Goal: Task Accomplishment & Management: Manage account settings

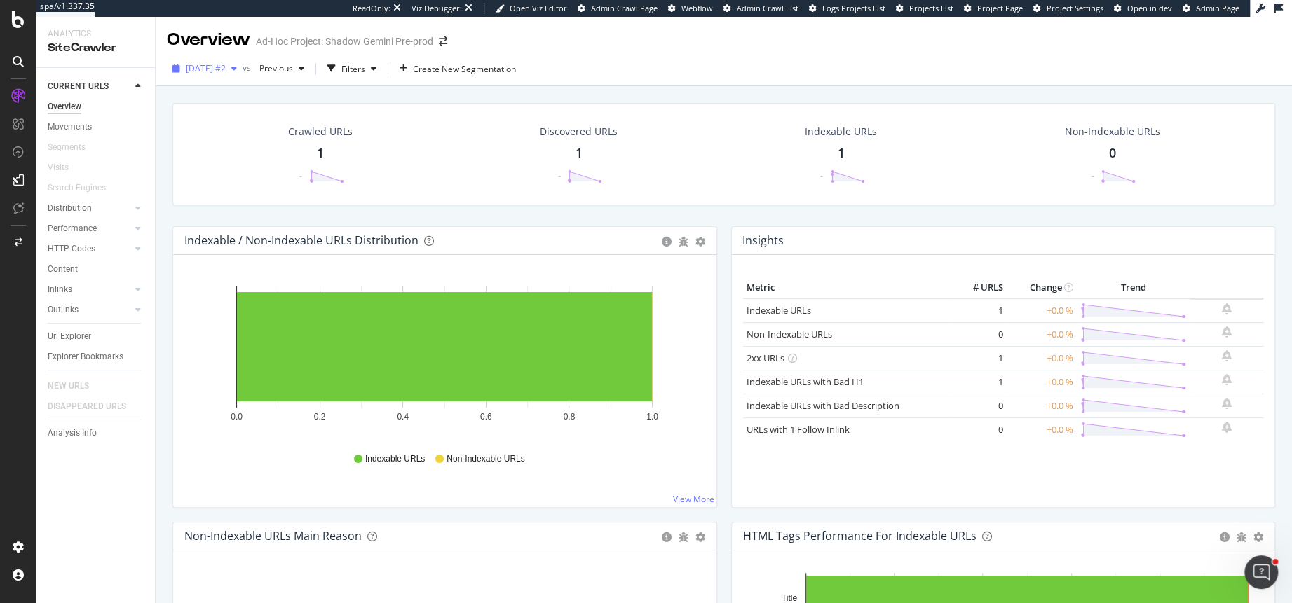
click at [219, 68] on span "2025 Sep. 19th #2" at bounding box center [206, 68] width 40 height 12
click at [158, 130] on div "Crawled URLs 1 - Discovered URLs 1 - Indexable URLs 1 - Non-Indexable URLs 0 - …" at bounding box center [724, 379] width 1136 height 587
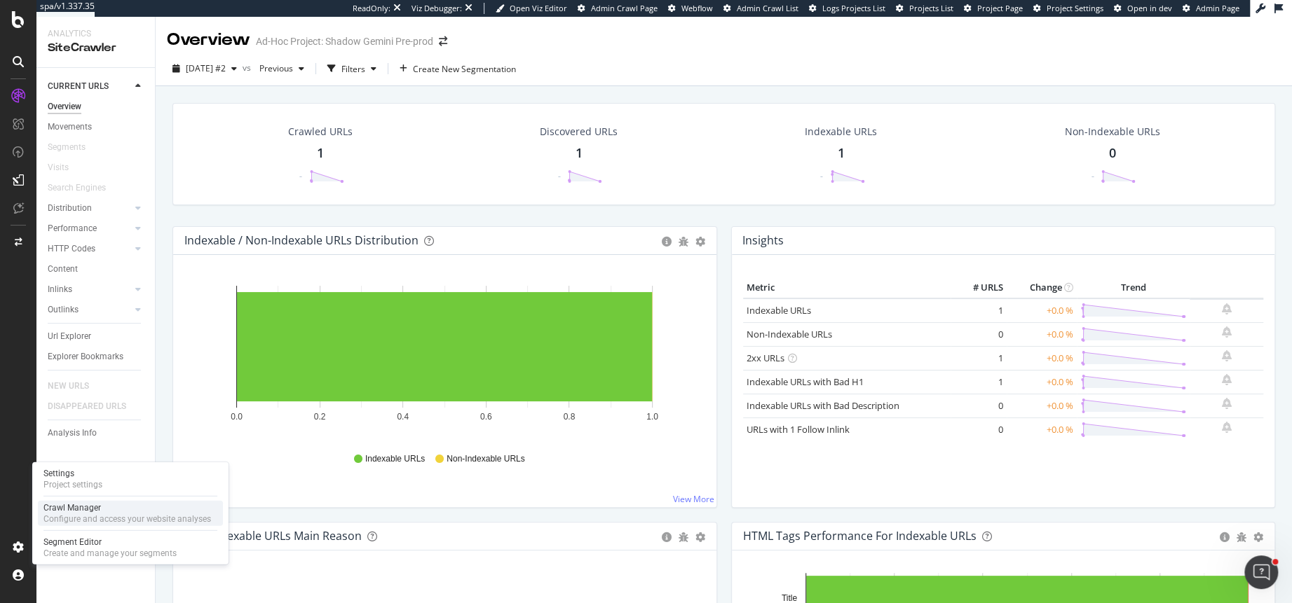
click at [86, 512] on div "Crawl Manager" at bounding box center [127, 508] width 168 height 11
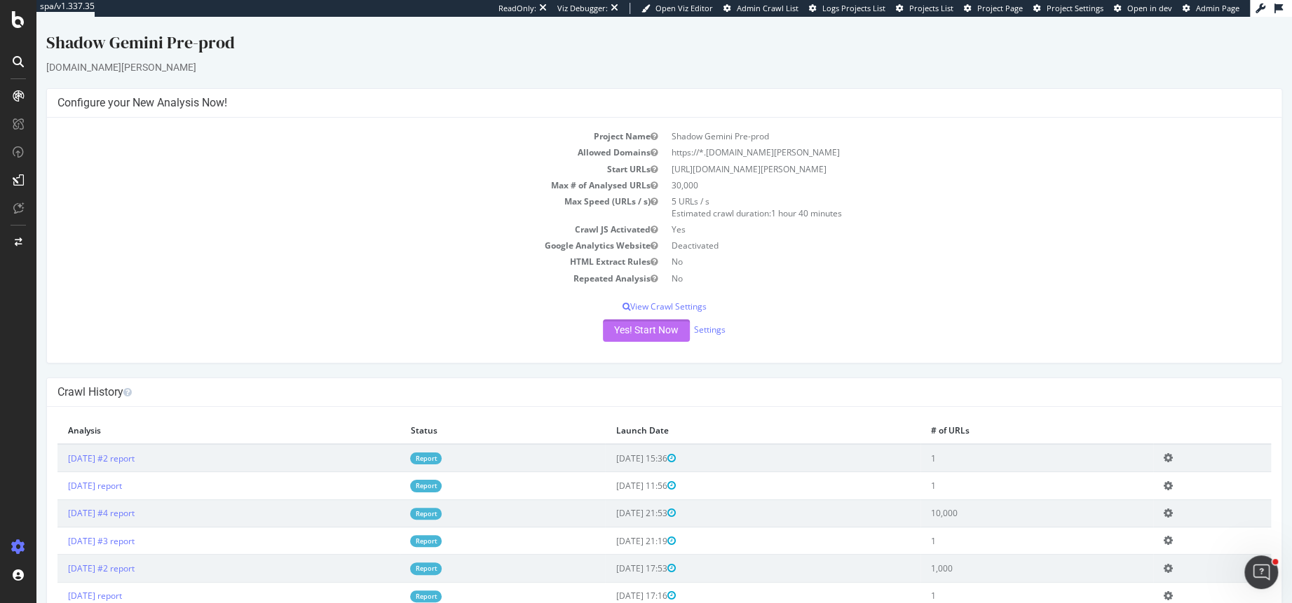
drag, startPoint x: 640, startPoint y: 329, endPoint x: 889, endPoint y: 461, distance: 281.5
click at [887, 461] on div "Shadow Gemini Pre-prod shadow-gemini.voyages.leclerc × × Configure your New Ana…" at bounding box center [663, 333] width 1255 height 604
click at [1173, 508] on icon at bounding box center [1167, 513] width 9 height 11
click at [626, 336] on button "Yes! Start Now" at bounding box center [646, 331] width 87 height 22
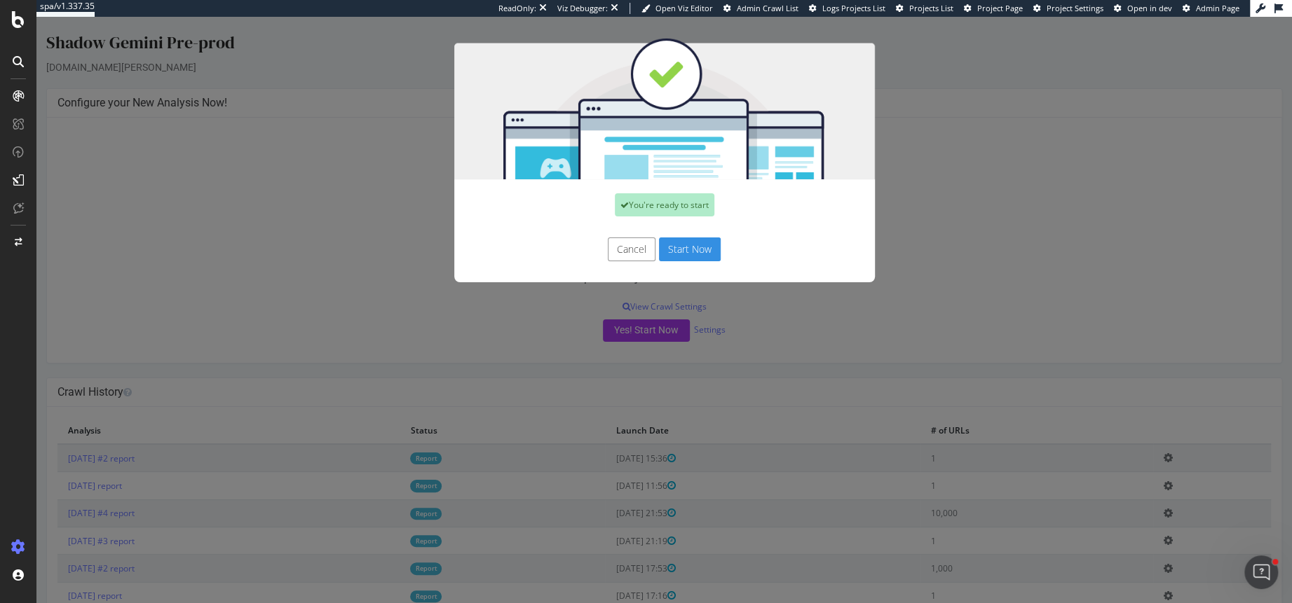
click at [702, 217] on div "You're ready to start" at bounding box center [664, 204] width 421 height 51
click at [702, 244] on button "Start Now" at bounding box center [690, 250] width 62 height 24
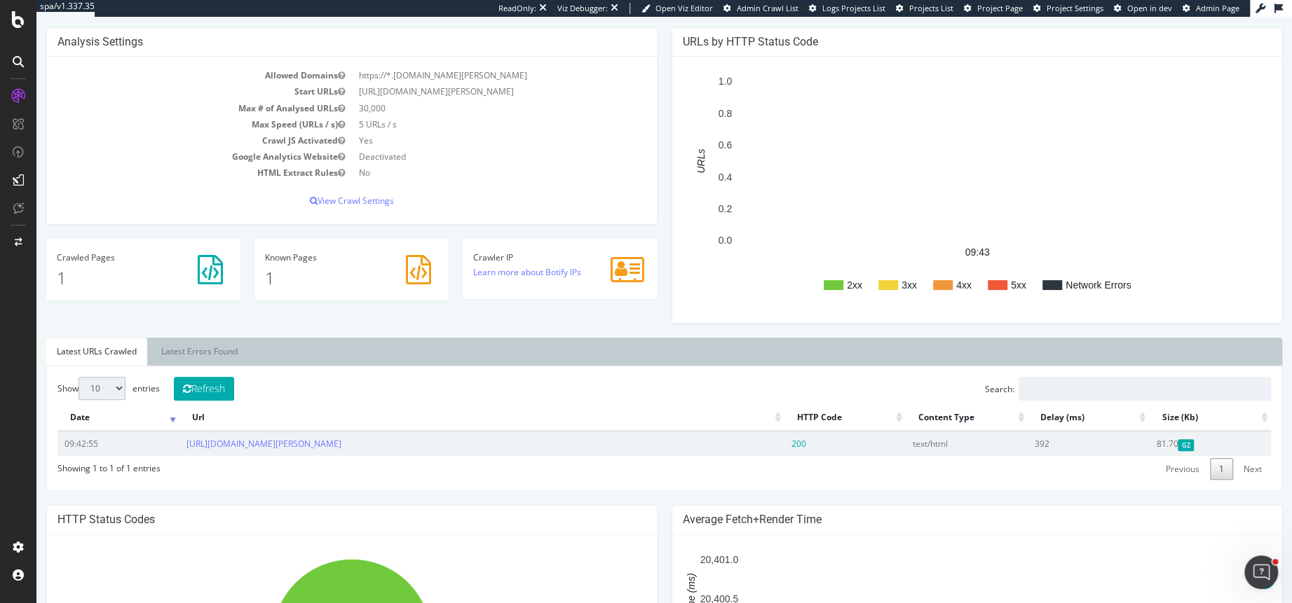
scroll to position [158, 0]
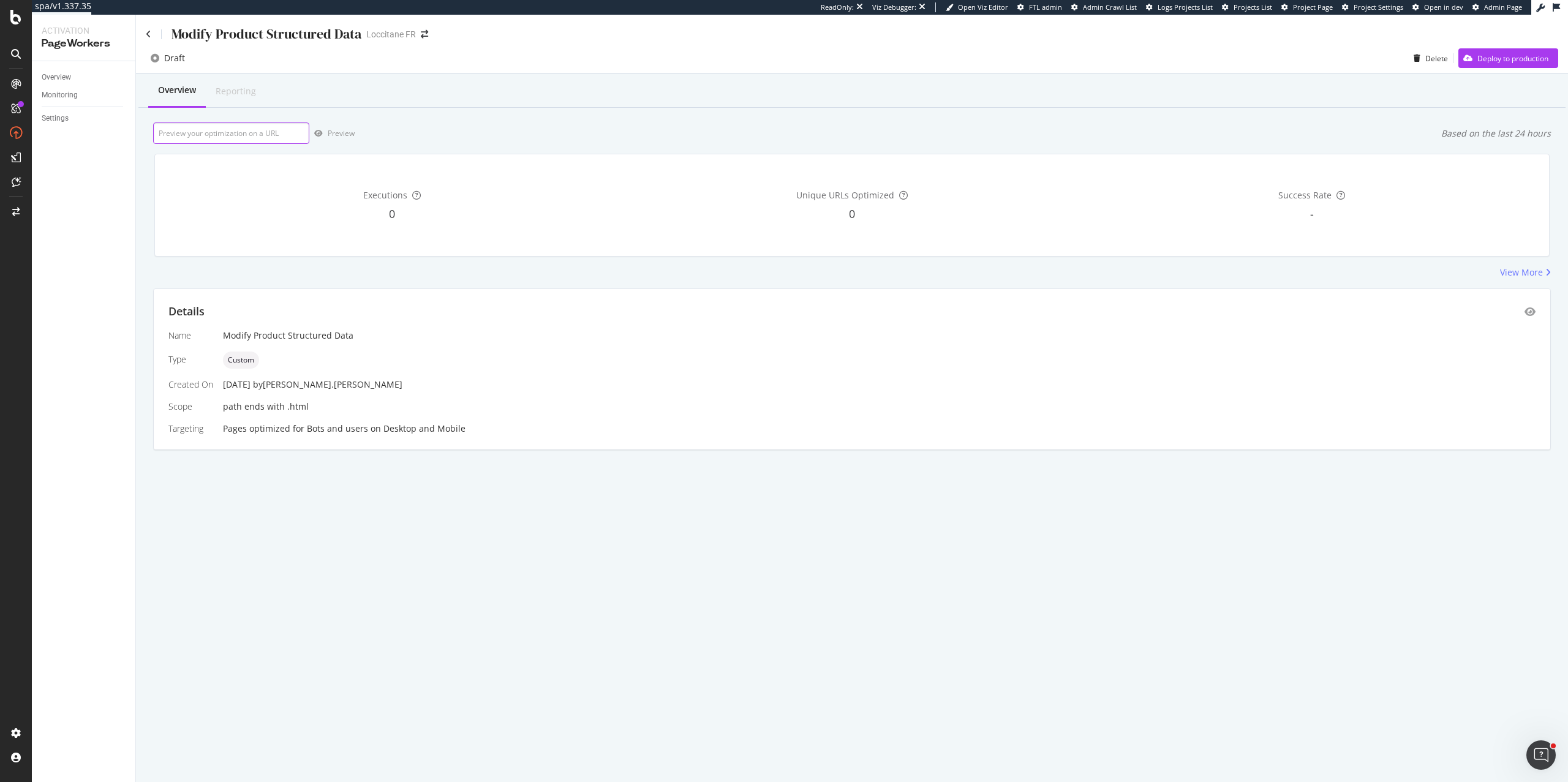
click at [241, 138] on input "url" at bounding box center [231, 133] width 156 height 22
click at [226, 132] on input "url" at bounding box center [231, 133] width 156 height 22
click at [223, 134] on input "url" at bounding box center [231, 133] width 156 height 22
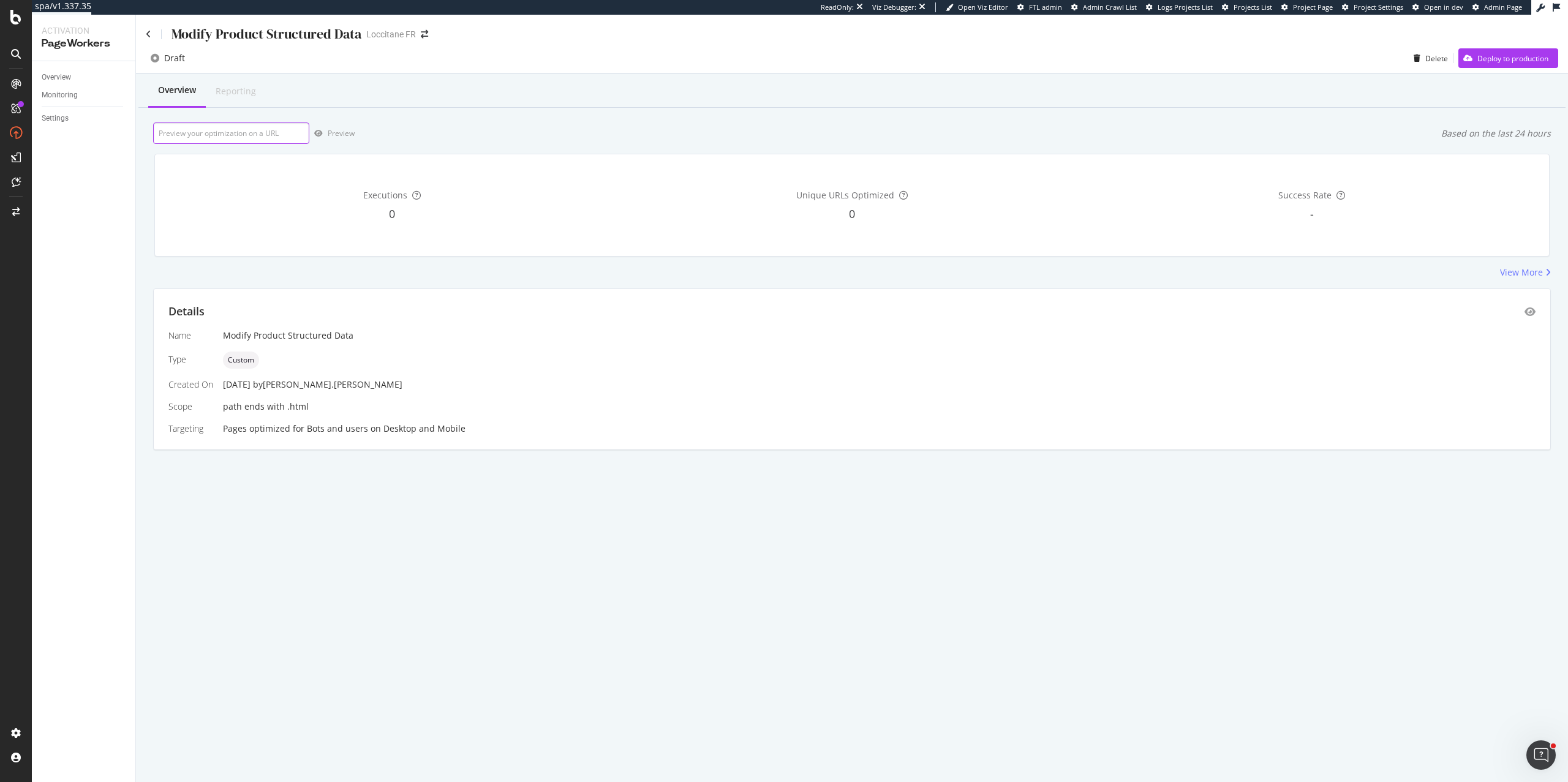
click at [232, 141] on input "url" at bounding box center [231, 133] width 156 height 22
paste input "https://fr.loccitane.com/shampooing-reparation-intense-11SH300G24.html"
click at [324, 132] on div "button" at bounding box center [318, 134] width 18 height 7
click at [237, 131] on input "https://fr.loccitane.com/shampooing-reparation-intense-11SH300G24.html" at bounding box center [231, 133] width 156 height 22
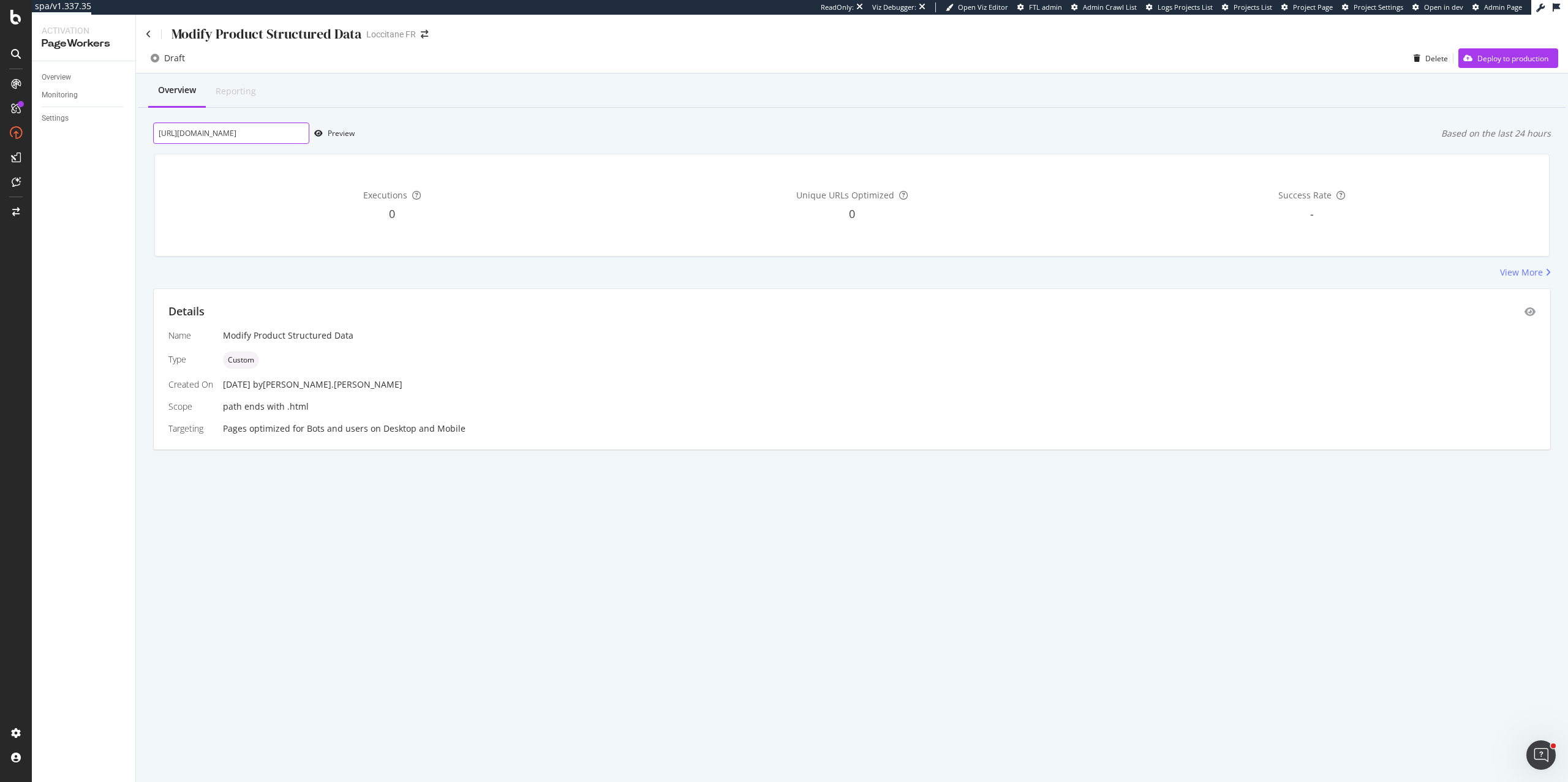
click at [237, 131] on input "https://fr.loccitane.com/shampooing-reparation-intense-11SH300G24.html" at bounding box center [231, 133] width 156 height 22
paste input "075"
type input "https://fr.loccitane.com/shampooing-reparation-intense-11SH075G24.html"
click at [340, 131] on div "Preview" at bounding box center [341, 133] width 27 height 10
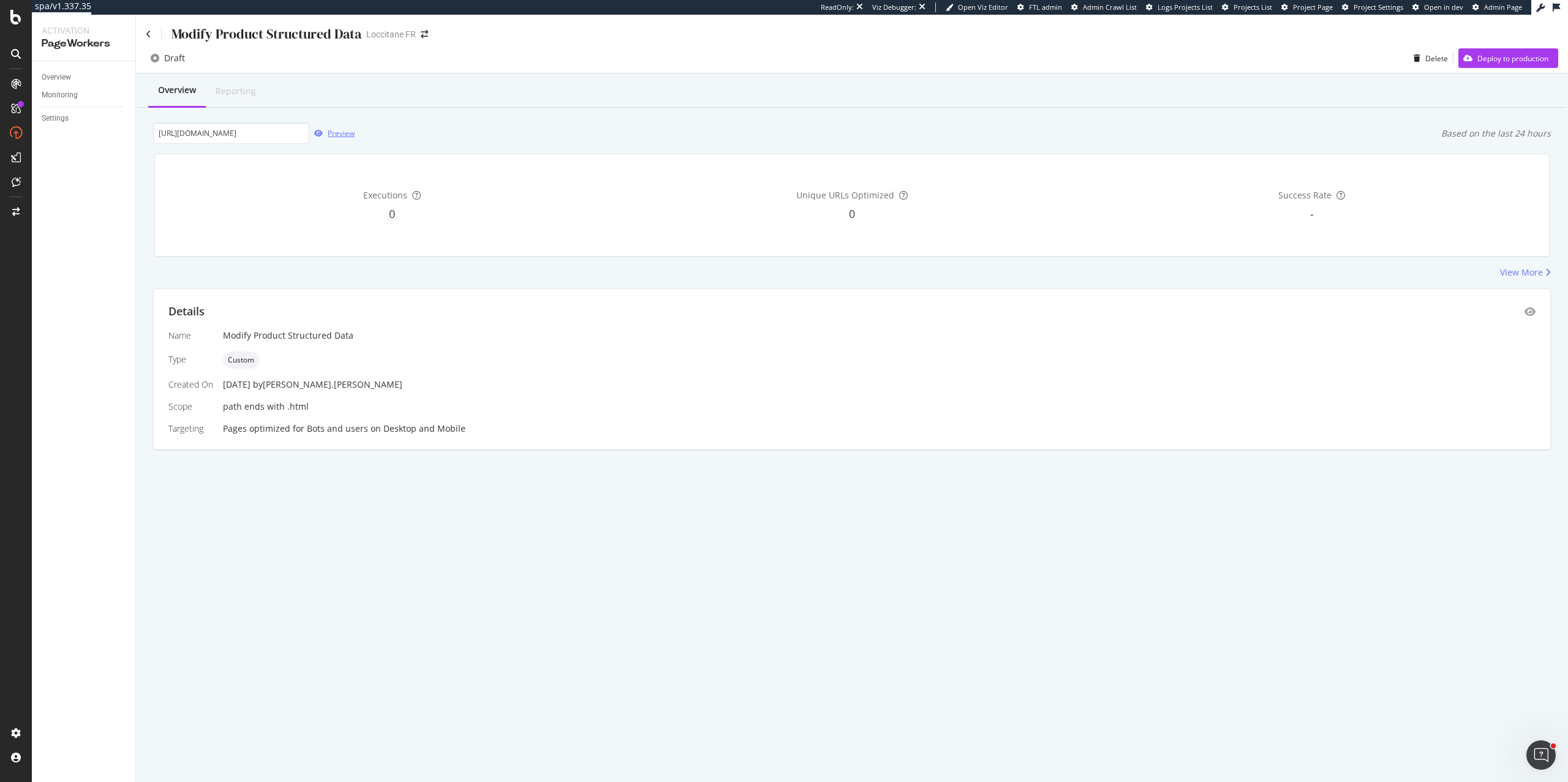
scroll to position [0, 0]
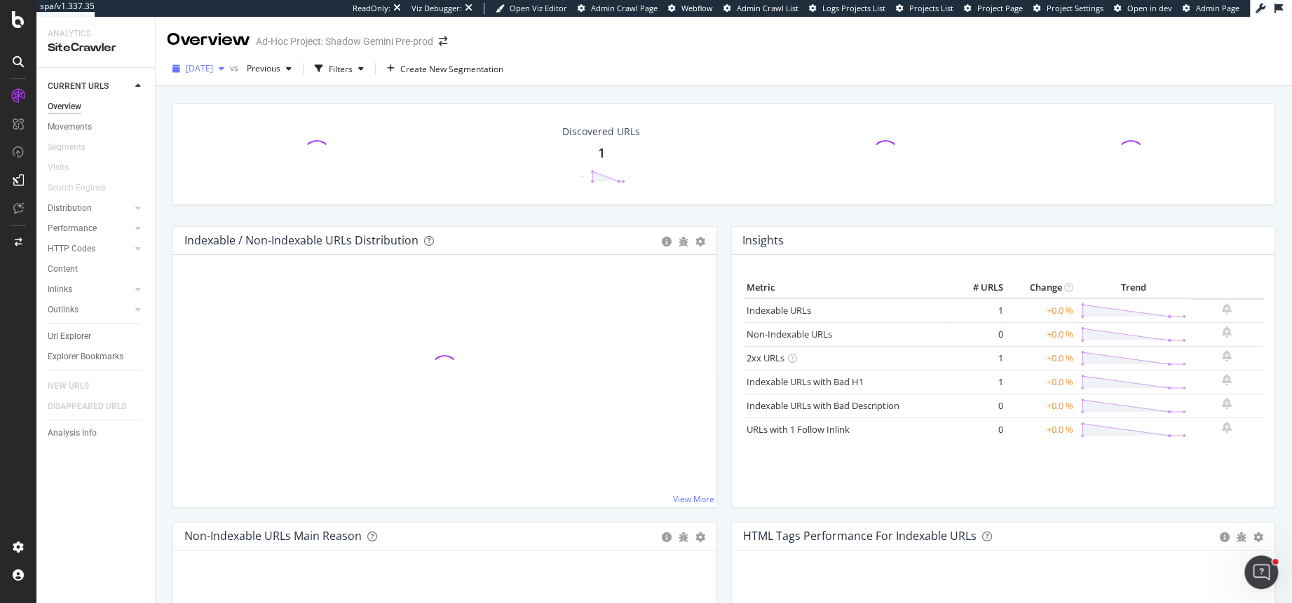
click at [213, 67] on span "2025 Sep. 22nd" at bounding box center [199, 68] width 27 height 12
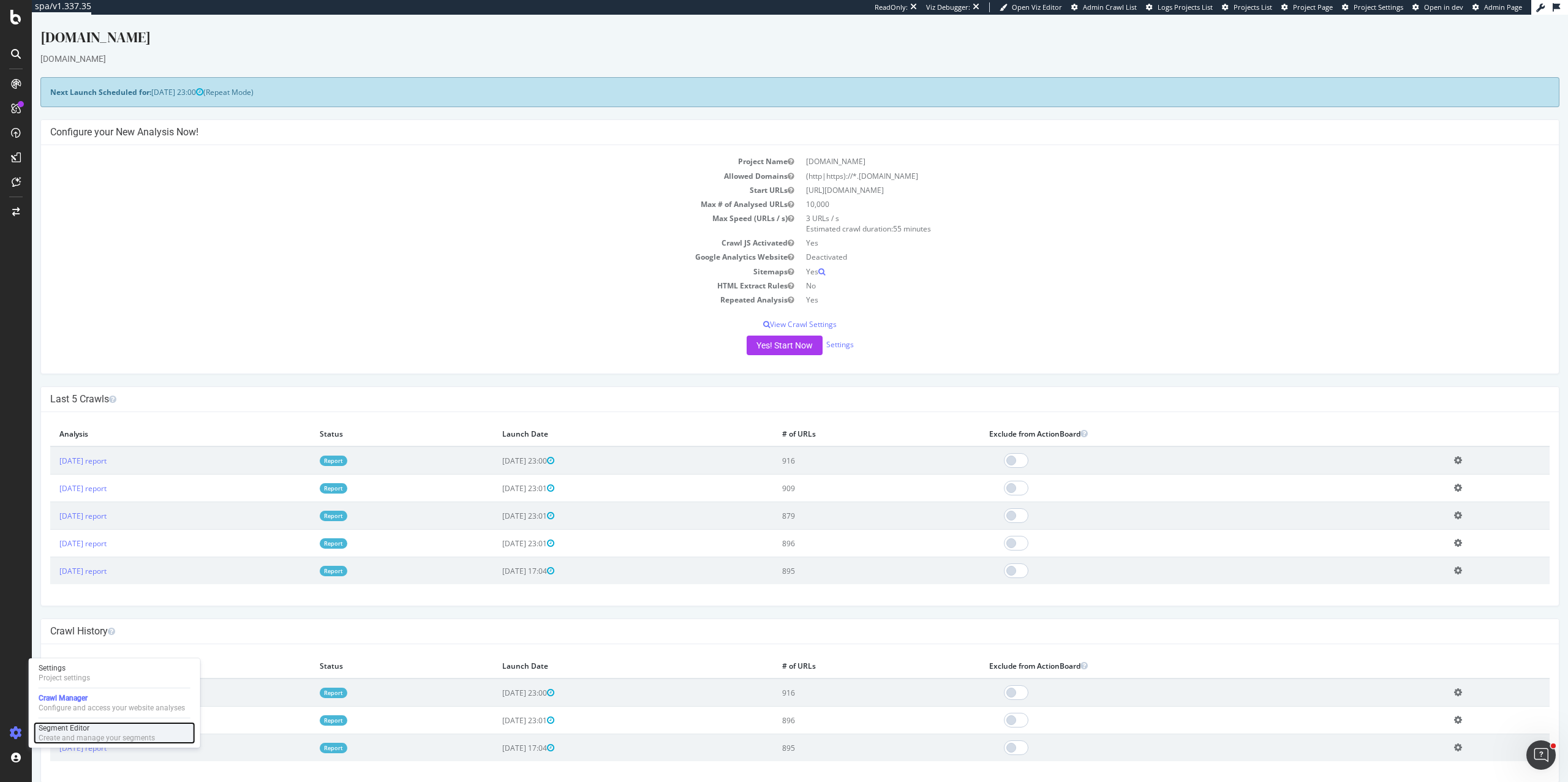
click at [77, 732] on div "Segment Editor" at bounding box center [96, 728] width 116 height 10
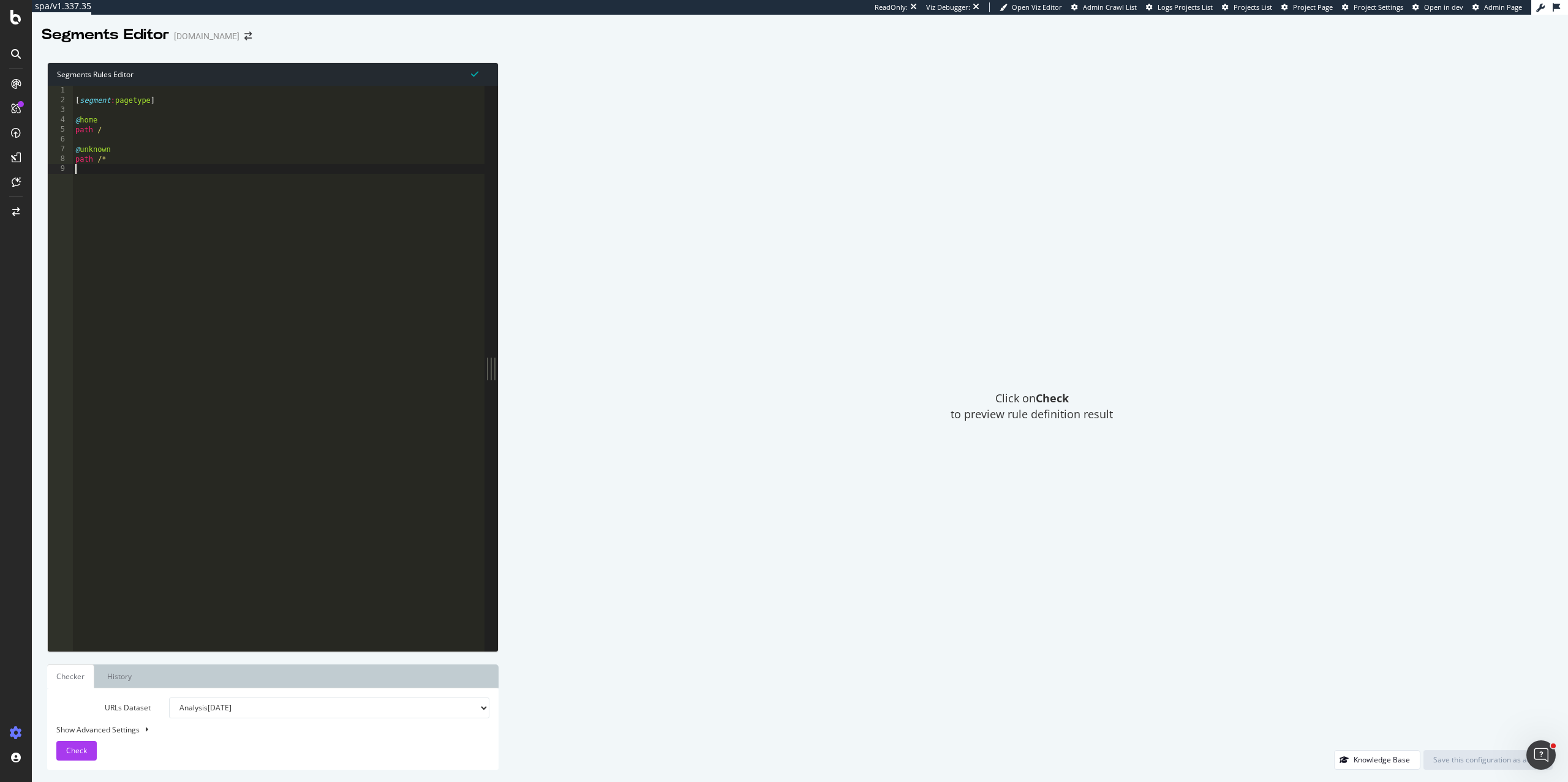
click at [202, 211] on div "[ segment : pagetype ] @ home path / @ unknown path /*" at bounding box center [278, 377] width 412 height 585
click at [160, 132] on div "[ segment : pagetype ] @ home path / @ unknown path /*" at bounding box center [278, 377] width 412 height 585
type textarea "path /"
paste textarea "object product"
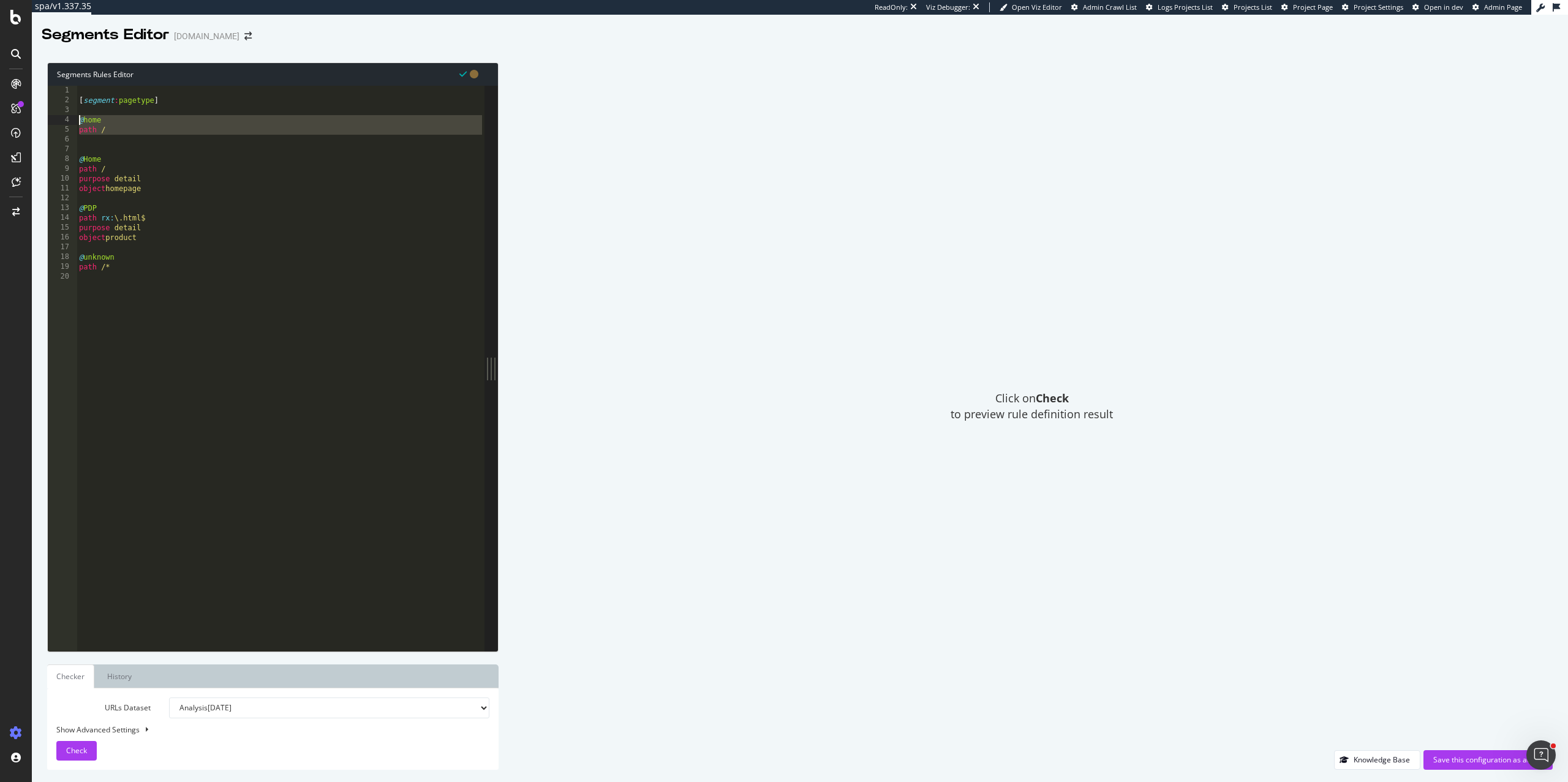
drag, startPoint x: 117, startPoint y: 142, endPoint x: 80, endPoint y: 124, distance: 41.1
click at [80, 124] on div "[ segment : pagetype ] @ home path / @ Home path / purpose detail object homepa…" at bounding box center [281, 377] width 408 height 585
type textarea "@home path /"
type textarea "[segment:pagetype]"
click at [231, 209] on div "[ segment : pagetype ] @ Home path / purpose detail object homepage @ PDP path …" at bounding box center [281, 377] width 408 height 585
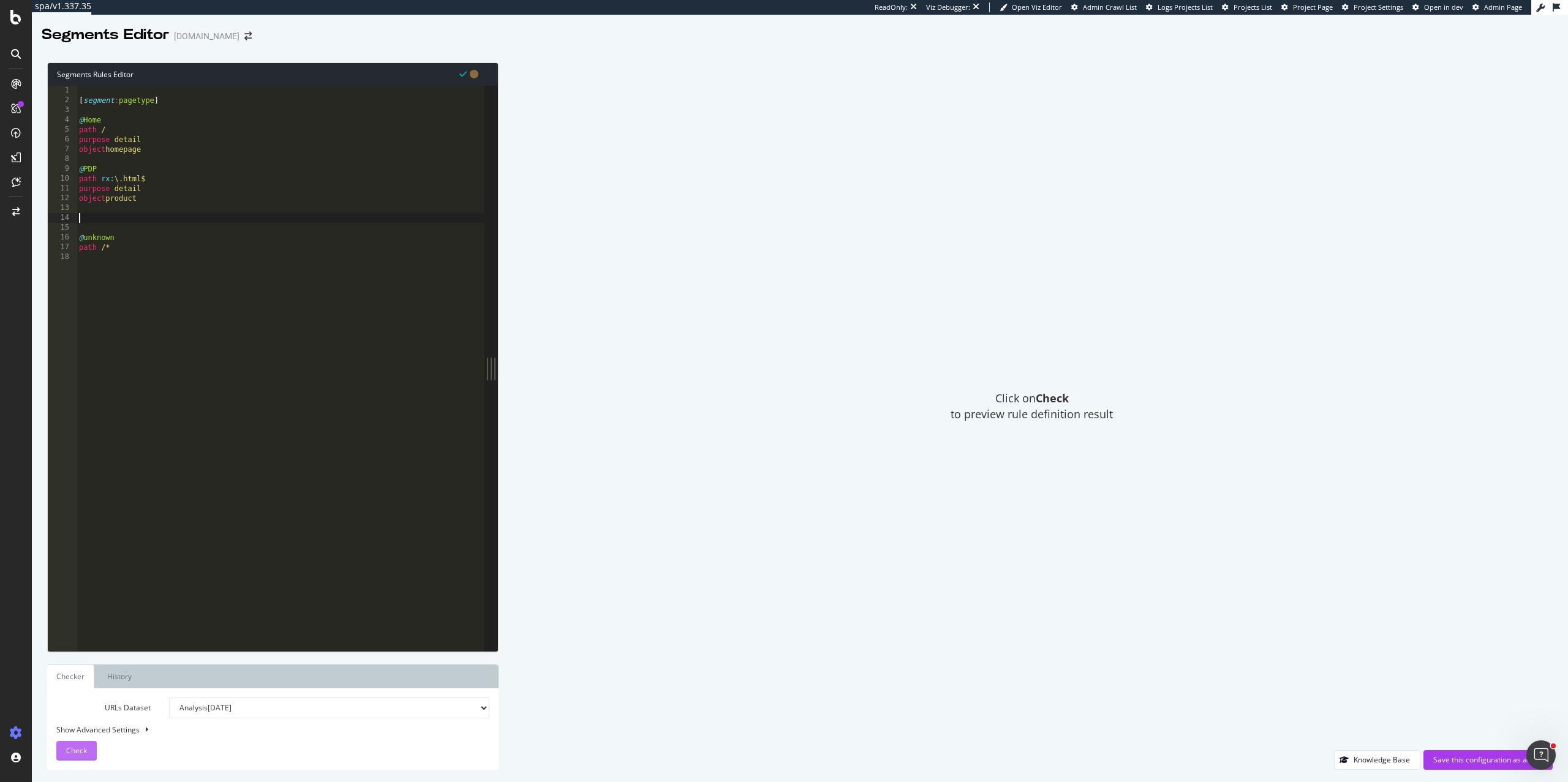
click at [70, 751] on span "Check" at bounding box center [77, 751] width 21 height 10
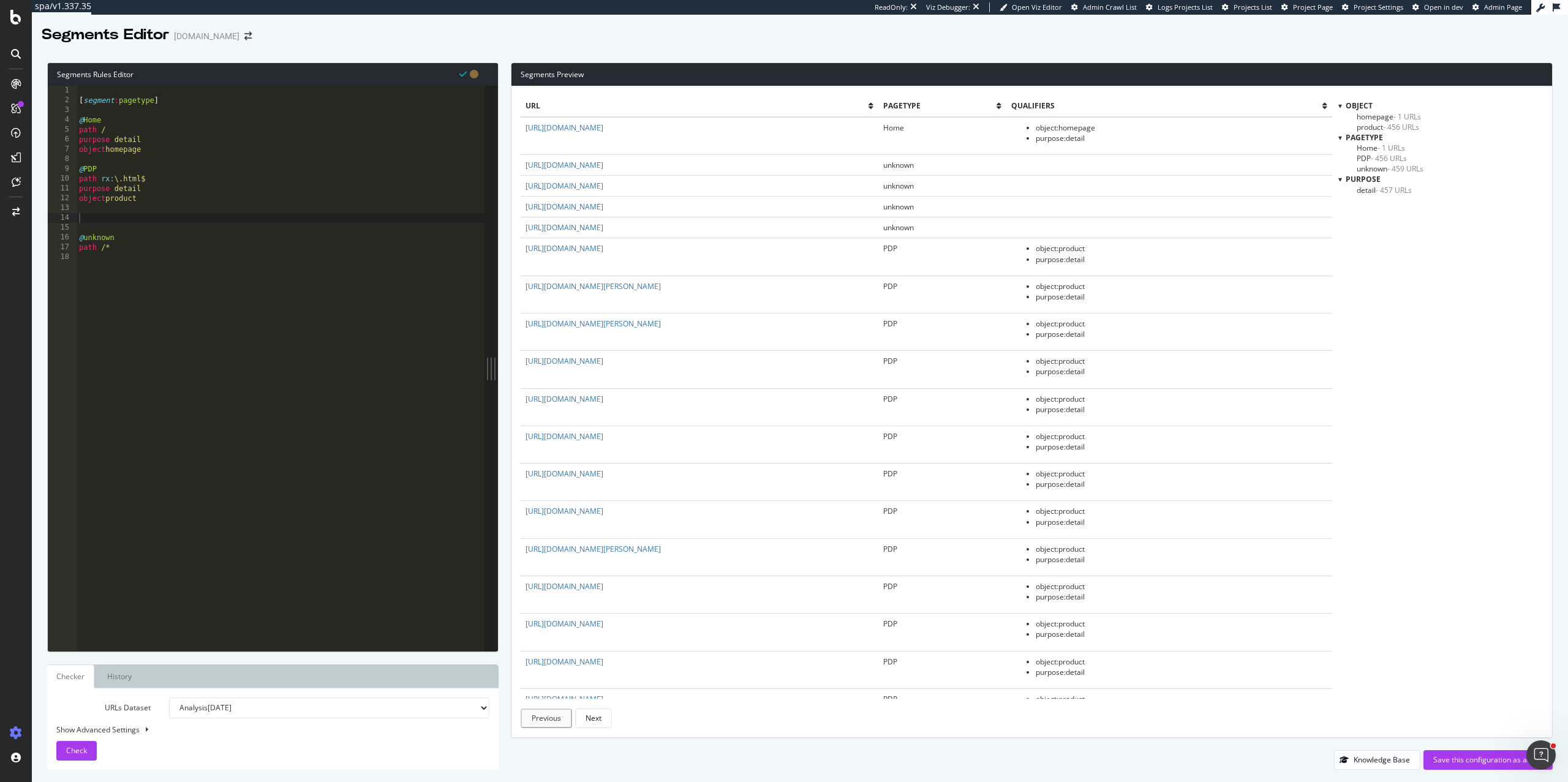
click at [1377, 160] on span "- 456 URLs" at bounding box center [1389, 158] width 36 height 10
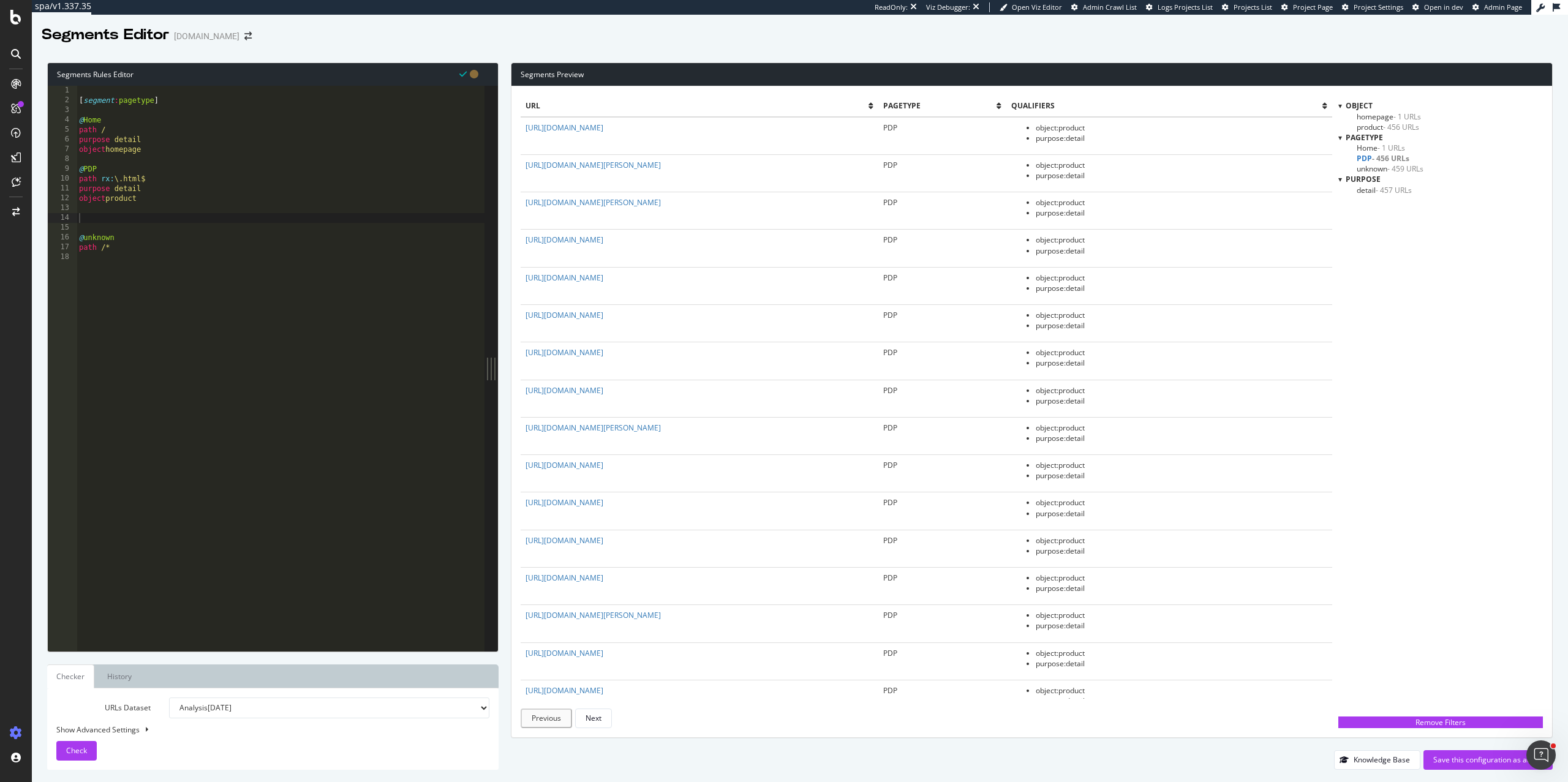
click at [114, 208] on div "[ segment : pagetype ] @ Home path / purpose detail object homepage @ PDP path …" at bounding box center [281, 377] width 408 height 585
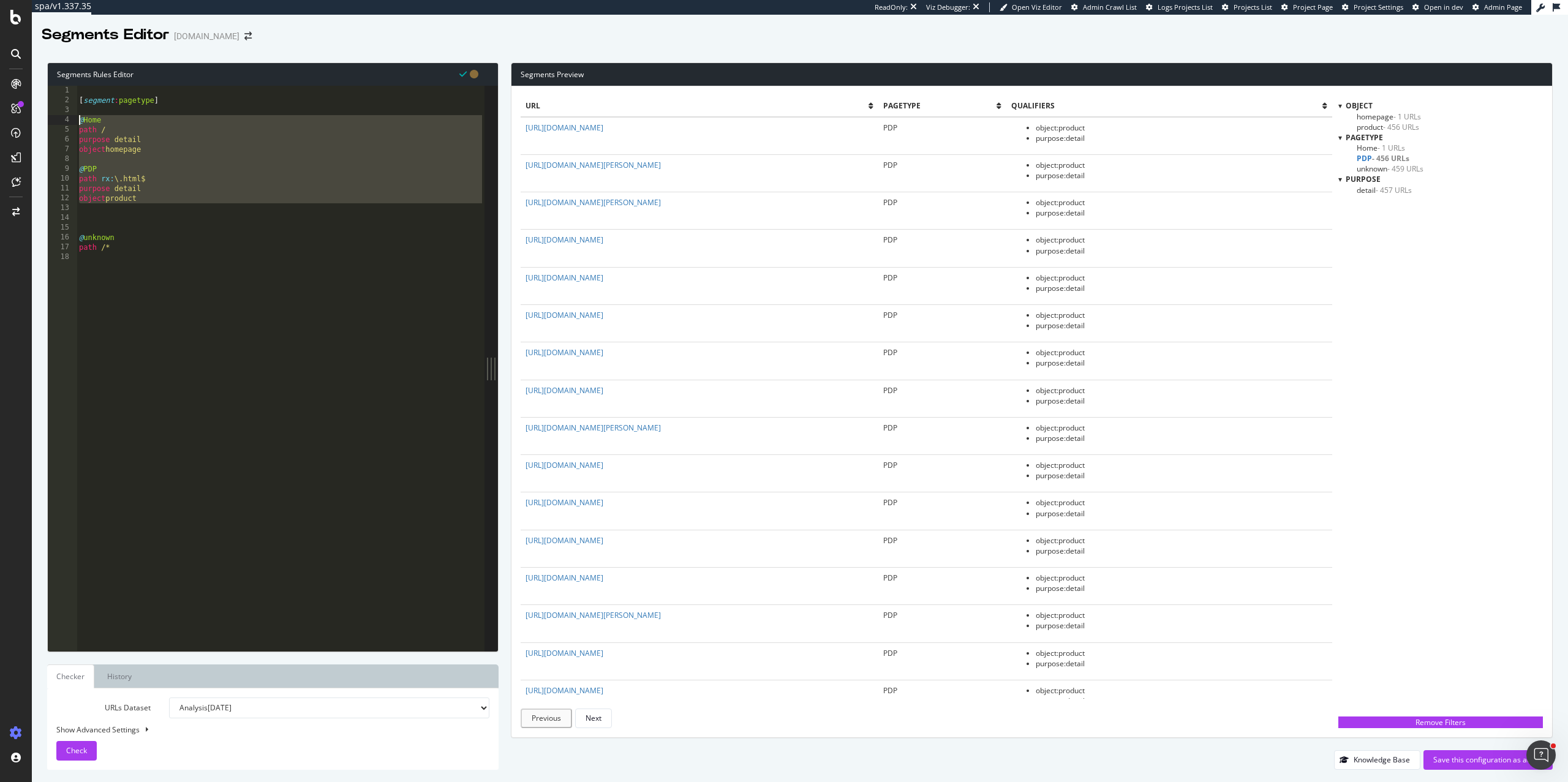
drag, startPoint x: 87, startPoint y: 211, endPoint x: 58, endPoint y: 120, distance: 95.5
click at [58, 120] on div "1 2 3 4 5 6 7 8 9 10 11 12 13 14 15 16 17 18 [ segment : pagetype ] @ Home path…" at bounding box center [267, 368] width 437 height 565
type textarea "@Home path /"
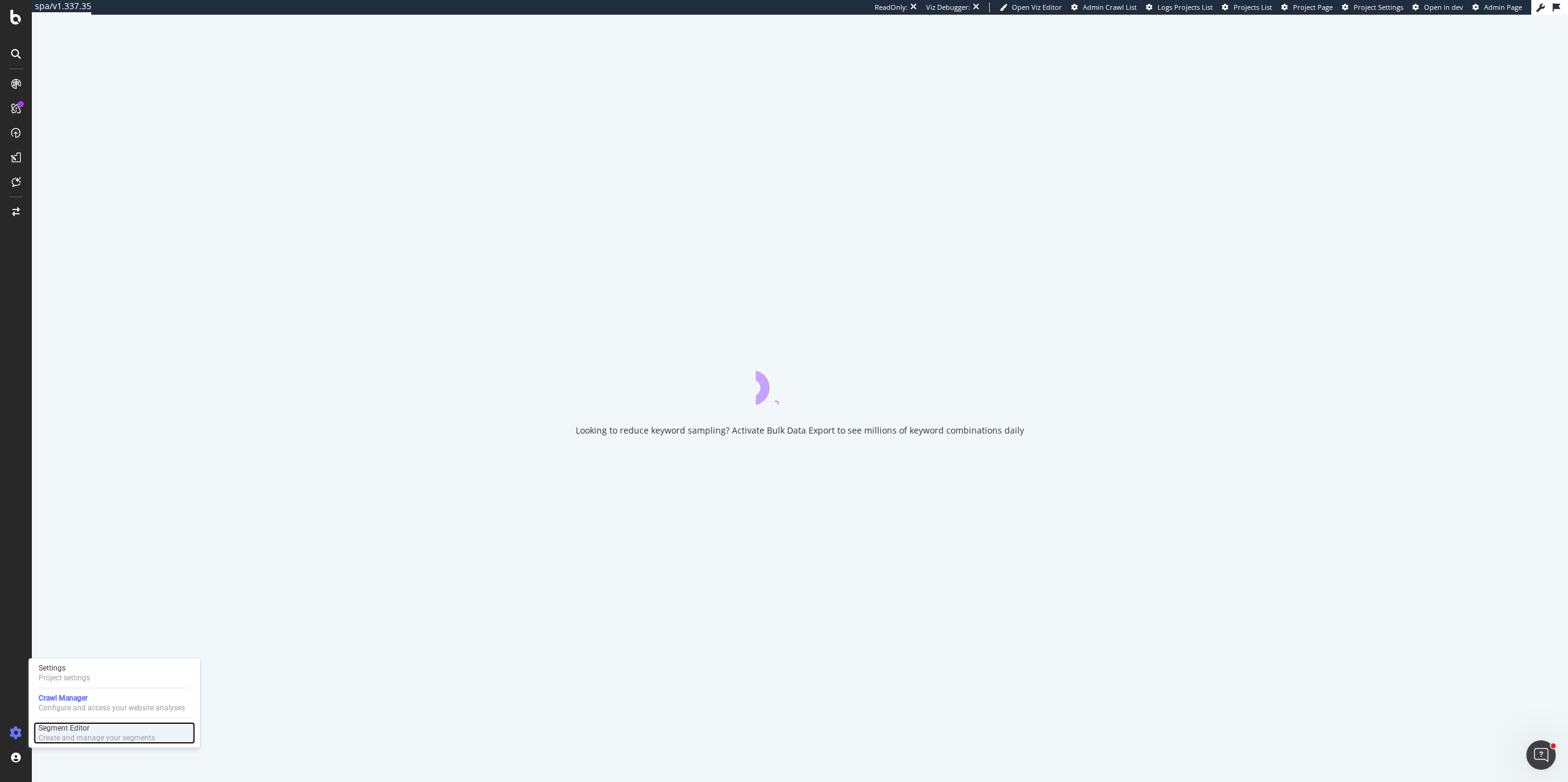
click at [59, 731] on div "Segment Editor" at bounding box center [96, 728] width 116 height 10
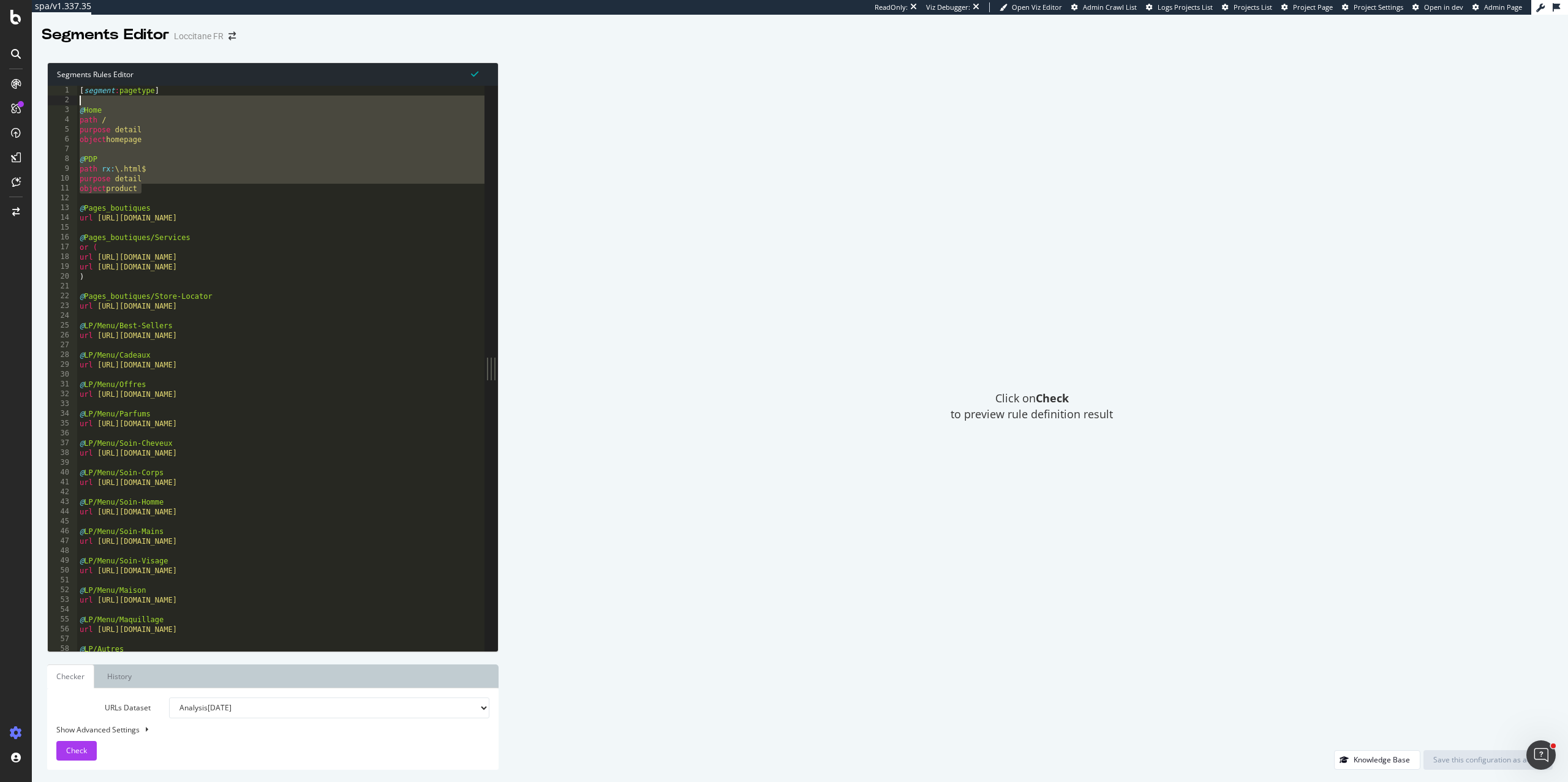
drag, startPoint x: 166, startPoint y: 190, endPoint x: 57, endPoint y: 106, distance: 137.6
click at [57, 106] on div "object product 1 2 3 4 5 6 7 8 9 10 11 12 13 14 15 16 17 18 19 20 21 22 23 24 2…" at bounding box center [267, 368] width 437 height 565
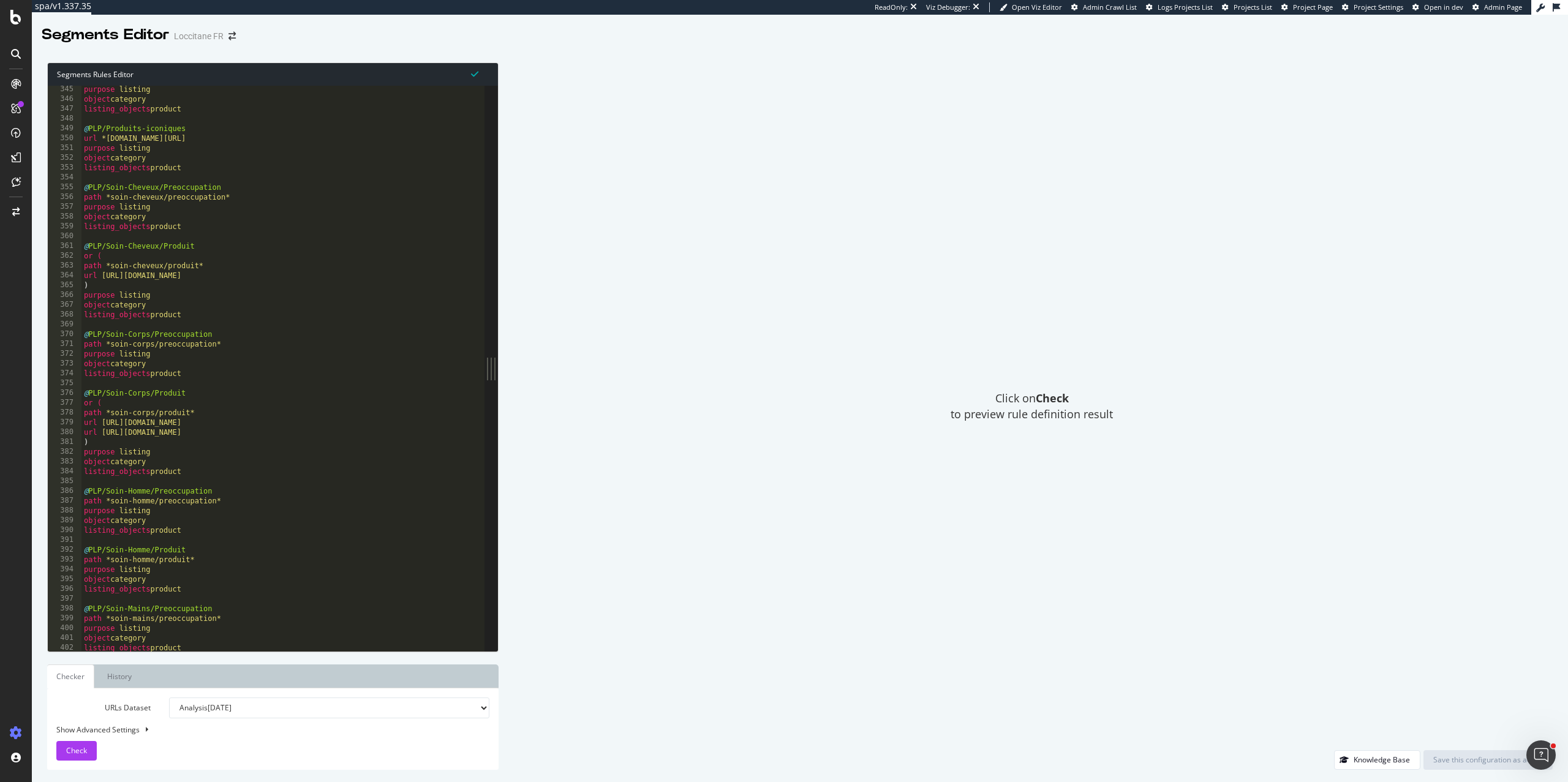
scroll to position [3369, 0]
click at [70, 754] on span "Check" at bounding box center [77, 751] width 21 height 10
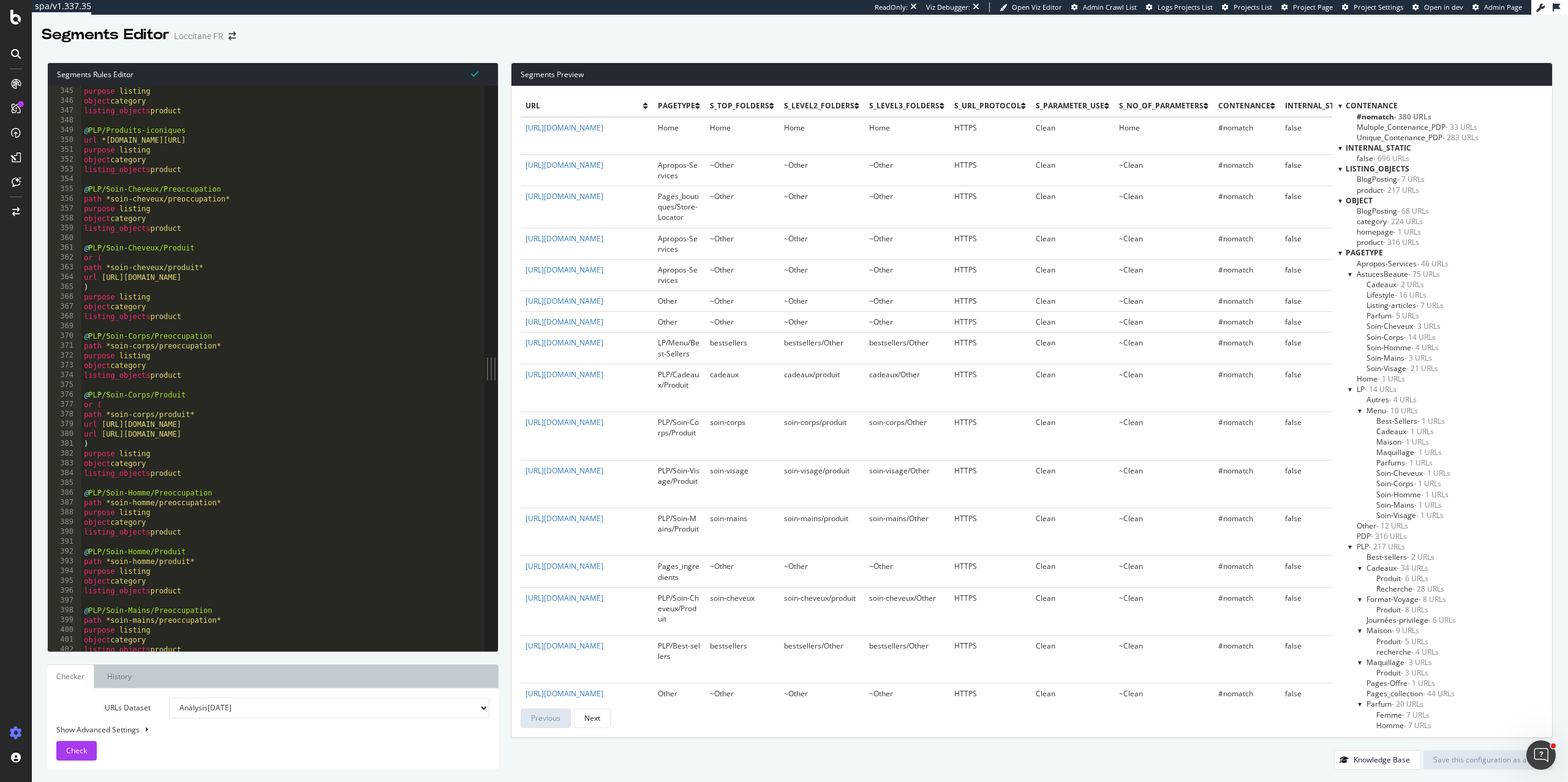
click at [1352, 274] on div at bounding box center [1351, 274] width 5 height 10
click at [1363, 316] on div at bounding box center [1361, 315] width 5 height 10
click at [1363, 338] on span "PDP - 316 URLs" at bounding box center [1381, 337] width 50 height 10
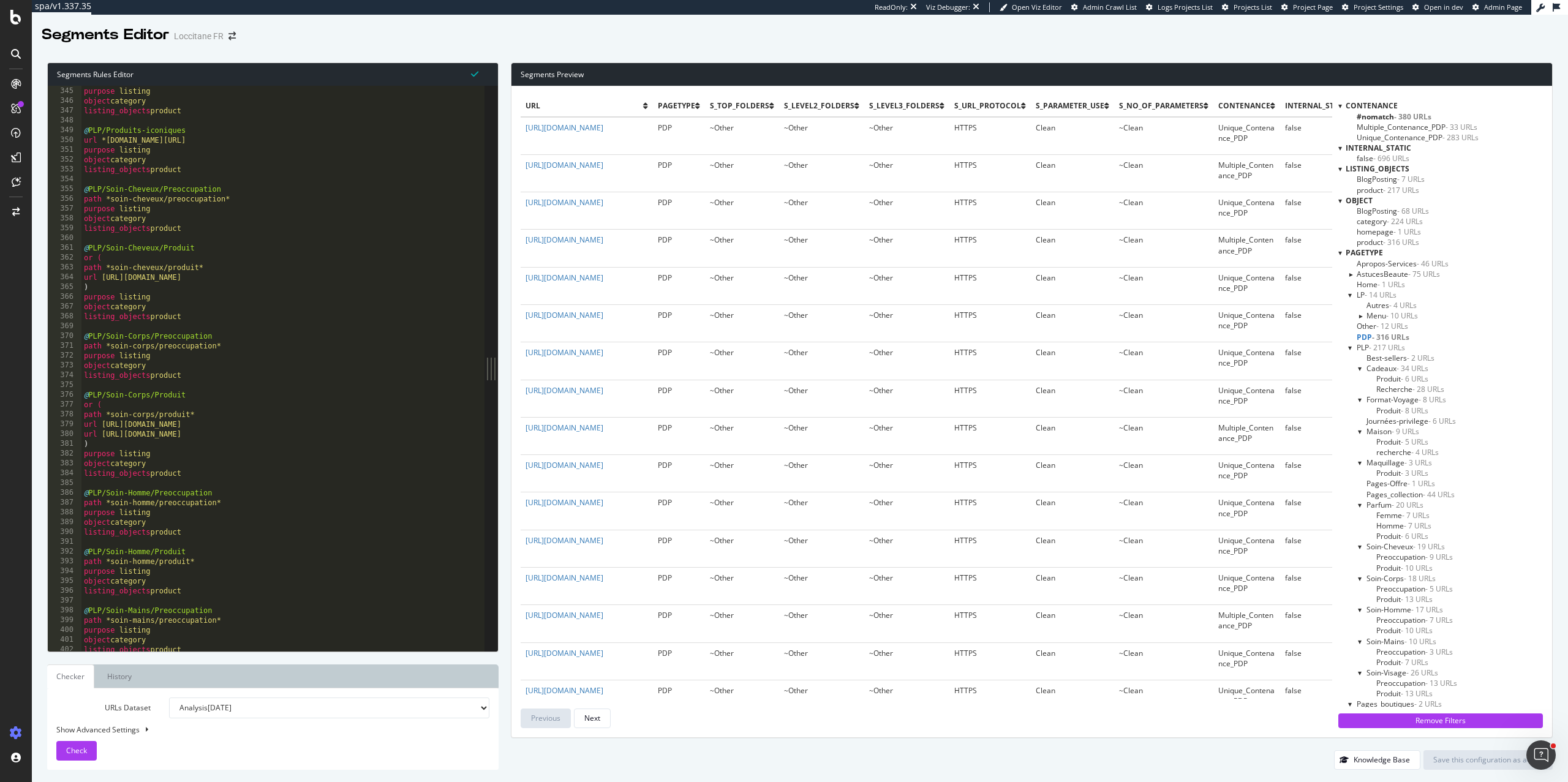
click at [1373, 327] on span "Other - 12 URLs" at bounding box center [1382, 326] width 52 height 10
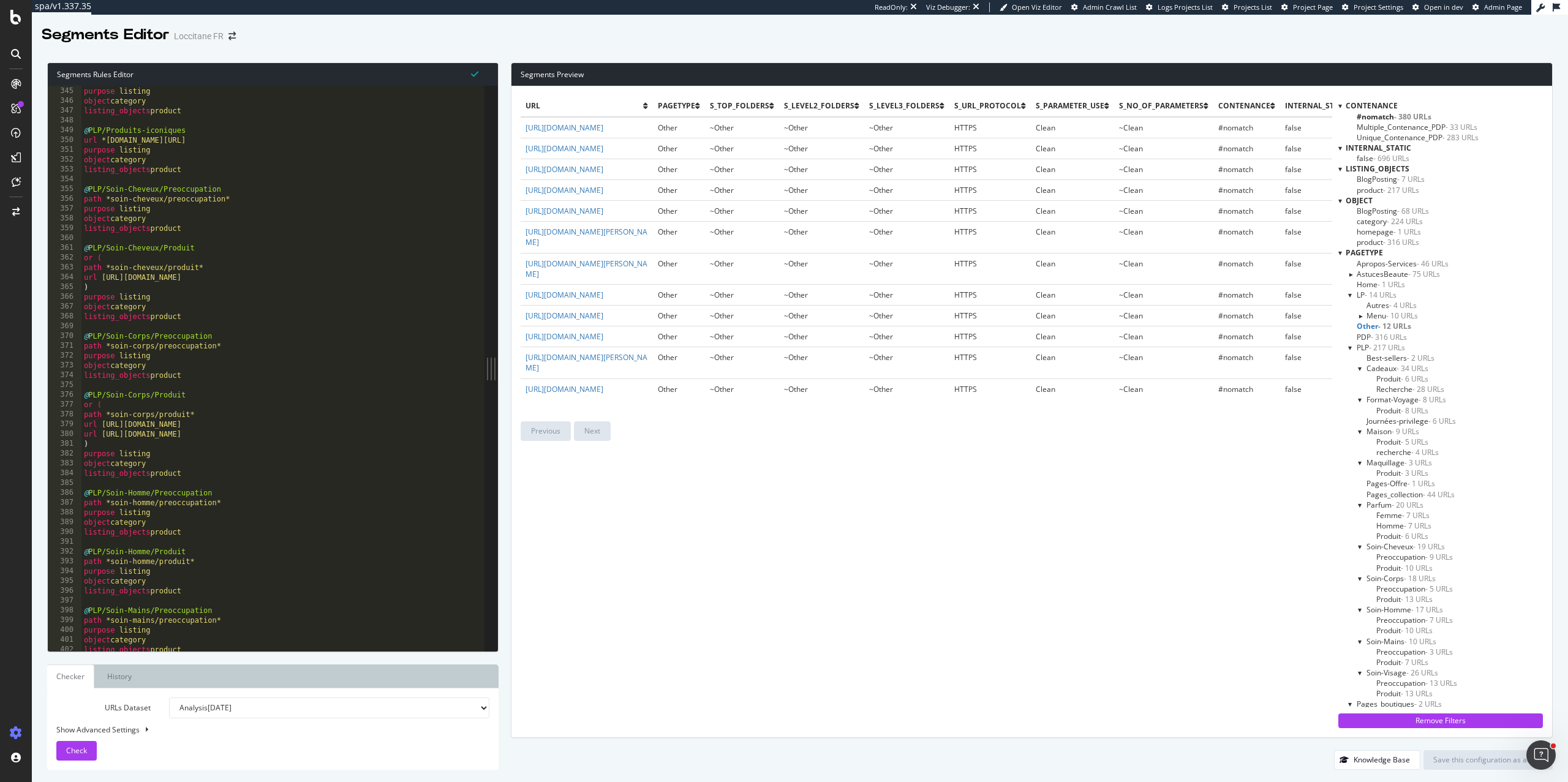
click at [1370, 339] on span "PDP - 316 URLs" at bounding box center [1381, 337] width 50 height 10
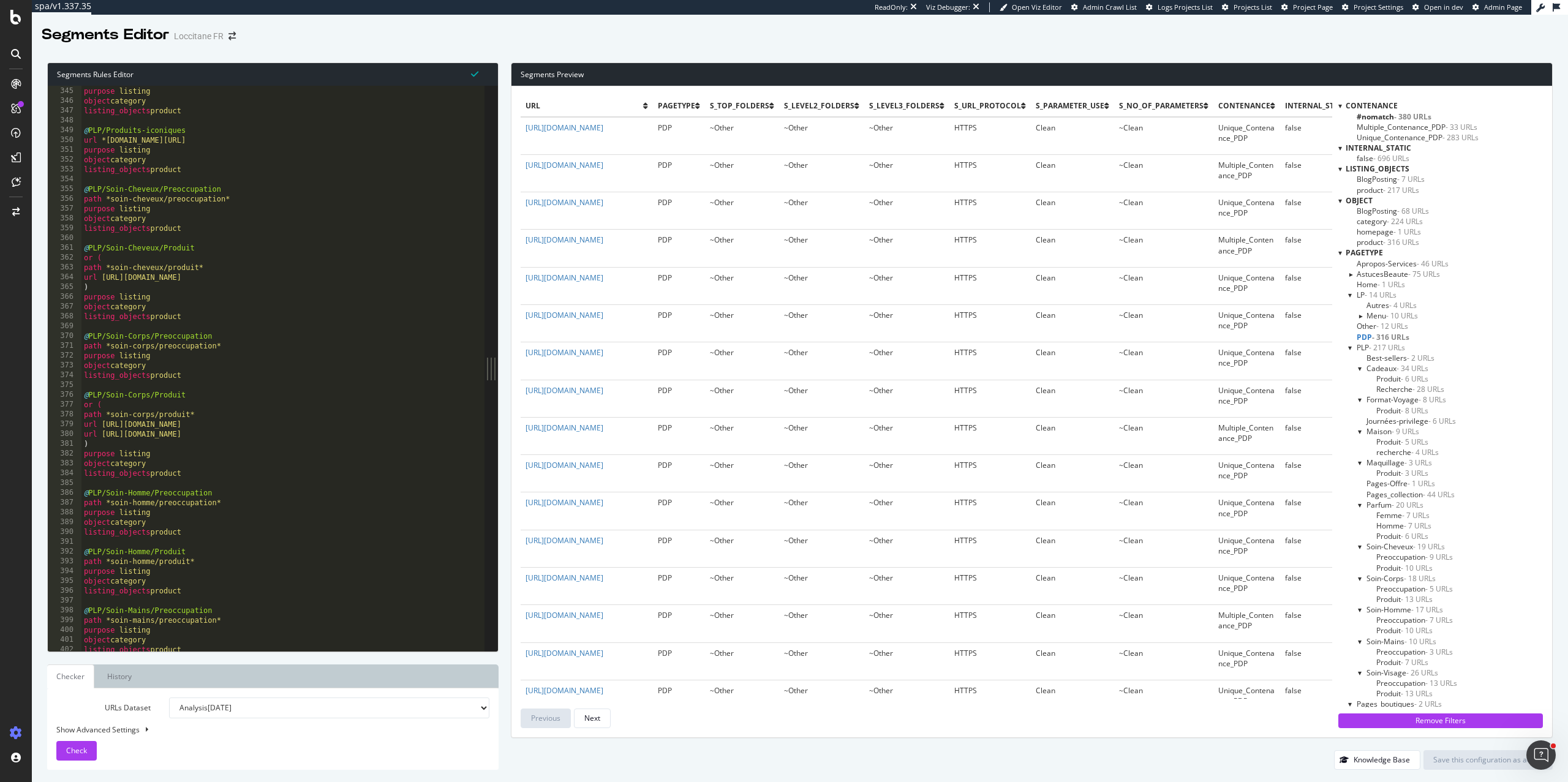
click at [1387, 376] on span "Produit - 6 URLs" at bounding box center [1403, 379] width 52 height 10
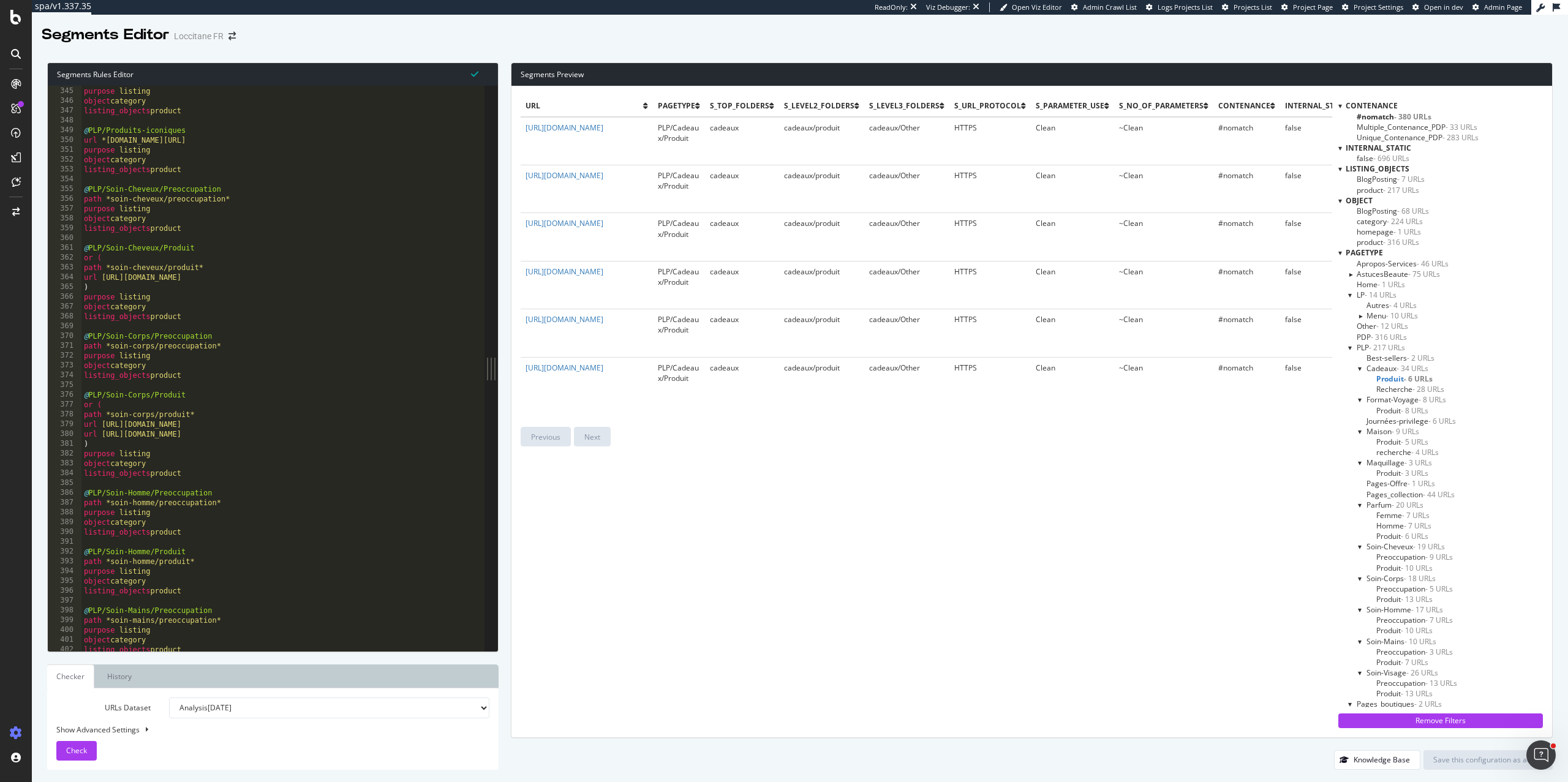
click at [1387, 391] on span "Recherche - 28 URLs" at bounding box center [1411, 389] width 68 height 10
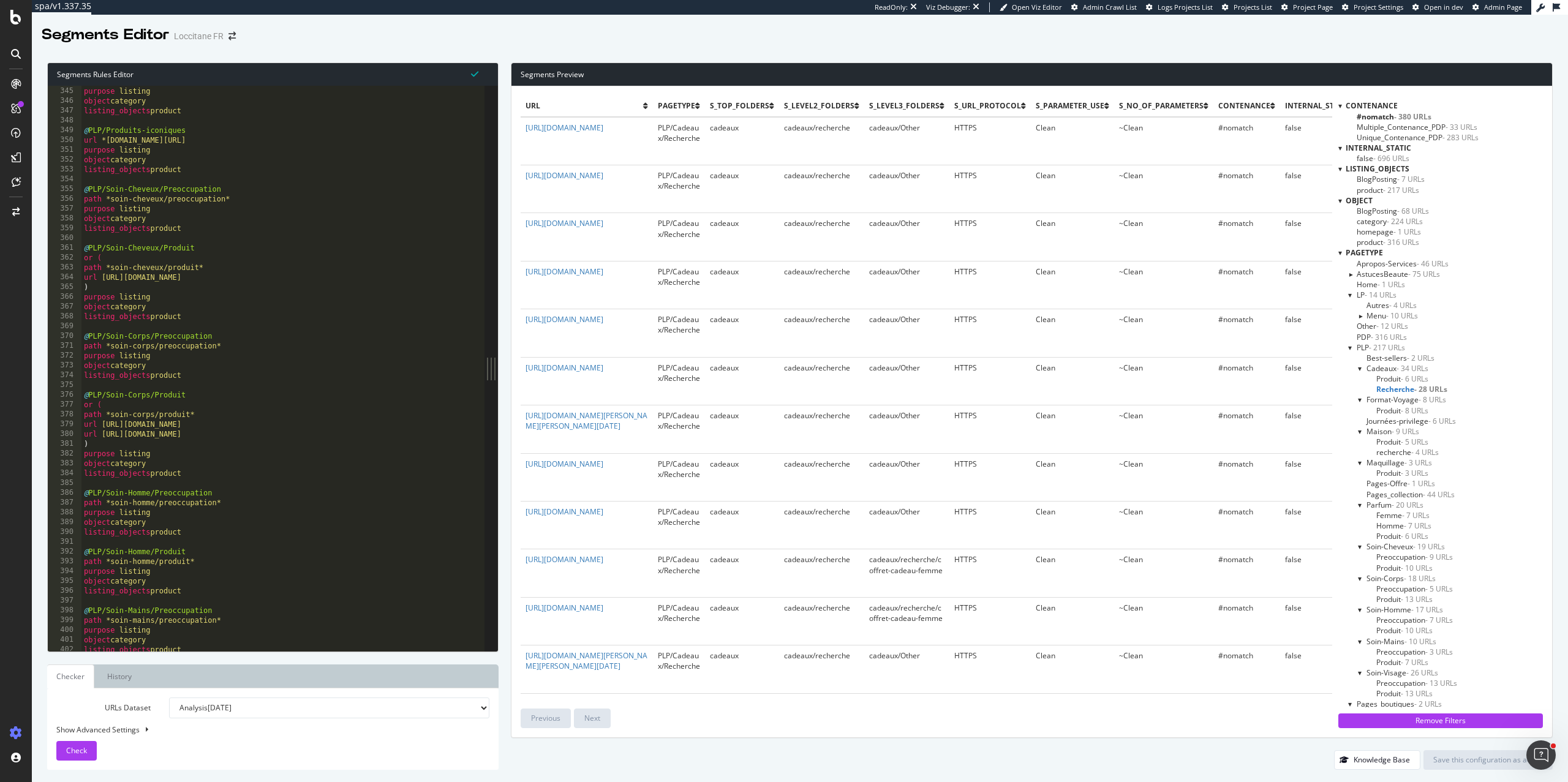
click at [1381, 377] on span "Produit - 6 URLs" at bounding box center [1403, 379] width 52 height 10
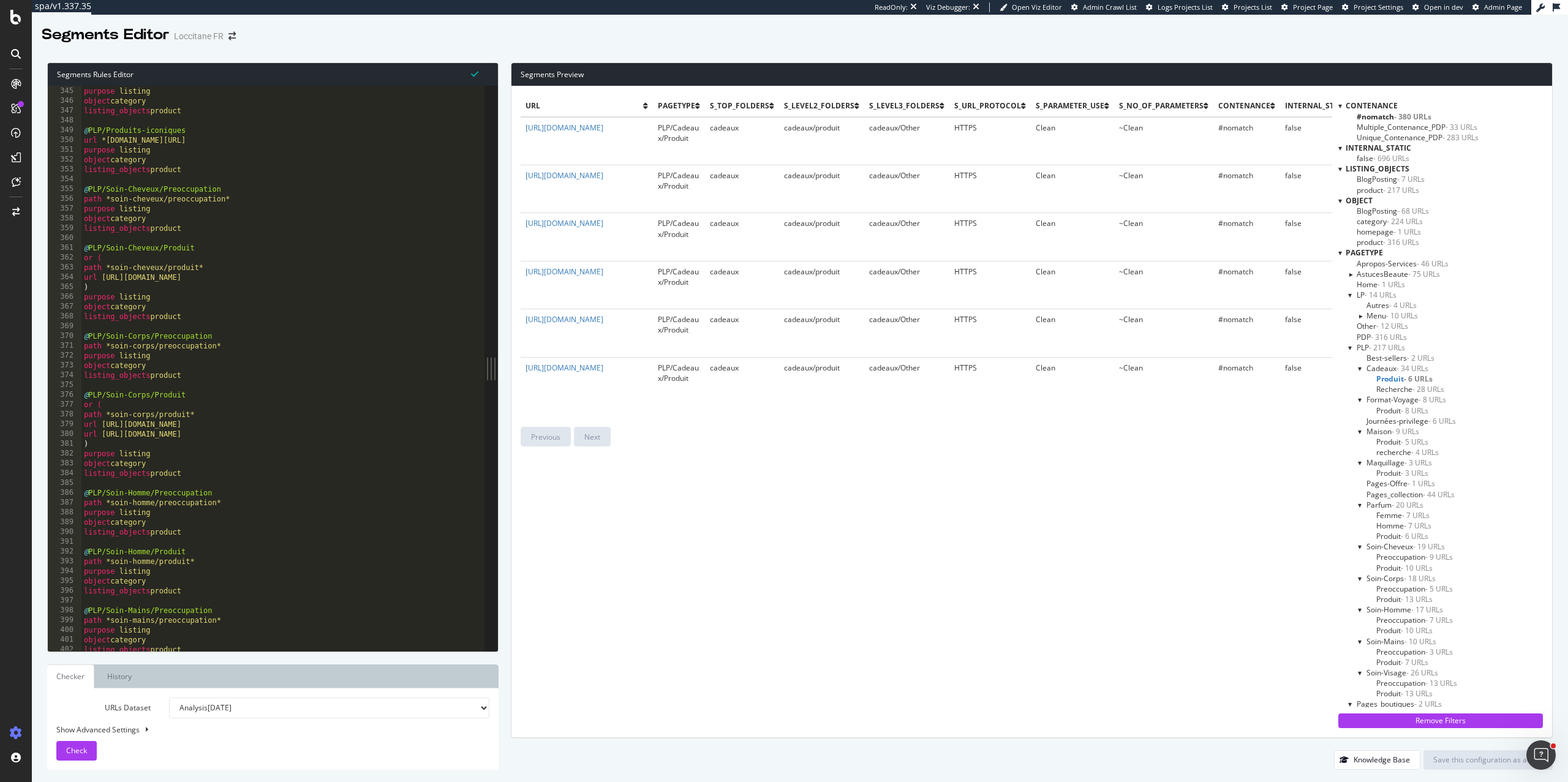
click at [1387, 389] on span "Recherche - 28 URLs" at bounding box center [1411, 389] width 68 height 10
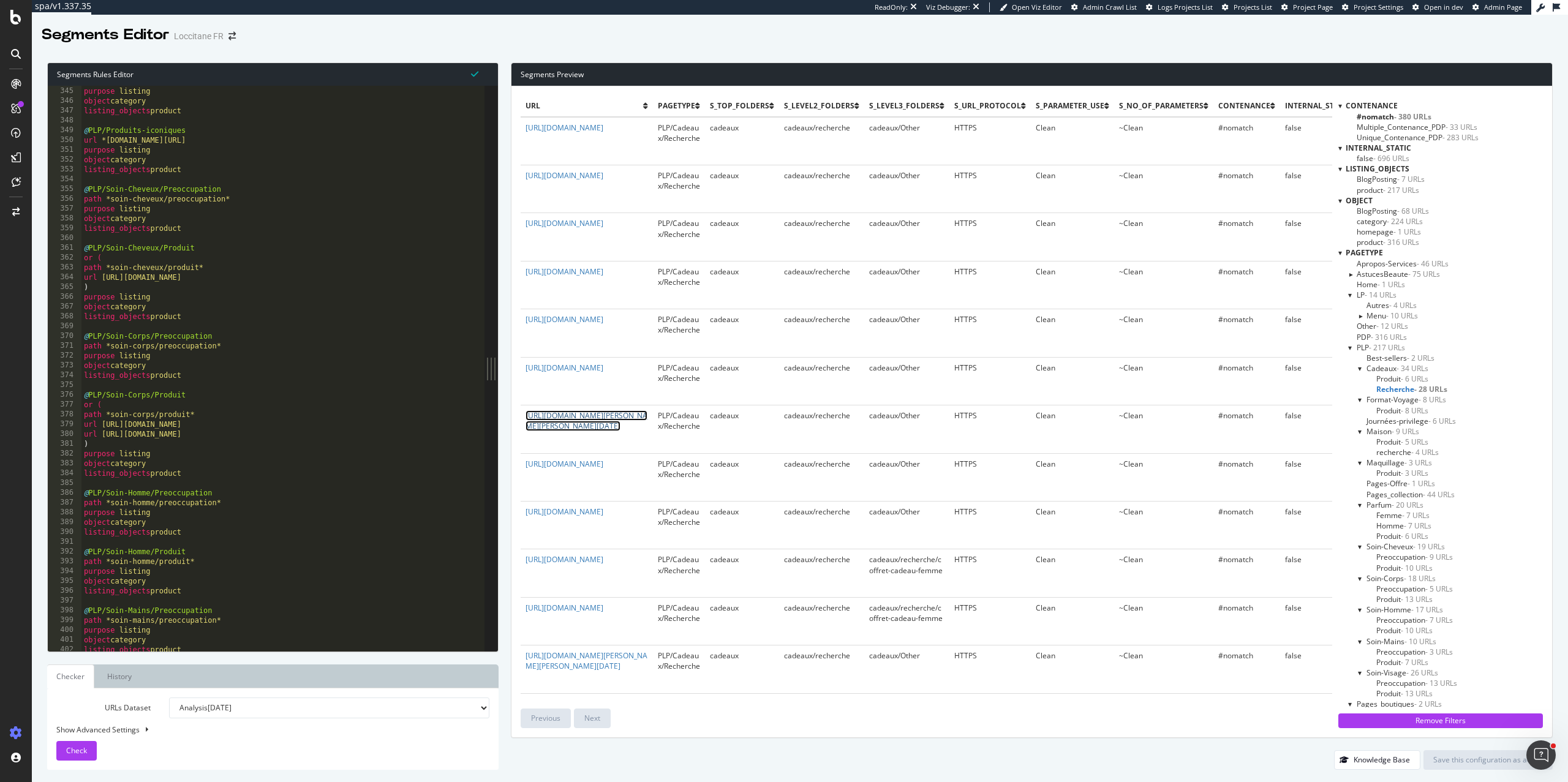
click at [641, 425] on link "https://fr.loccitane.com/cadeaux/recherche/coffrets-de-noel/cadeau-noel-homme" at bounding box center [586, 421] width 121 height 21
click at [1355, 347] on div "PLP - 217 URLs" at bounding box center [1446, 348] width 195 height 10
click at [1351, 347] on div at bounding box center [1351, 348] width 5 height 10
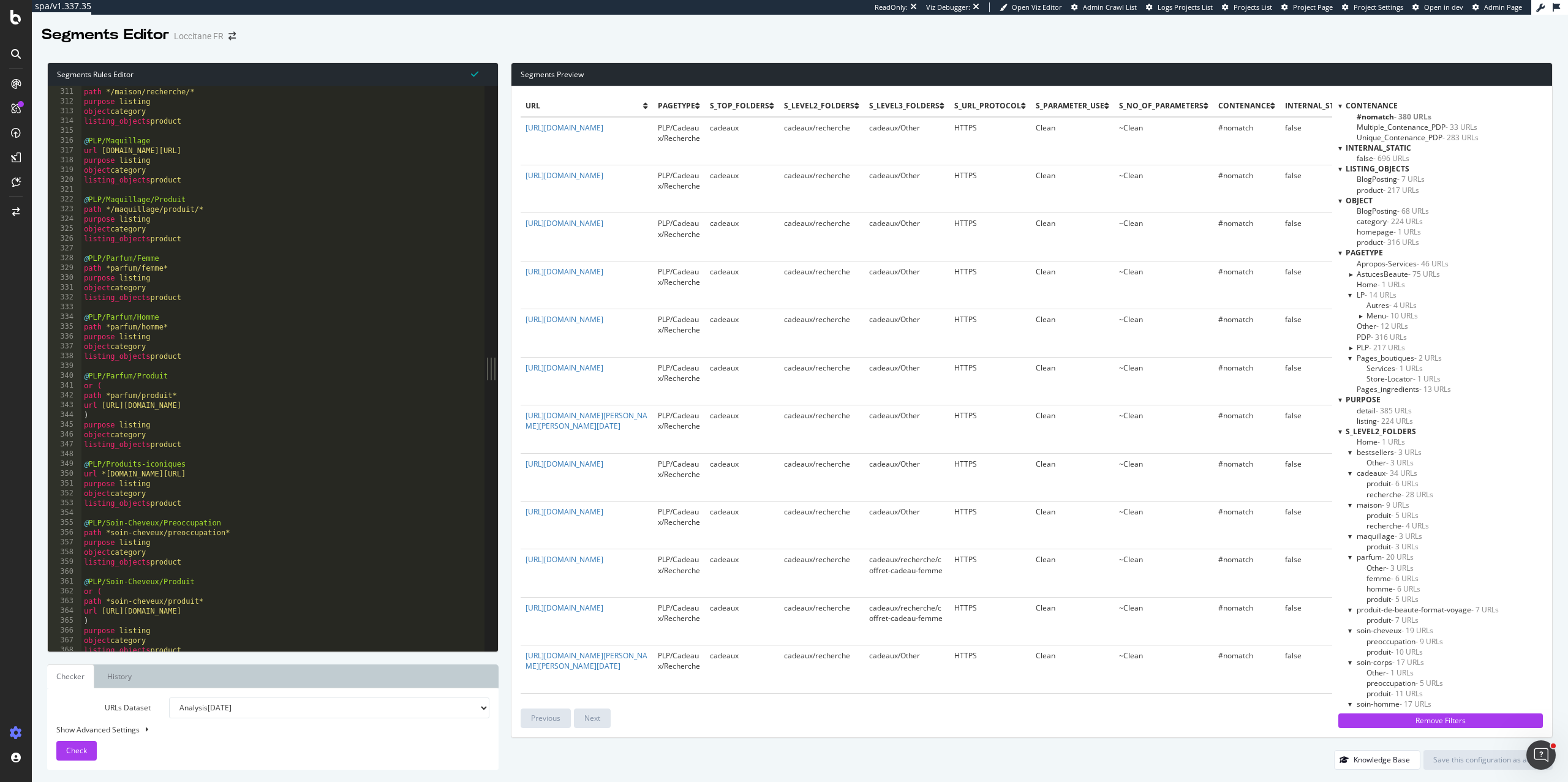
scroll to position [3036, 0]
type textarea "object category"
click at [192, 226] on div "@ PLP/Maison/recherche path */maison/recherche/* purpose listing object categor…" at bounding box center [311, 369] width 460 height 585
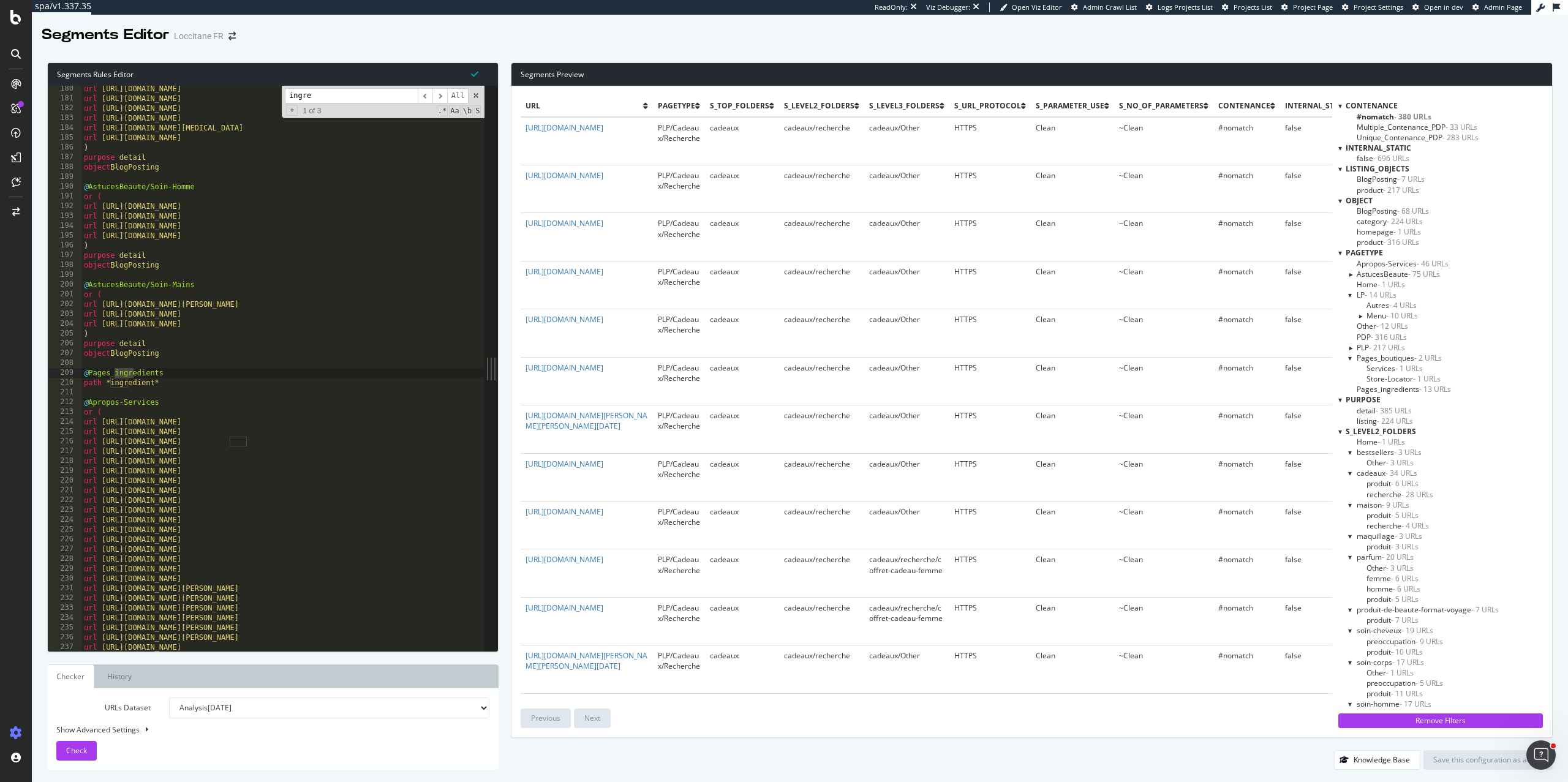
scroll to position [1755, 0]
type input "ingredient"
drag, startPoint x: 168, startPoint y: 386, endPoint x: 66, endPoint y: 370, distance: 103.2
click at [66, 370] on div "path *ingredient* 180 181 182 183 184 185 186 187 188 189 190 191 192 193 194 1…" at bounding box center [267, 368] width 437 height 565
type textarea "@Pages_ingredients path *ingredient*"
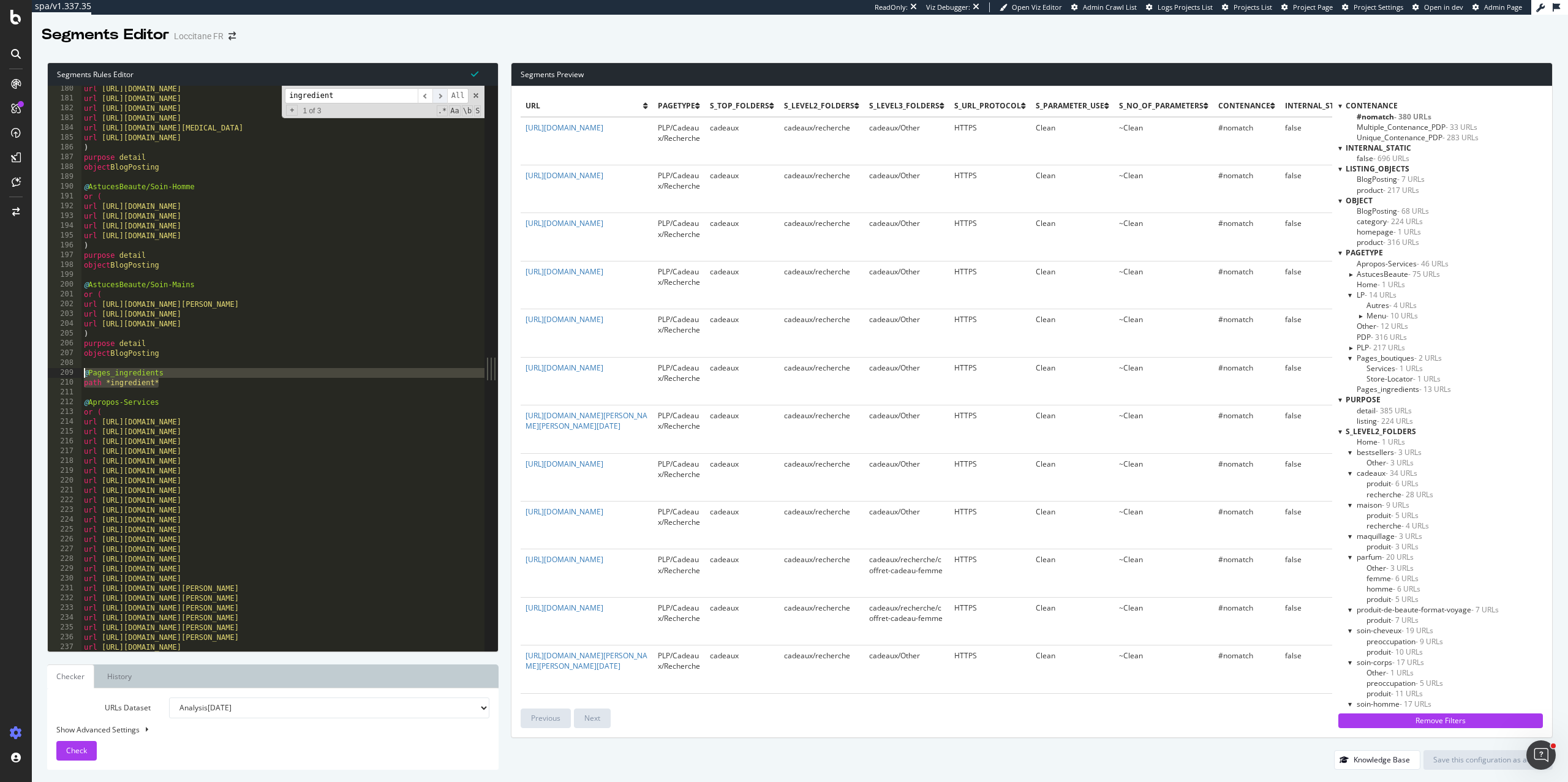
click at [443, 95] on span "​" at bounding box center [440, 96] width 15 height 16
click at [343, 100] on input "ingredient" at bounding box center [351, 96] width 133 height 16
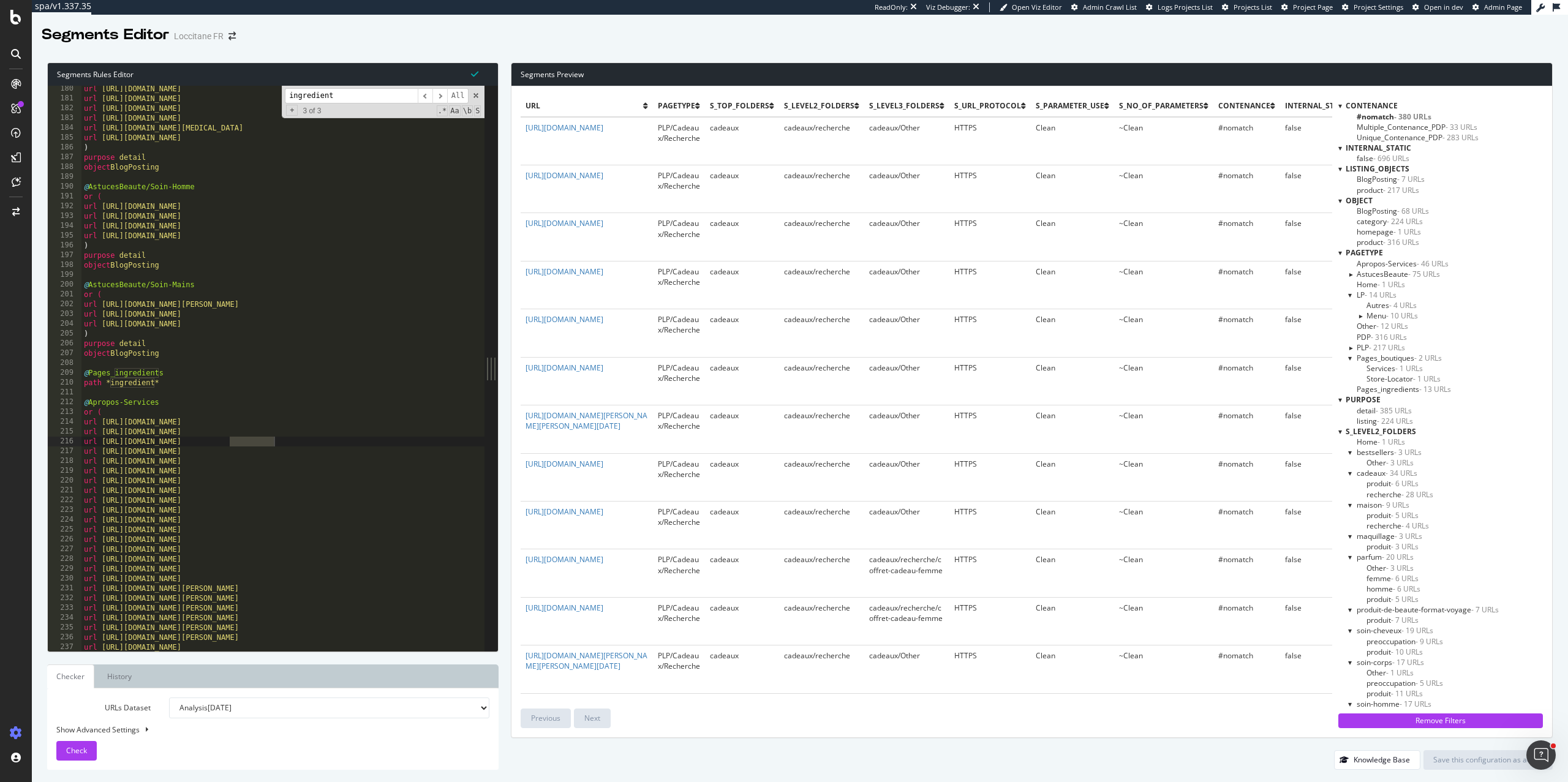
click at [343, 100] on input "ingredient" at bounding box center [351, 96] width 133 height 16
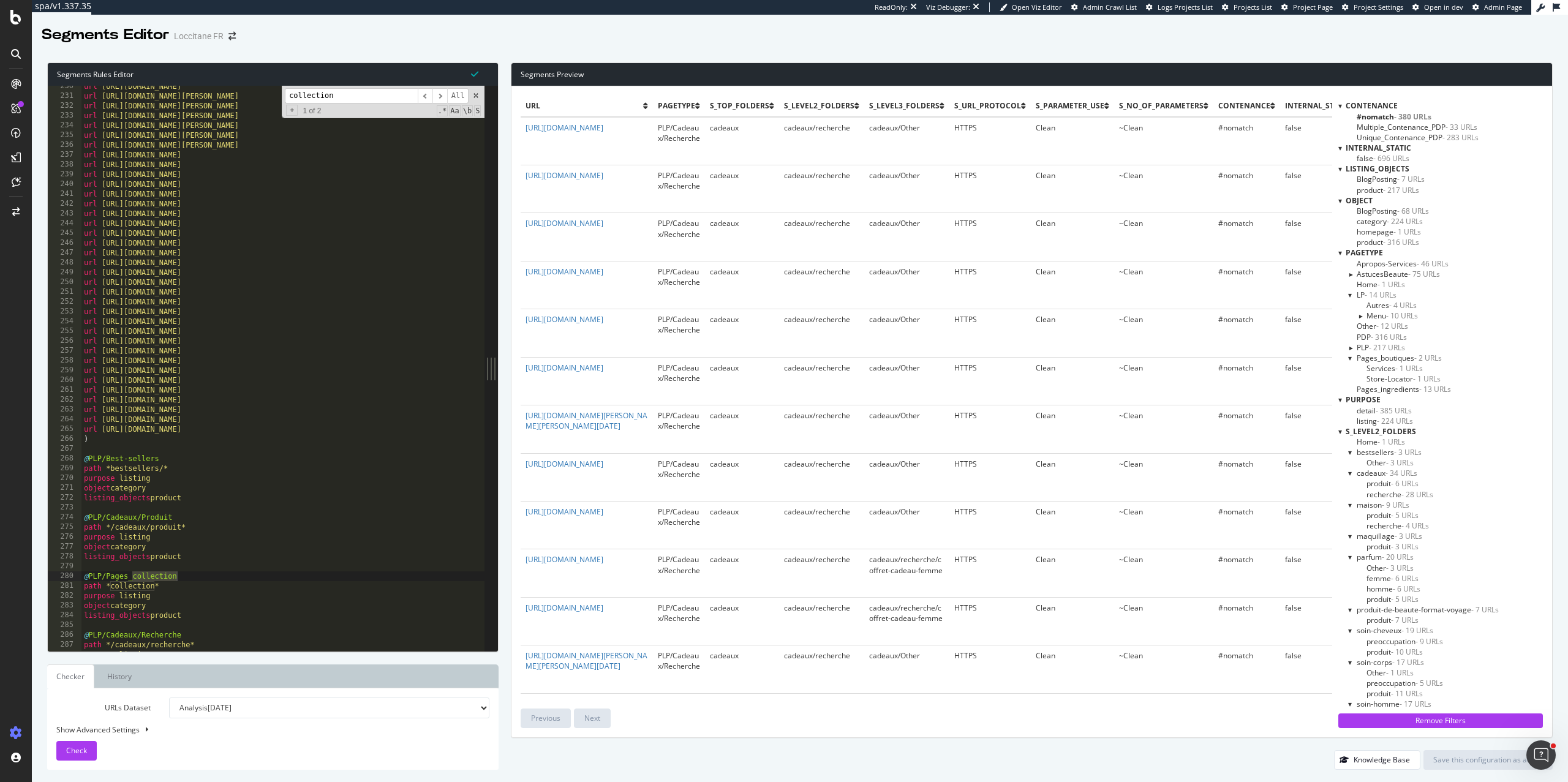
scroll to position [2249, 0]
type input "collection"
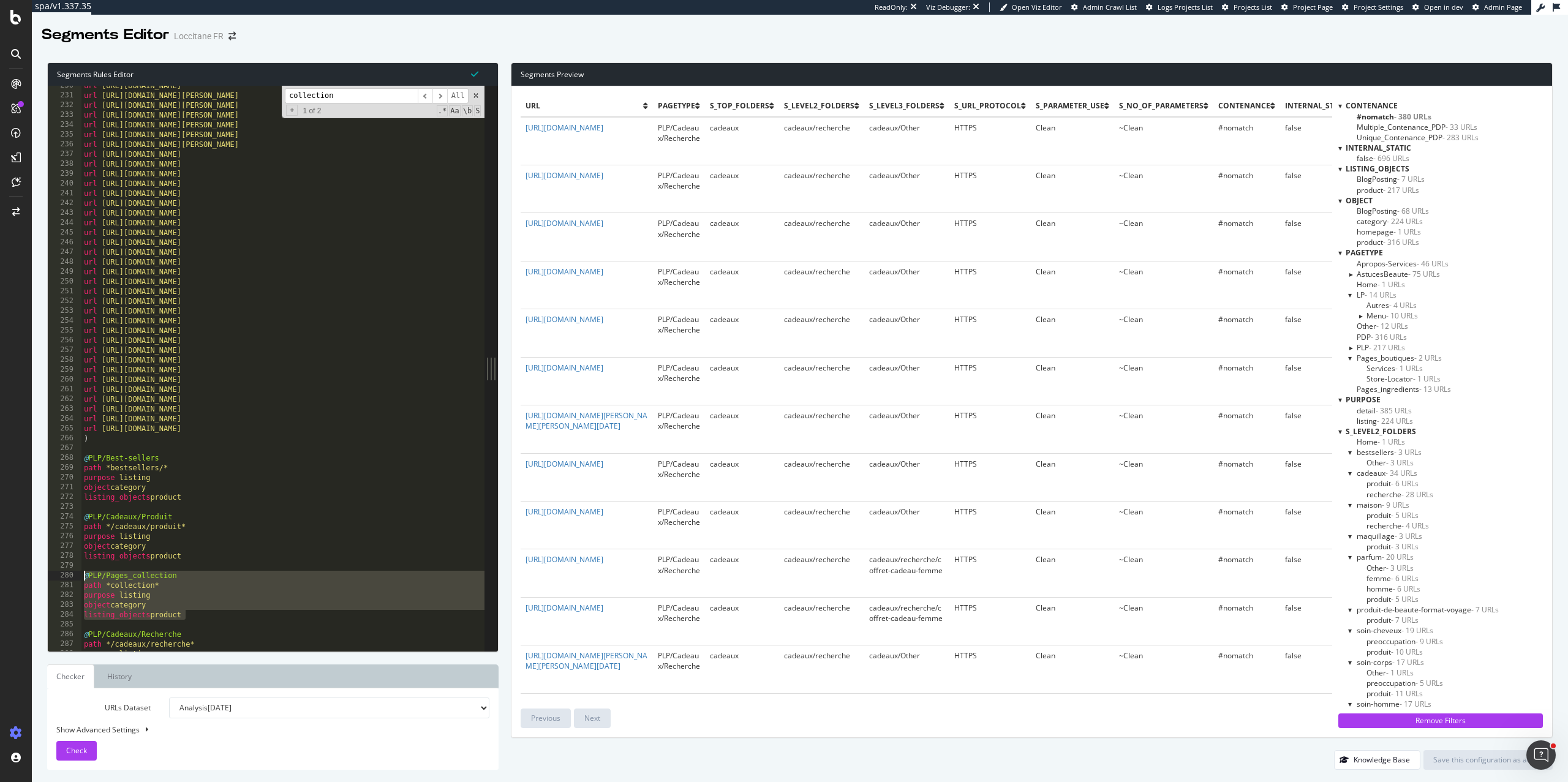
drag, startPoint x: 195, startPoint y: 619, endPoint x: 75, endPoint y: 574, distance: 128.2
click at [75, 574] on div "listing_objects product 230 231 232 233 234 235 236 237 238 239 240 241 242 243…" at bounding box center [267, 368] width 437 height 565
type textarea "@PLP/Pages_collection path *collection*"
click at [1355, 345] on div at bounding box center [1351, 348] width 10 height 5
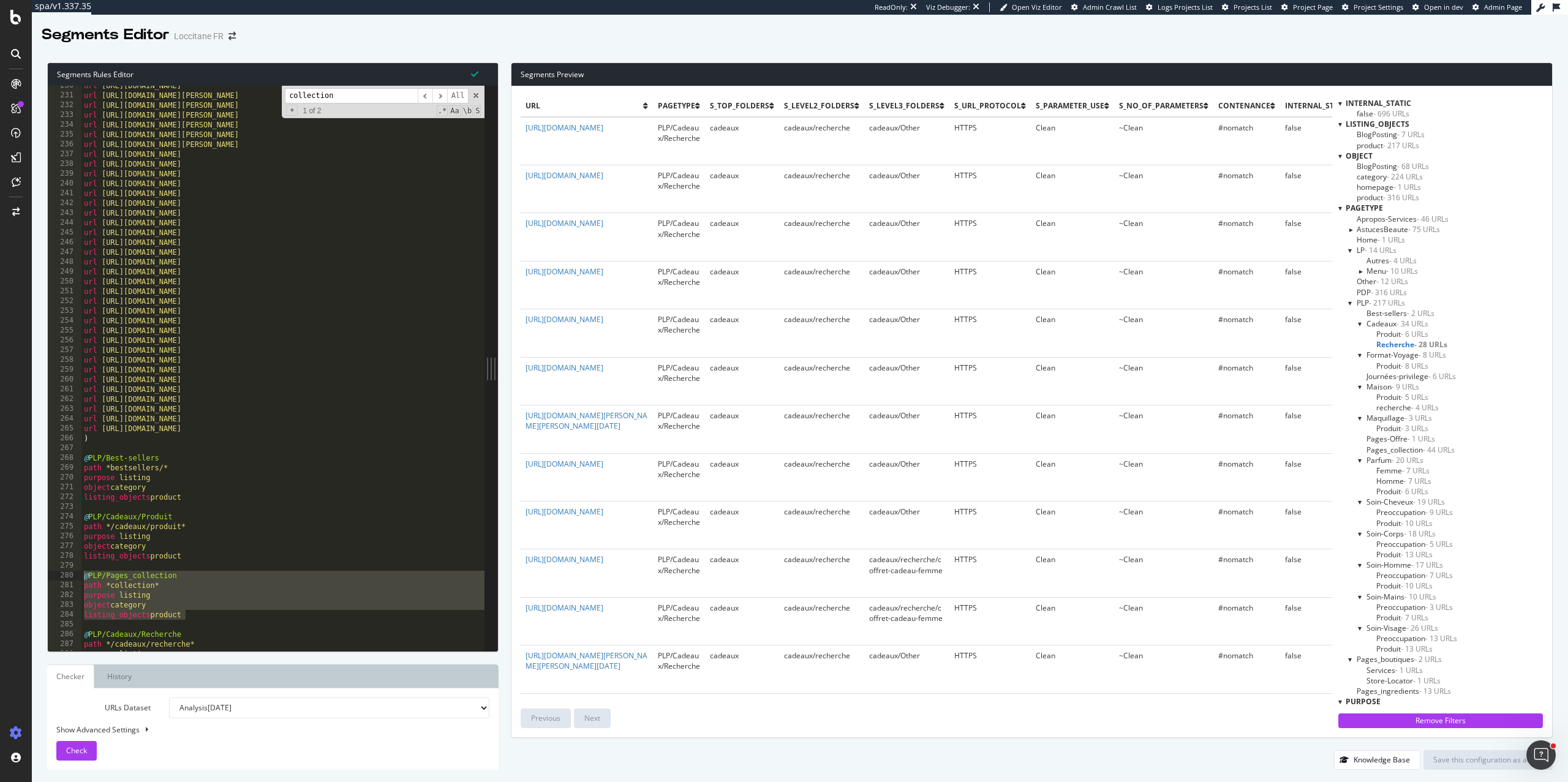
click at [1380, 448] on span "Pages_collection - 44 URLs" at bounding box center [1411, 450] width 88 height 10
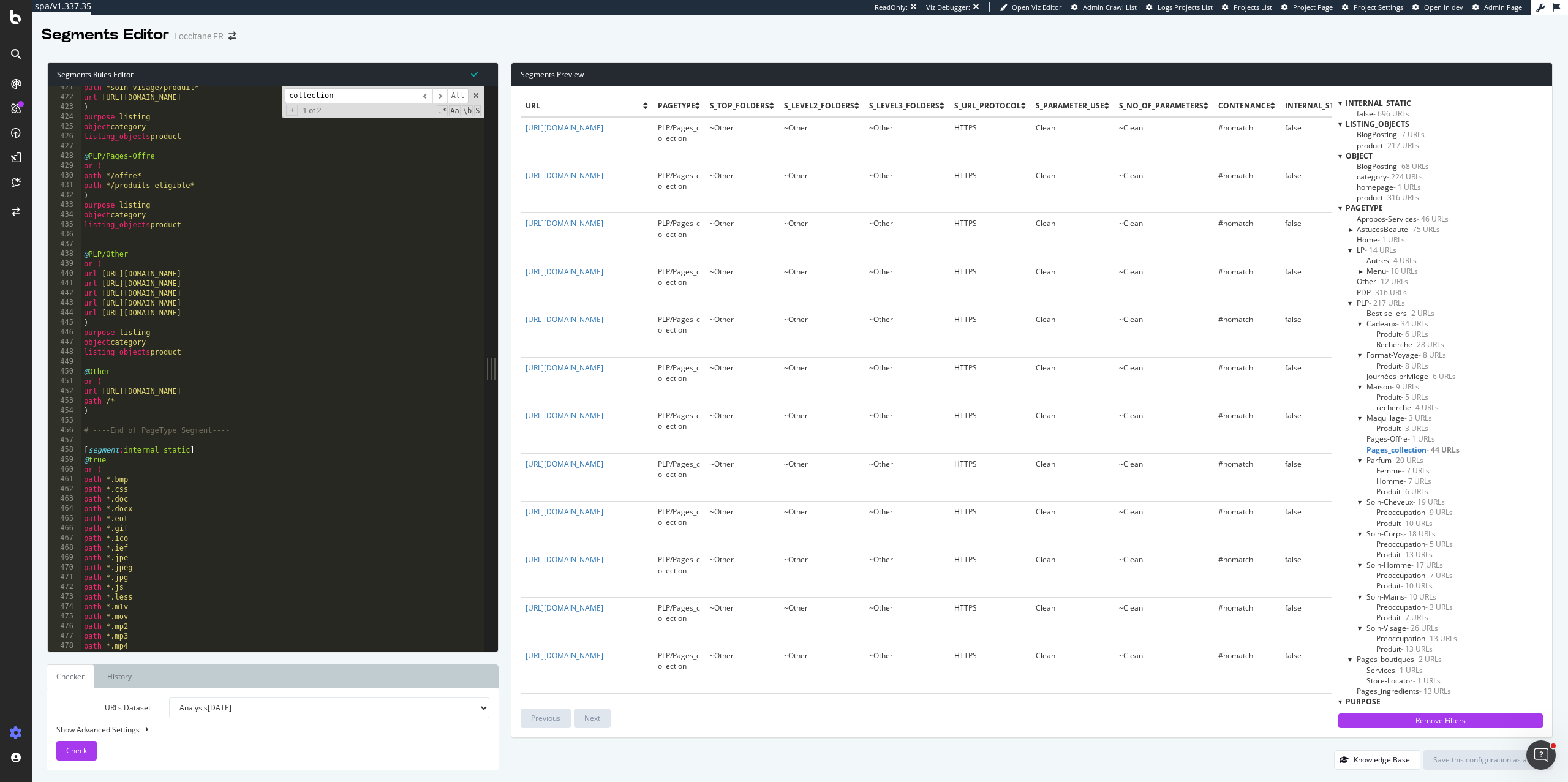
scroll to position [4118, 0]
click at [320, 97] on input "collection" at bounding box center [351, 96] width 133 height 16
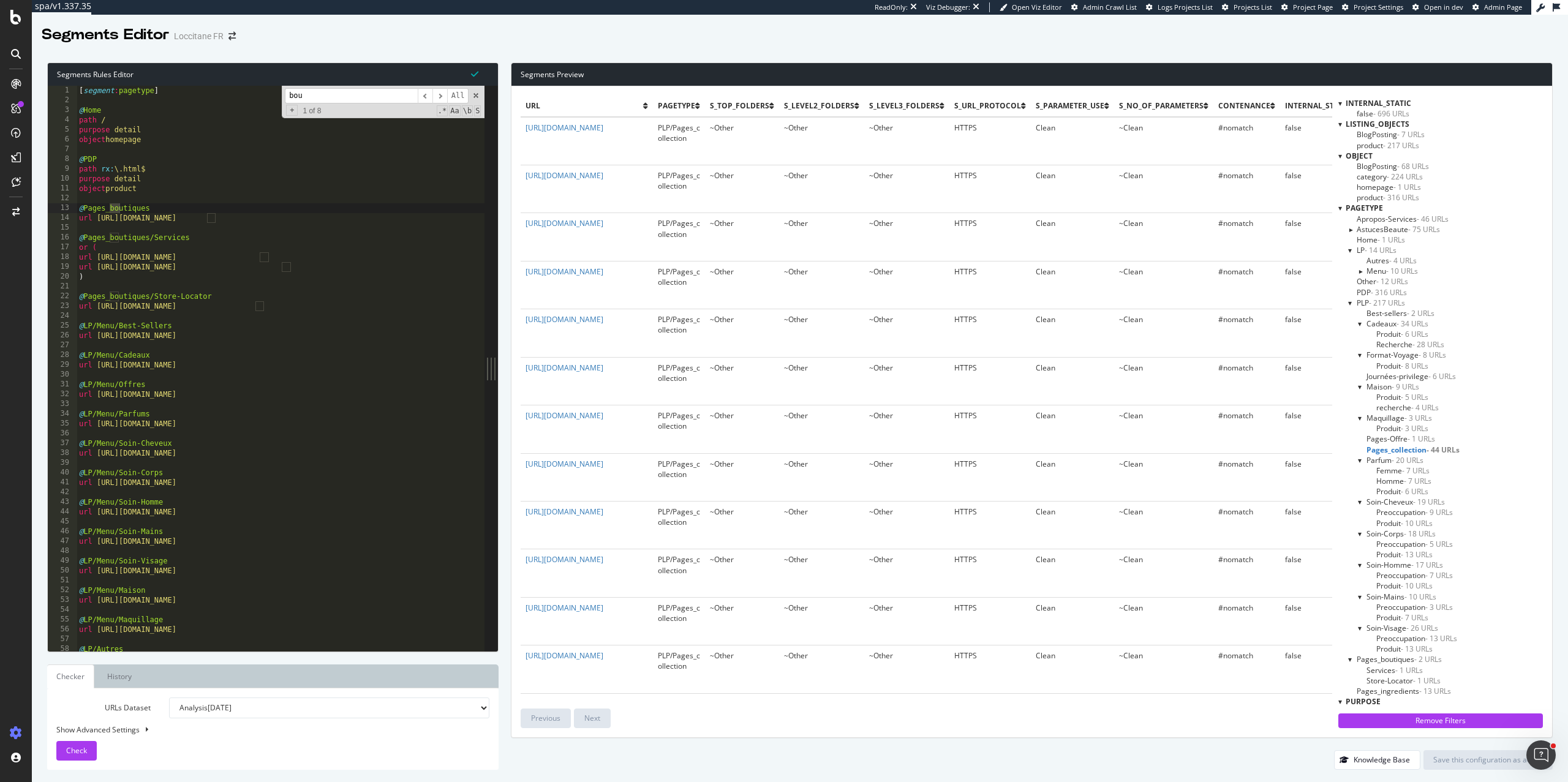
scroll to position [0, 0]
type input "boutique"
drag, startPoint x: 441, startPoint y: 93, endPoint x: 335, endPoint y: 276, distance: 211.5
click at [335, 275] on div "[ segment : pagetype ] @ Home path / purpose detail object homepage @ PDP path …" at bounding box center [281, 368] width 408 height 565
drag, startPoint x: 300, startPoint y: 310, endPoint x: 38, endPoint y: 294, distance: 262.5
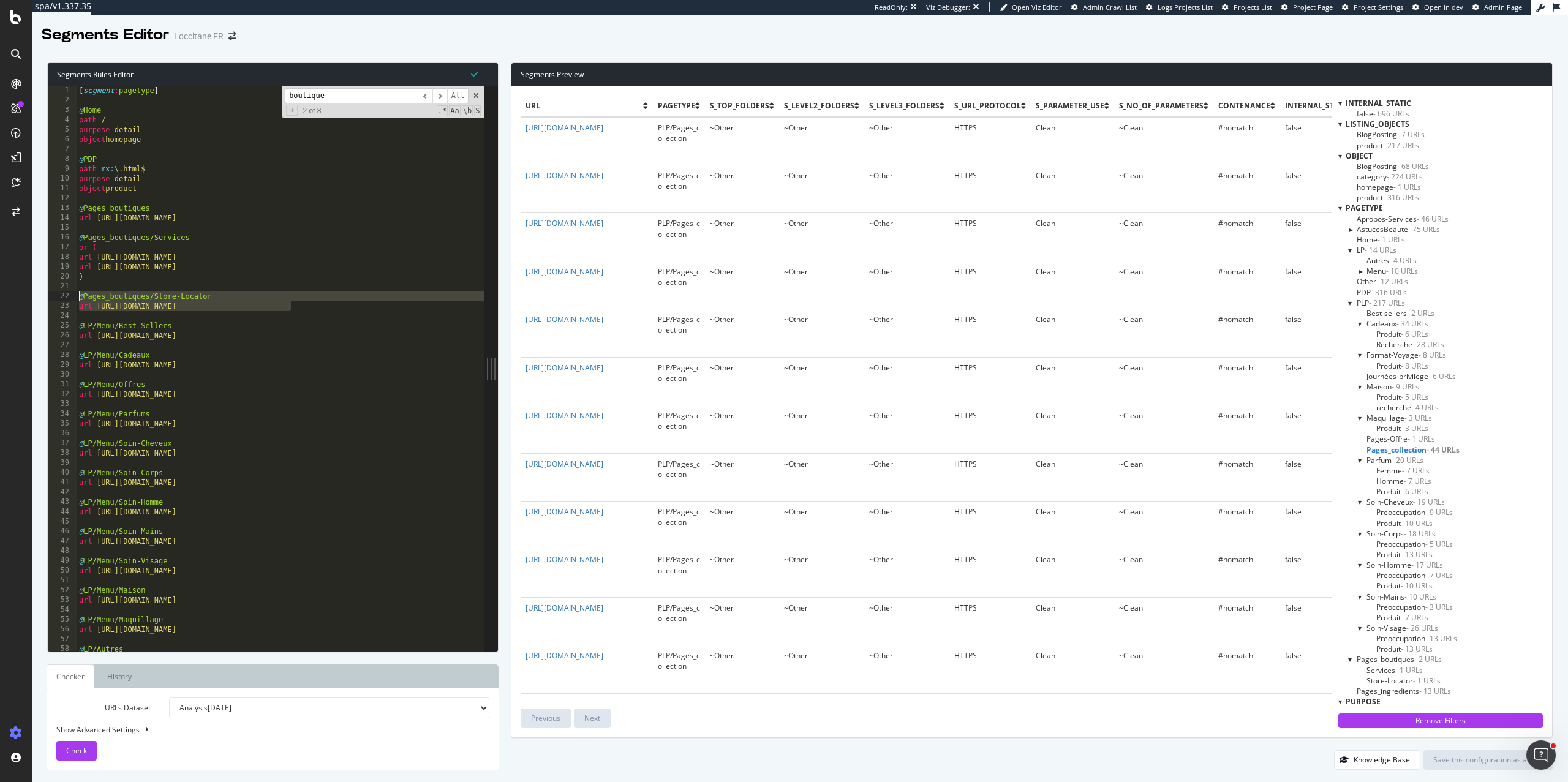
click at [38, 294] on div "Segments Rules Editor url https://fr.loccitane.com/trouver-ma-boutique 1 2 3 4 …" at bounding box center [800, 416] width 1537 height 732
click at [374, 95] on input "boutique" at bounding box center [351, 96] width 133 height 16
click at [439, 99] on span "​" at bounding box center [440, 96] width 15 height 16
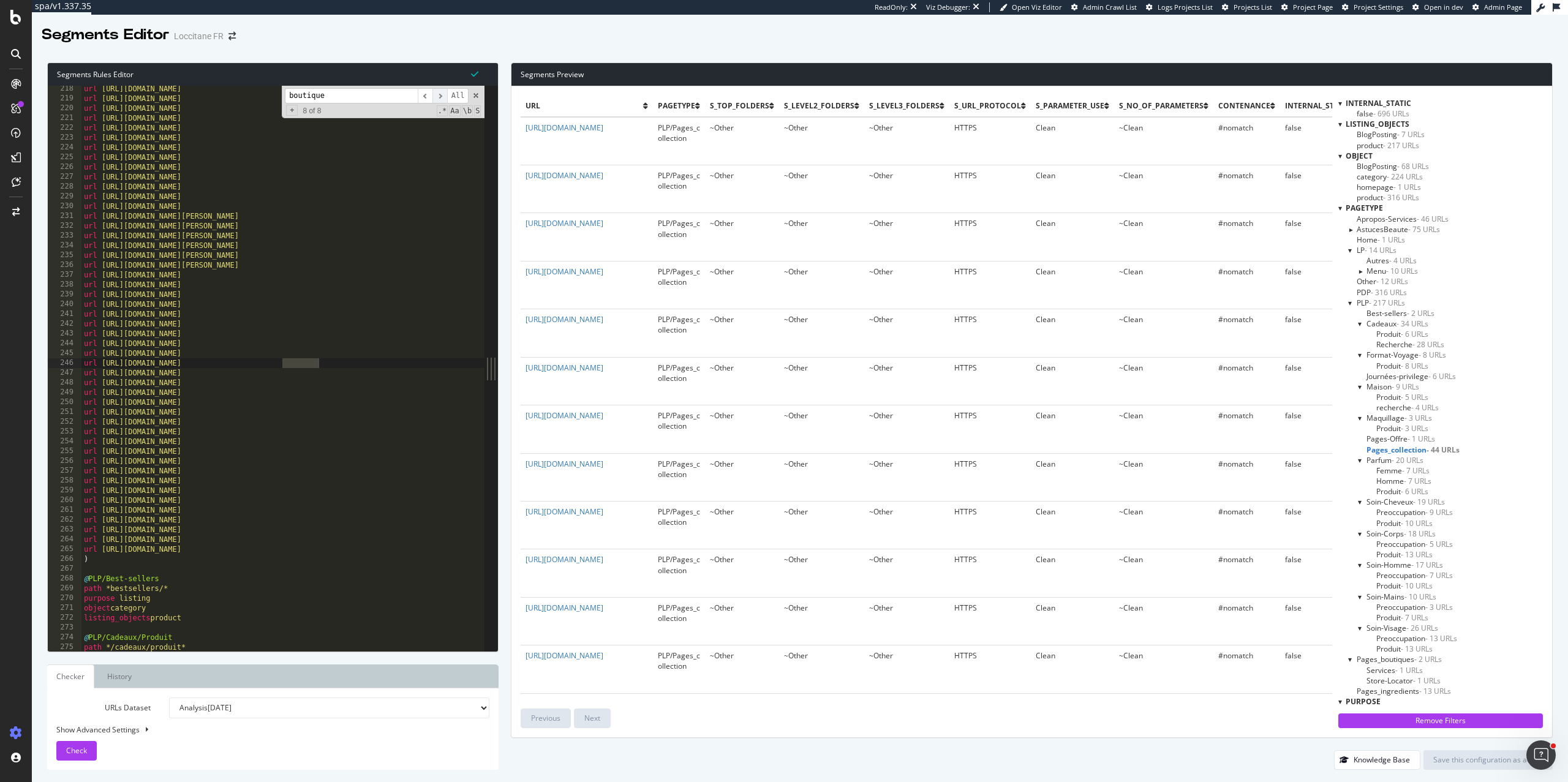
scroll to position [2128, 0]
click at [439, 99] on span "​" at bounding box center [440, 96] width 15 height 16
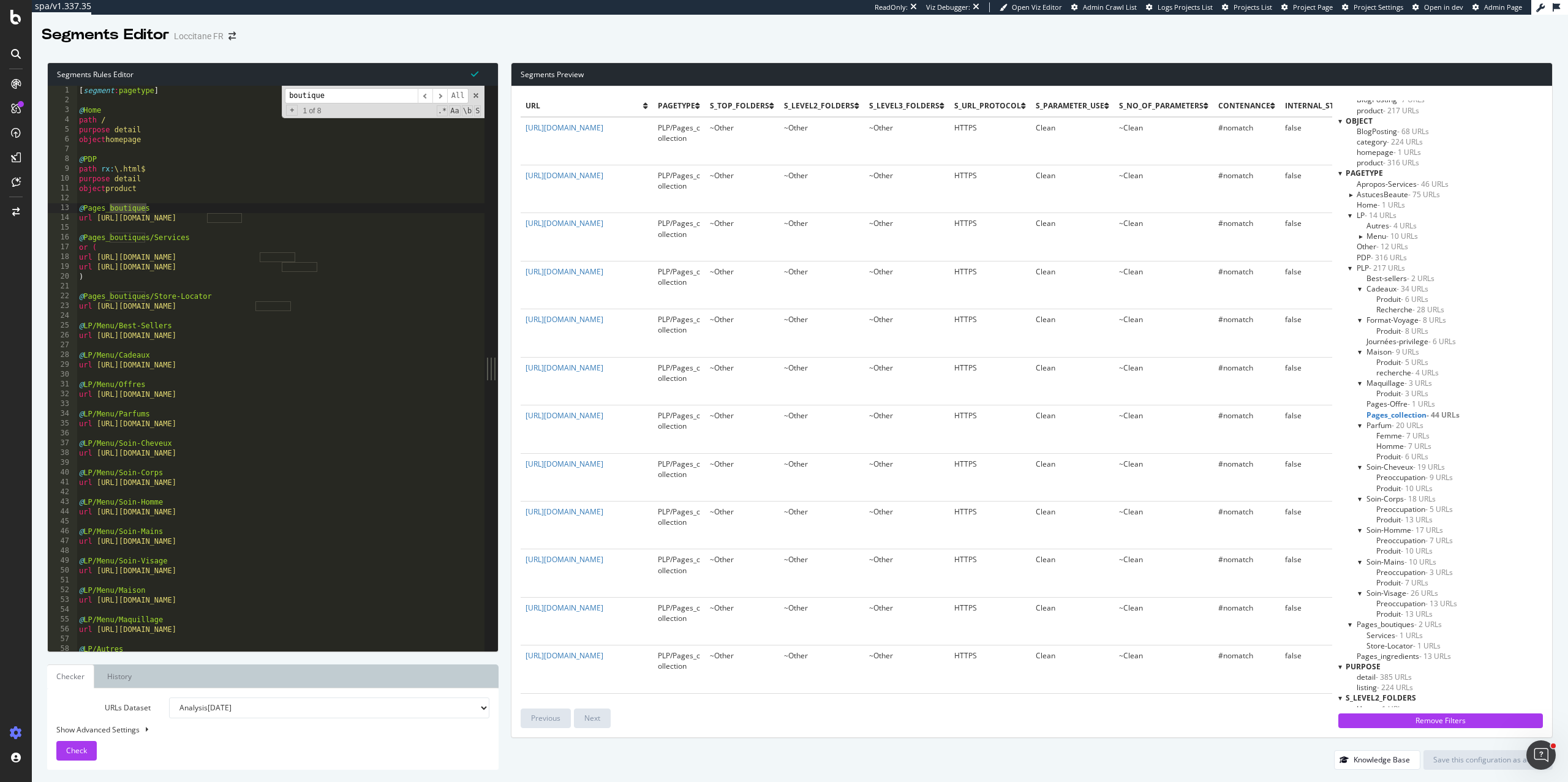
scroll to position [82, 0]
click at [1369, 621] on span "Pages_boutiques - 2 URLs" at bounding box center [1398, 622] width 85 height 10
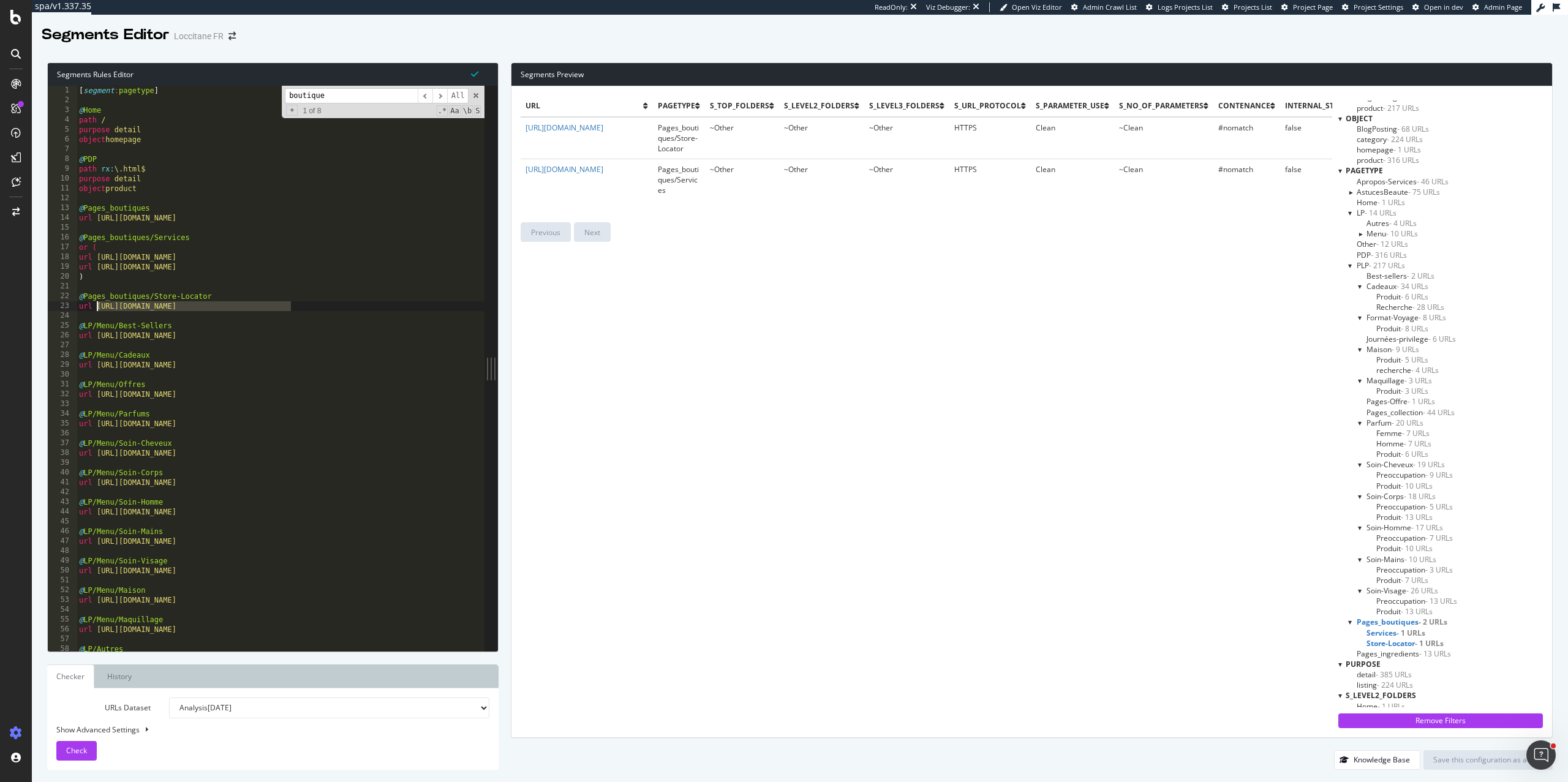
drag, startPoint x: 309, startPoint y: 307, endPoint x: 96, endPoint y: 304, distance: 213.0
click at [96, 304] on div "[ segment : pagetype ] @ Home path / purpose detail object homepage @ PDP path …" at bounding box center [307, 377] width 460 height 585
click at [231, 246] on div "[ segment : pagetype ] @ Home path / purpose detail object homepage @ PDP path …" at bounding box center [307, 377] width 460 height 585
drag, startPoint x: 267, startPoint y: 219, endPoint x: 38, endPoint y: 210, distance: 229.2
click at [38, 210] on div "Segments Rules Editor or ( 1 2 3 4 5 6 7 8 9 10 11 12 13 14 15 16 17 18 19 20 2…" at bounding box center [800, 416] width 1537 height 732
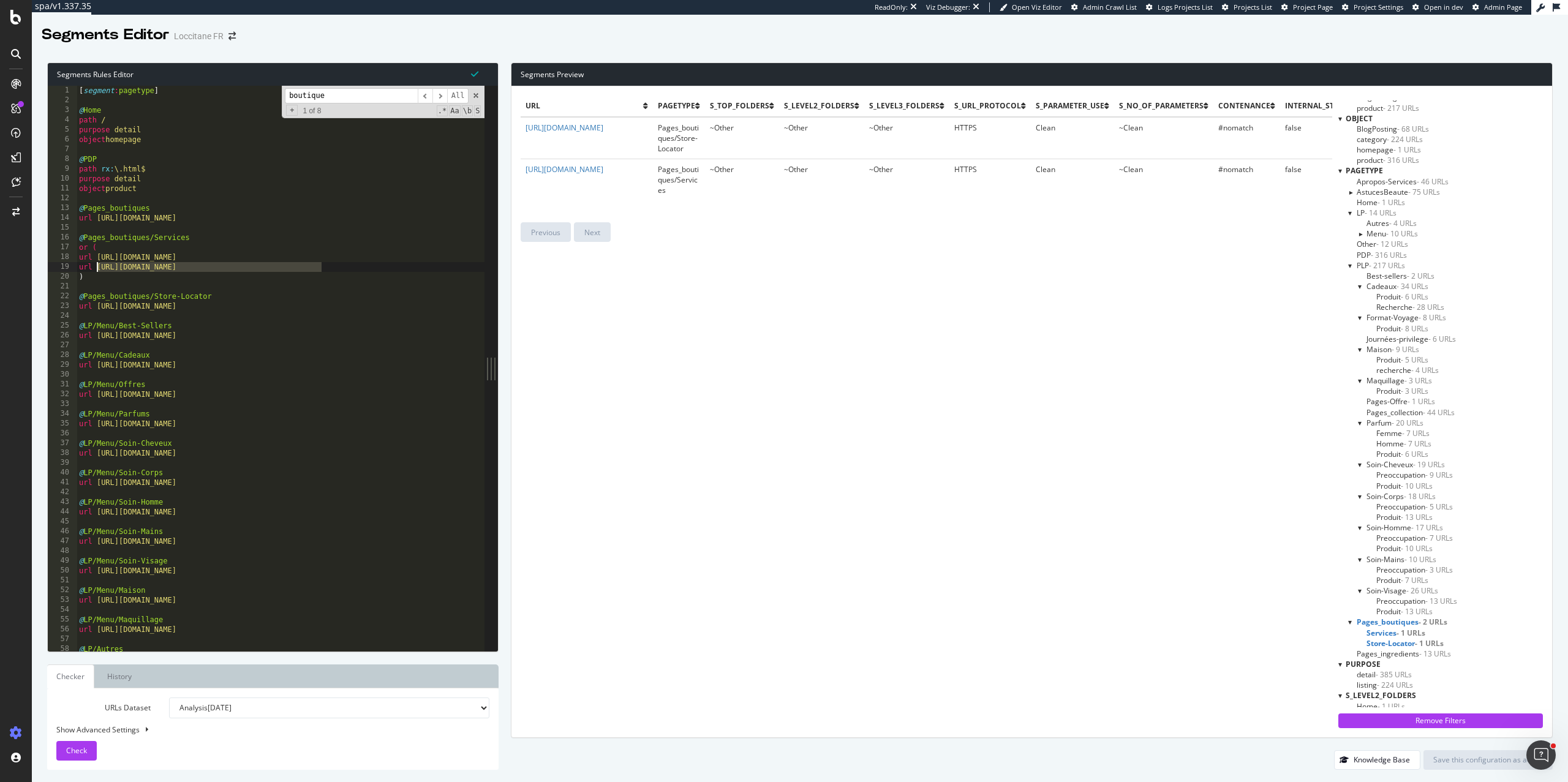
drag, startPoint x: 330, startPoint y: 266, endPoint x: 96, endPoint y: 265, distance: 234.0
click at [96, 265] on div "[ segment : pagetype ] @ Home path / purpose detail object homepage @ PDP path …" at bounding box center [307, 377] width 460 height 585
drag, startPoint x: 305, startPoint y: 258, endPoint x: 97, endPoint y: 258, distance: 208.0
click at [97, 258] on div "[ segment : pagetype ] @ Home path / purpose detail object homepage @ PDP path …" at bounding box center [307, 377] width 460 height 585
drag, startPoint x: 111, startPoint y: 242, endPoint x: 60, endPoint y: 237, distance: 51.2
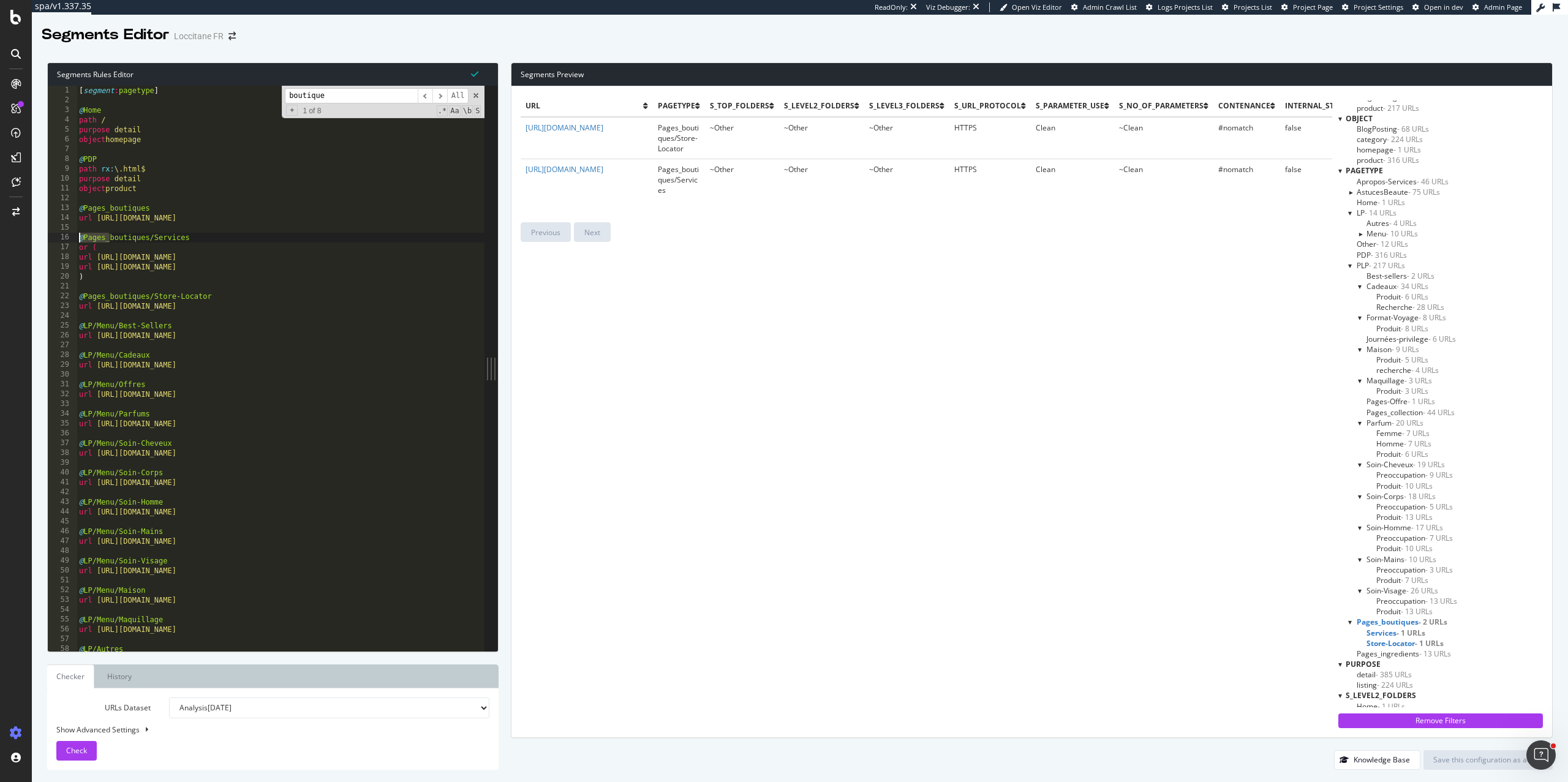
click at [60, 237] on div "url https://fr.loccitane.com/services-en-boutique 1 2 3 4 5 6 7 8 9 10 11 12 13…" at bounding box center [267, 368] width 437 height 565
drag, startPoint x: 107, startPoint y: 245, endPoint x: 71, endPoint y: 234, distance: 37.6
click at [71, 234] on div "@Pages_boutiques/Services 1 2 3 4 5 6 7 8 9 10 11 12 13 14 15 16 17 18 19 20 21…" at bounding box center [267, 368] width 437 height 565
type textarea "@Pages_boutiques/Services or ("
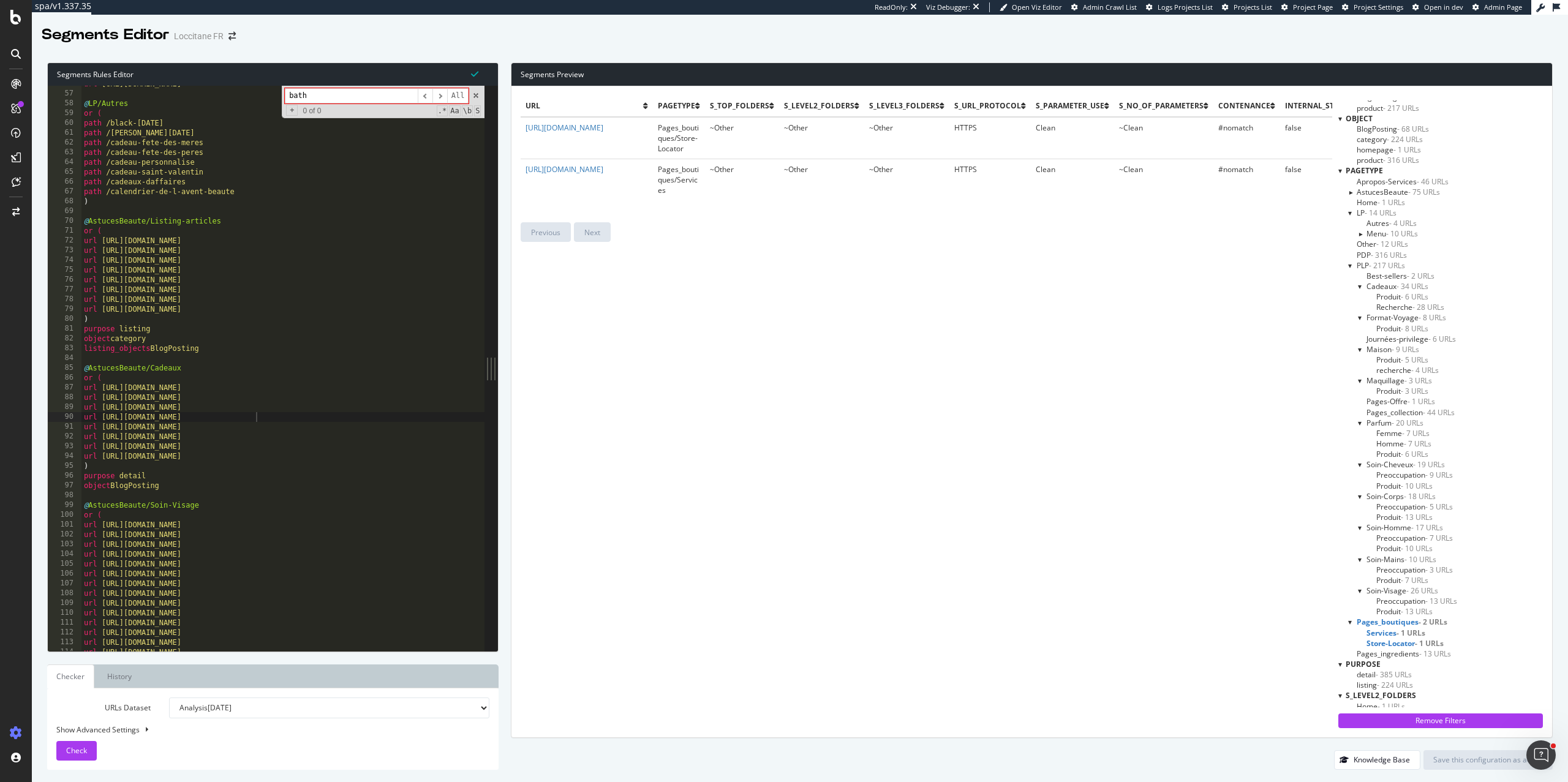
scroll to position [545, 0]
click at [324, 96] on input "bath" at bounding box center [351, 96] width 133 height 16
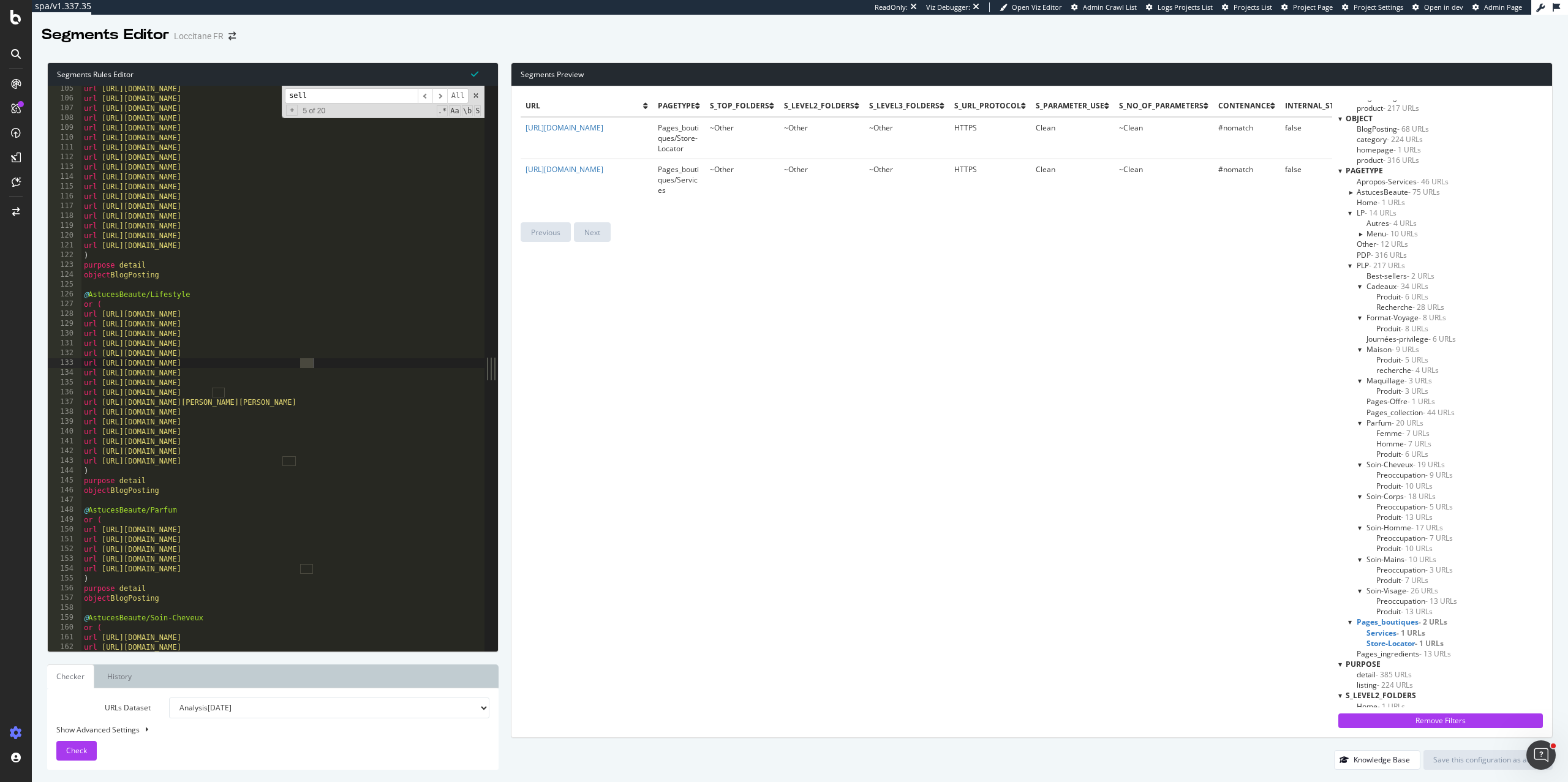
scroll to position [2343, 0]
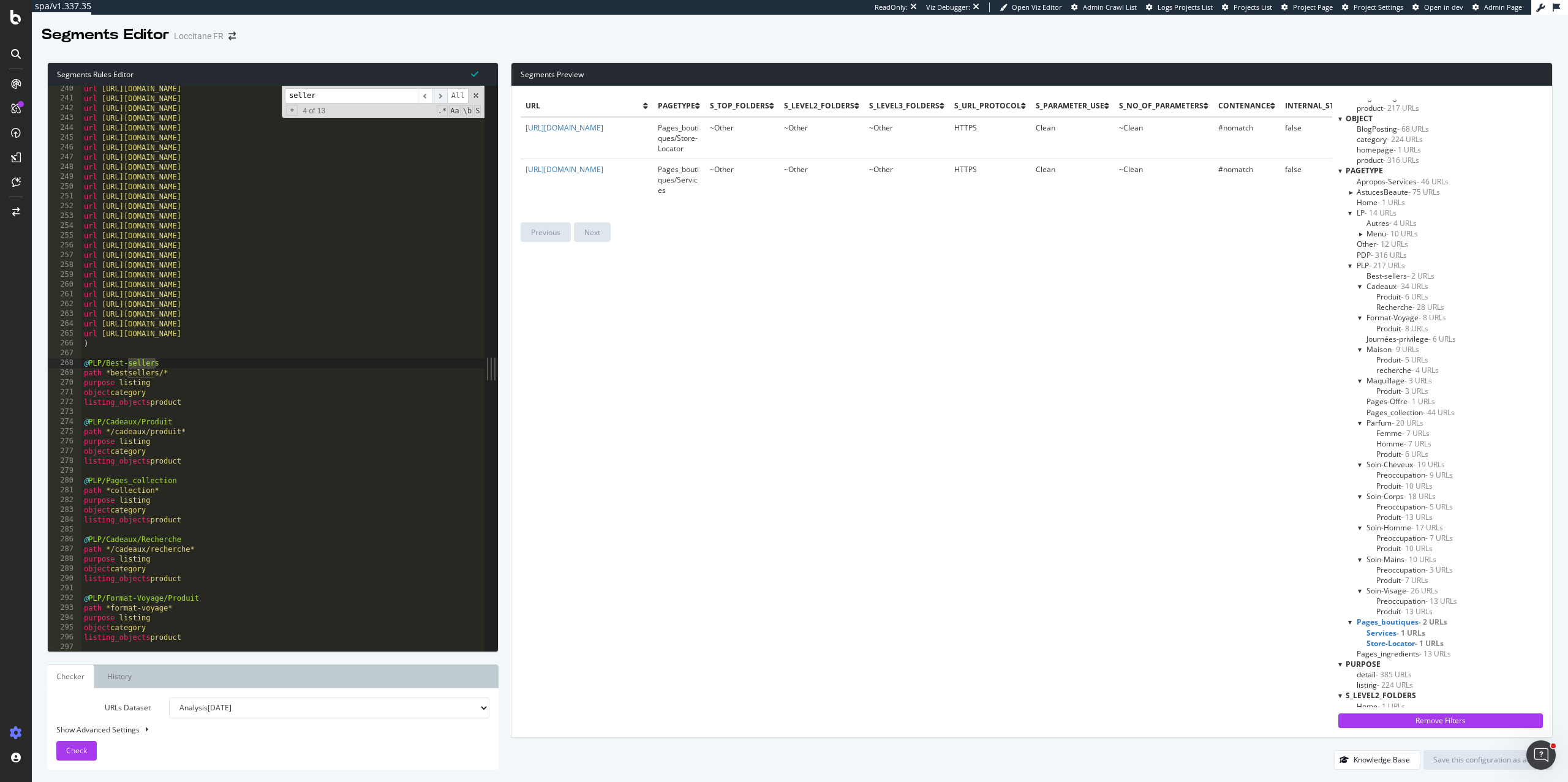
type input "seller"
click at [437, 97] on span "​" at bounding box center [440, 96] width 15 height 16
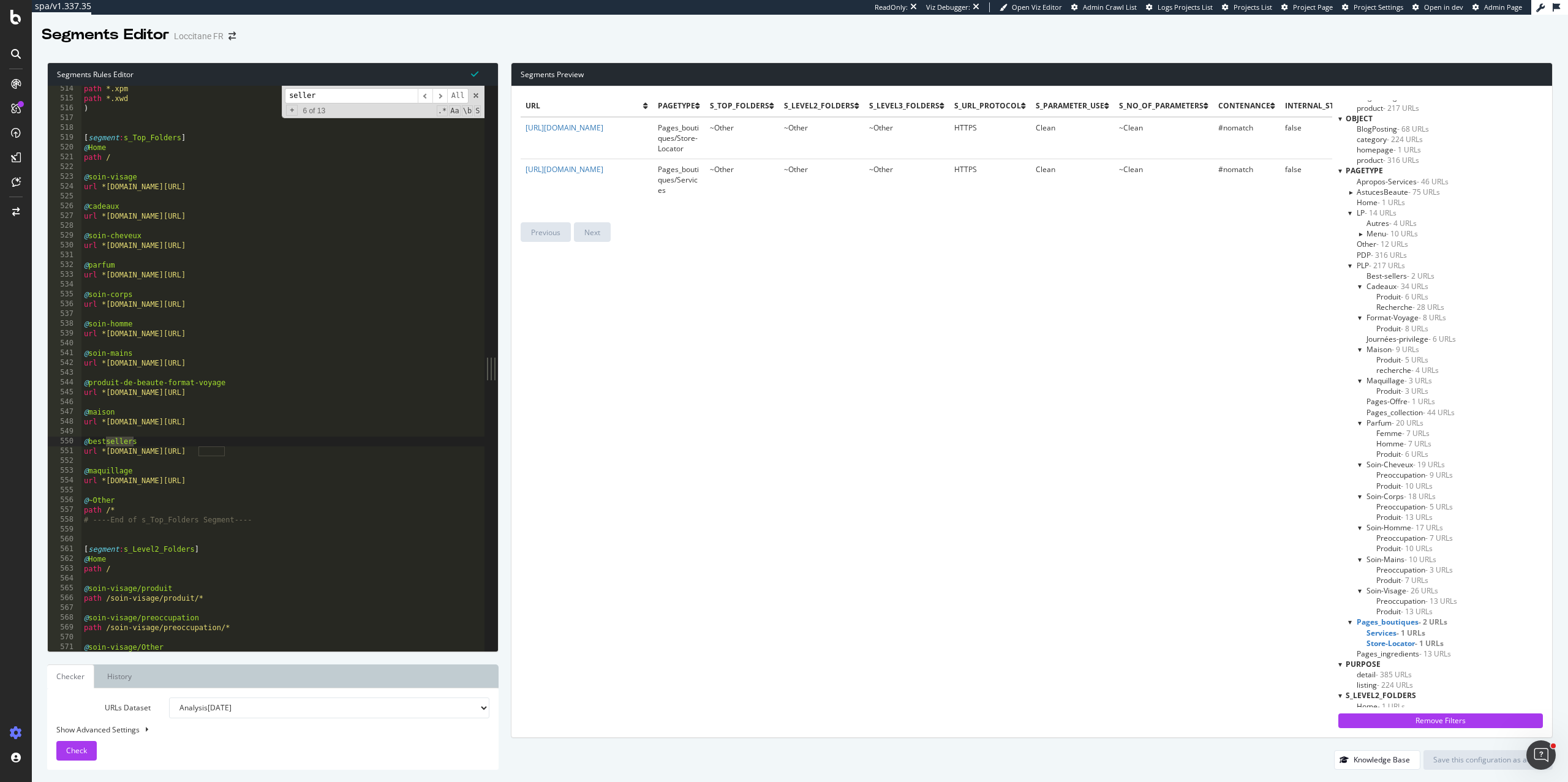
scroll to position [5028, 0]
click at [441, 98] on span "​" at bounding box center [440, 96] width 15 height 16
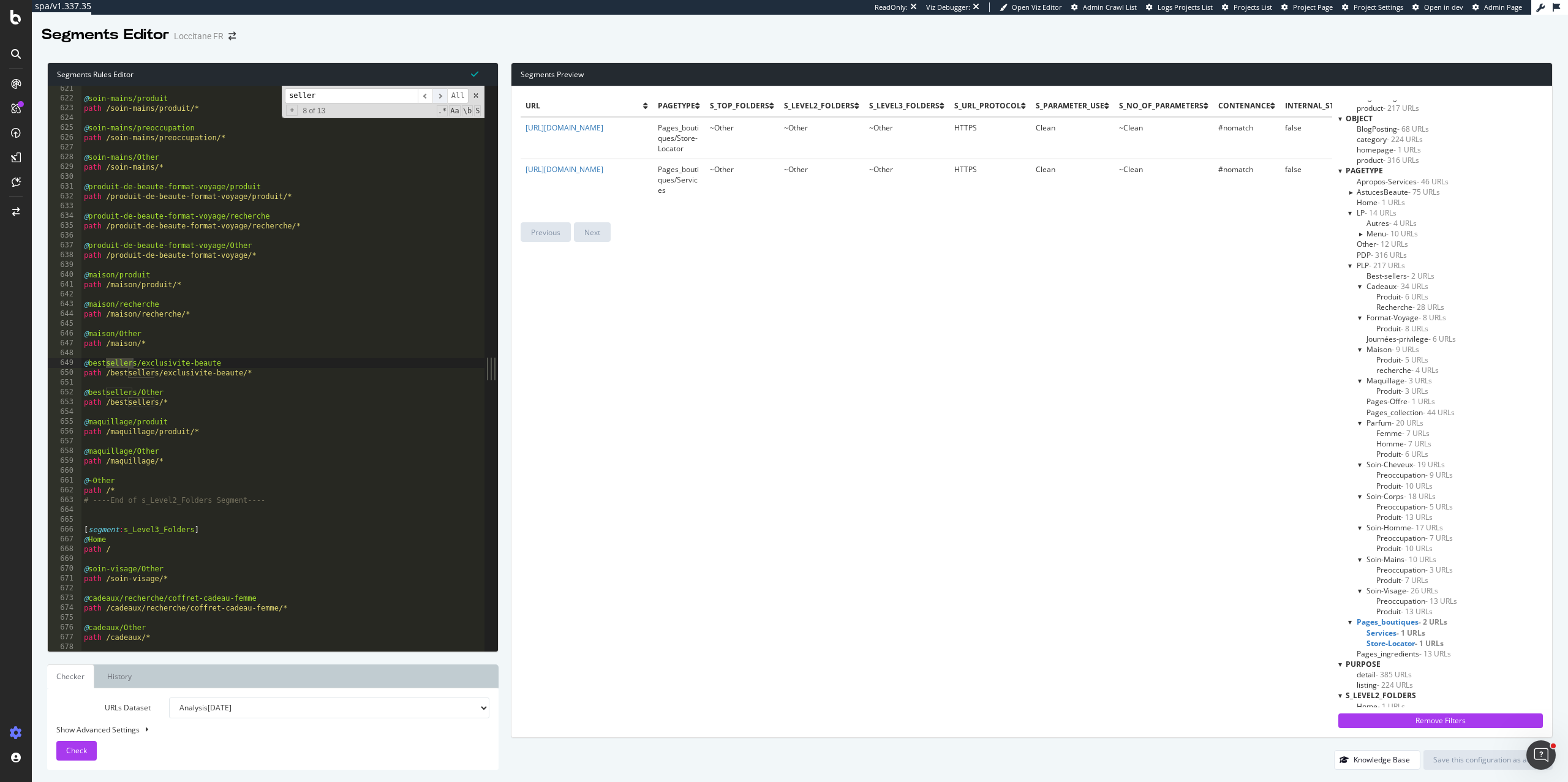
click at [441, 96] on span "​" at bounding box center [440, 96] width 15 height 16
click at [427, 97] on span "​" at bounding box center [425, 96] width 15 height 16
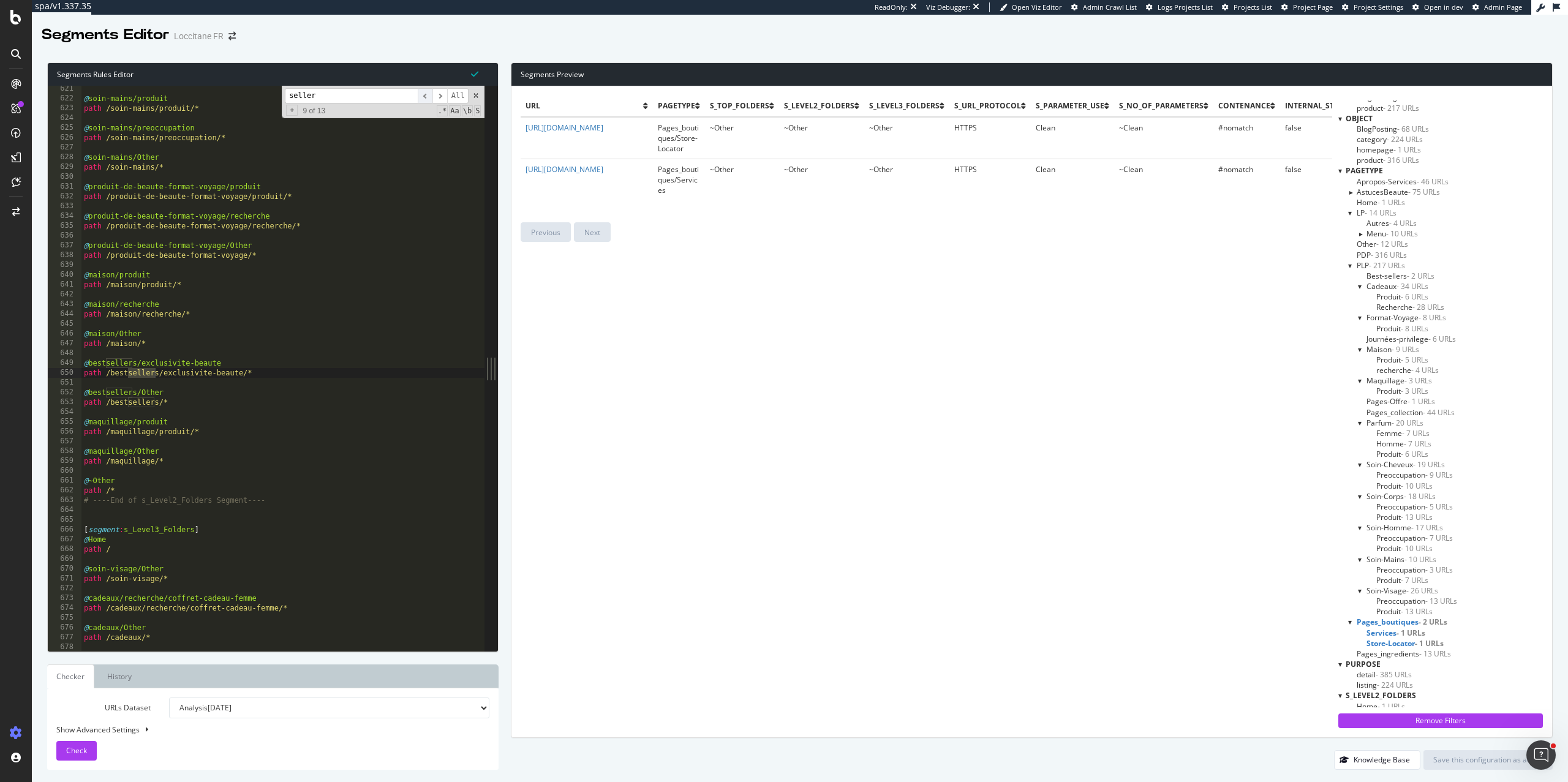
click at [427, 97] on span "​" at bounding box center [425, 96] width 15 height 16
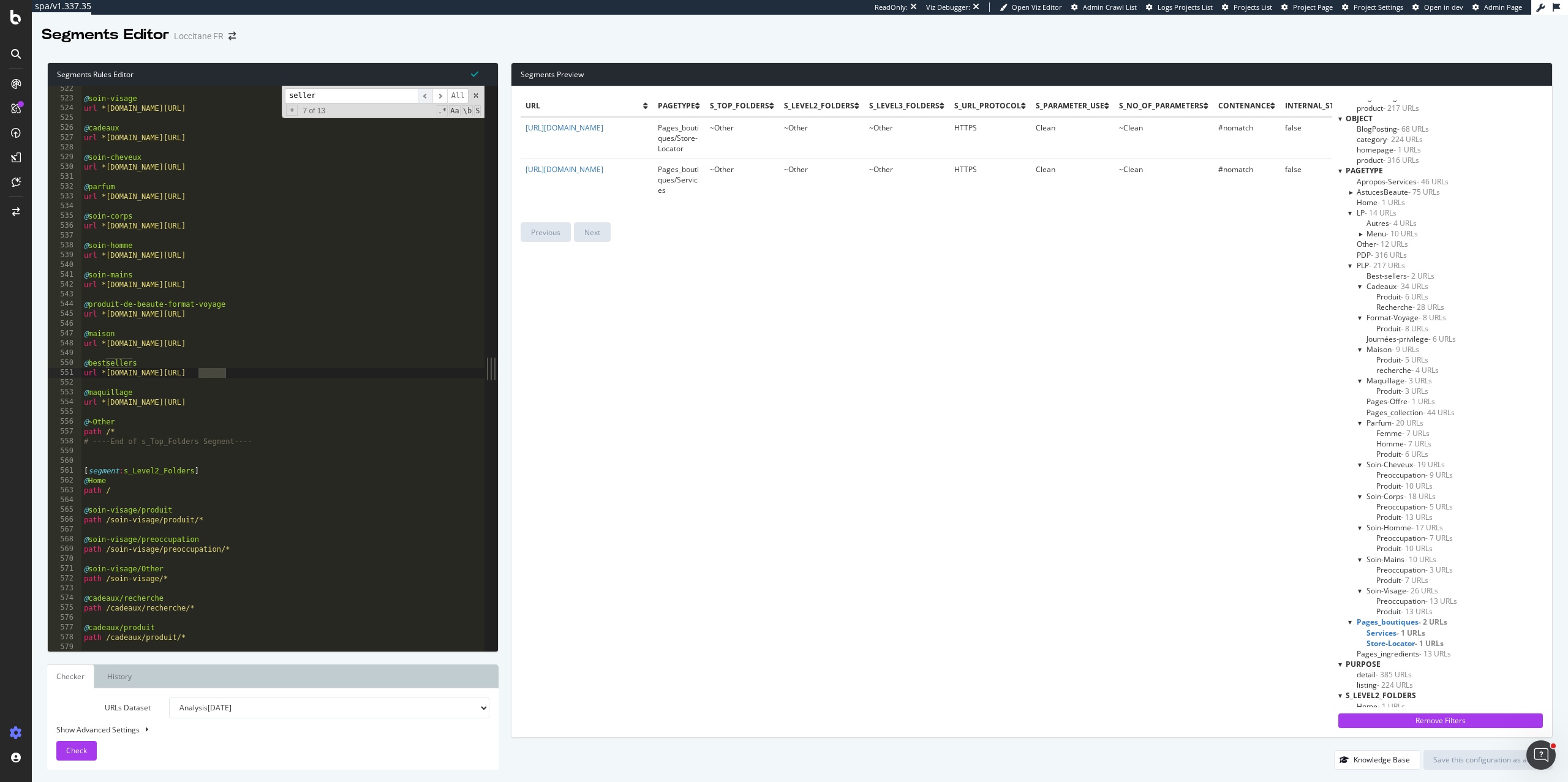
click at [427, 97] on span "​" at bounding box center [425, 96] width 15 height 16
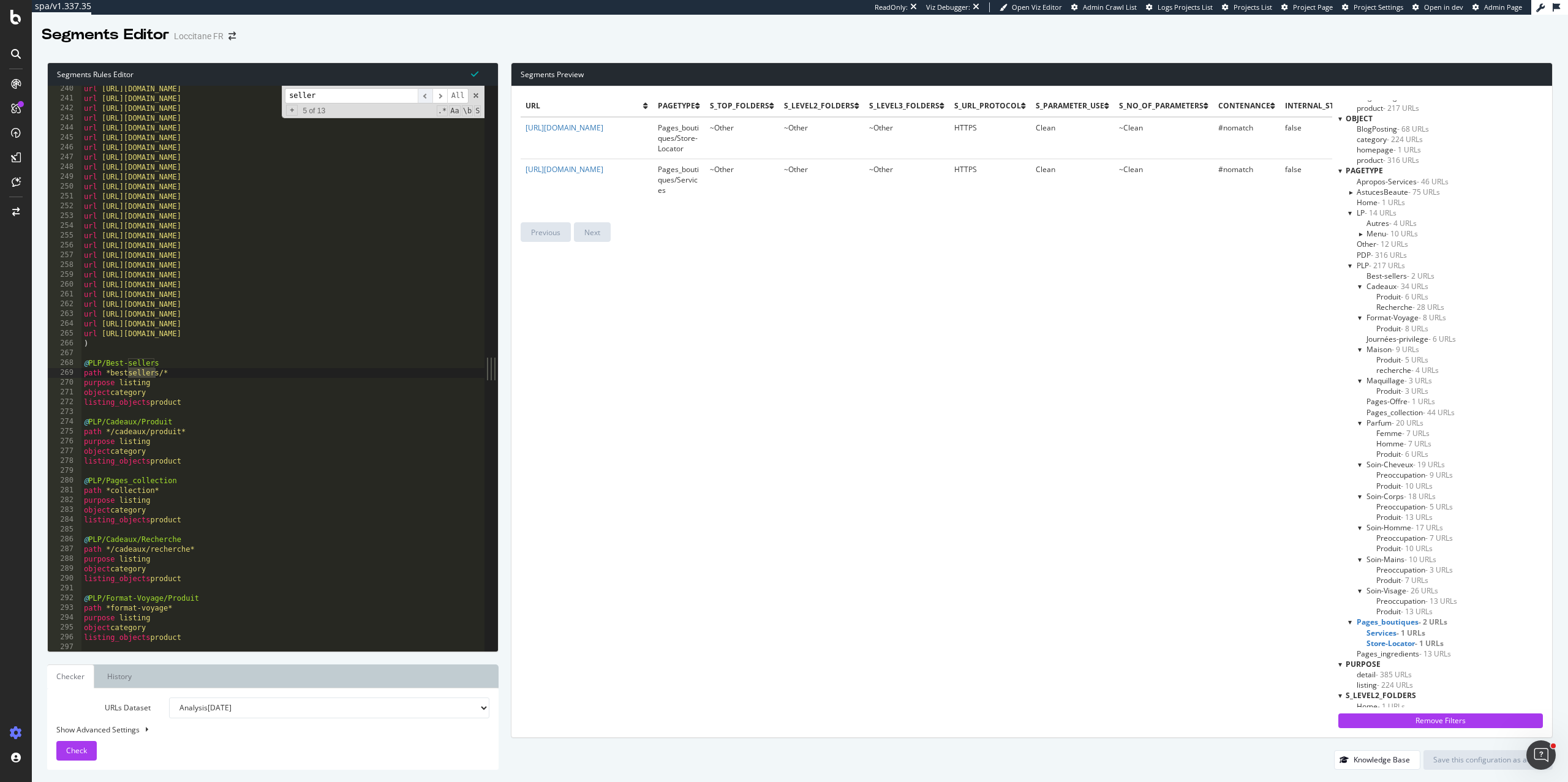
click at [427, 97] on span "​" at bounding box center [425, 96] width 15 height 16
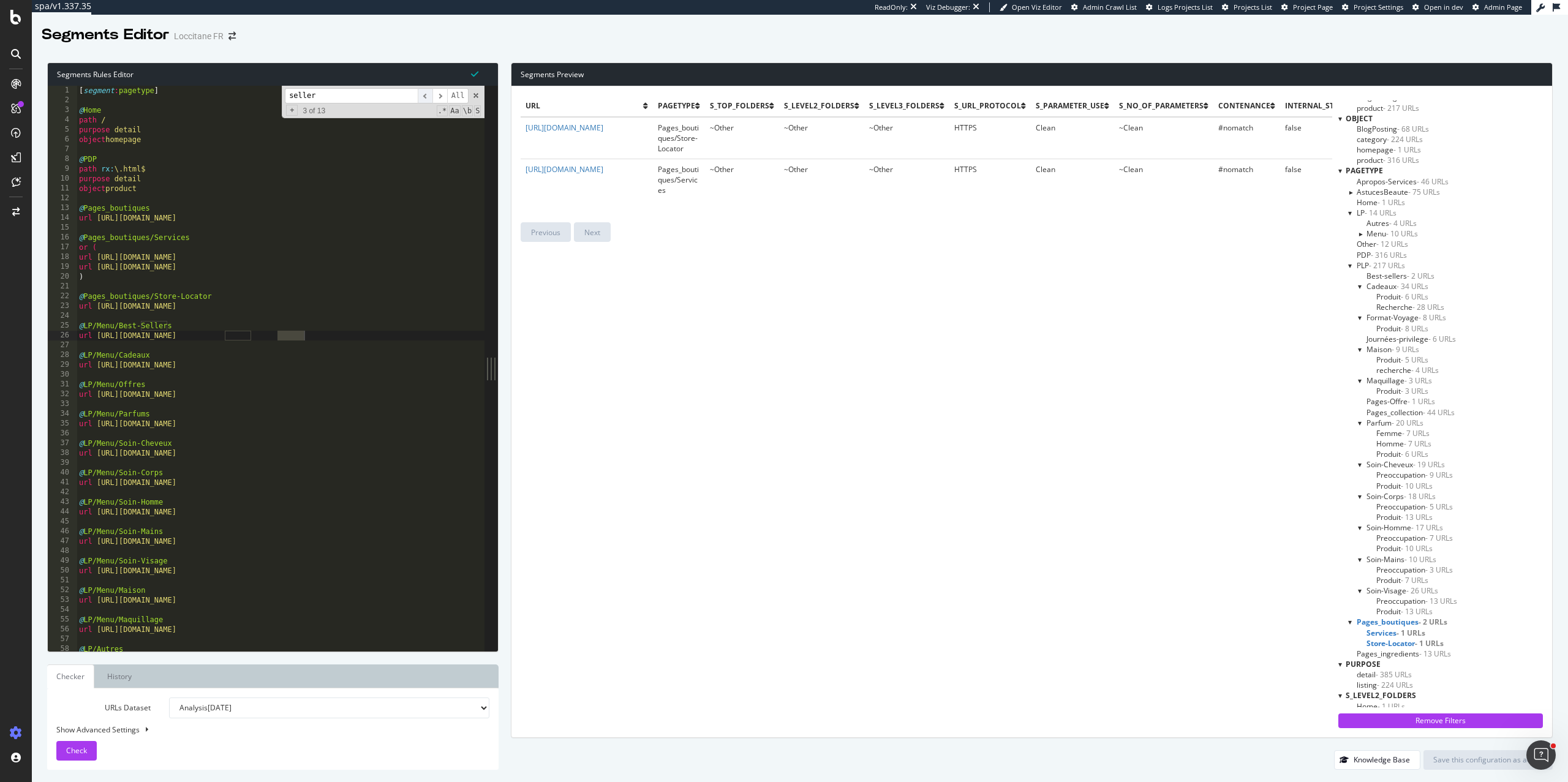
scroll to position [0, 0]
click at [427, 97] on span "​" at bounding box center [425, 96] width 15 height 16
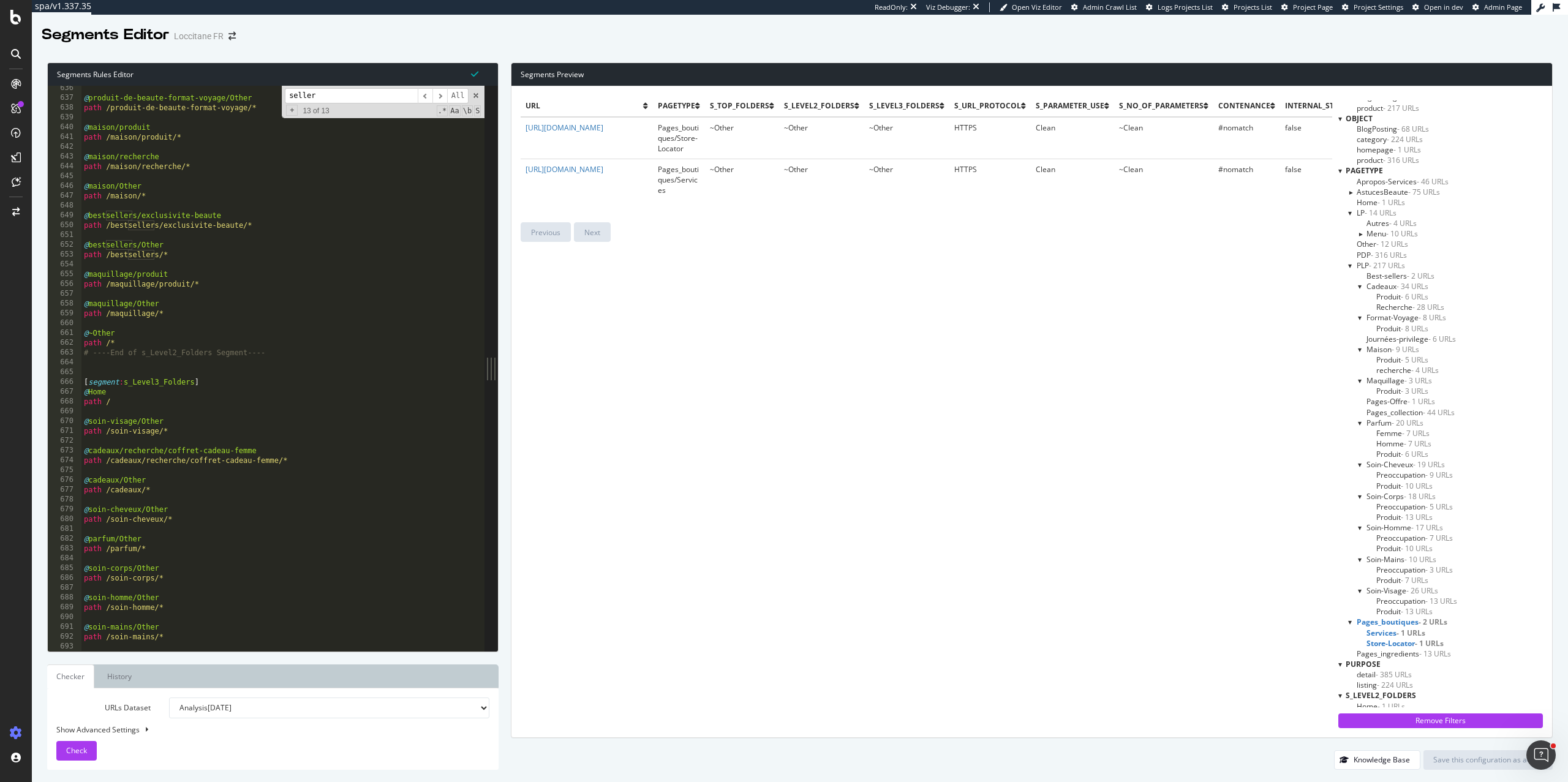
scroll to position [6225, 0]
click at [475, 95] on span at bounding box center [476, 95] width 9 height 9
type textarea "path /bestsellers/*"
click at [282, 296] on div "@ produit-de-beaute-format-voyage/Other path /produit-de-beaute-format-voyage/*…" at bounding box center [311, 375] width 460 height 585
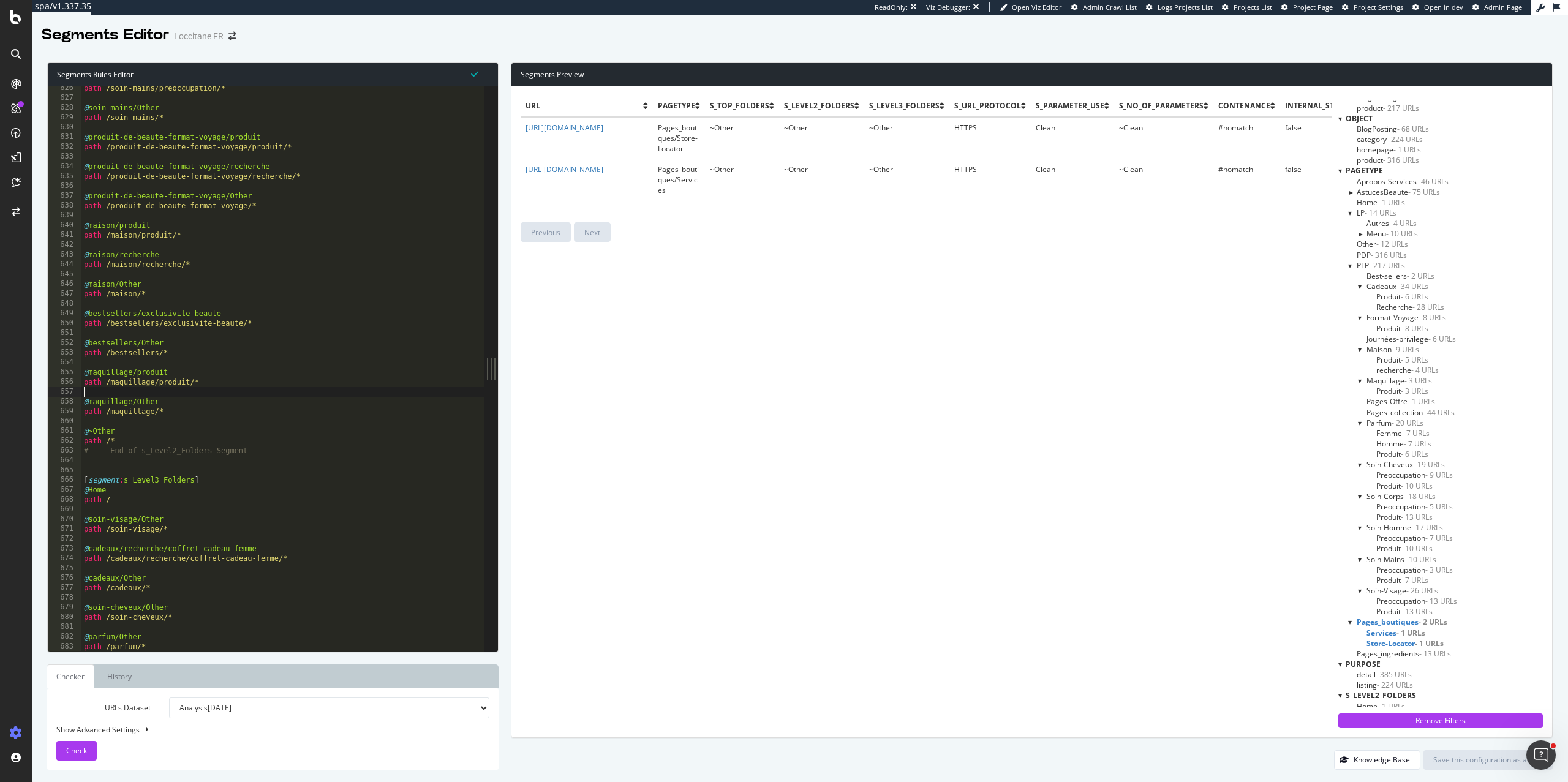
scroll to position [6126, 0]
click at [283, 258] on div "path /soin-mains/preoccupation/* @ soin-mains/Other path /soin-mains/* @ produi…" at bounding box center [311, 375] width 460 height 585
type textarea "@maison/recherche"
type input "s"
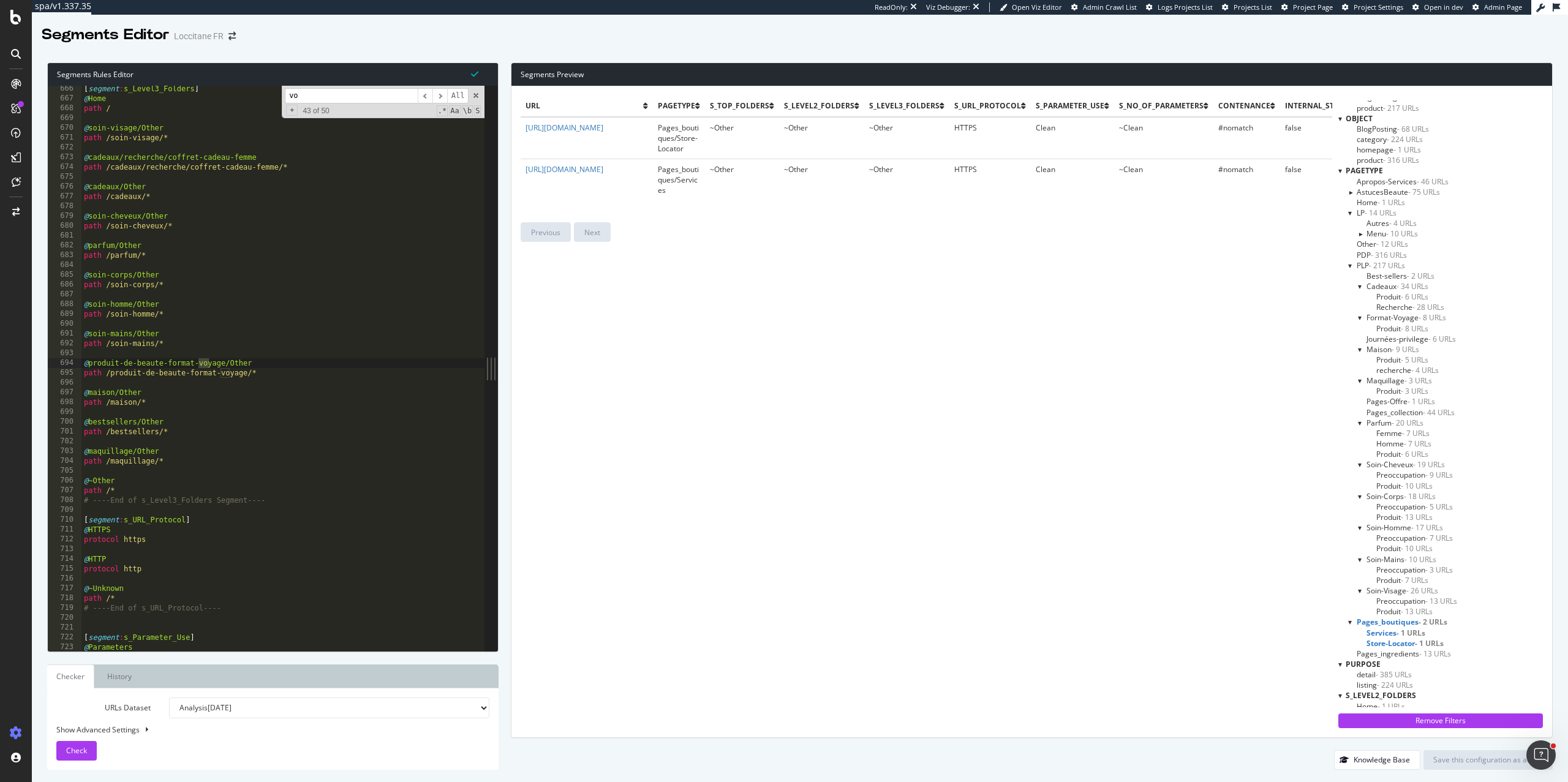
scroll to position [6517, 0]
type input "voyage"
click at [440, 98] on span "​" at bounding box center [440, 96] width 15 height 16
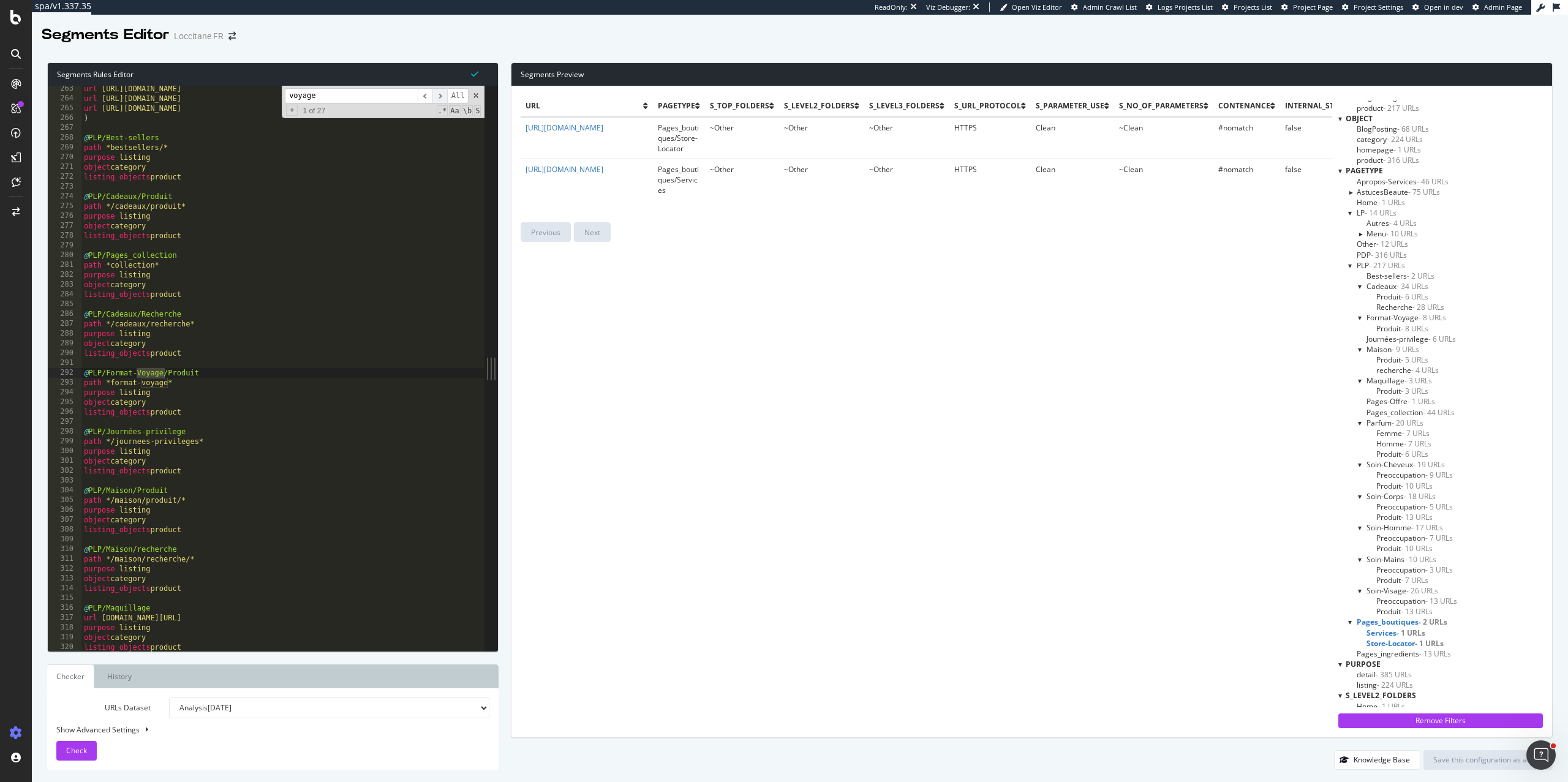
scroll to position [2568, 0]
click at [440, 98] on span "​" at bounding box center [440, 96] width 15 height 16
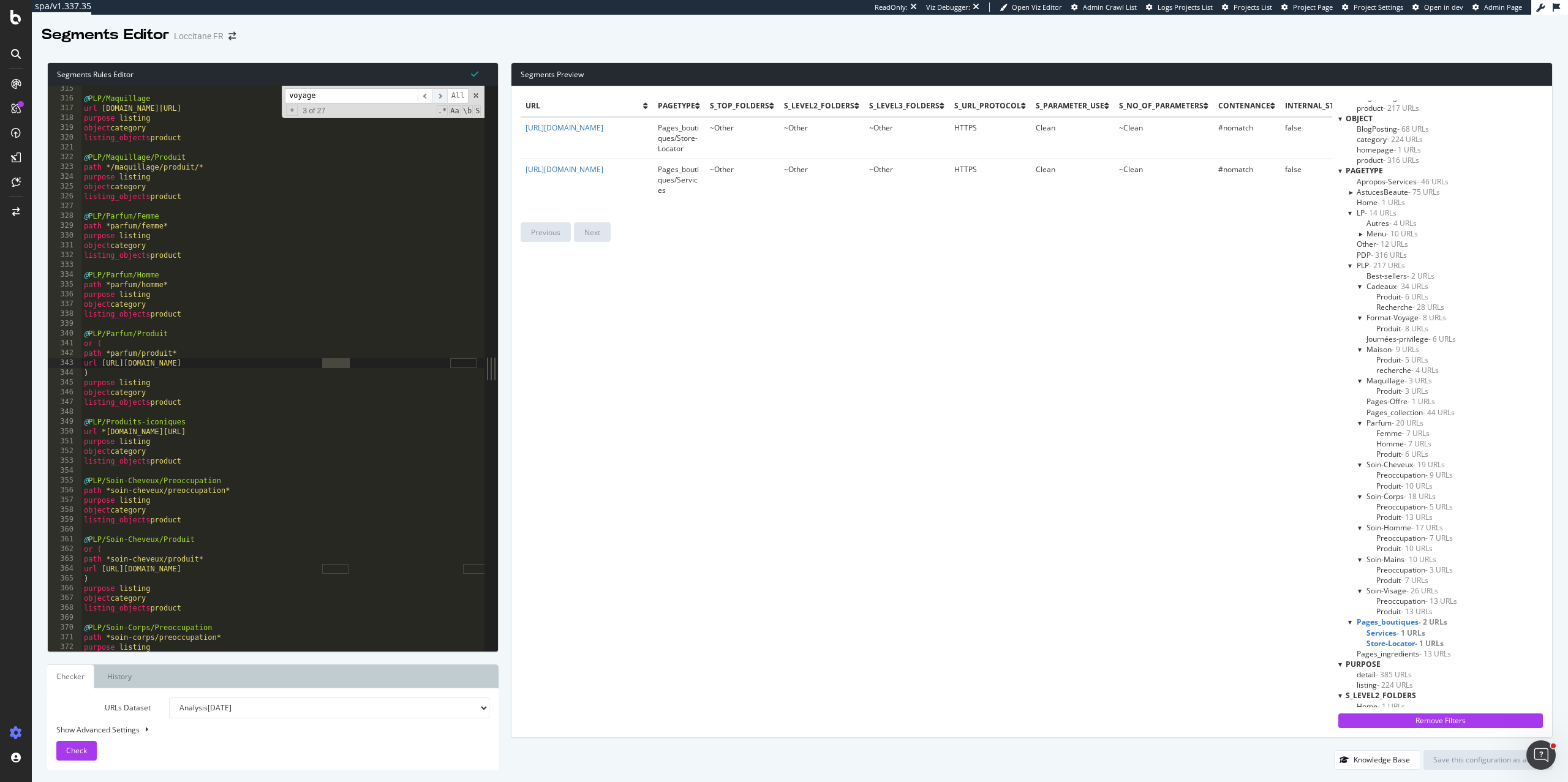
drag, startPoint x: 420, startPoint y: 100, endPoint x: 445, endPoint y: 95, distance: 25.5
click at [445, 95] on div "voyage ​ ​ All" at bounding box center [377, 96] width 184 height 16
click at [445, 95] on span "​" at bounding box center [440, 96] width 15 height 16
click at [444, 95] on span "​" at bounding box center [440, 96] width 15 height 16
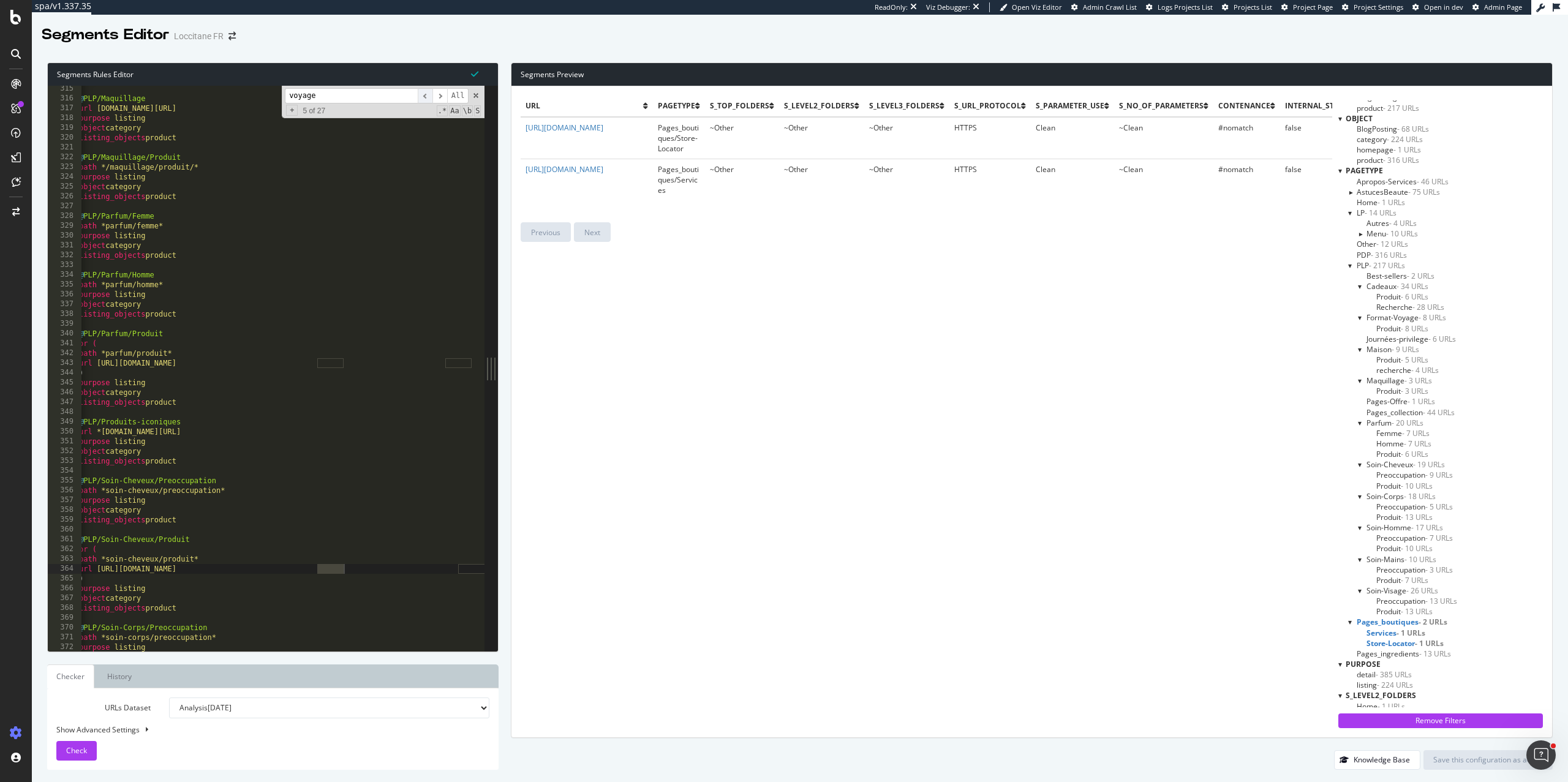
drag, startPoint x: 444, startPoint y: 95, endPoint x: 429, endPoint y: 97, distance: 15.1
click at [429, 97] on div "voyage ​ ​ All" at bounding box center [377, 96] width 184 height 16
click at [423, 97] on span "​" at bounding box center [425, 96] width 15 height 16
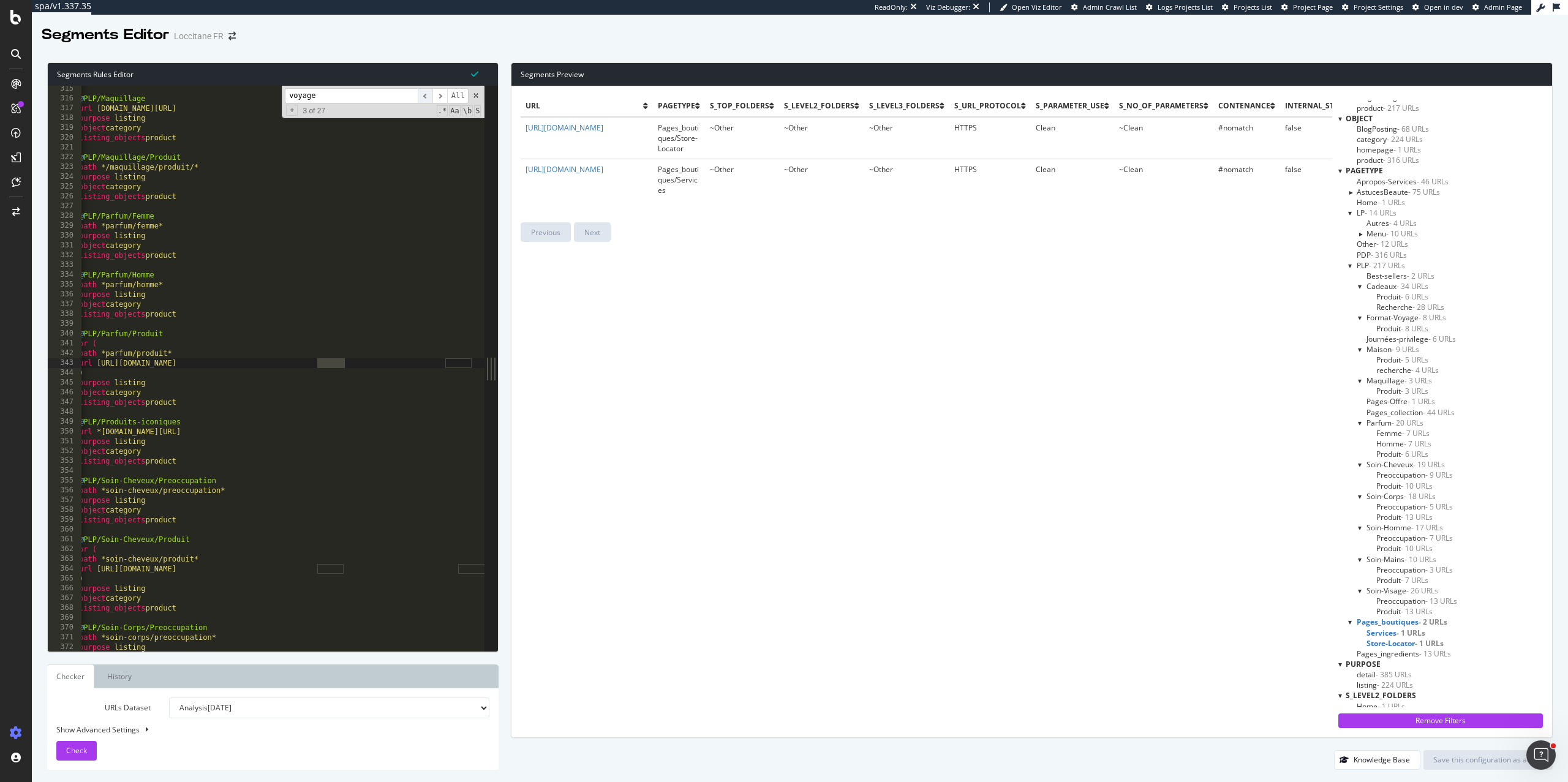
scroll to position [2578, 0]
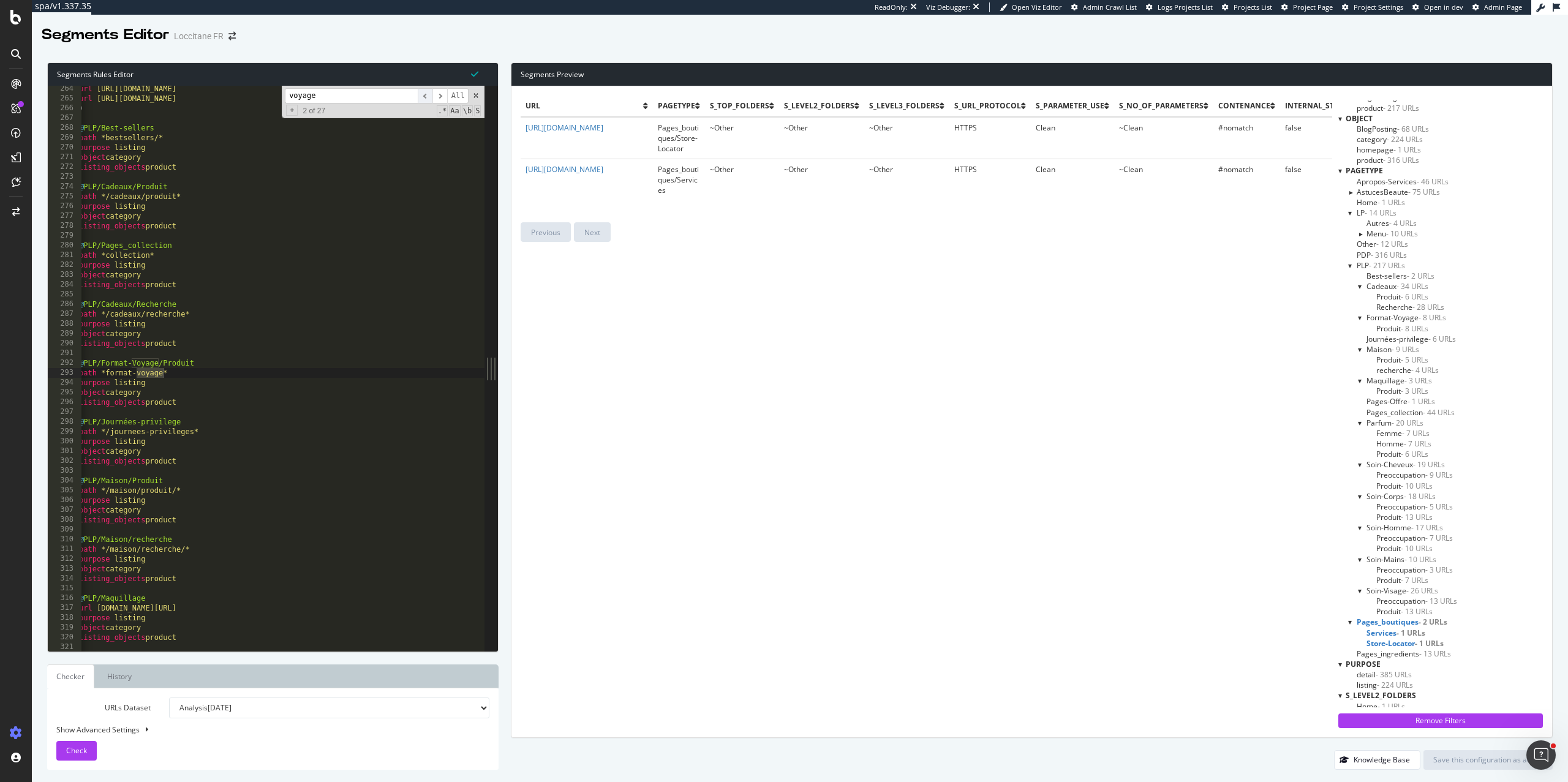
click at [423, 97] on span "​" at bounding box center [425, 96] width 15 height 16
type textarea "@PLP/Format-Voyage/Produit"
drag, startPoint x: 223, startPoint y: 362, endPoint x: 17, endPoint y: 363, distance: 206.0
click at [17, 363] on div "spa/v1.337.35 ReadOnly: Viz Debugger: Open Viz Editor Admin Crawl List Logs Pro…" at bounding box center [784, 391] width 1568 height 782
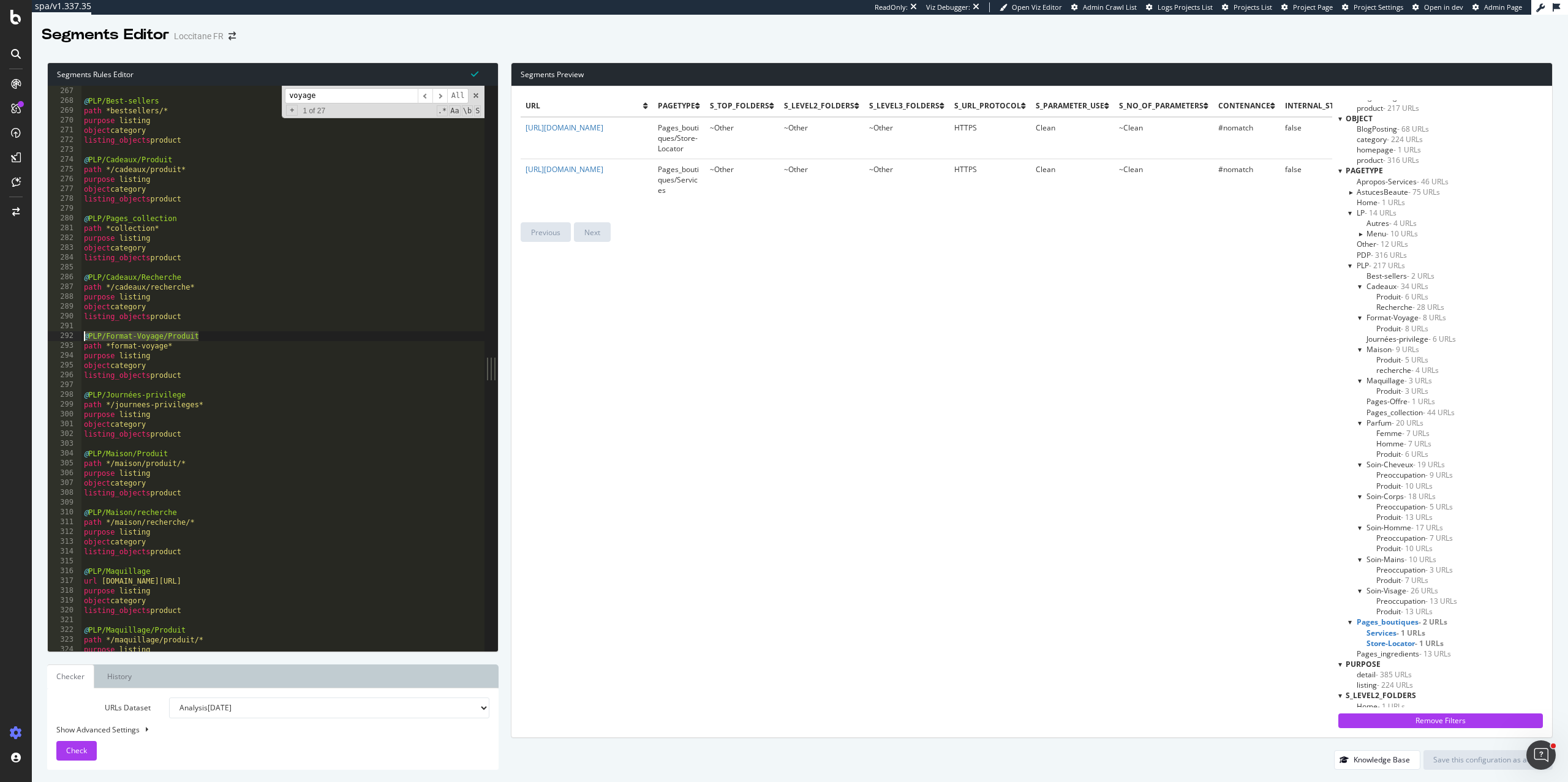
scroll to position [2606, 0]
click at [337, 92] on input "voyage" at bounding box center [351, 96] width 133 height 16
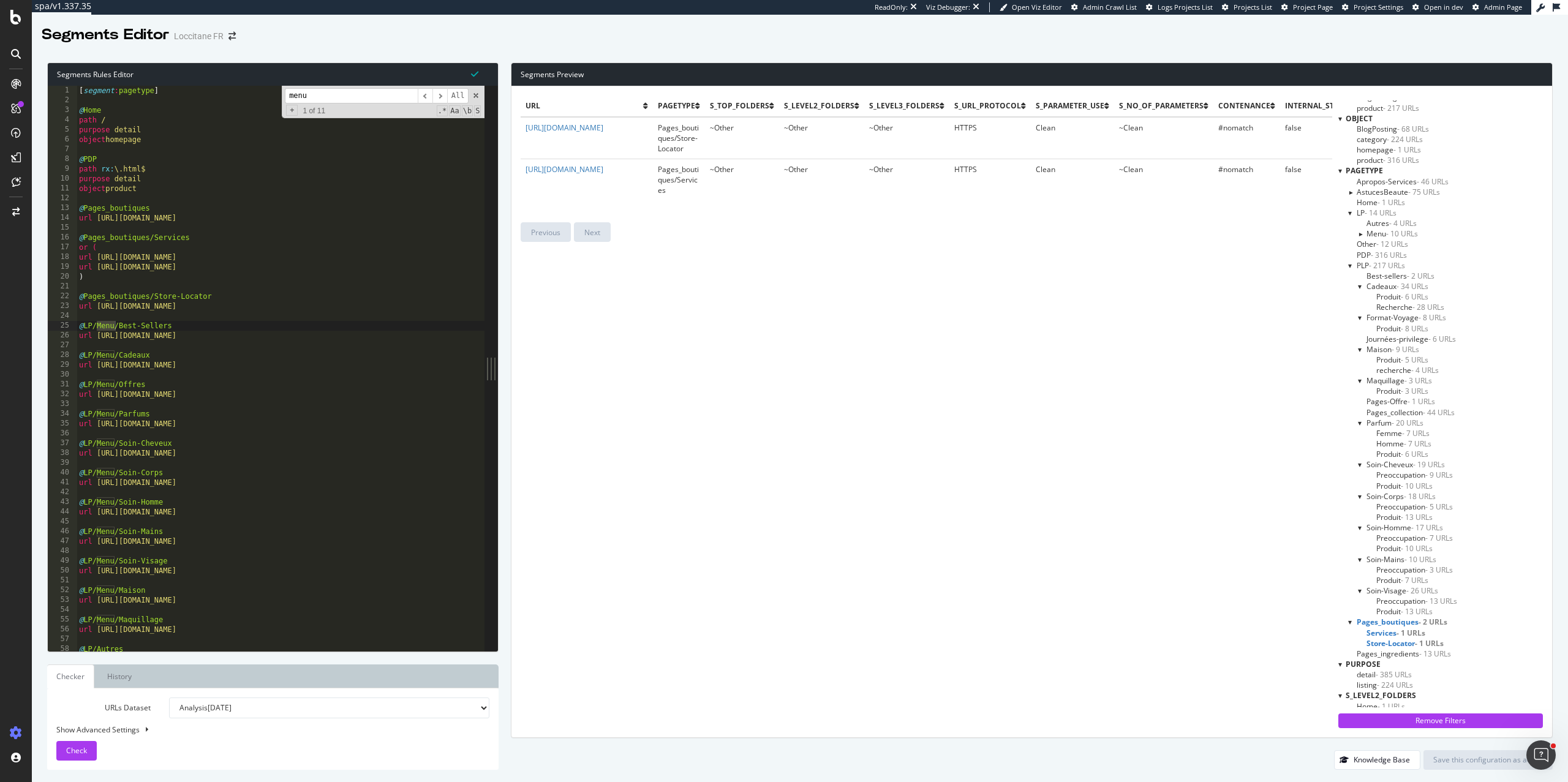
scroll to position [0, 0]
type input "menu"
click at [439, 95] on span "​" at bounding box center [440, 96] width 15 height 16
click at [428, 93] on span "​" at bounding box center [425, 96] width 15 height 16
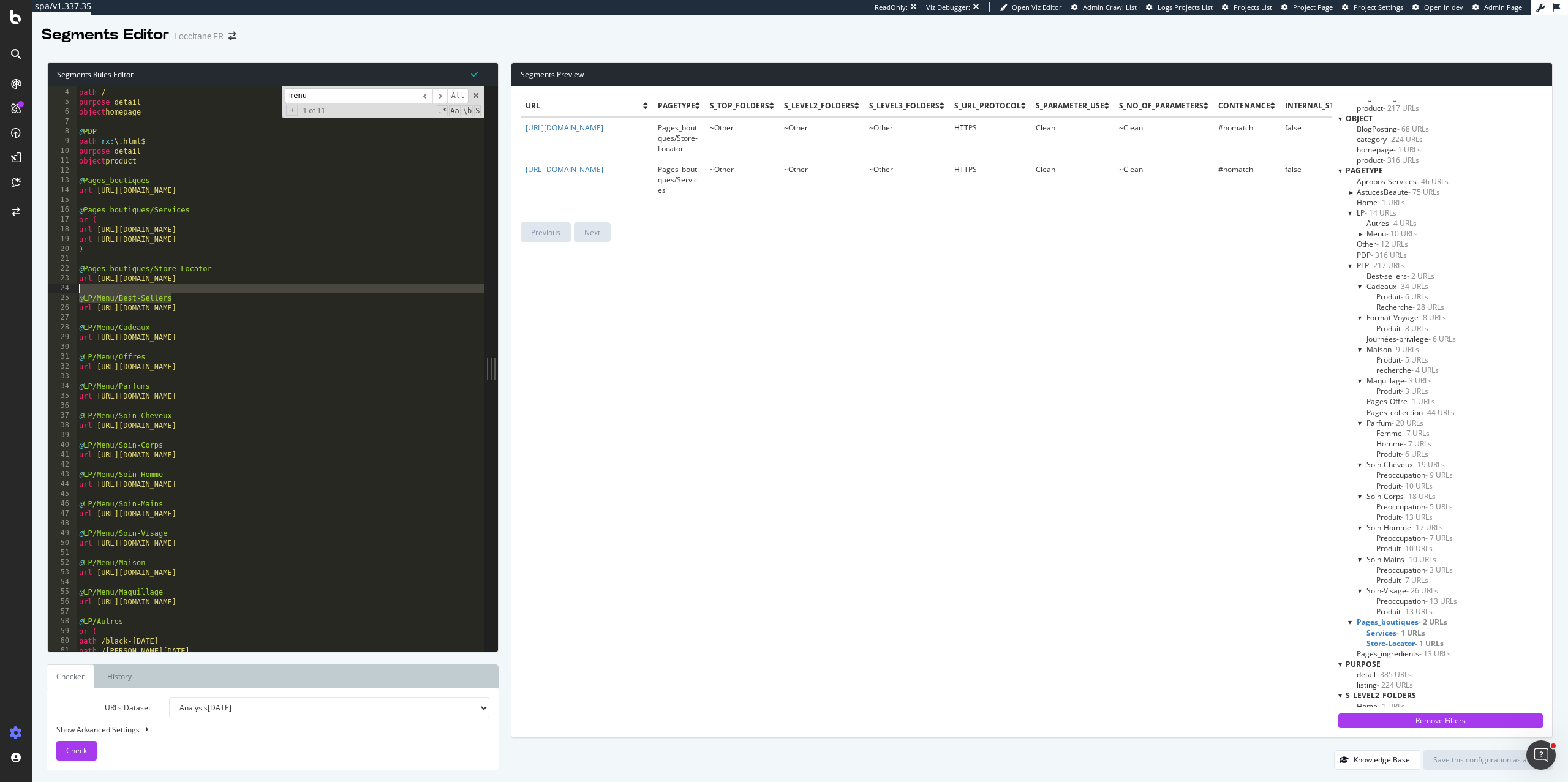
drag, startPoint x: 182, startPoint y: 298, endPoint x: 79, endPoint y: 292, distance: 103.2
click at [79, 292] on div "@ Home path / purpose detail object homepage @ PDP path rx : \.html$ purpose de…" at bounding box center [307, 370] width 460 height 585
drag, startPoint x: 177, startPoint y: 328, endPoint x: 31, endPoint y: 326, distance: 146.0
click at [31, 326] on div "Segments Rules Editor @LP/Menu/Best-Sellers 3 4 5 6 7 8 9 10 11 12 13 14 15 16 …" at bounding box center [800, 416] width 1537 height 732
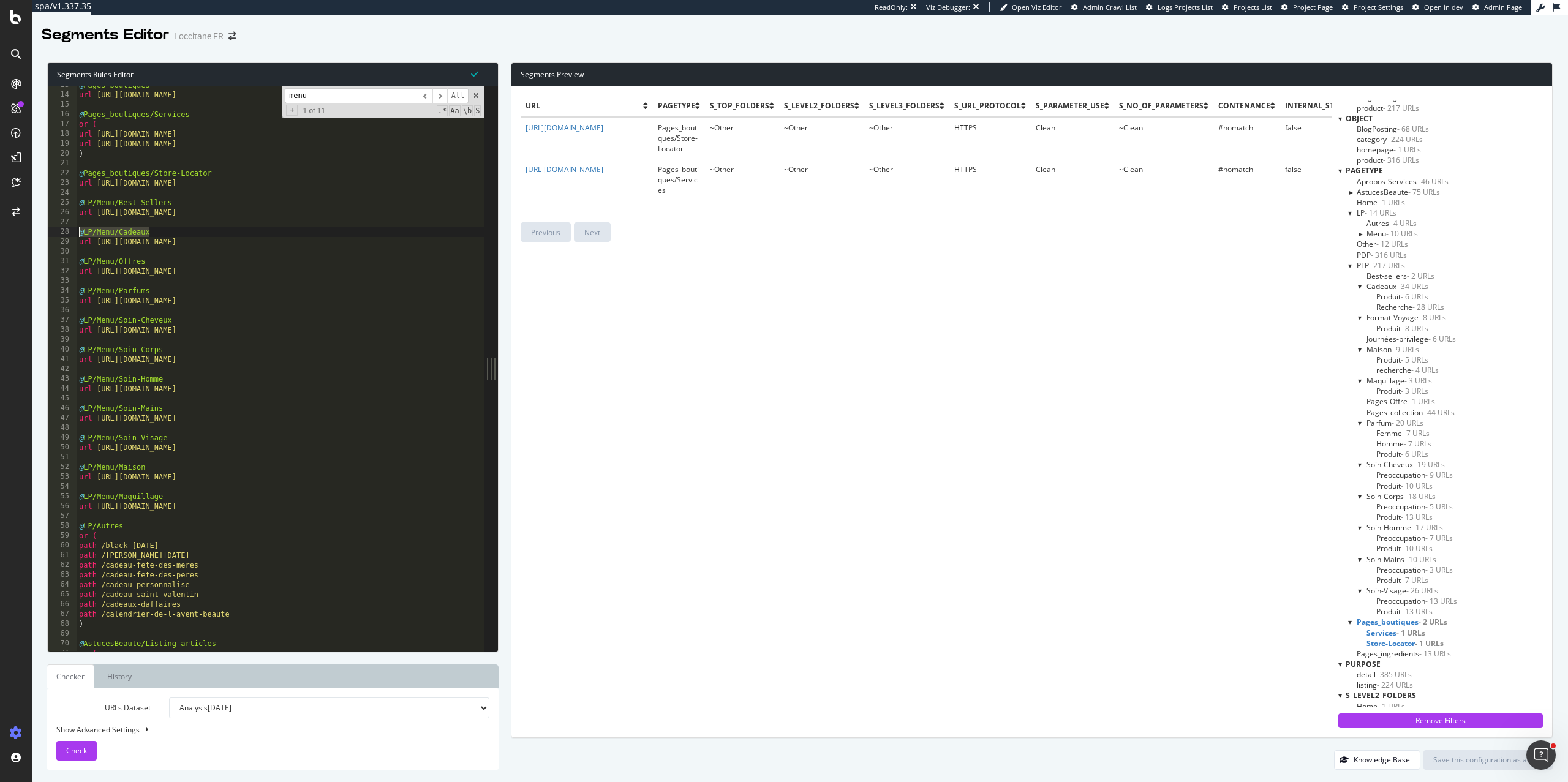
scroll to position [125, 0]
click at [232, 349] on div "@ Pages_boutiques url https://fr.loccitane.com/boutique* @ Pages_boutiques/Serv…" at bounding box center [307, 370] width 460 height 585
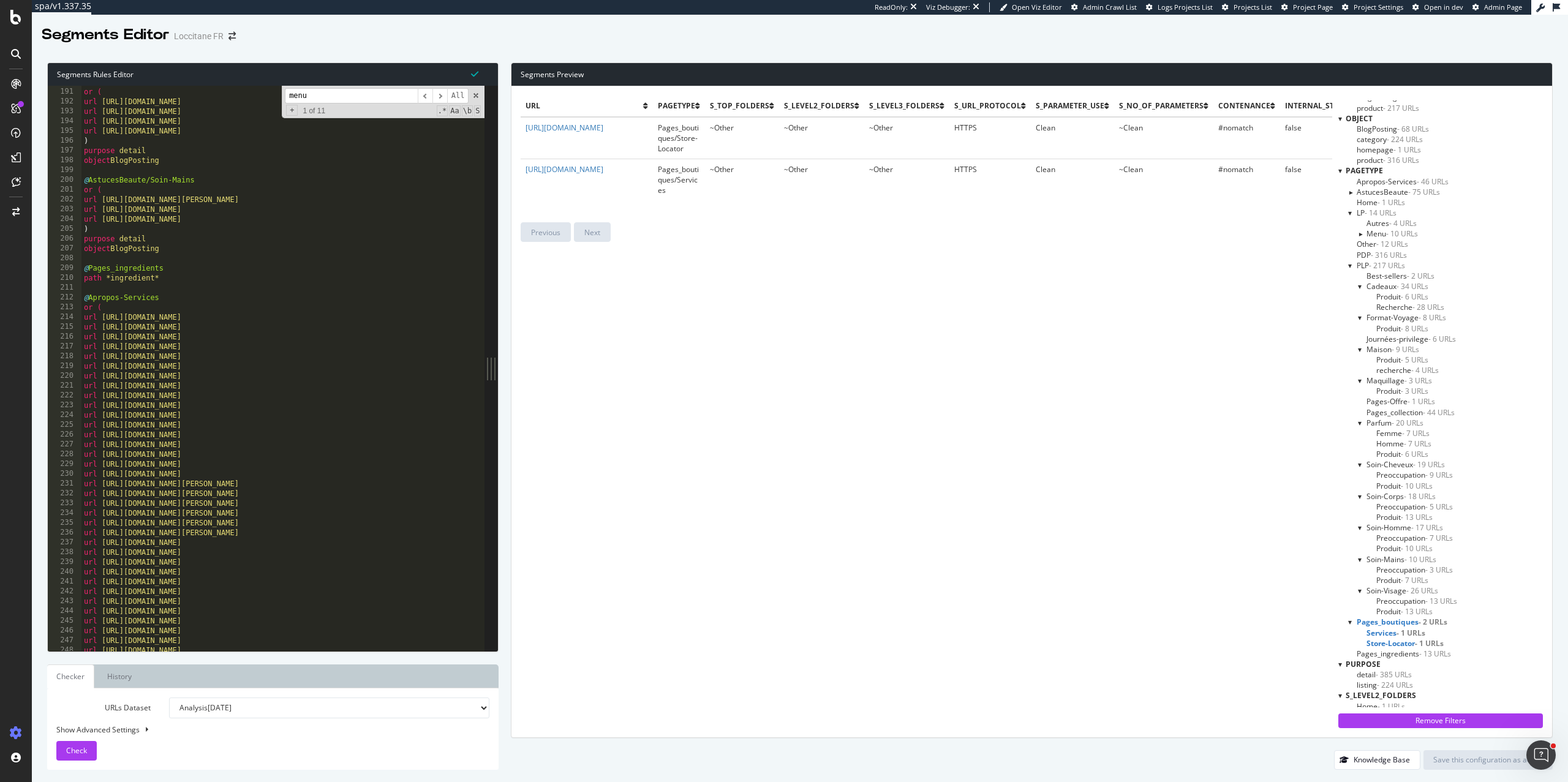
scroll to position [0, 0]
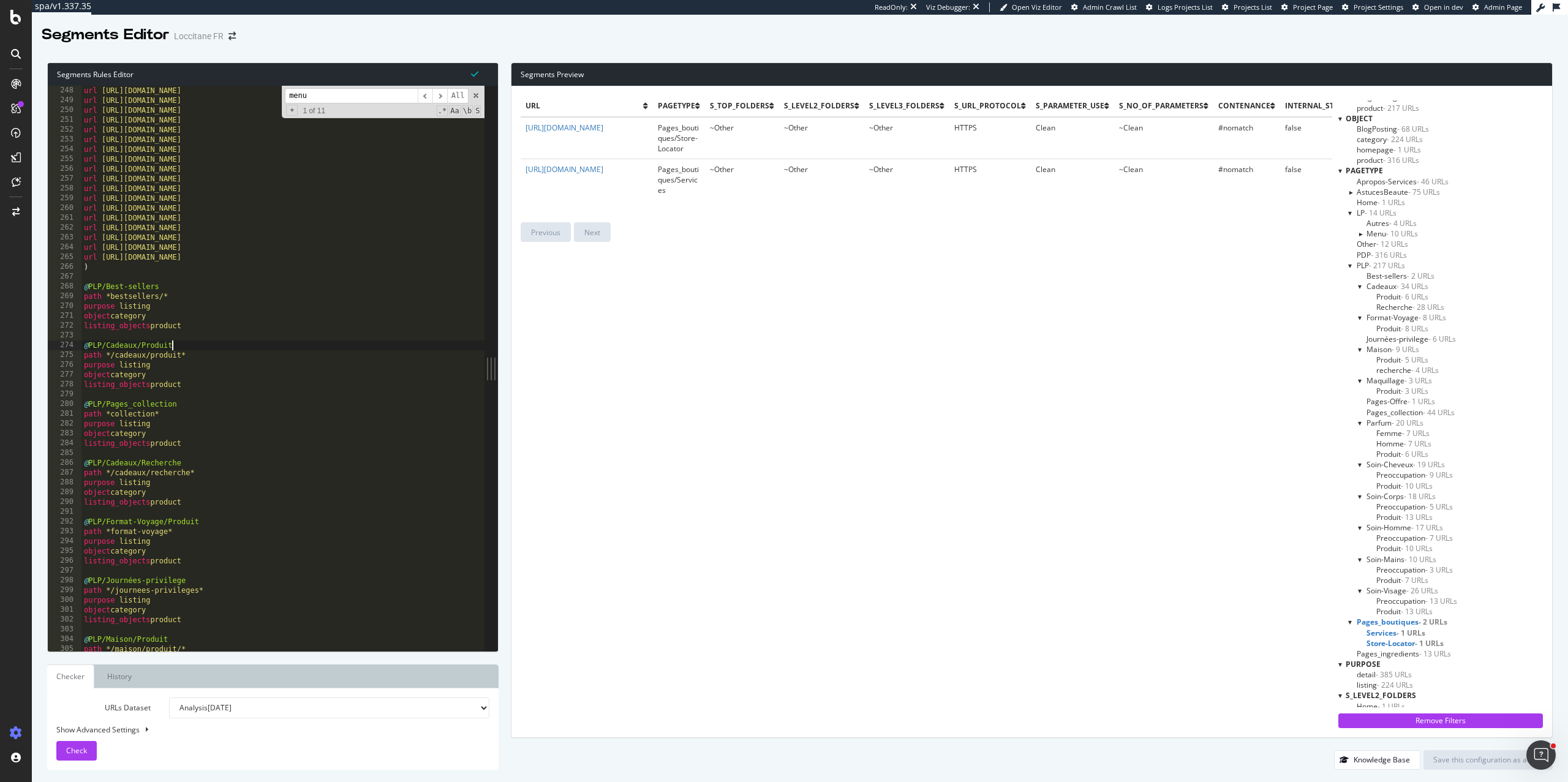
click at [232, 349] on div "url https://fr.loccitane.com/se-connecter* url https://fr.loccitane.com/aide-et…" at bounding box center [311, 368] width 460 height 585
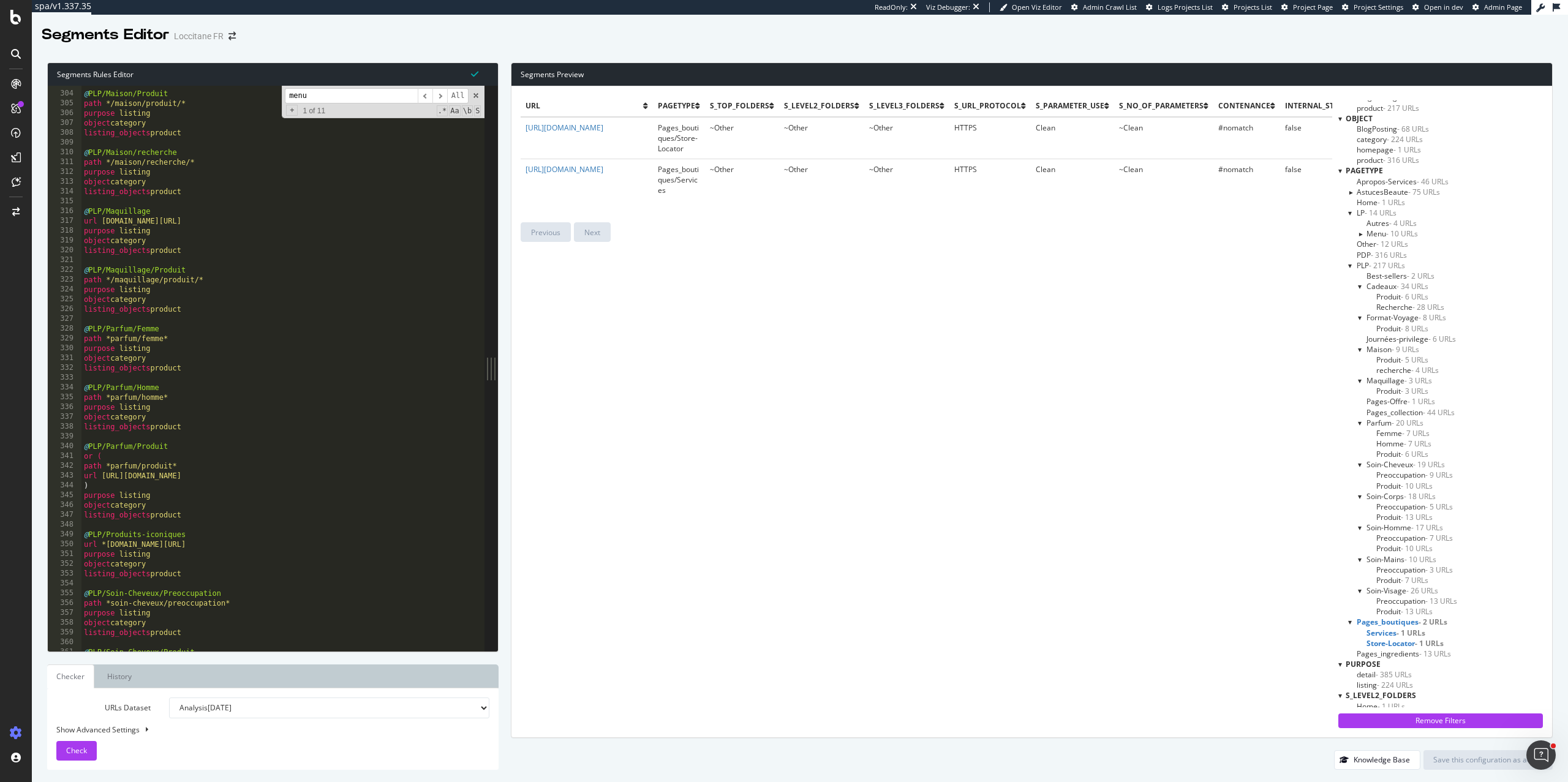
scroll to position [2966, 0]
click at [184, 391] on div "@ PLP/Maison/Produit path */maison/produit/* purpose listing object category li…" at bounding box center [311, 370] width 460 height 585
click at [190, 398] on div "@ PLP/Maison/Produit path */maison/produit/* purpose listing object category li…" at bounding box center [311, 370] width 460 height 585
type textarea "path *parfum/homme*"
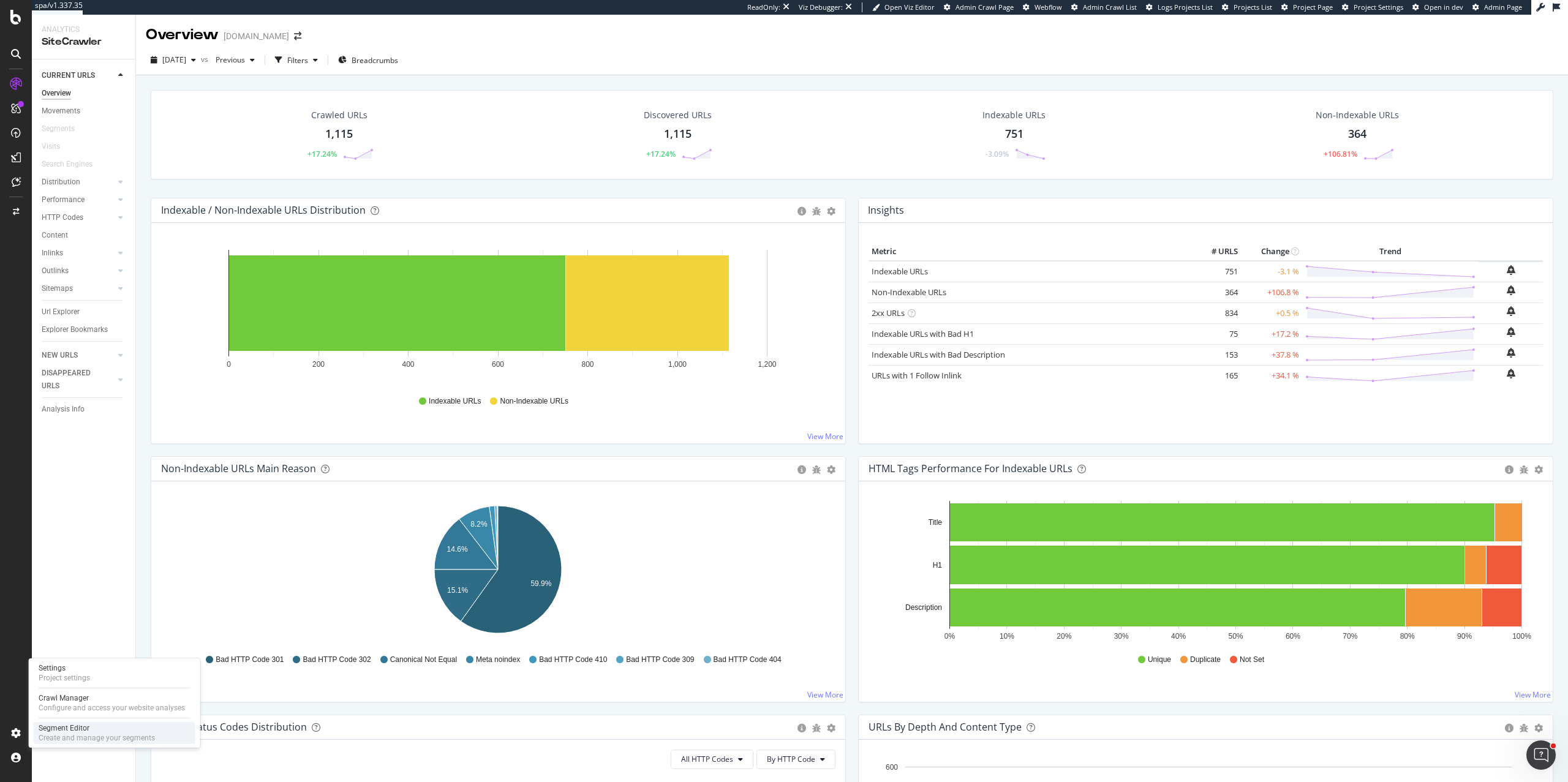
click at [69, 727] on div "Segment Editor" at bounding box center [96, 728] width 116 height 10
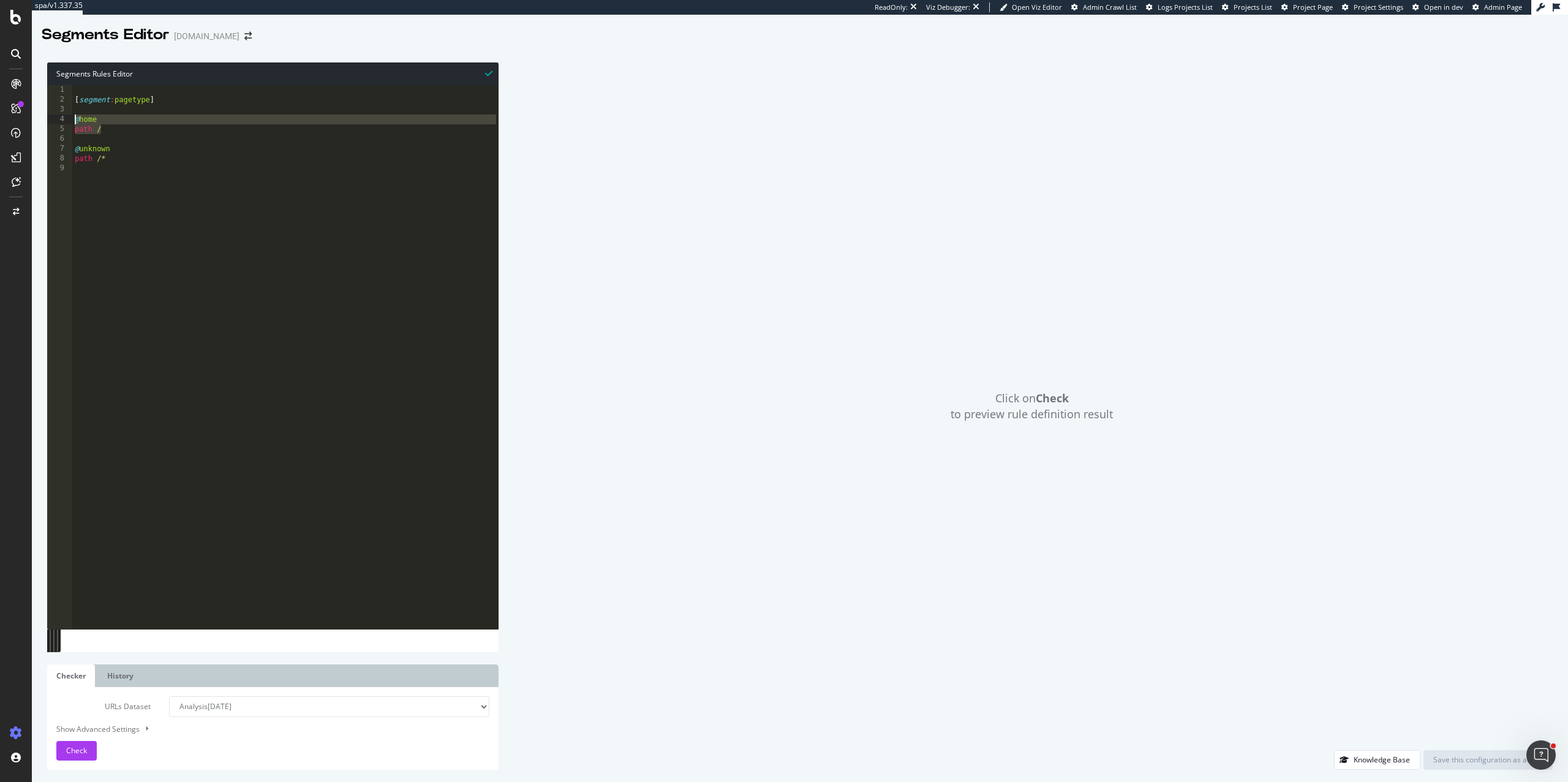
drag, startPoint x: 114, startPoint y: 129, endPoint x: 59, endPoint y: 118, distance: 56.1
click at [59, 118] on div "path / 1 2 3 4 5 6 7 8 9 [ segment : pagetype ] @ home path / @ unknown path /*…" at bounding box center [273, 356] width 452 height 543
type textarea "@home path /"
paste textarea "Cursor at row 13"
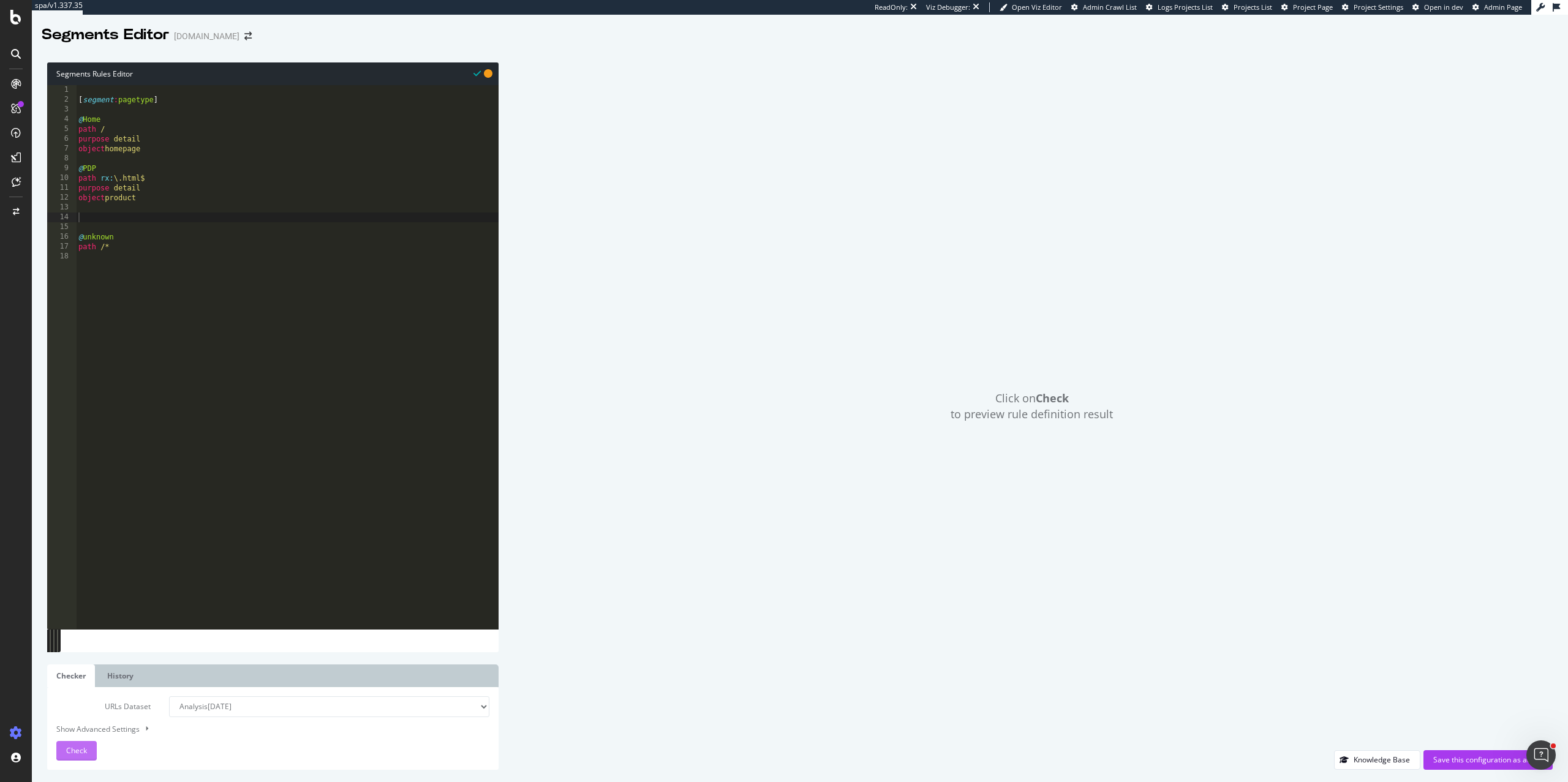
click at [80, 752] on span "Check" at bounding box center [77, 751] width 21 height 10
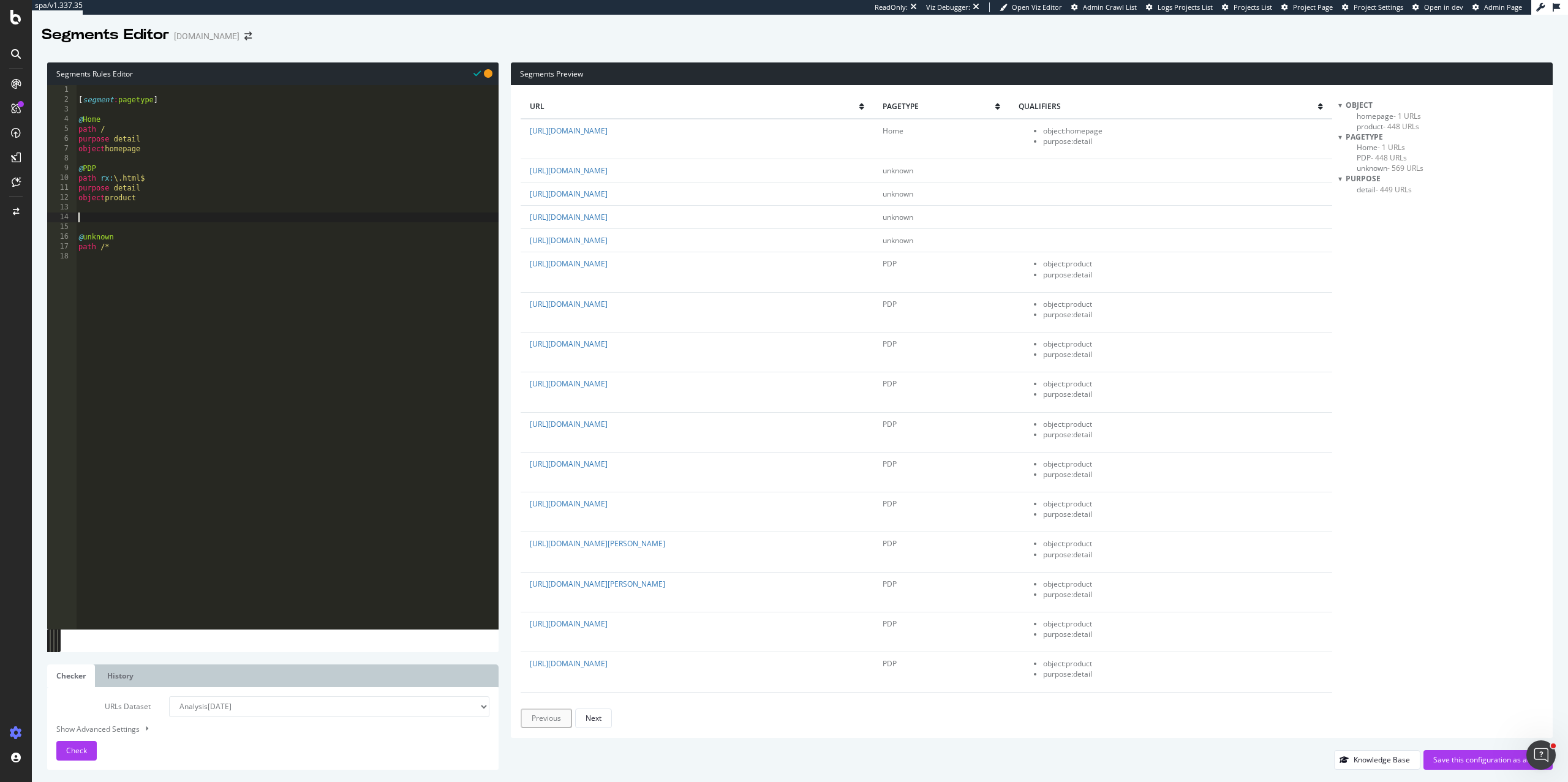
click at [112, 216] on div "[ segment : pagetype ] @ Home path / purpose detail object homepage @ PDP path …" at bounding box center [288, 366] width 423 height 564
paste textarea "path *ingredient*"
type textarea "path *ingredient*"
click at [78, 747] on span "Check" at bounding box center [77, 751] width 21 height 10
drag, startPoint x: 153, startPoint y: 226, endPoint x: 62, endPoint y: 218, distance: 91.4
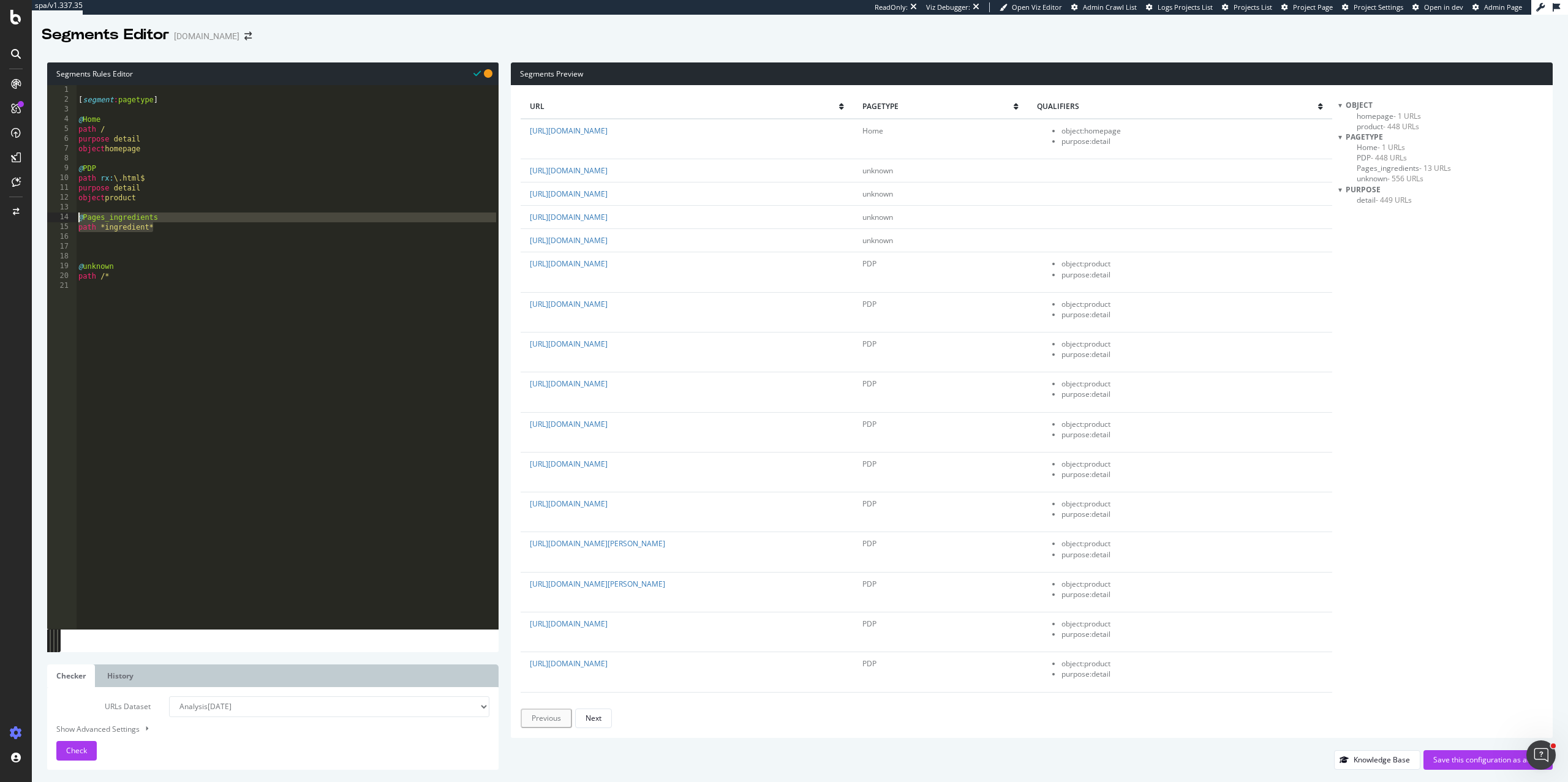
click at [62, 218] on div "1 2 3 4 5 6 7 8 9 10 11 12 13 14 15 16 17 18 19 20 21 [ segment : pagetype ] @ …" at bounding box center [273, 356] width 452 height 543
type textarea "@Pages_ingredients path *ingredient*"
click at [150, 156] on div "[ segment : pagetype ] @ Home path / purpose detail object homepage @ PDP path …" at bounding box center [288, 366] width 423 height 564
paste textarea "path *ingredient*"
type textarea "path *ingredient*"
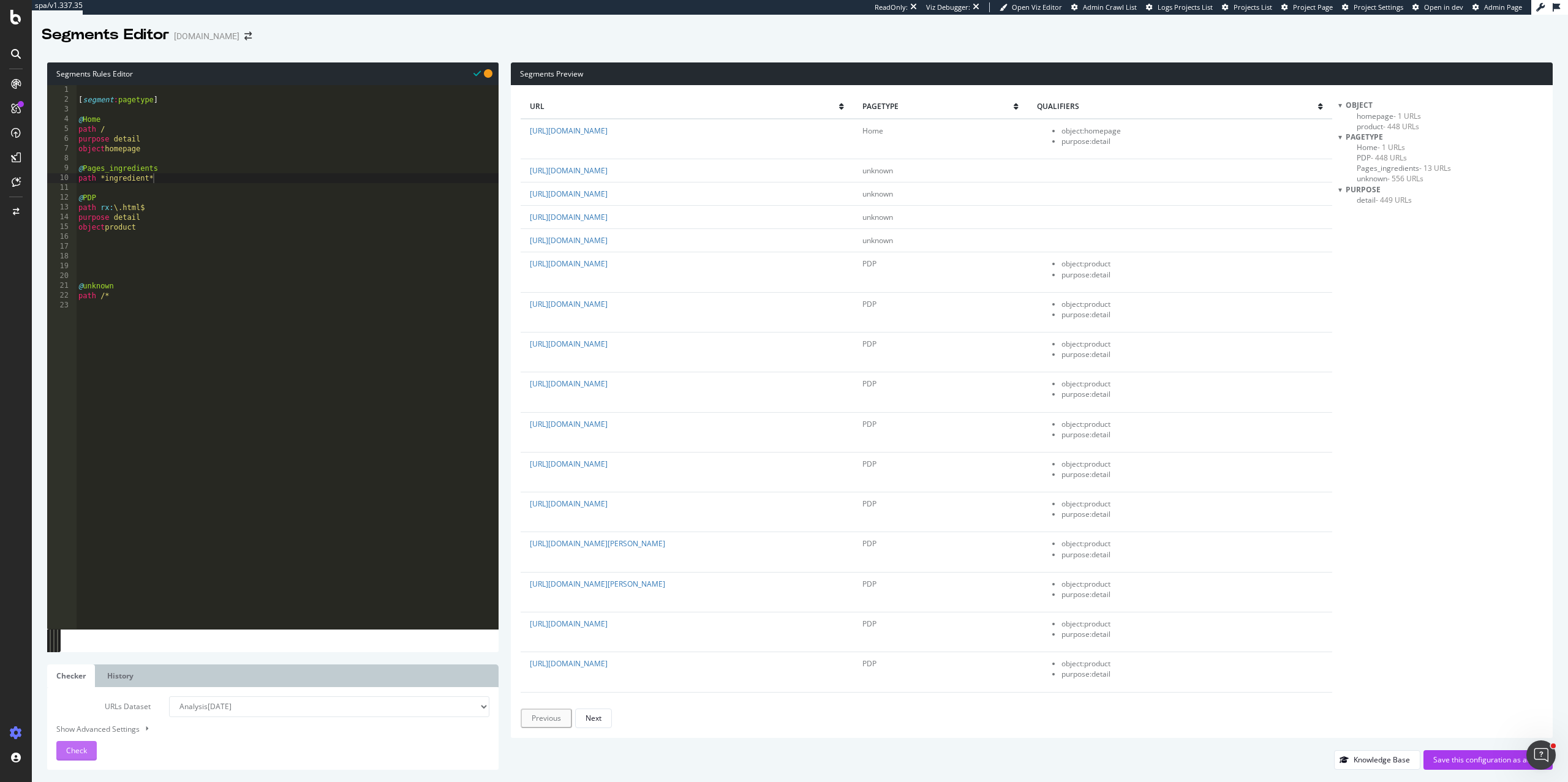
click at [66, 757] on div "Check" at bounding box center [77, 751] width 21 height 18
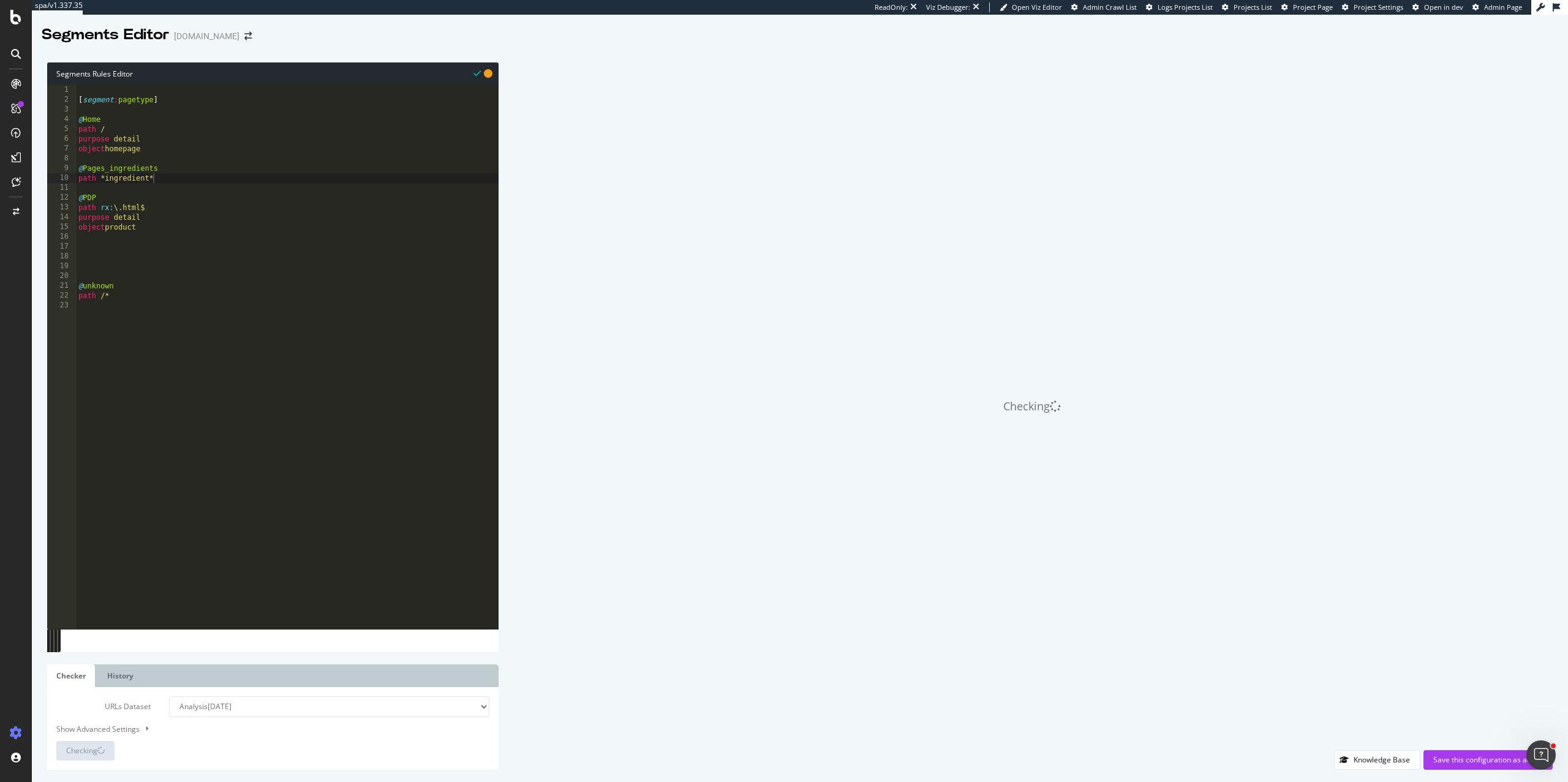
click at [113, 246] on div "[ segment : pagetype ] @ Home path / purpose detail object homepage @ Pages_ing…" at bounding box center [288, 366] width 423 height 564
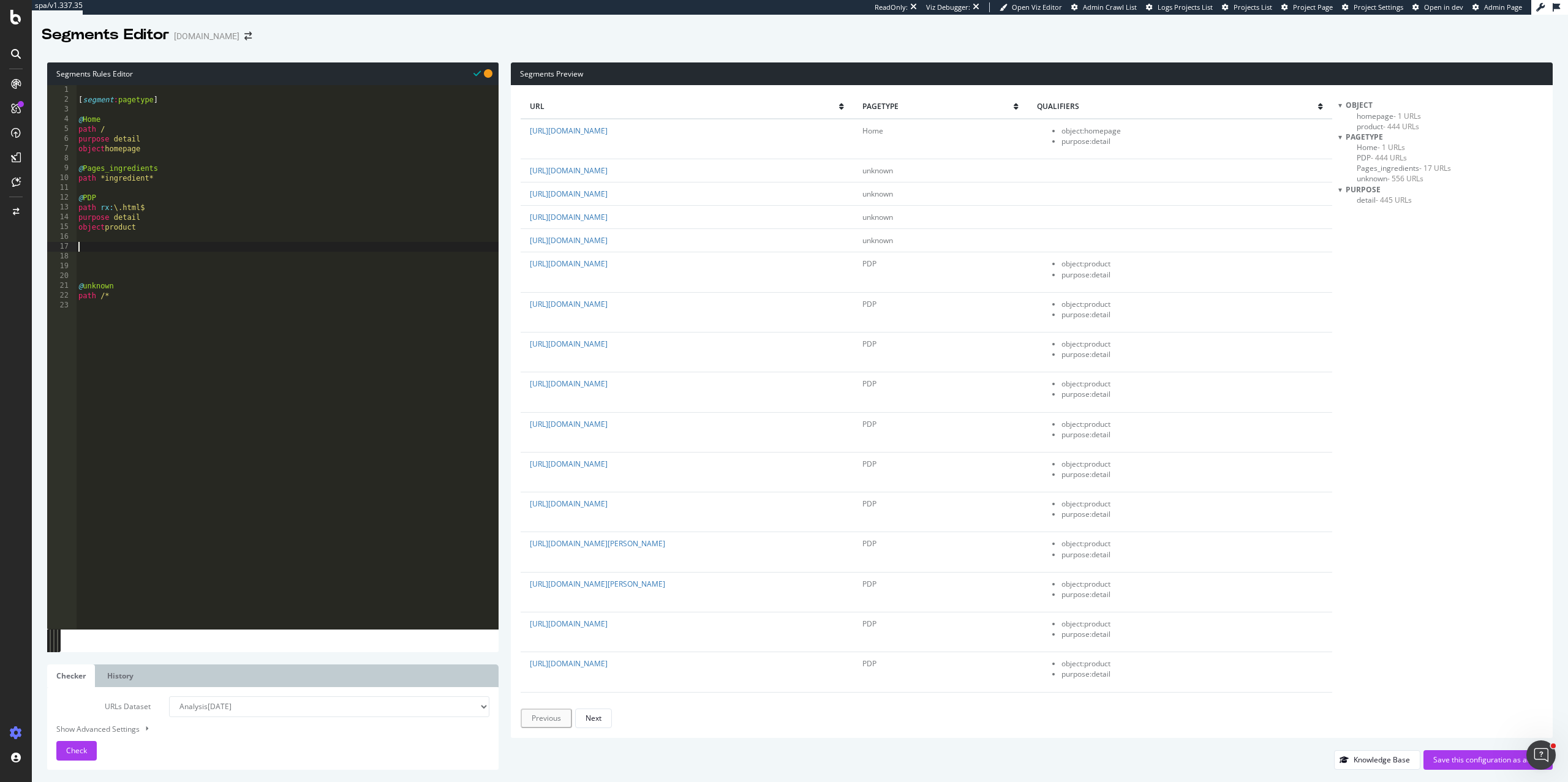
paste textarea "listing_objects product"
click at [79, 754] on span "Check" at bounding box center [77, 751] width 21 height 10
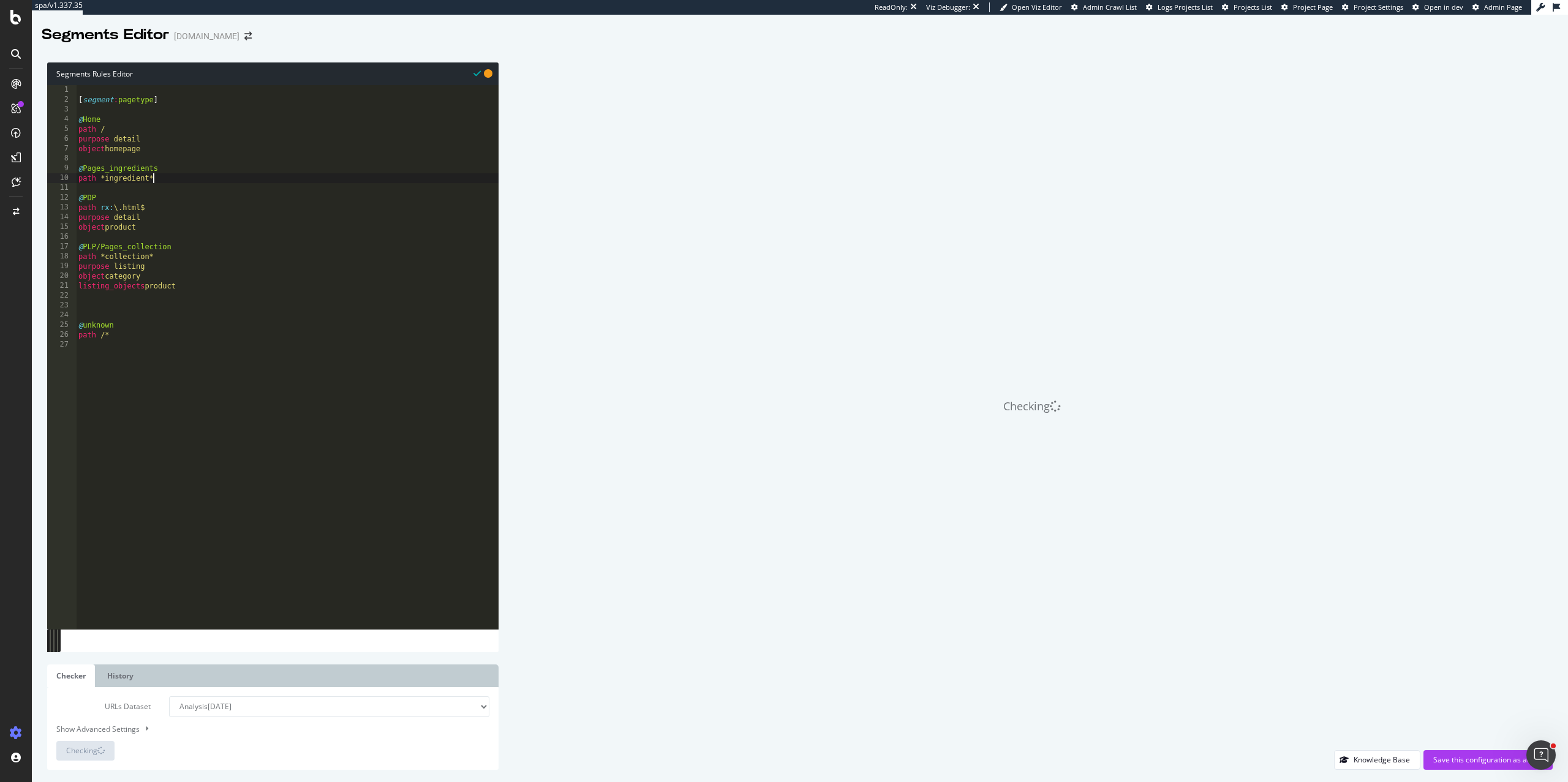
click at [177, 179] on div "[ segment : pagetype ] @ Home path / purpose detail object homepage @ Pages_ing…" at bounding box center [288, 366] width 423 height 564
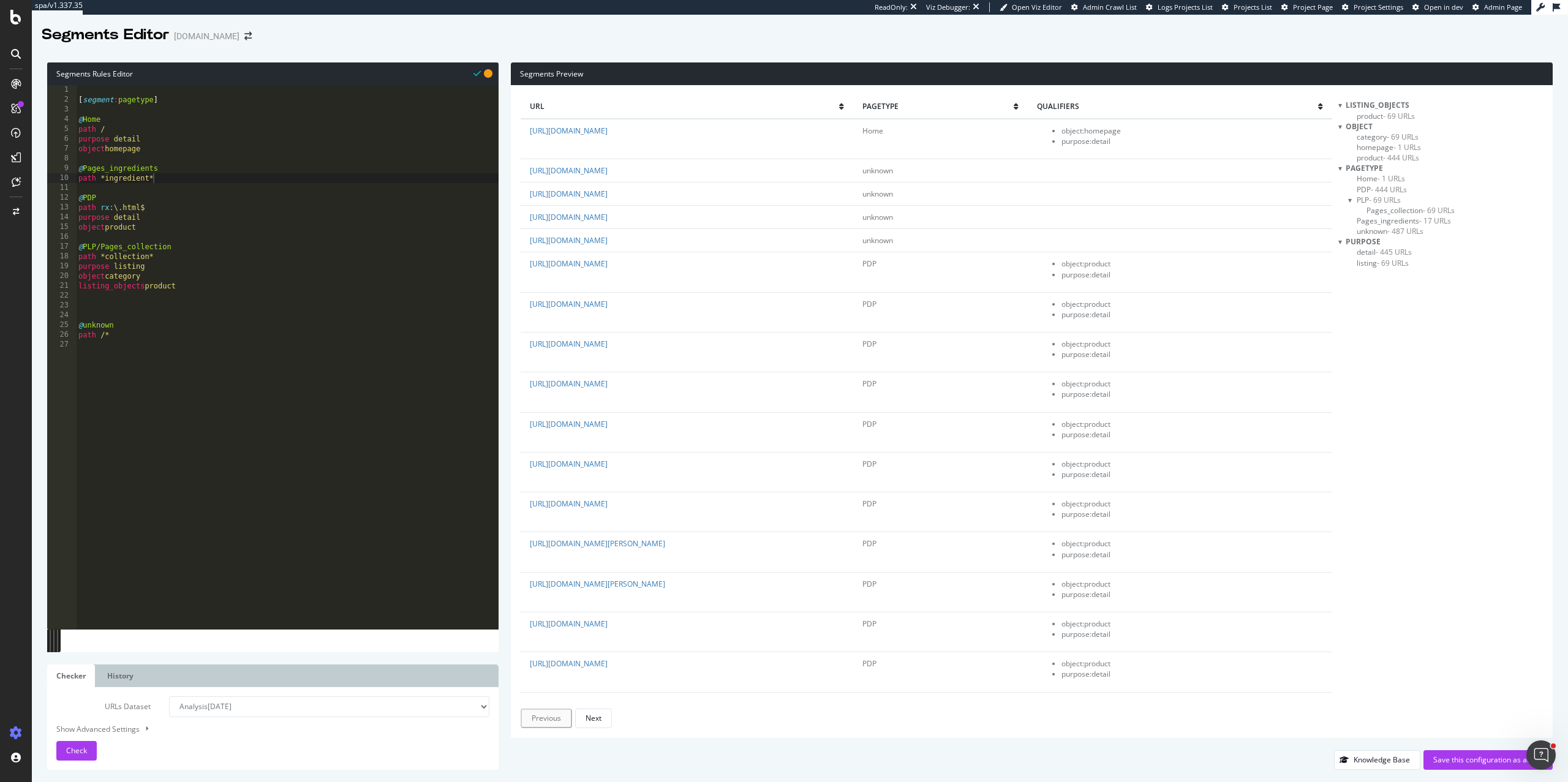
click at [1384, 211] on span "Pages_collection - 69 URLs" at bounding box center [1411, 211] width 88 height 10
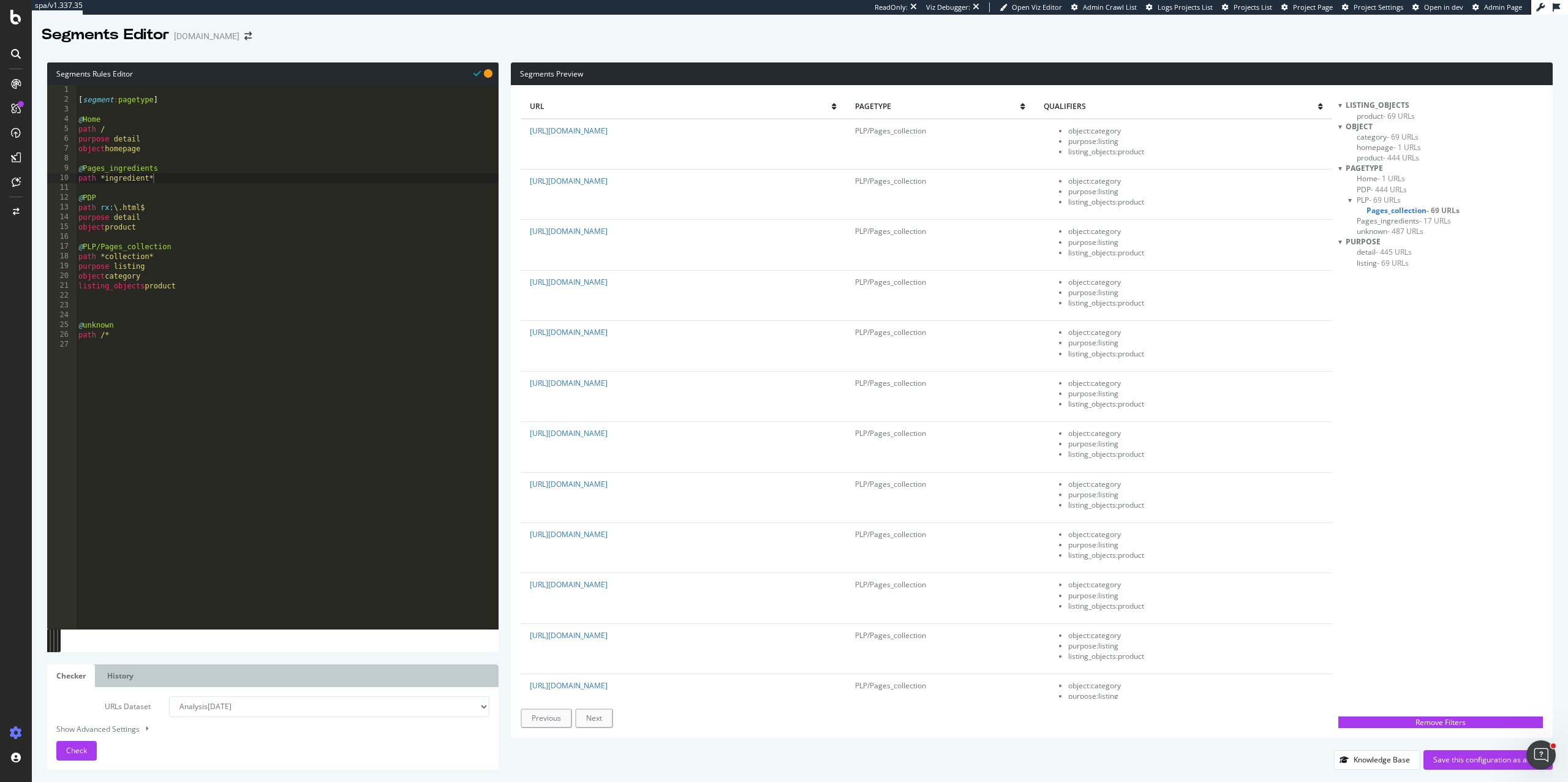
click at [1352, 199] on div at bounding box center [1351, 200] width 5 height 10
click at [1352, 199] on div at bounding box center [1351, 200] width 10 height 5
click at [165, 263] on div "[ segment : pagetype ] @ Home path / purpose detail object homepage @ Pages_ing…" at bounding box center [288, 366] width 423 height 564
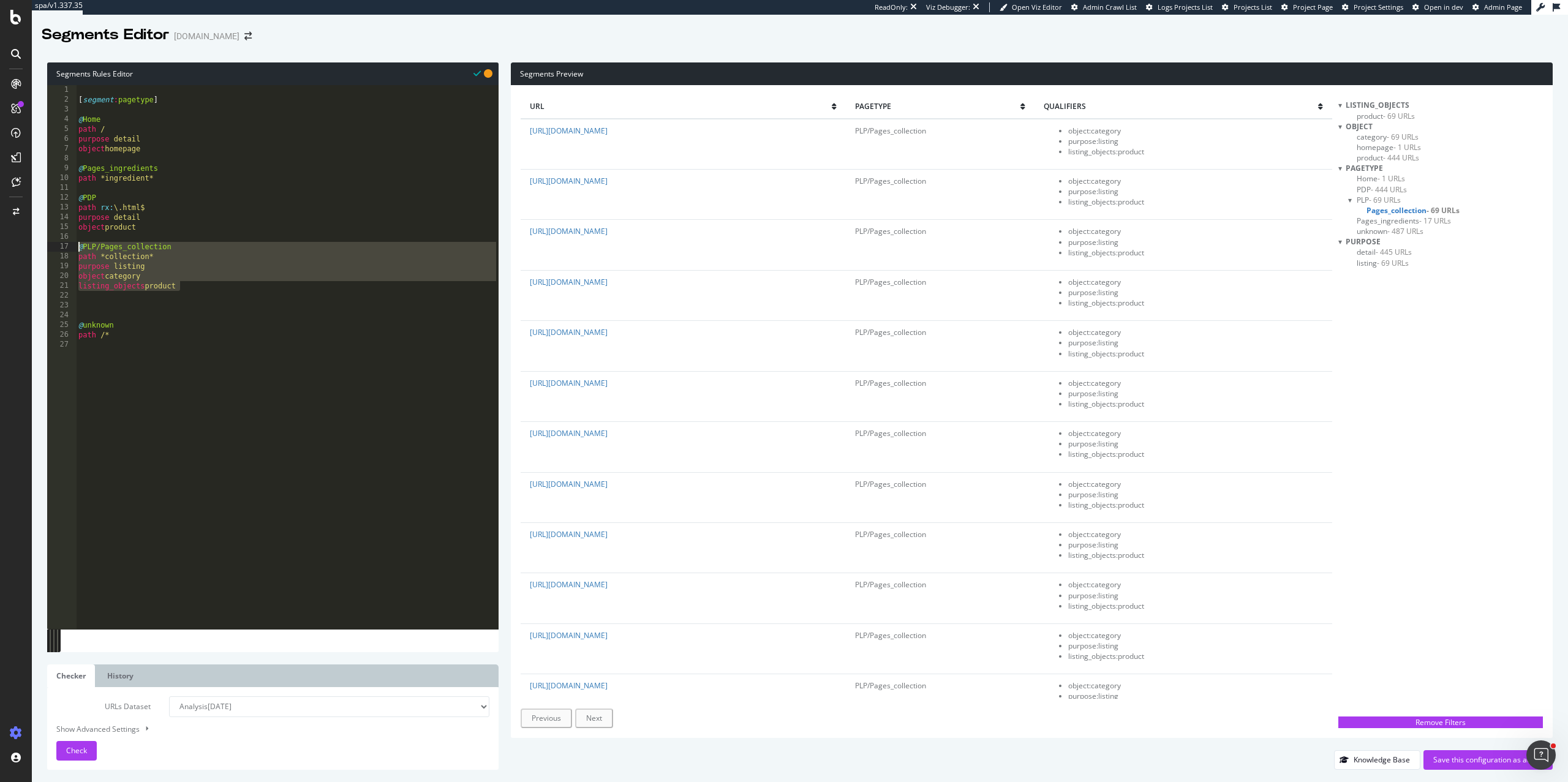
drag, startPoint x: 191, startPoint y: 288, endPoint x: 73, endPoint y: 245, distance: 125.6
click at [73, 245] on div "listing_objects product 1 2 3 4 5 6 7 8 9 10 11 12 13 14 15 16 17 18 19 20 21 2…" at bounding box center [273, 356] width 452 height 543
type textarea "@PLP/Pages_collection path *collection*"
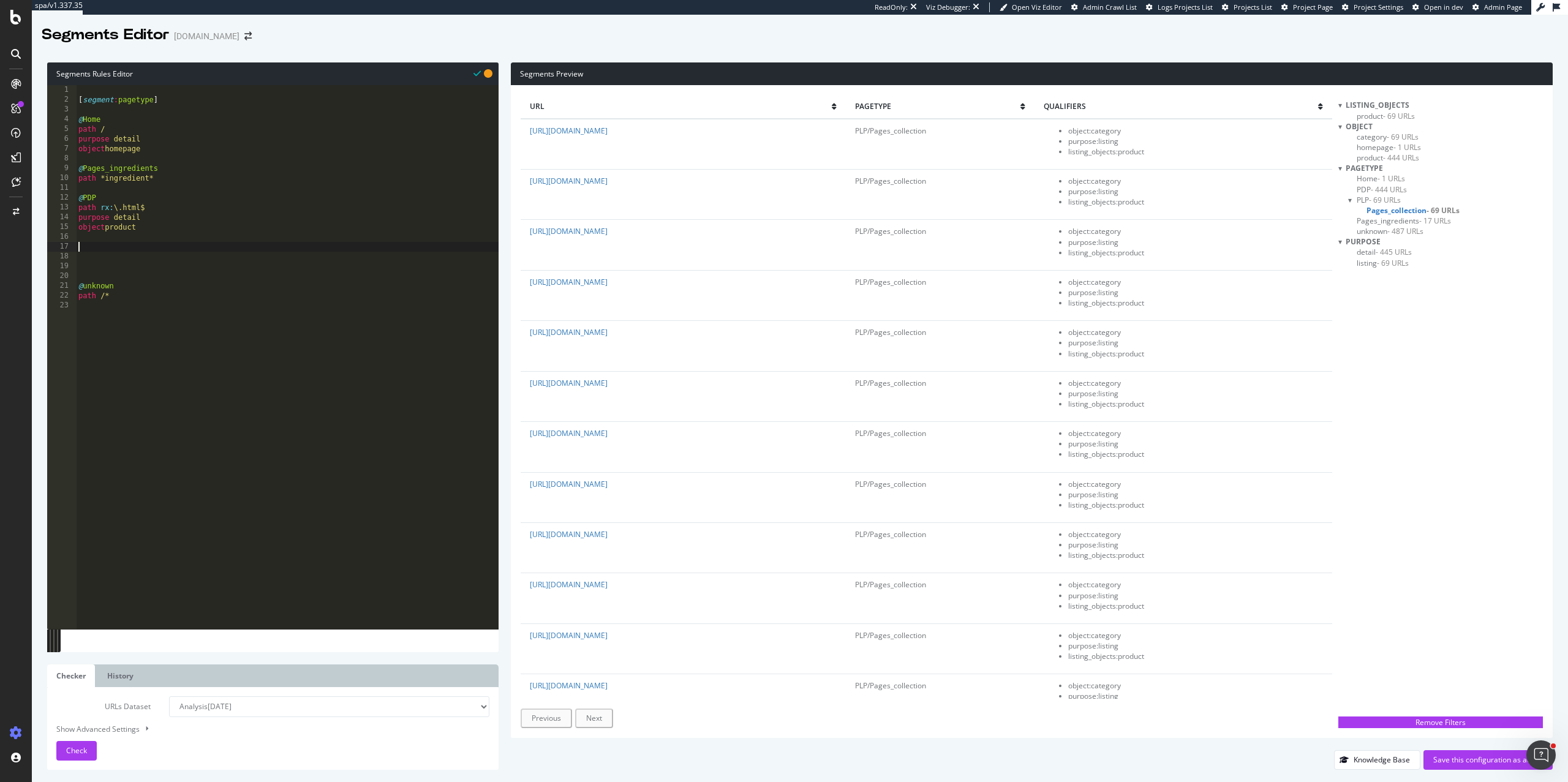
click at [170, 183] on div "[ segment : pagetype ] @ Home path / purpose detail object homepage @ Pages_ing…" at bounding box center [288, 366] width 423 height 564
type textarea "path *ingredient*"
paste textarea "listing_objects product"
type textarea "listing_objects product"
click at [73, 753] on span "Check" at bounding box center [77, 751] width 21 height 10
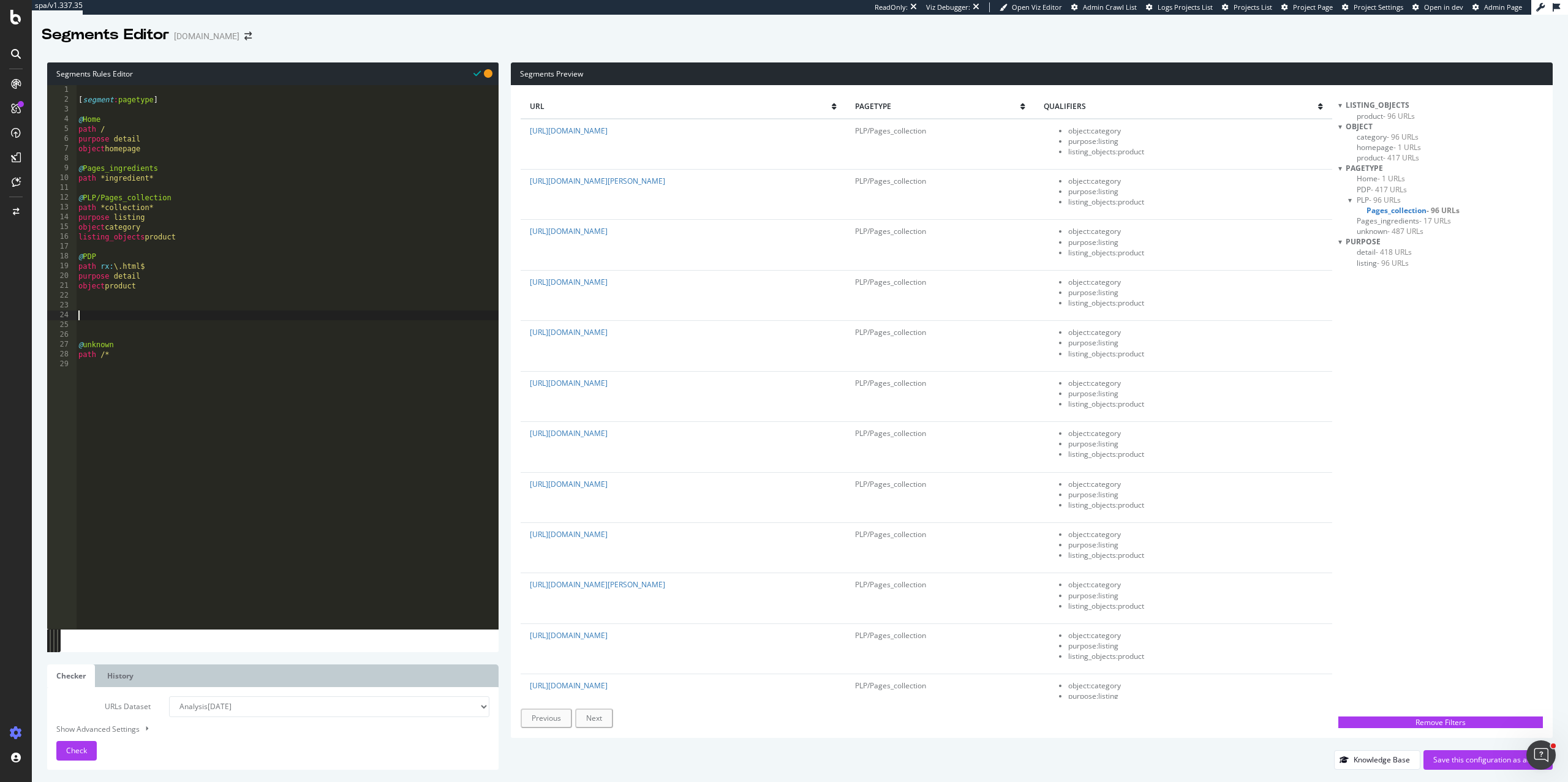
click at [120, 314] on div "[ segment : pagetype ] @ Home path / purpose detail object homepage @ Pages_ing…" at bounding box center [288, 366] width 423 height 564
type input "other"
click at [122, 349] on div "[ segment : pagetype ] @ Home path / purpose detail object homepage @ Pages_ing…" at bounding box center [288, 366] width 423 height 564
type textarea "@other"
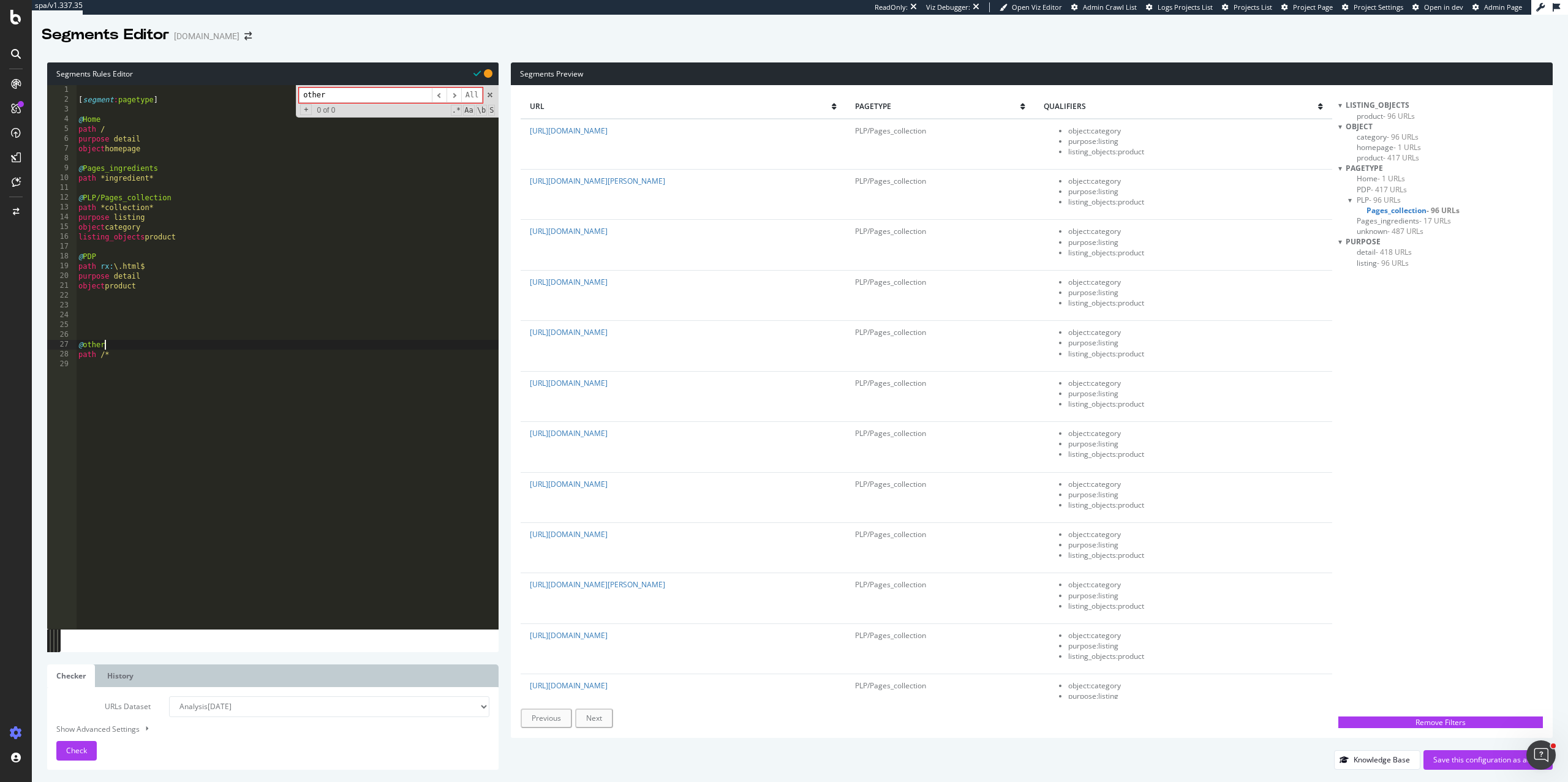
click at [98, 327] on div "[ segment : pagetype ] @ Home path / purpose detail object homepage @ Pages_ing…" at bounding box center [288, 366] width 423 height 564
paste textarea "url https://fr.loccitane.com/trouver-ma-boutique"
drag, startPoint x: 154, startPoint y: 325, endPoint x: 139, endPoint y: 325, distance: 15.0
click at [138, 325] on div "[ segment : pagetype ] @ Home path / purpose detail object homepage @ Pages_ing…" at bounding box center [288, 366] width 423 height 564
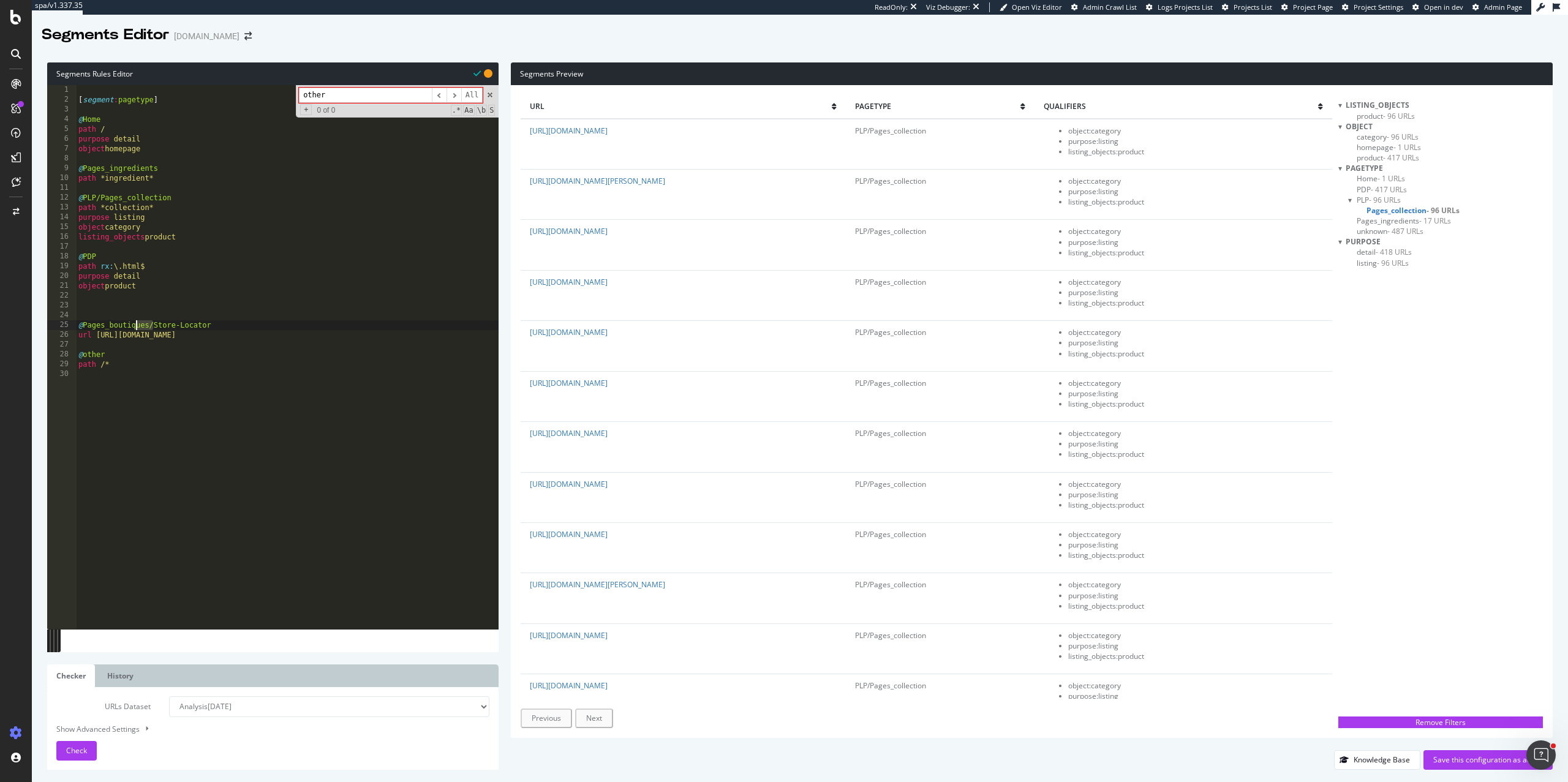
click at [139, 325] on div "[ segment : pagetype ] @ Home path / purpose detail object homepage @ Pages_ing…" at bounding box center [288, 366] width 423 height 564
drag, startPoint x: 149, startPoint y: 325, endPoint x: 85, endPoint y: 324, distance: 64.0
click at [85, 324] on div "[ segment : pagetype ] @ Home path / purpose detail object homepage @ Pages_ing…" at bounding box center [288, 366] width 423 height 564
drag, startPoint x: 293, startPoint y: 339, endPoint x: 98, endPoint y: 336, distance: 195.0
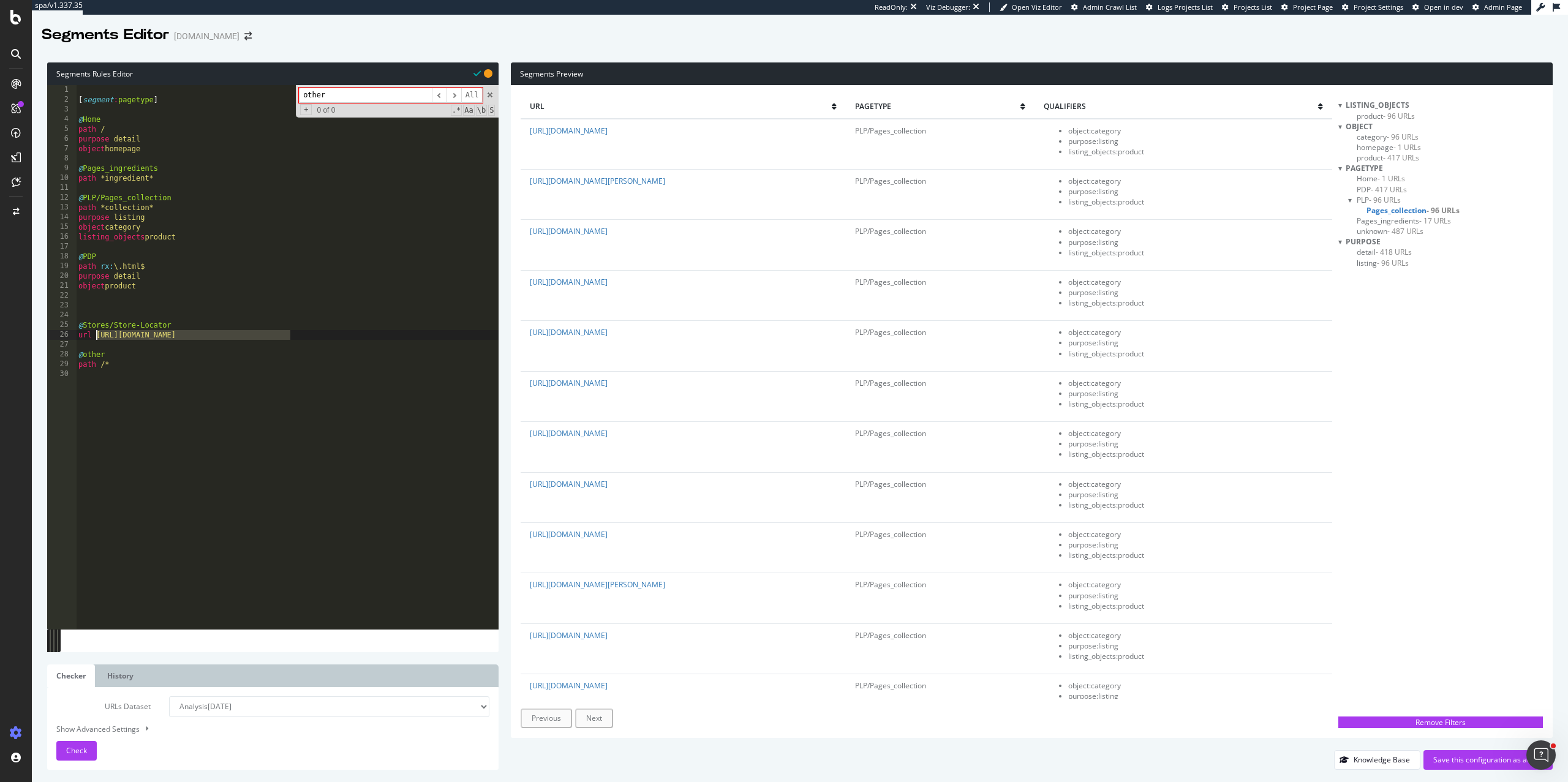
click at [98, 336] on div "[ segment : pagetype ] @ Home path / purpose detail object homepage @ Pages_ing…" at bounding box center [288, 366] width 423 height 564
paste textarea "uk.loccitane.com/boutique-locator"
type textarea "url https://uk.loccitane.com/boutique-locator"
paste textarea "url https://fr.loccitane.com/boutique*"
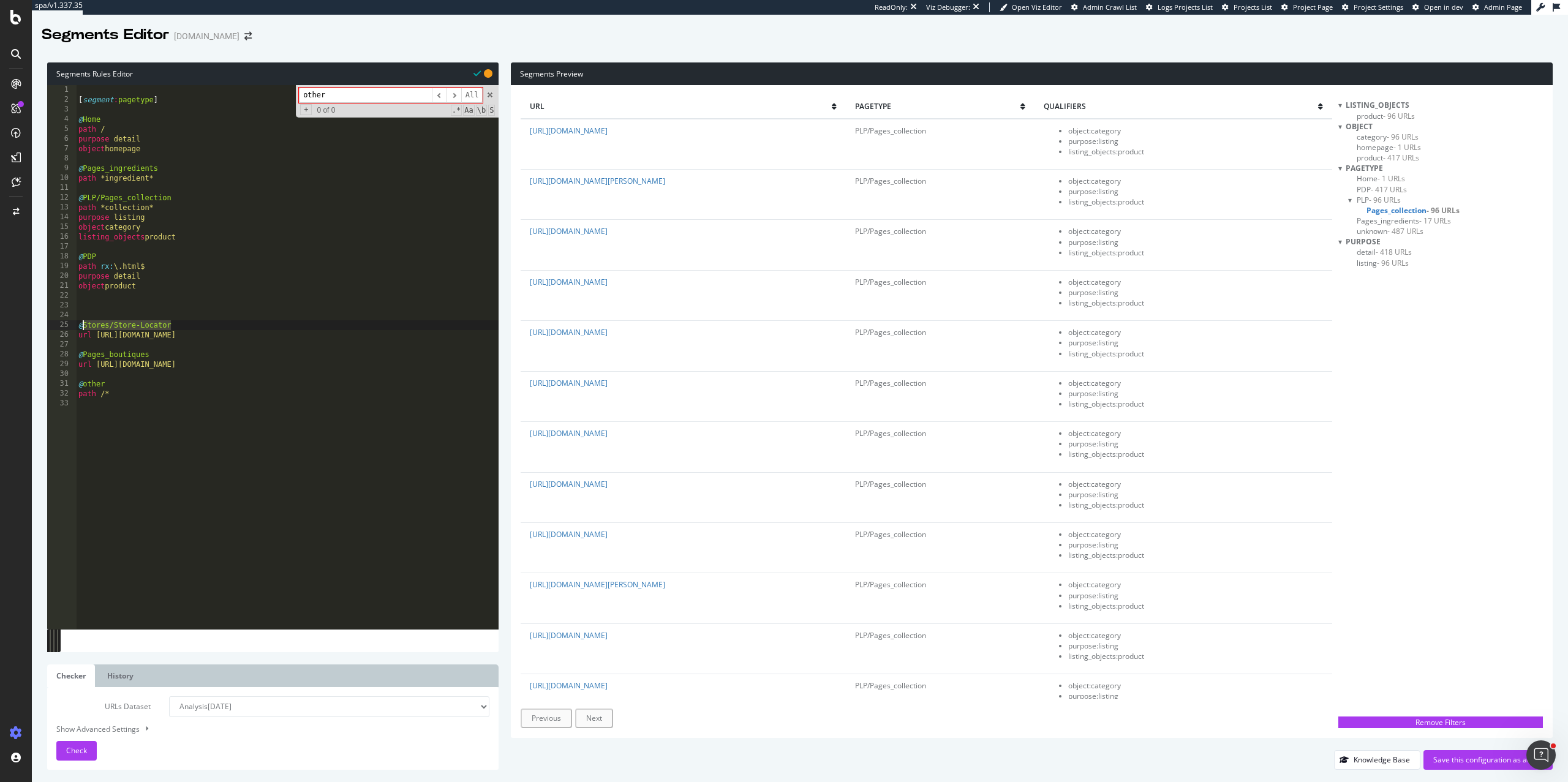
drag, startPoint x: 185, startPoint y: 322, endPoint x: 84, endPoint y: 322, distance: 101.0
click at [84, 322] on div "[ segment : pagetype ] @ Home path / purpose detail object homepage @ Pages_ing…" at bounding box center [288, 366] width 423 height 564
paste textarea "url https://fr.loccitane.com/boutique*"
type textarea "url https://fr.loccitane.com/boutique*"
click at [155, 356] on div "[ segment : pagetype ] @ Home path / purpose detail object homepage @ Pages_ing…" at bounding box center [288, 366] width 423 height 564
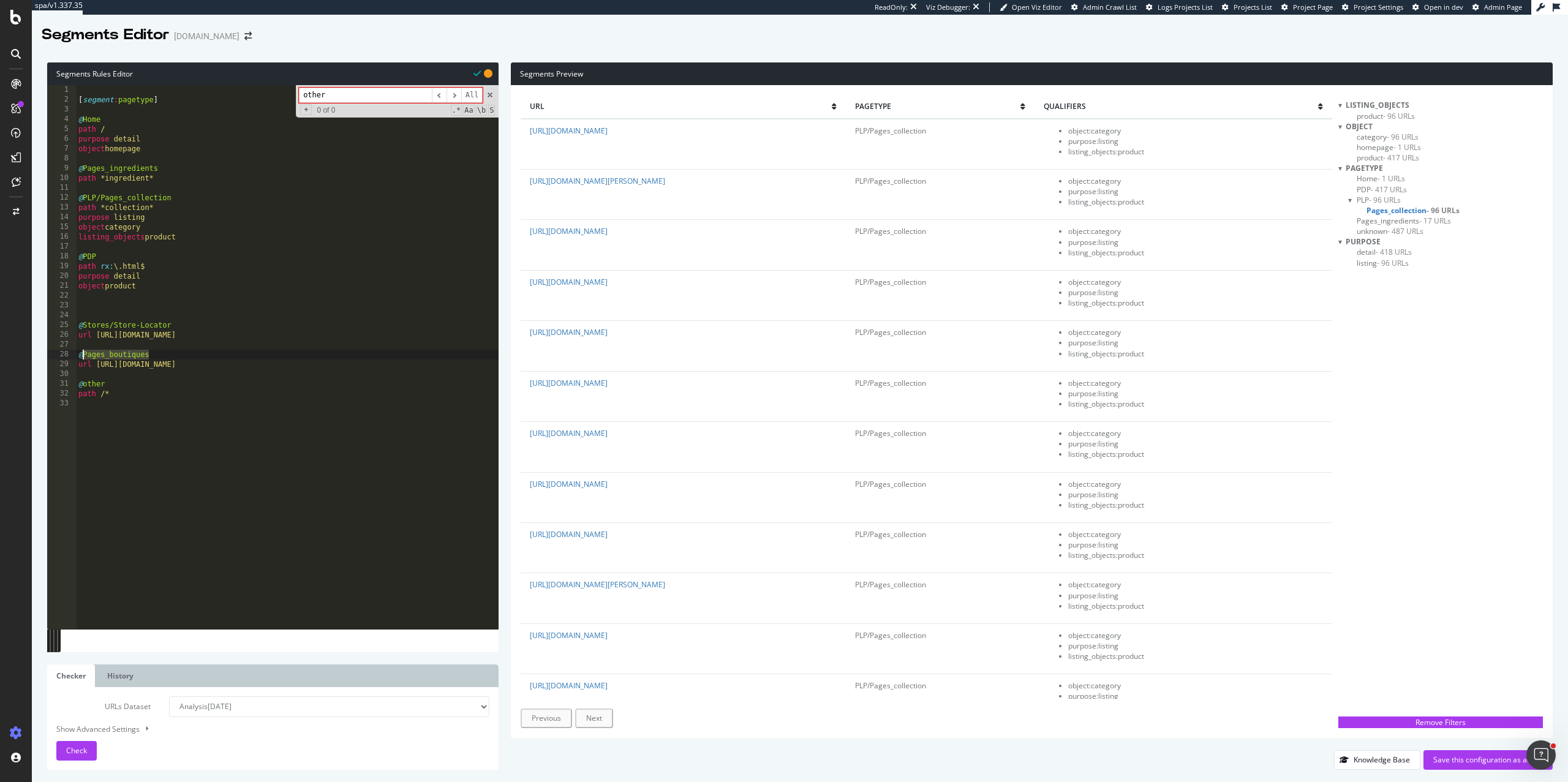
drag, startPoint x: 161, startPoint y: 353, endPoint x: 85, endPoint y: 353, distance: 76.0
click at [85, 353] on div "[ segment : pagetype ] @ Home path / purpose detail object homepage @ Pages_ing…" at bounding box center [288, 366] width 423 height 564
paste textarea "Stores/Store-Locator"
drag, startPoint x: 140, startPoint y: 354, endPoint x: 182, endPoint y: 354, distance: 42.0
click at [182, 354] on div "[ segment : pagetype ] @ Home path / purpose detail object homepage @ Pages_ing…" at bounding box center [288, 366] width 423 height 564
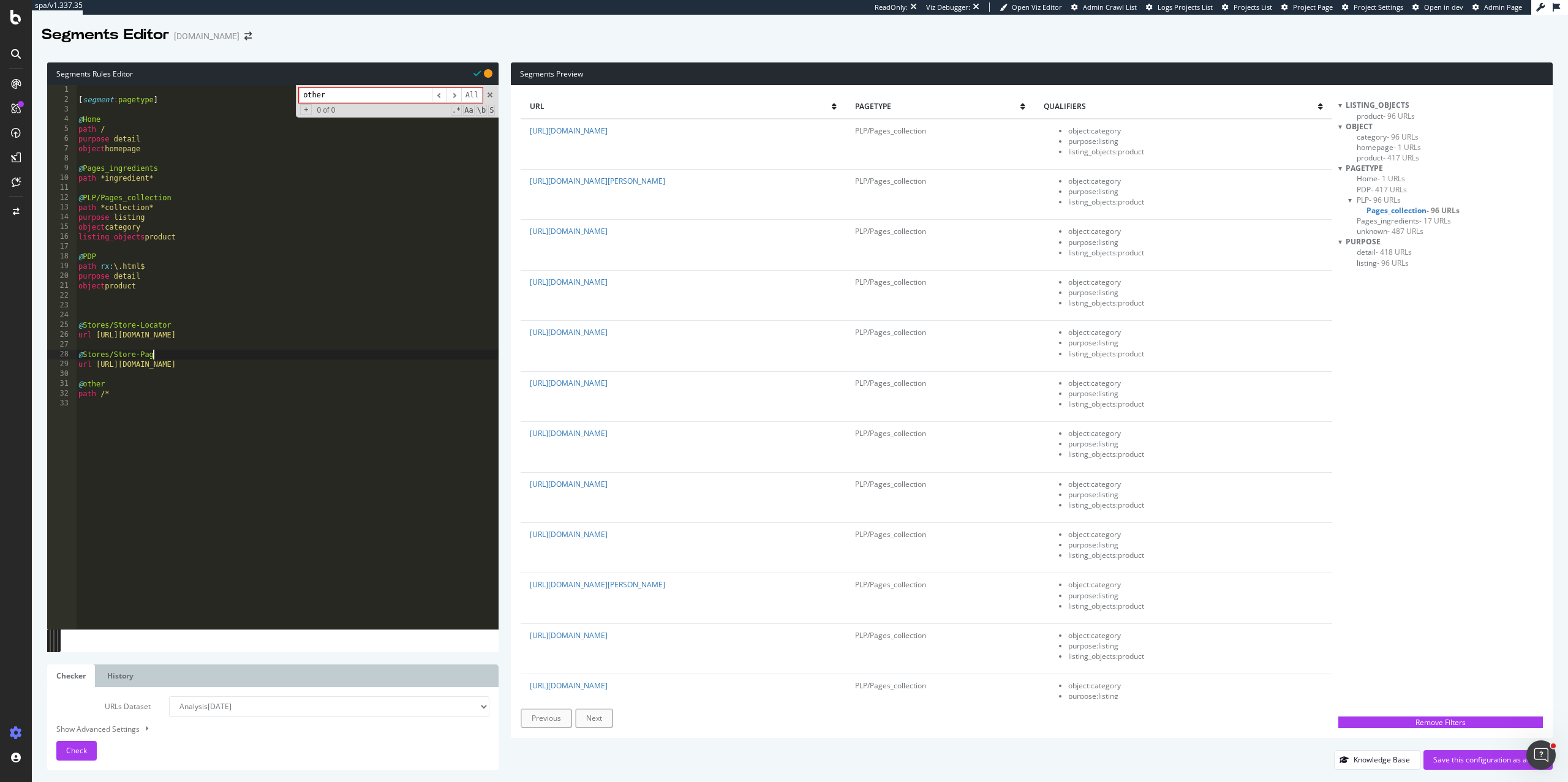
scroll to position [0, 5]
click at [136, 355] on div "[ segment : pagetype ] @ Home path / purpose detail object homepage @ Pages_ing…" at bounding box center [288, 366] width 423 height 564
click at [172, 355] on div "[ segment : pagetype ] @ Home path / purpose detail object homepage @ Pages_ing…" at bounding box center [288, 366] width 423 height 564
drag, startPoint x: 241, startPoint y: 365, endPoint x: 208, endPoint y: 365, distance: 33.0
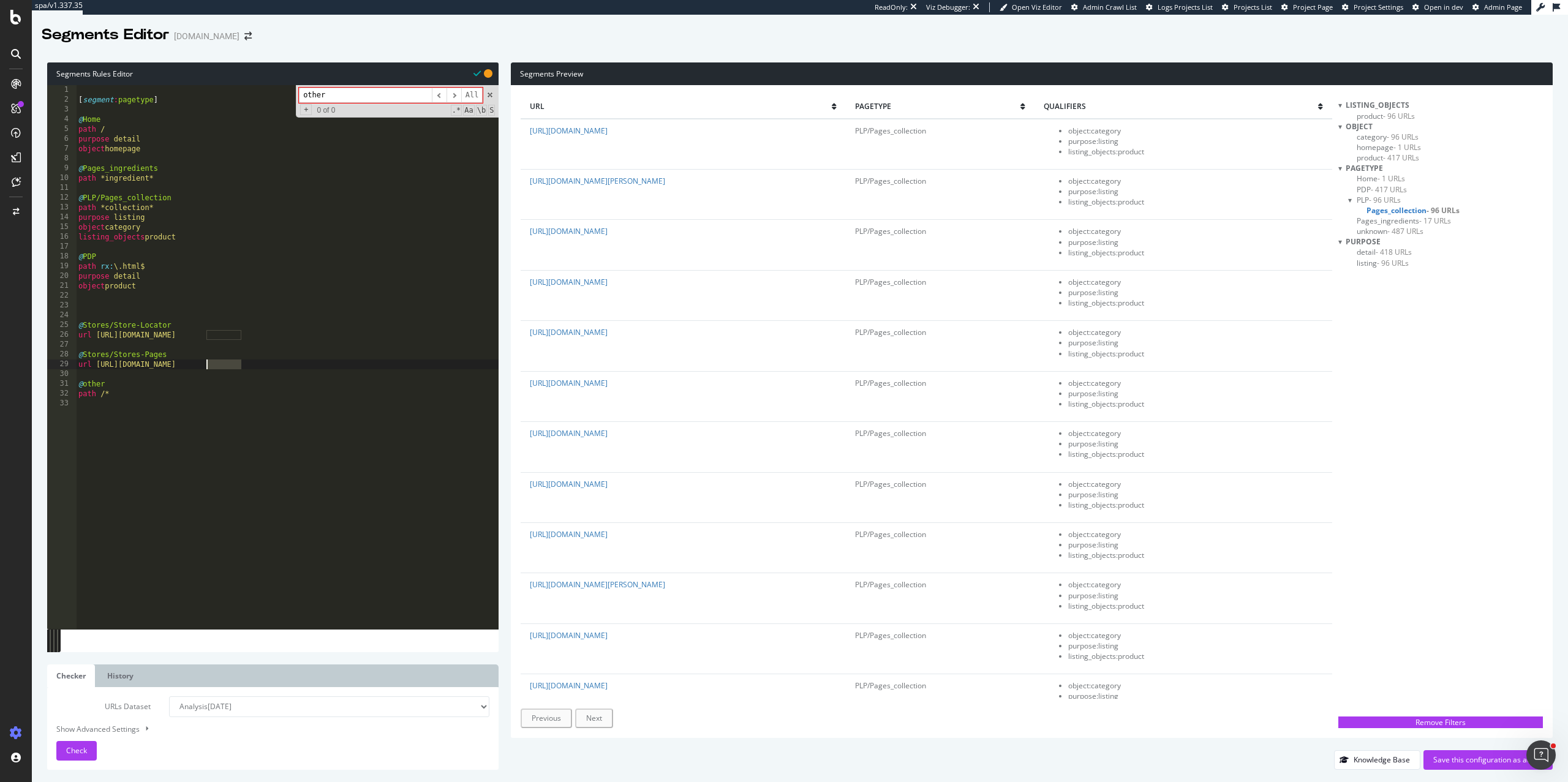
click at [208, 365] on div "[ segment : pagetype ] @ Home path / purpose detail object homepage @ Pages_ing…" at bounding box center [288, 366] width 423 height 564
click at [237, 367] on div "[ segment : pagetype ] @ Home path / purpose detail object homepage @ Pages_ing…" at bounding box center [288, 366] width 423 height 564
drag, startPoint x: 242, startPoint y: 367, endPoint x: 131, endPoint y: 363, distance: 111.1
click at [131, 363] on div "[ segment : pagetype ] @ Home path / purpose detail object homepage @ Pages_ing…" at bounding box center [288, 366] width 423 height 564
paste textarea "https://uk.loccitane.com/stor"
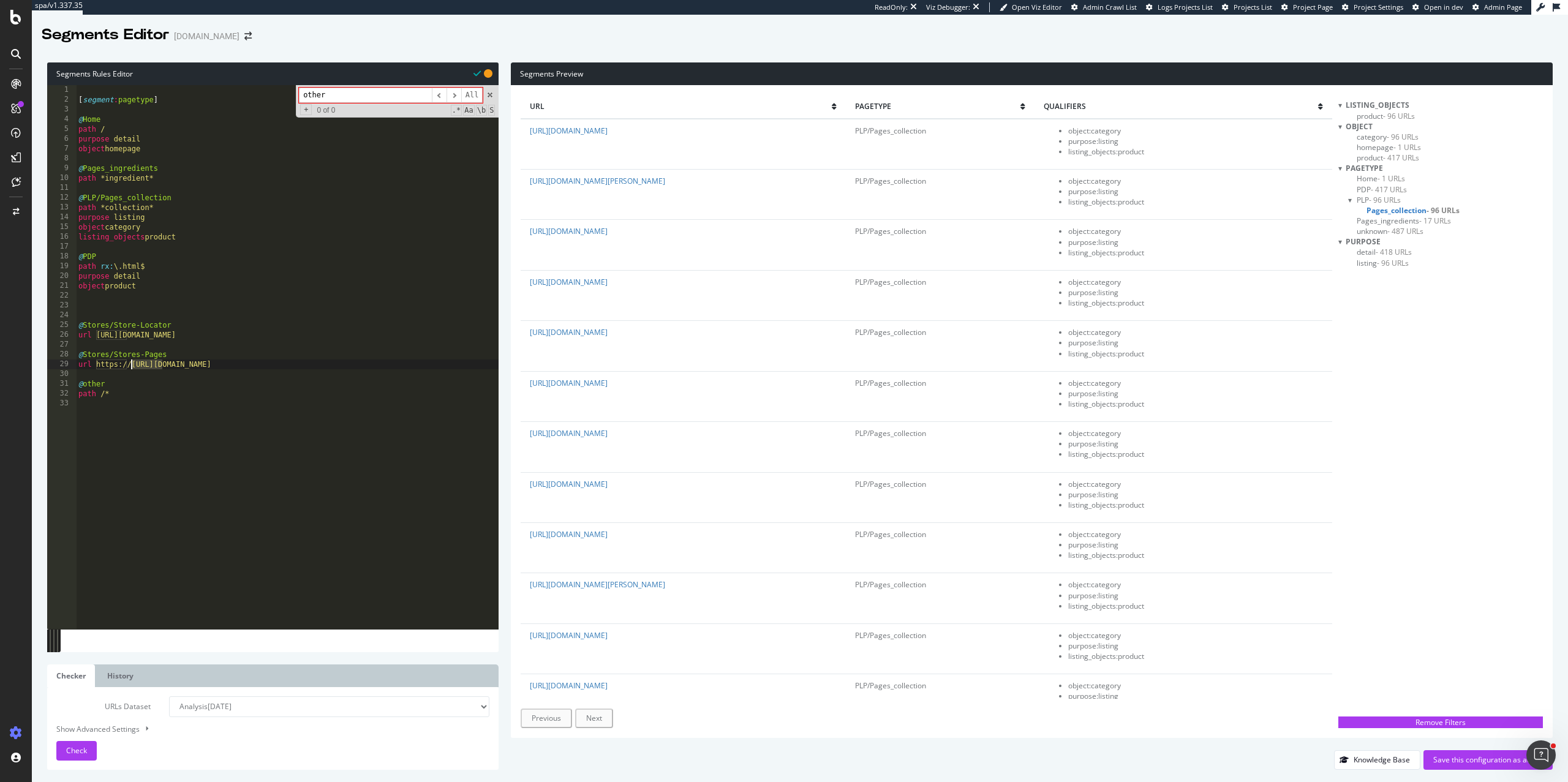
drag, startPoint x: 164, startPoint y: 362, endPoint x: 130, endPoint y: 362, distance: 34.0
click at [130, 362] on div "[ segment : pagetype ] @ Home path / purpose detail object homepage @ Pages_ing…" at bounding box center [288, 366] width 423 height 564
click at [239, 365] on div "[ segment : pagetype ] @ Home path / purpose detail object homepage @ Pages_ing…" at bounding box center [288, 366] width 423 height 564
click at [79, 758] on div "Check" at bounding box center [77, 751] width 21 height 18
drag, startPoint x: 286, startPoint y: 336, endPoint x: 95, endPoint y: 335, distance: 191.0
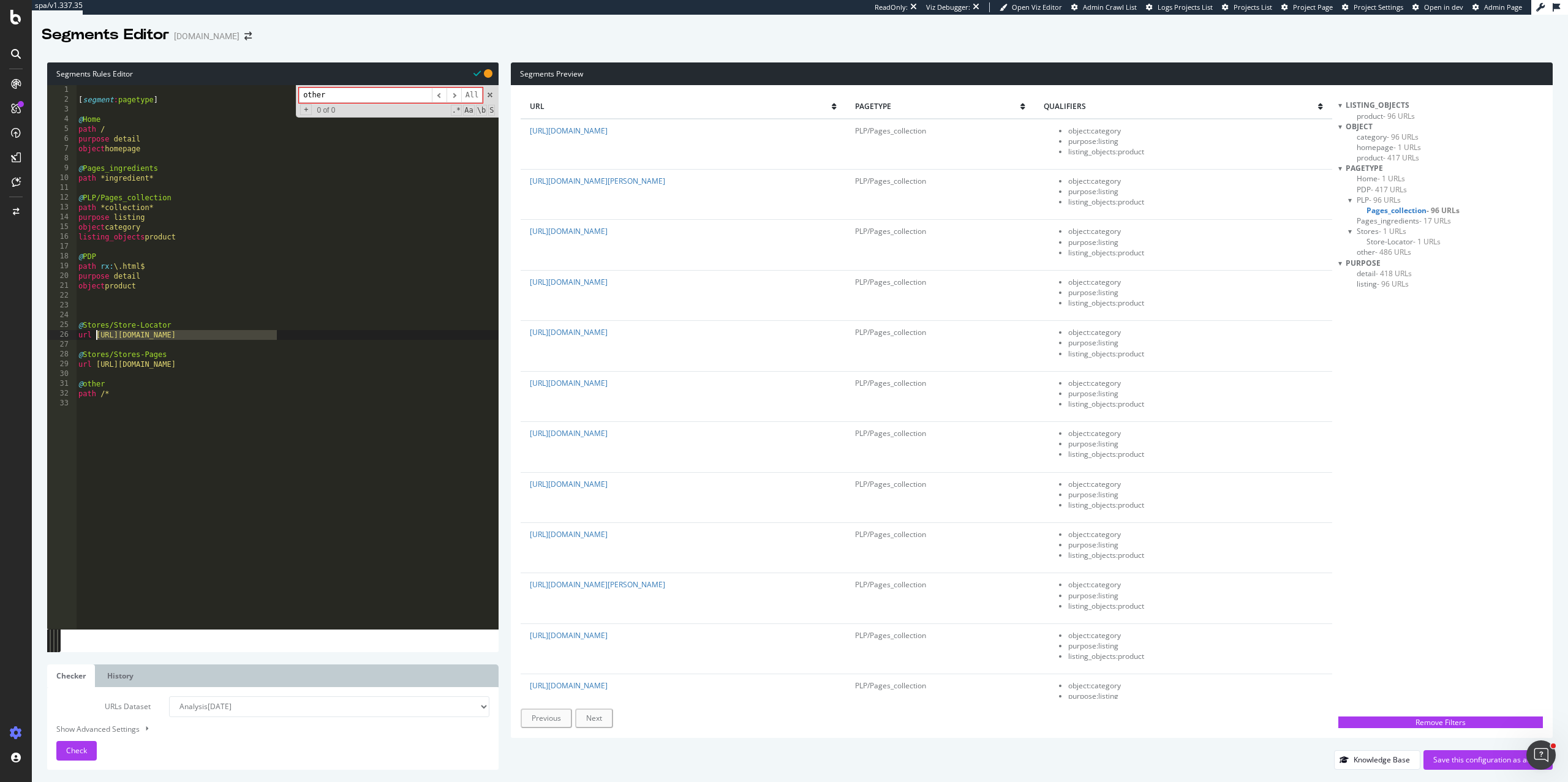
click at [95, 335] on div "[ segment : pagetype ] @ Home path / purpose detail object homepage @ Pages_ing…" at bounding box center [288, 366] width 423 height 564
type textarea "url https://uk.loccitane.com/boutique-locator"
click at [261, 377] on div "[ segment : pagetype ] @ Home path / purpose detail object homepage @ Pages_ing…" at bounding box center [288, 366] width 423 height 564
paste textarea "https://uk.loccitane.com/concierge-services"
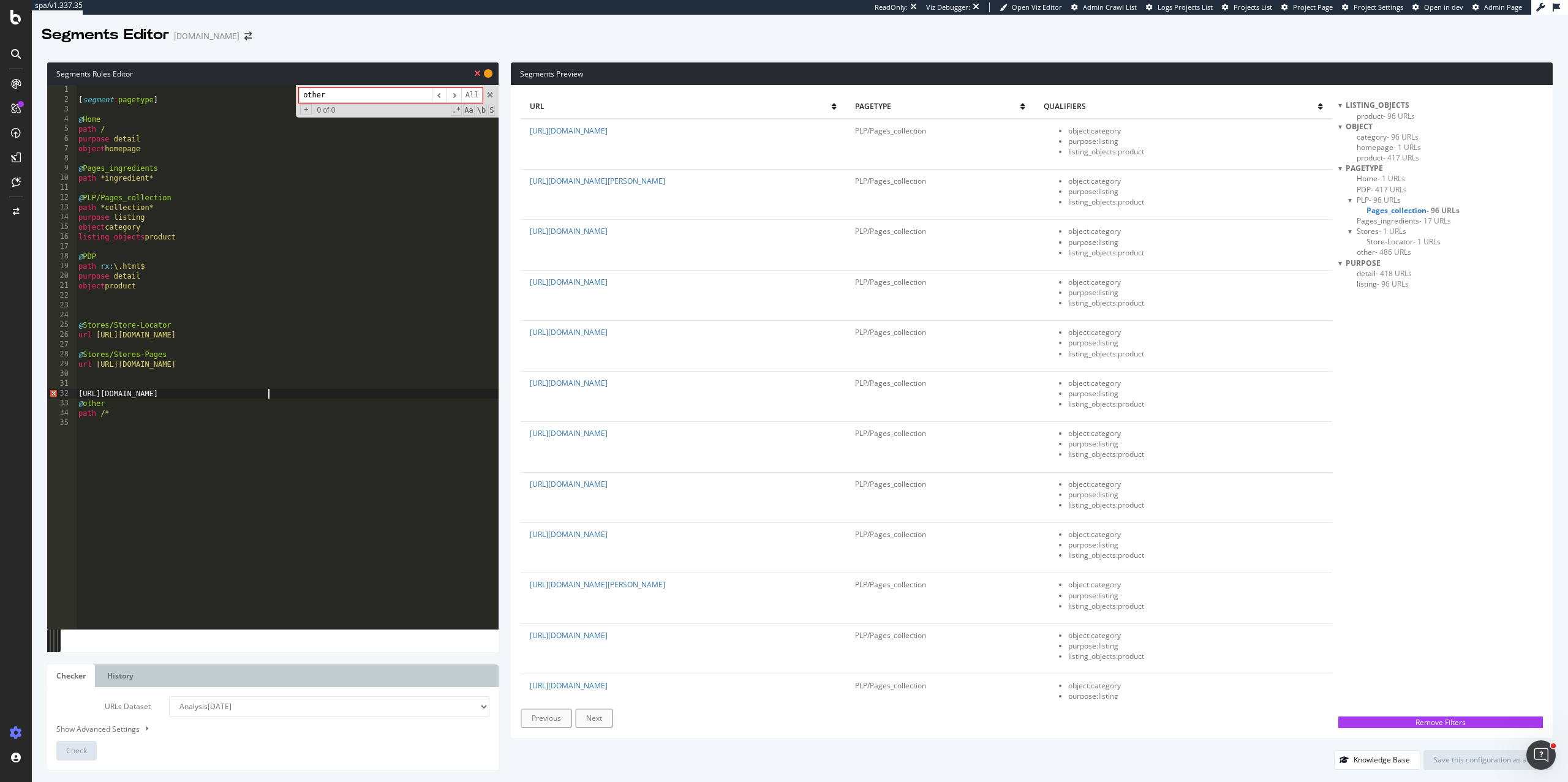
type textarea "https://uk.loccitane.com/concierge-services"
click at [90, 377] on div "[ segment : pagetype ] @ Home path / purpose detail object homepage @ Pages_ing…" at bounding box center [288, 366] width 423 height 564
paste textarea "or ("
type textarea "or ("
click at [134, 399] on div "[ segment : pagetype ] @ Home path / purpose detail object homepage @ Pages_ing…" at bounding box center [288, 366] width 423 height 564
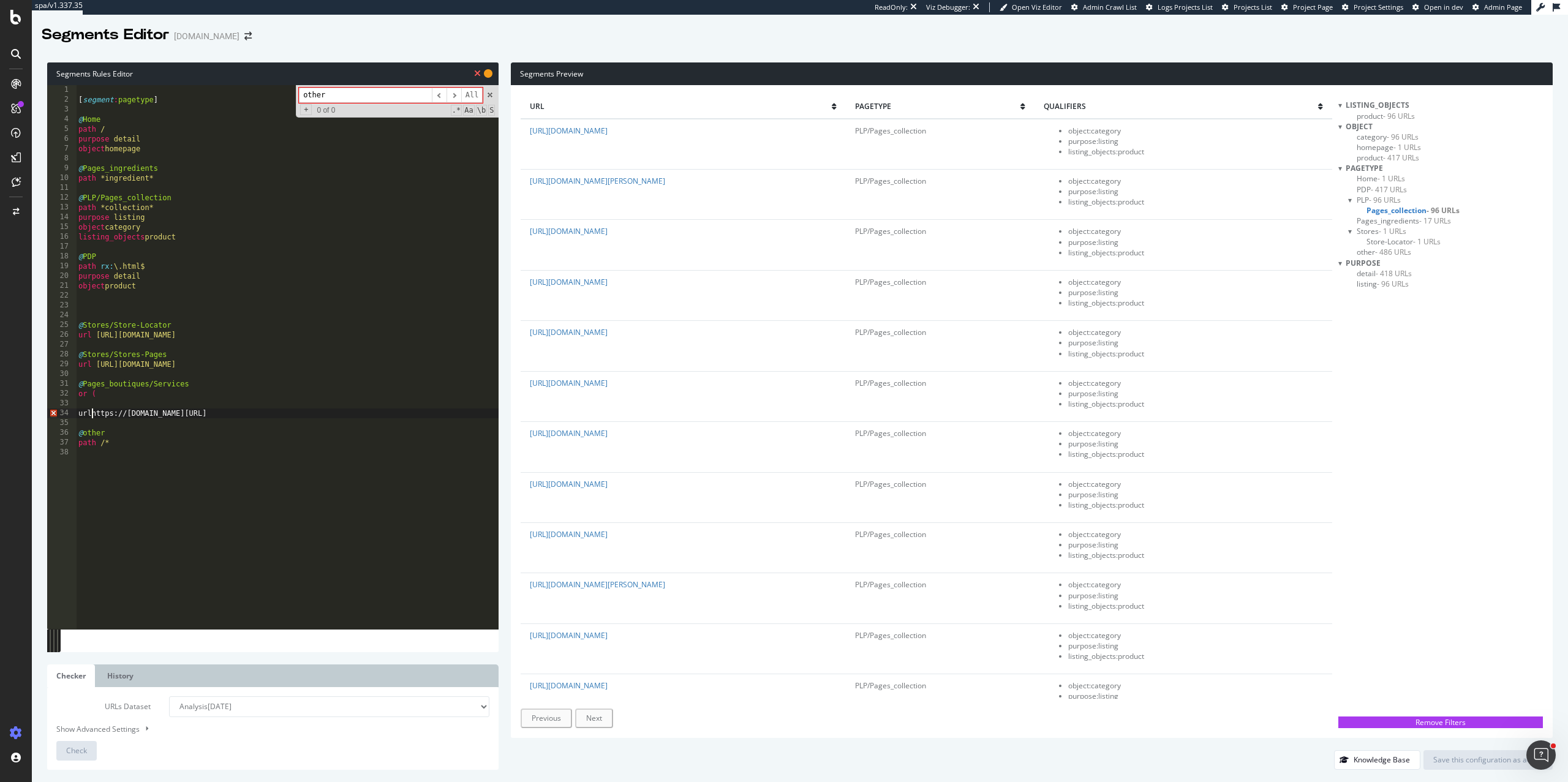
scroll to position [0, 1]
type textarea "url https://uk.loccitane.com/concierge-services"
click at [220, 410] on div "[ segment : pagetype ] @ Home path / purpose detail object homepage @ Pages_ing…" at bounding box center [288, 366] width 423 height 564
click at [211, 401] on div "[ segment : pagetype ] @ Home path / purpose detail object homepage @ Pages_ing…" at bounding box center [288, 366] width 423 height 564
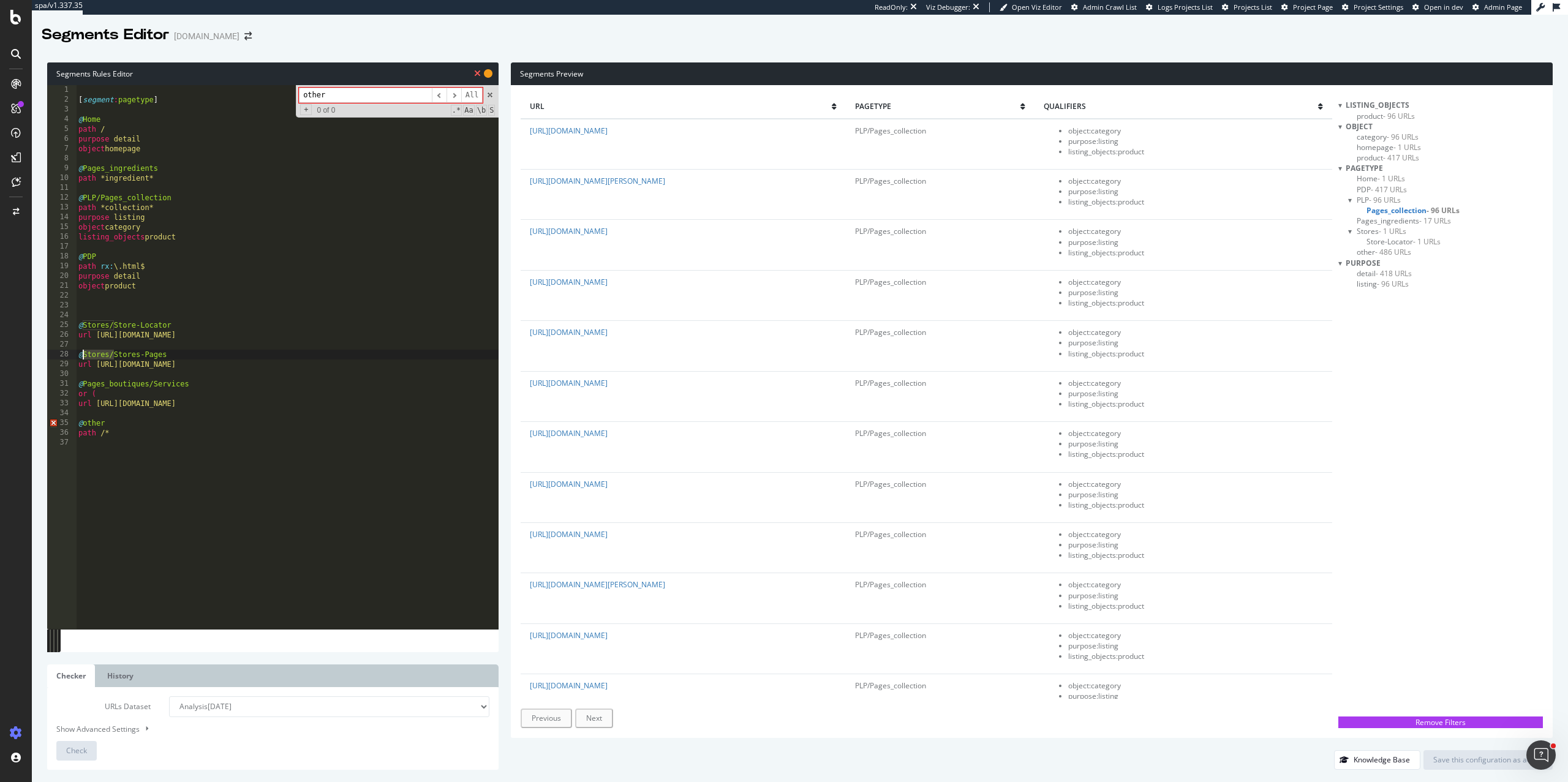
drag, startPoint x: 113, startPoint y: 351, endPoint x: 83, endPoint y: 351, distance: 30.0
click at [83, 351] on div "[ segment : pagetype ] @ Home path / purpose detail object homepage @ Pages_ing…" at bounding box center [288, 366] width 423 height 564
drag, startPoint x: 149, startPoint y: 386, endPoint x: 84, endPoint y: 382, distance: 65.1
click at [84, 382] on div "[ segment : pagetype ] @ Home path / purpose detail object homepage @ Pages_ing…" at bounding box center [288, 366] width 423 height 564
paste textarea "Stores/"
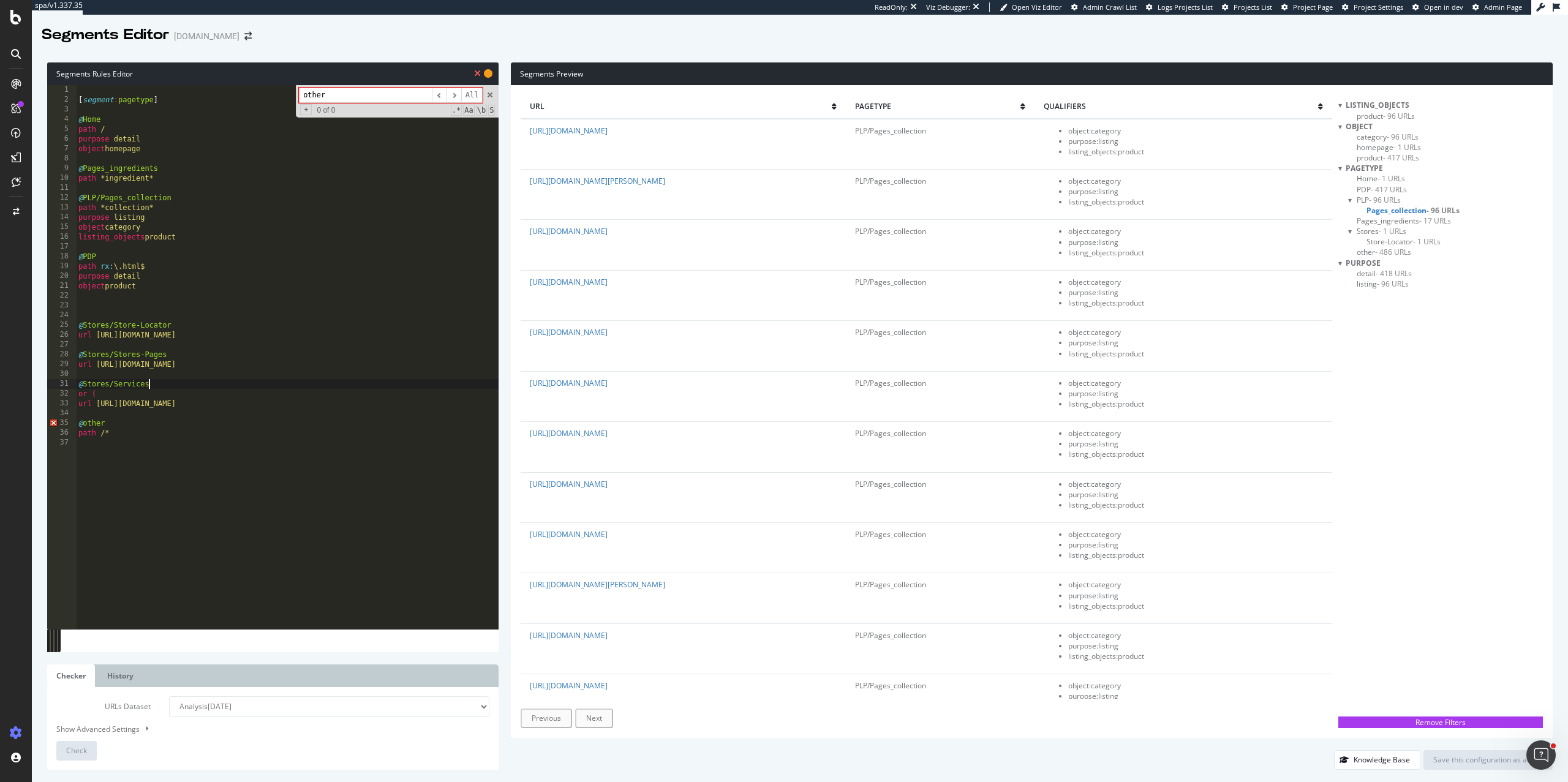
click at [168, 382] on div "[ segment : pagetype ] @ Home path / purpose detail object homepage @ Pages_ing…" at bounding box center [288, 366] width 423 height 564
click at [114, 384] on div "[ segment : pagetype ] @ Home path / purpose detail object homepage @ Pages_ing…" at bounding box center [288, 366] width 423 height 564
type textarea "@Stores/In-Store-Services"
click at [219, 385] on div "[ segment : pagetype ] @ Home path / purpose detail object homepage @ Pages_ing…" at bounding box center [288, 366] width 423 height 564
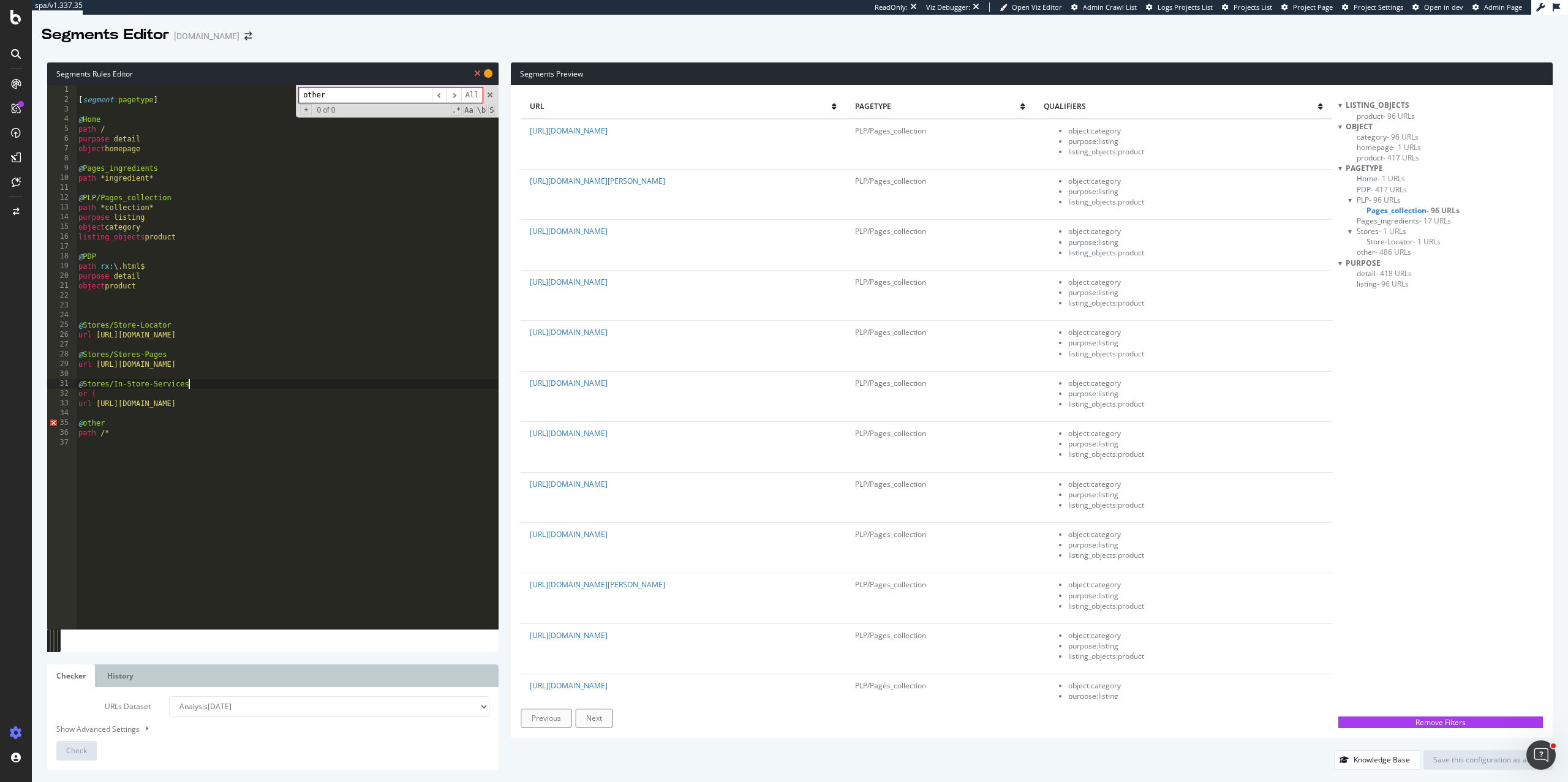
click at [302, 411] on div "[ segment : pagetype ] @ Home path / purpose detail object homepage @ Pages_ing…" at bounding box center [288, 366] width 423 height 564
type textarea ")"
click at [351, 404] on div "[ segment : pagetype ] @ Home path / purpose detail object homepage @ Pages_ing…" at bounding box center [288, 366] width 423 height 564
type textarea "url https://uk.loccitane.com/concierge-services"
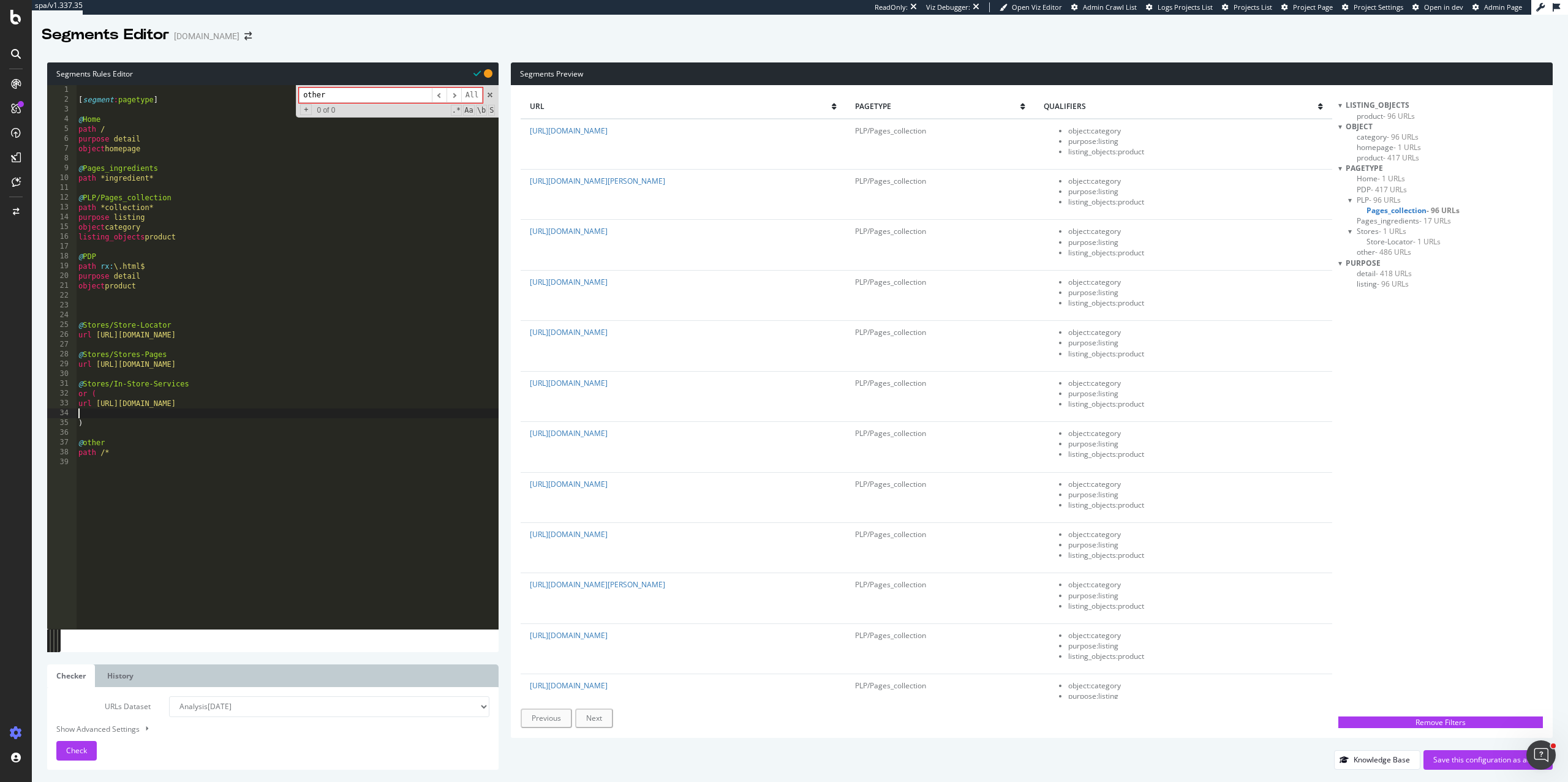
paste textarea "https://uk.loccitane.com/refill-fountain"
click at [79, 412] on div "[ segment : pagetype ] @ Home path / purpose detail object homepage @ Pages_ing…" at bounding box center [288, 366] width 423 height 564
type textarea "url https://uk.loccitane.com/refill-fountain"
click at [121, 431] on div "[ segment : pagetype ] @ Home path / purpose detail object homepage @ Pages_ing…" at bounding box center [288, 366] width 423 height 564
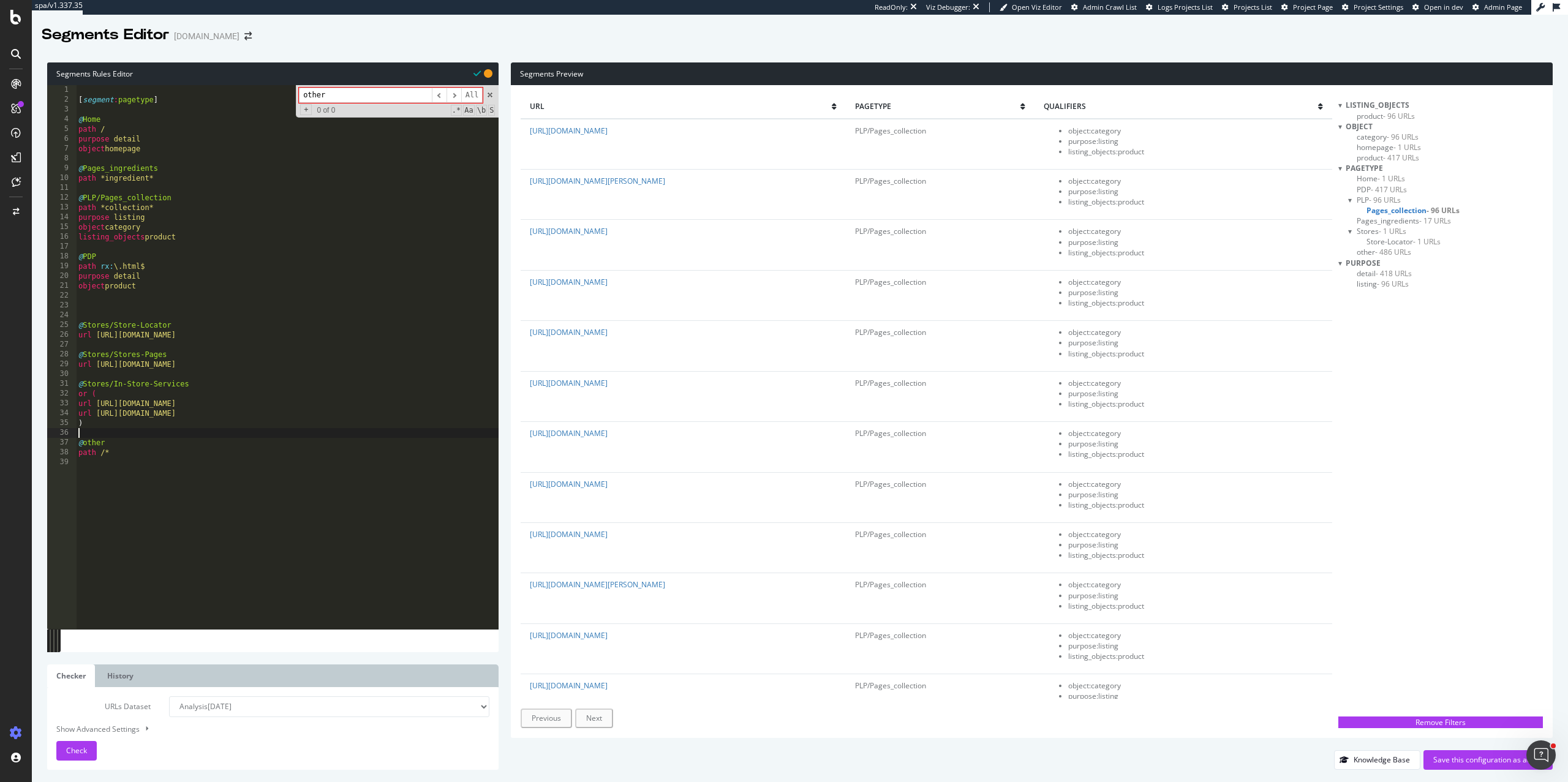
scroll to position [0, 0]
click at [72, 754] on span "Check" at bounding box center [77, 751] width 21 height 10
click at [126, 440] on div "[ segment : pagetype ] @ Home path / purpose detail object homepage @ Pages_ing…" at bounding box center [288, 366] width 423 height 564
click at [112, 429] on div "[ segment : pagetype ] @ Home path / purpose detail object homepage @ Pages_ing…" at bounding box center [288, 366] width 423 height 564
paste textarea "https://uk.loccitane.com/your-night-time-skincare-routine"
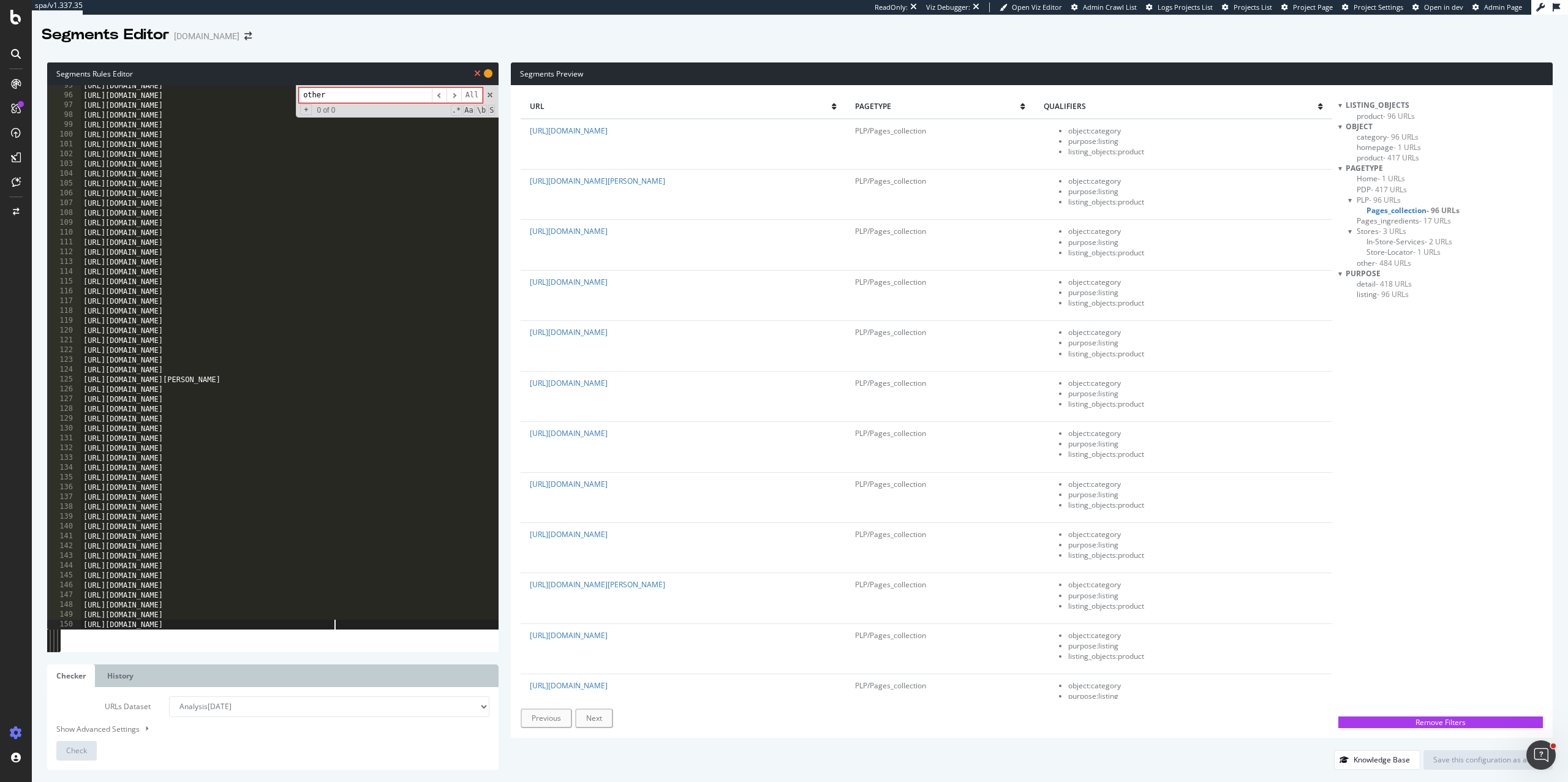
type textarea "https://uk.loccitane.com/your-night-time-skincare-routine"
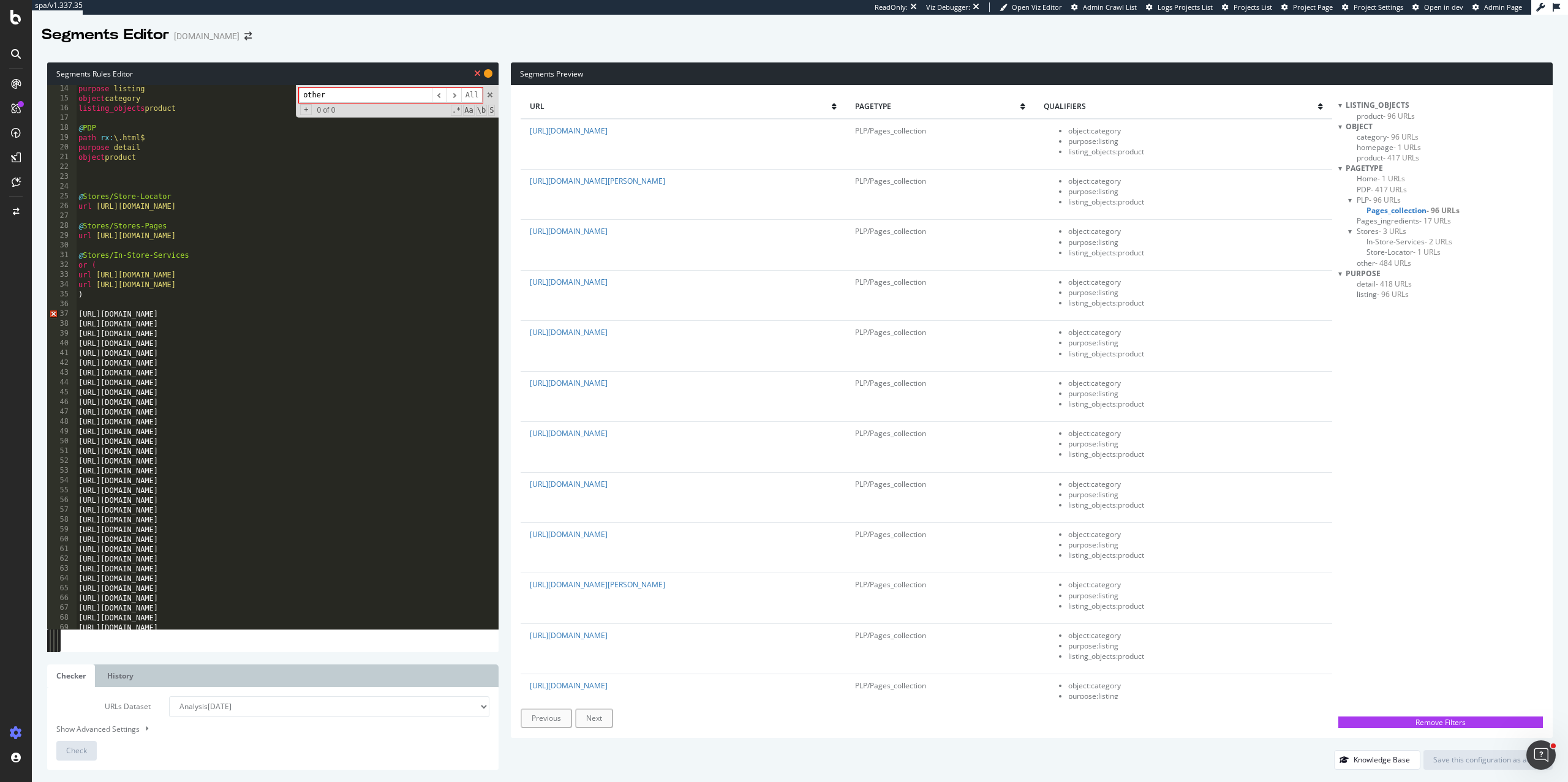
scroll to position [121, 0]
click at [81, 310] on div "path *collection* purpose listing object category listing_objects product @ PDP…" at bounding box center [288, 363] width 423 height 564
type textarea "@Beauty-tips"
type textarea "or"
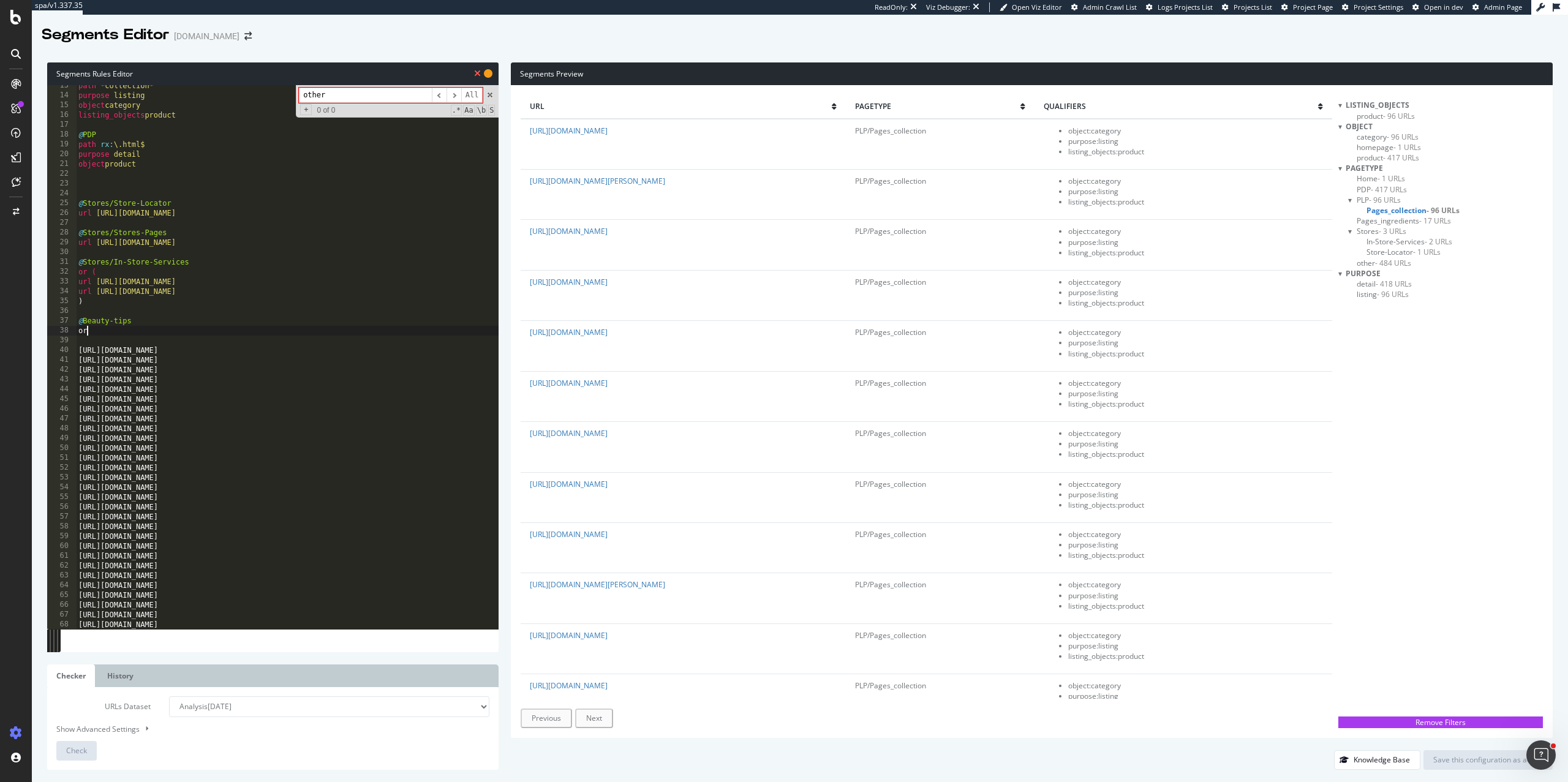
click at [108, 330] on div "path *collection* purpose listing object category listing_objects product @ PDP…" at bounding box center [288, 363] width 423 height 564
drag, startPoint x: 92, startPoint y: 280, endPoint x: 73, endPoint y: 280, distance: 19.0
click at [73, 280] on div "or ( 13 14 15 16 17 18 19 20 21 22 23 24 25 26 27 28 29 30 31 32 33 34 35 36 37…" at bounding box center [273, 356] width 452 height 543
click at [79, 352] on div "path *collection* purpose listing object category listing_objects product @ PDP…" at bounding box center [288, 363] width 423 height 564
paste textarea "url"
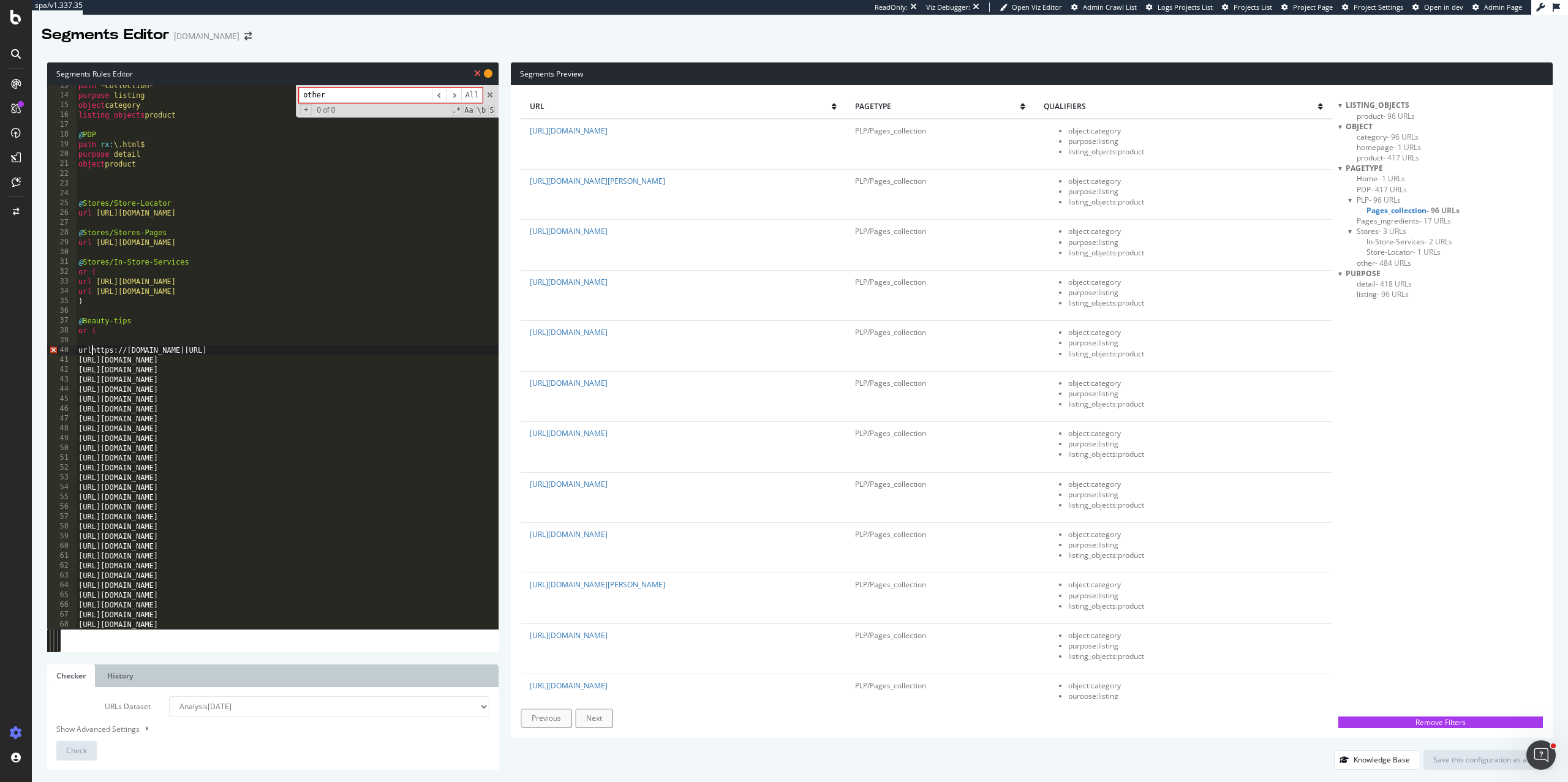
scroll to position [0, 1]
click at [79, 360] on div "path *collection* purpose listing object category listing_objects product @ PDP…" at bounding box center [288, 363] width 423 height 564
paste textarea "url"
click at [78, 367] on div "path *collection* purpose listing object category listing_objects product @ PDP…" at bounding box center [288, 363] width 423 height 564
paste textarea "url"
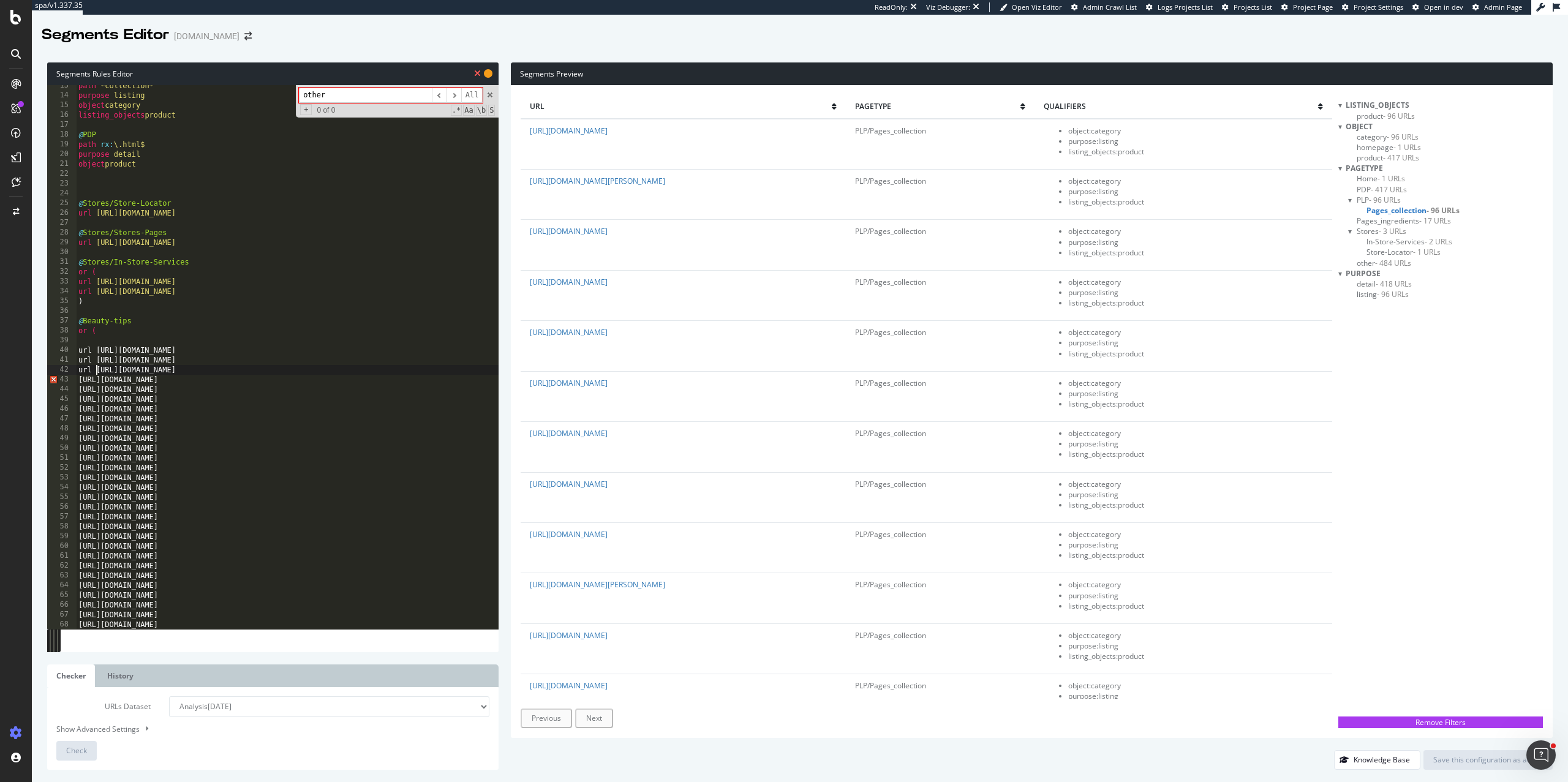
click at [79, 380] on div "path *collection* purpose listing object category listing_objects product @ PDP…" at bounding box center [288, 363] width 423 height 564
paste textarea "url"
type textarea "url https://uk.loccitane.com/all-about-serums"
type input "https"
click at [457, 107] on span ".*" at bounding box center [456, 110] width 11 height 11
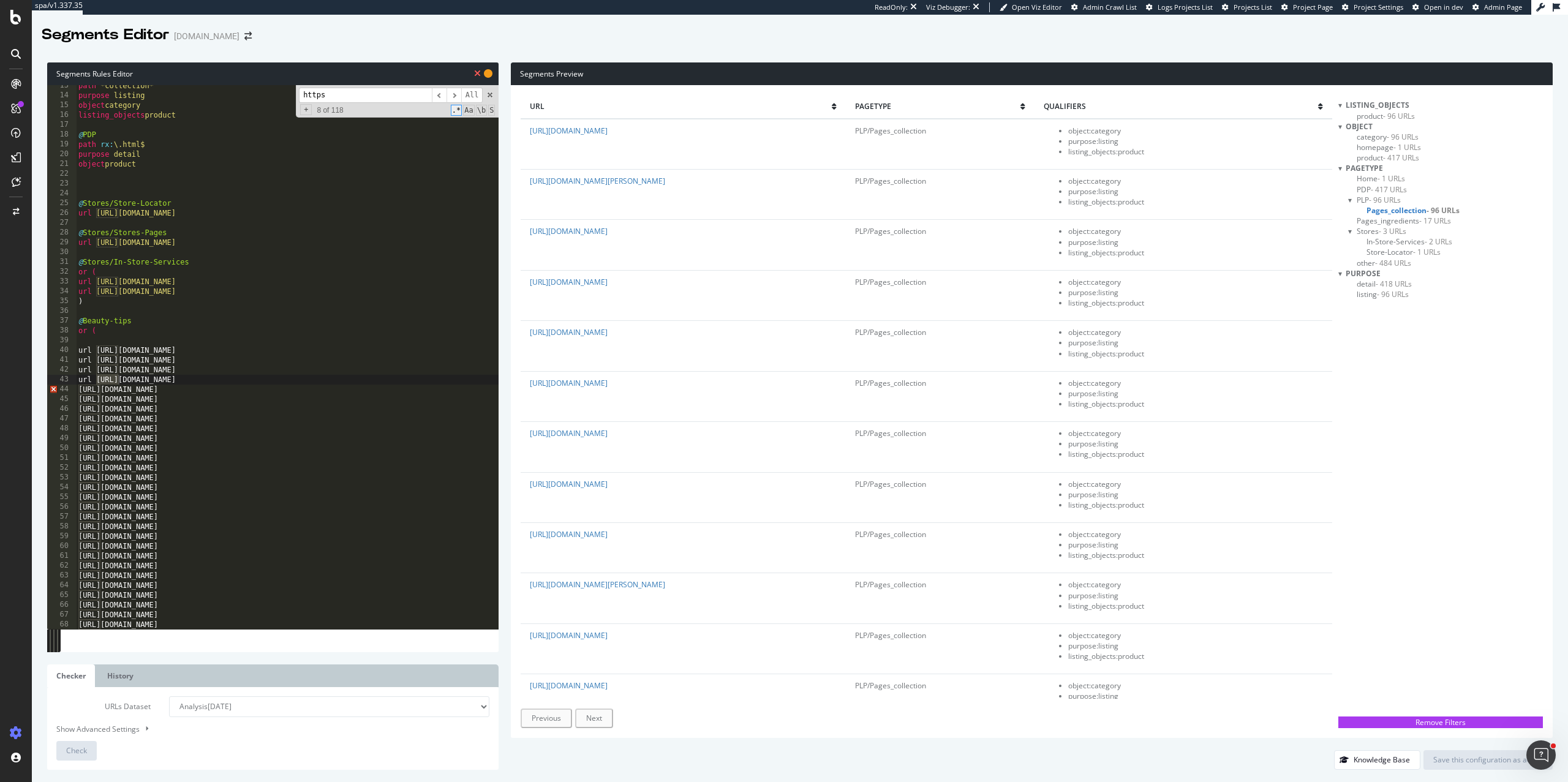
click at [458, 108] on span ".*" at bounding box center [456, 110] width 11 height 11
click at [307, 110] on span "+" at bounding box center [305, 109] width 11 height 11
click at [324, 116] on input at bounding box center [365, 114] width 133 height 16
type input "url https"
click at [475, 113] on span "All" at bounding box center [482, 114] width 22 height 16
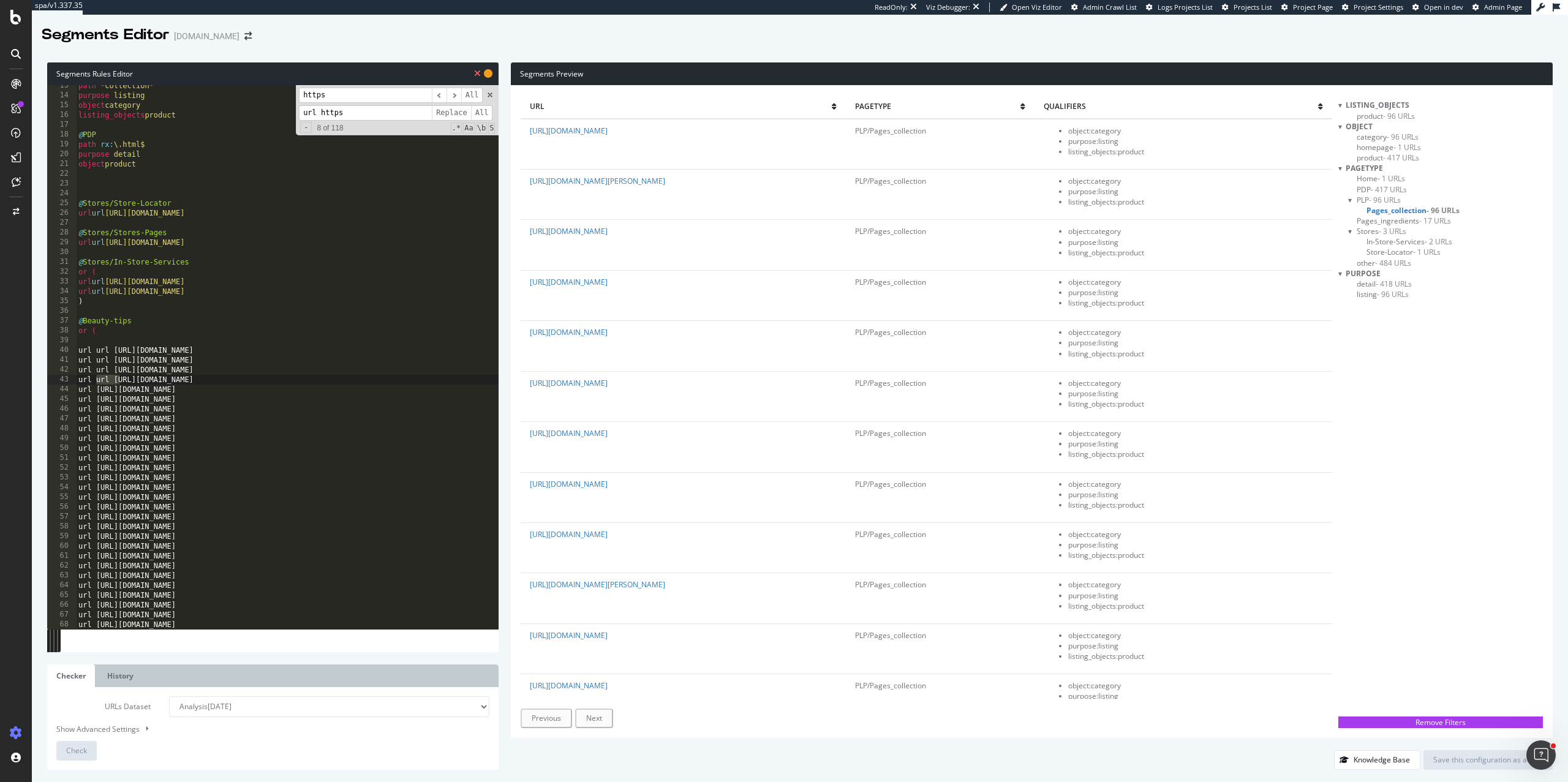
click at [349, 91] on input "https" at bounding box center [365, 95] width 133 height 16
type input "url url"
drag, startPoint x: 356, startPoint y: 120, endPoint x: 269, endPoint y: 120, distance: 87.0
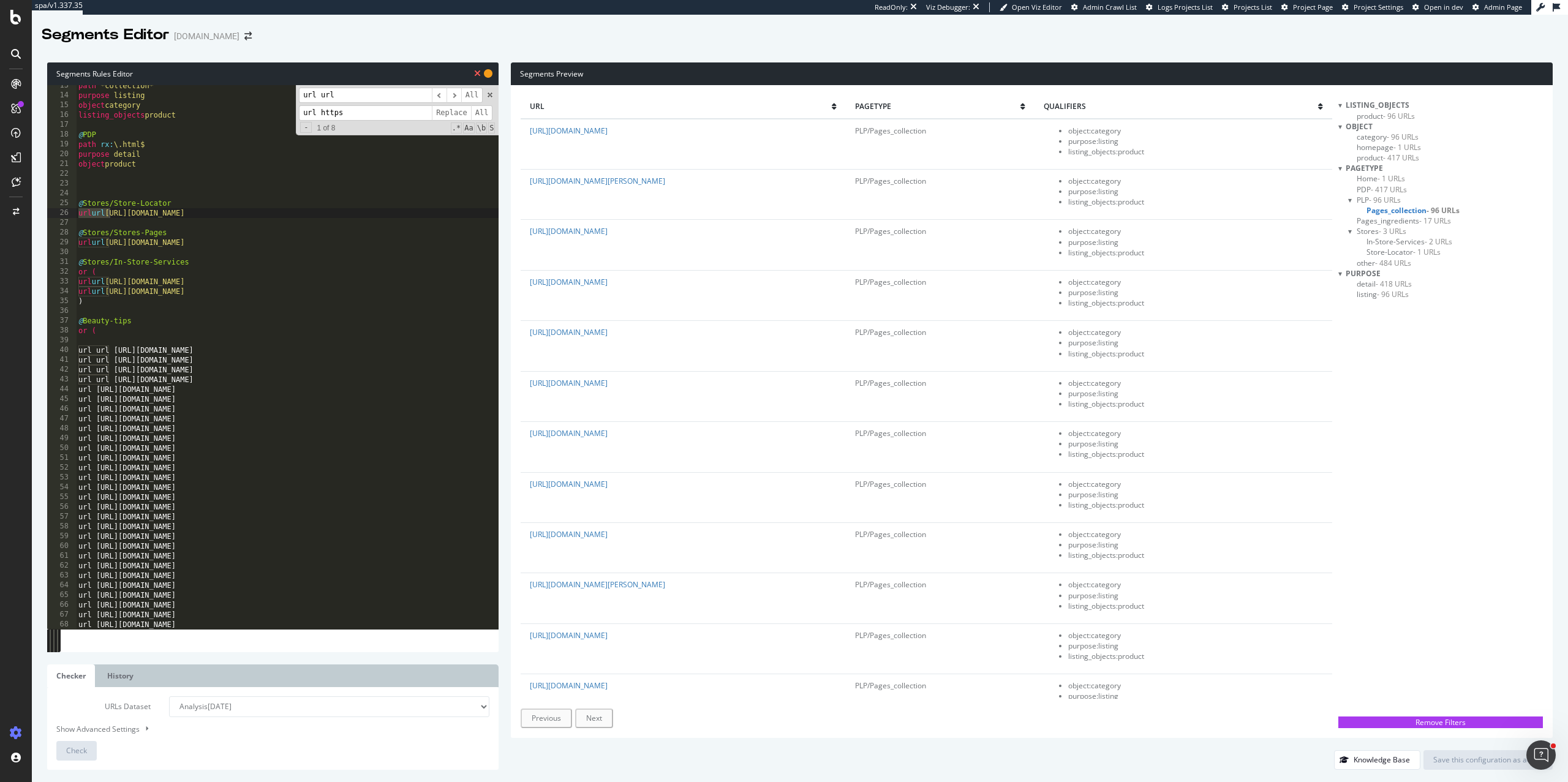
click at [269, 120] on div "path *collection* purpose listing object category listing_objects product @ PDP…" at bounding box center [288, 356] width 423 height 543
drag, startPoint x: 360, startPoint y: 104, endPoint x: 295, endPoint y: 115, distance: 65.9
click at [296, 115] on div "url url ​ ​ All url httpsurl Replace All - 1 of 8 .* Aa \b S" at bounding box center [398, 109] width 203 height 50
click at [321, 115] on input "url httpsurl" at bounding box center [365, 114] width 133 height 16
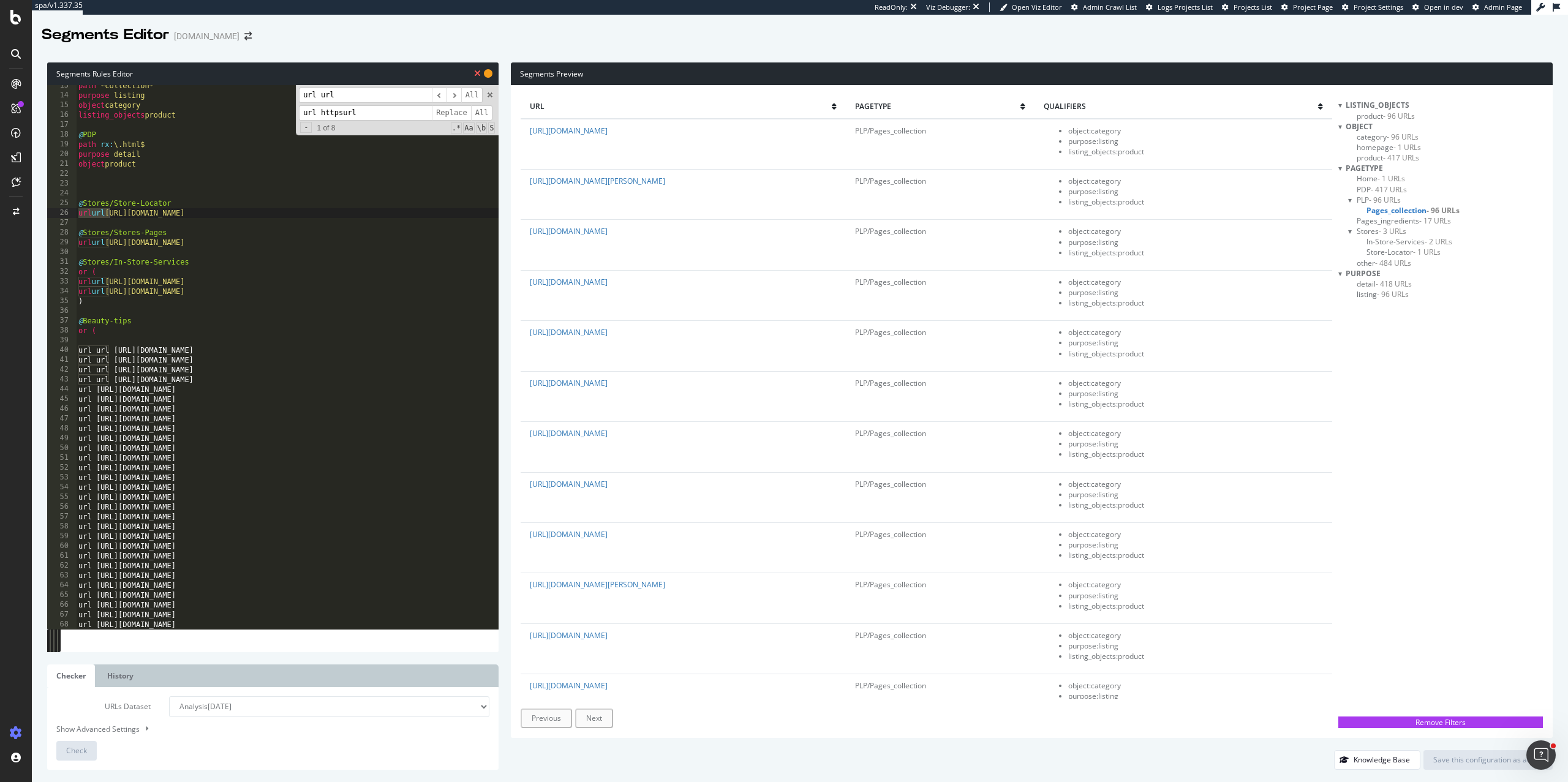
click at [321, 115] on input "url httpsurl" at bounding box center [365, 114] width 133 height 16
type input "url"
click at [484, 107] on span "All" at bounding box center [482, 114] width 22 height 16
click at [479, 74] on icon at bounding box center [477, 73] width 7 height 9
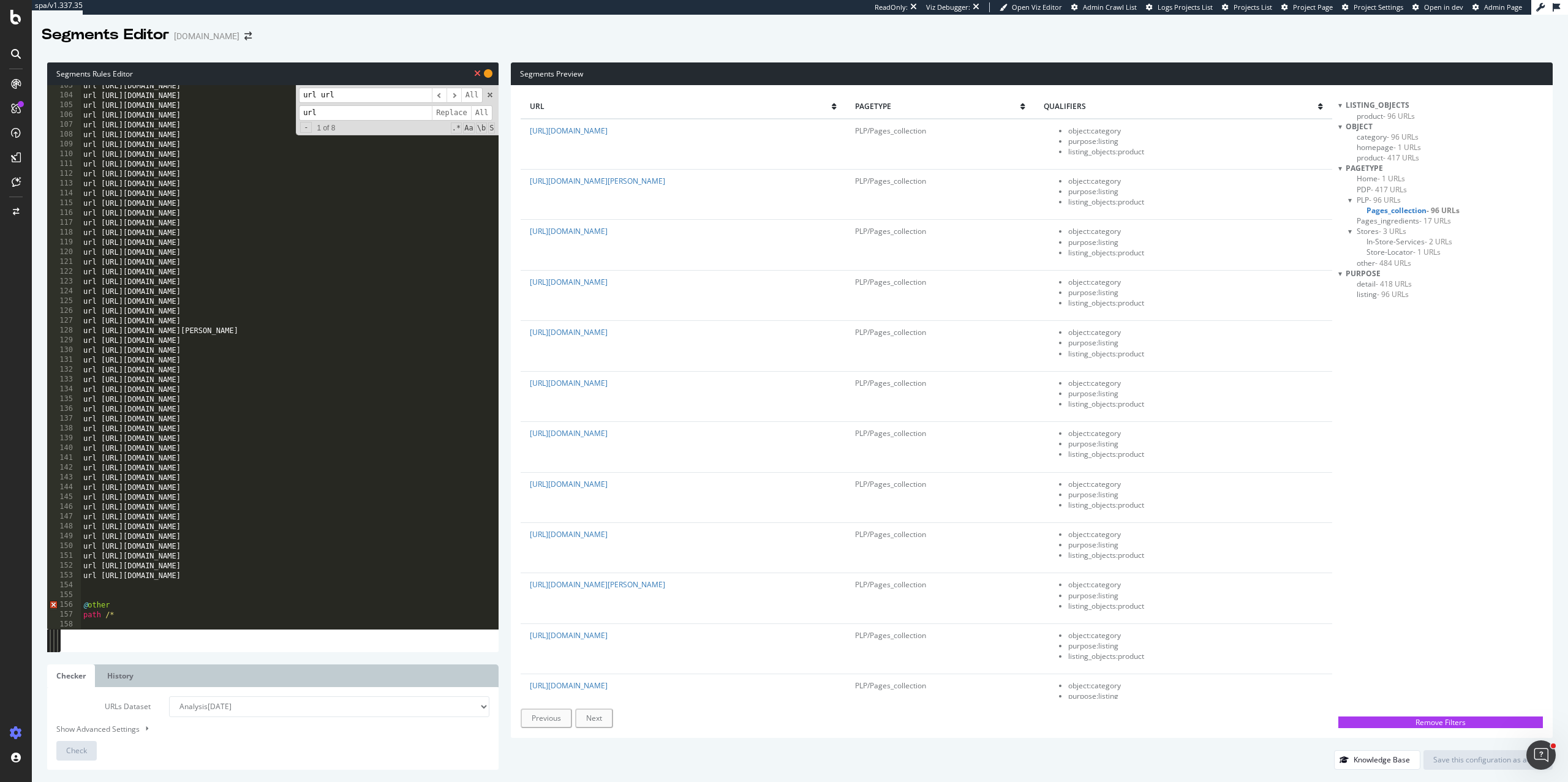
scroll to position [1003, 0]
click at [109, 586] on div "url https://uk.loccitane.com/reducing-waste url https://uk.loccitane.com/refill…" at bounding box center [290, 363] width 419 height 564
type textarea ")"
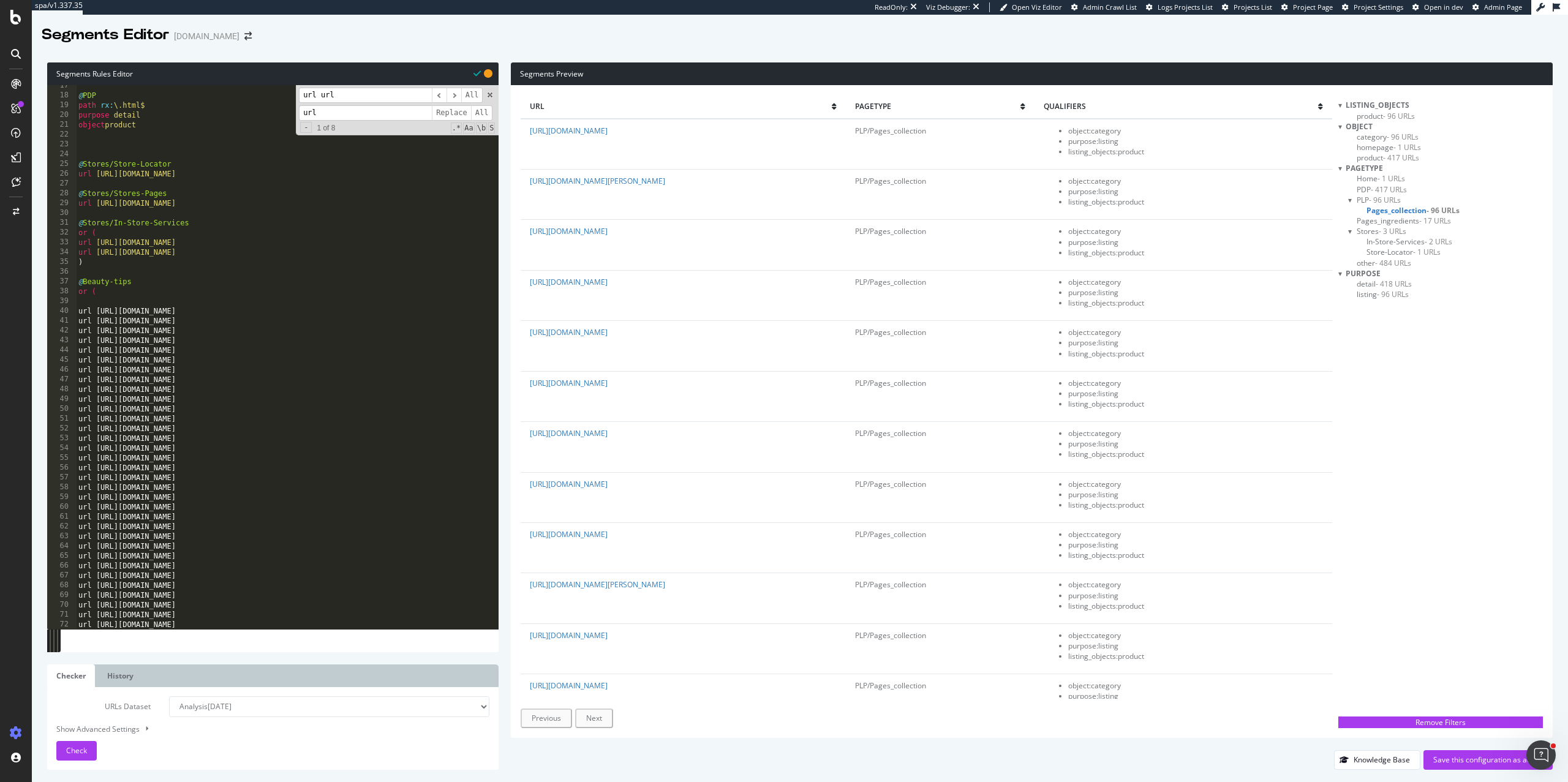
scroll to position [79, 0]
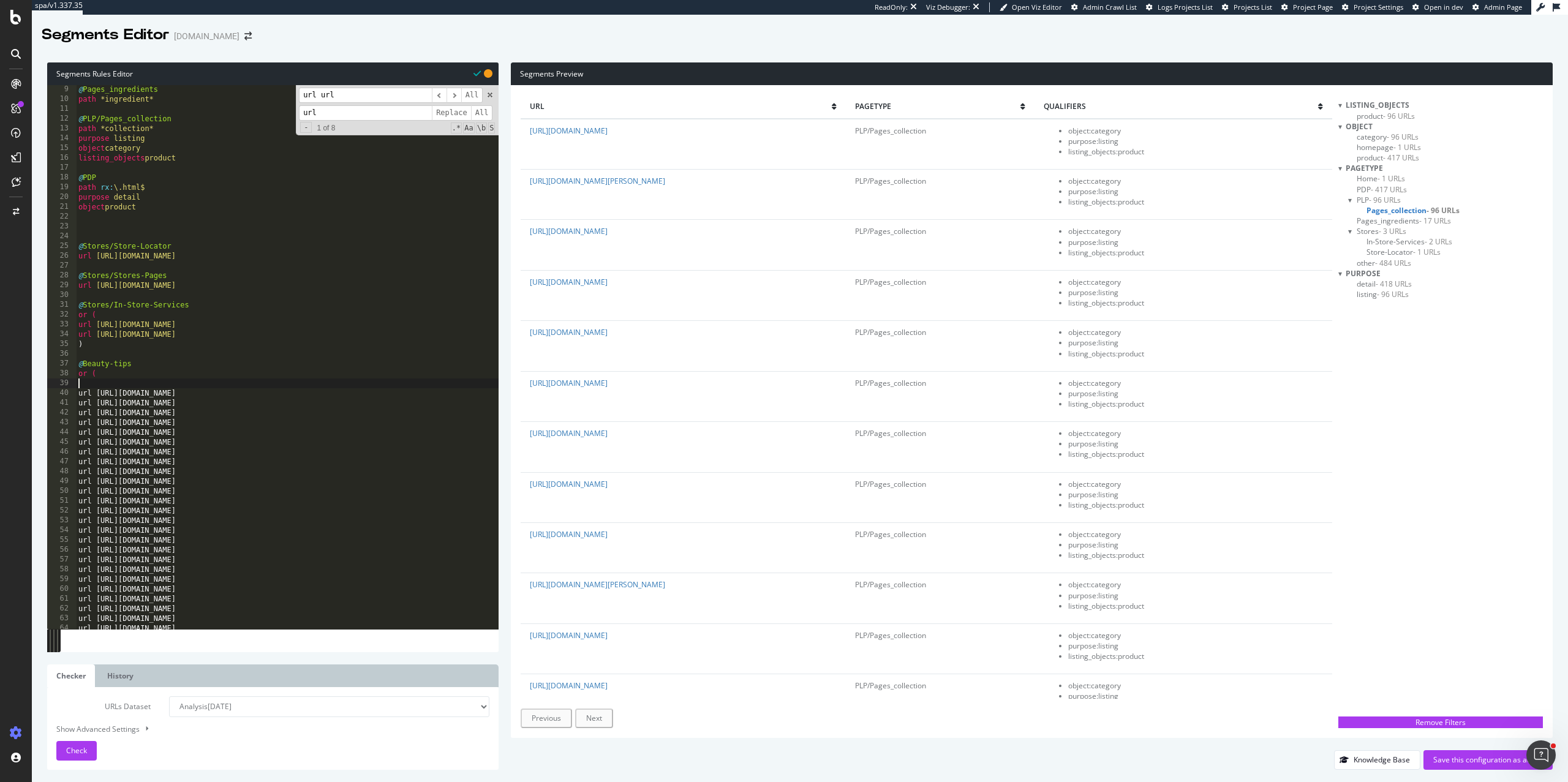
click at [140, 383] on div "@ Pages_ingredients path *ingredient* @ PLP/Pages_collection path *collection* …" at bounding box center [288, 366] width 423 height 564
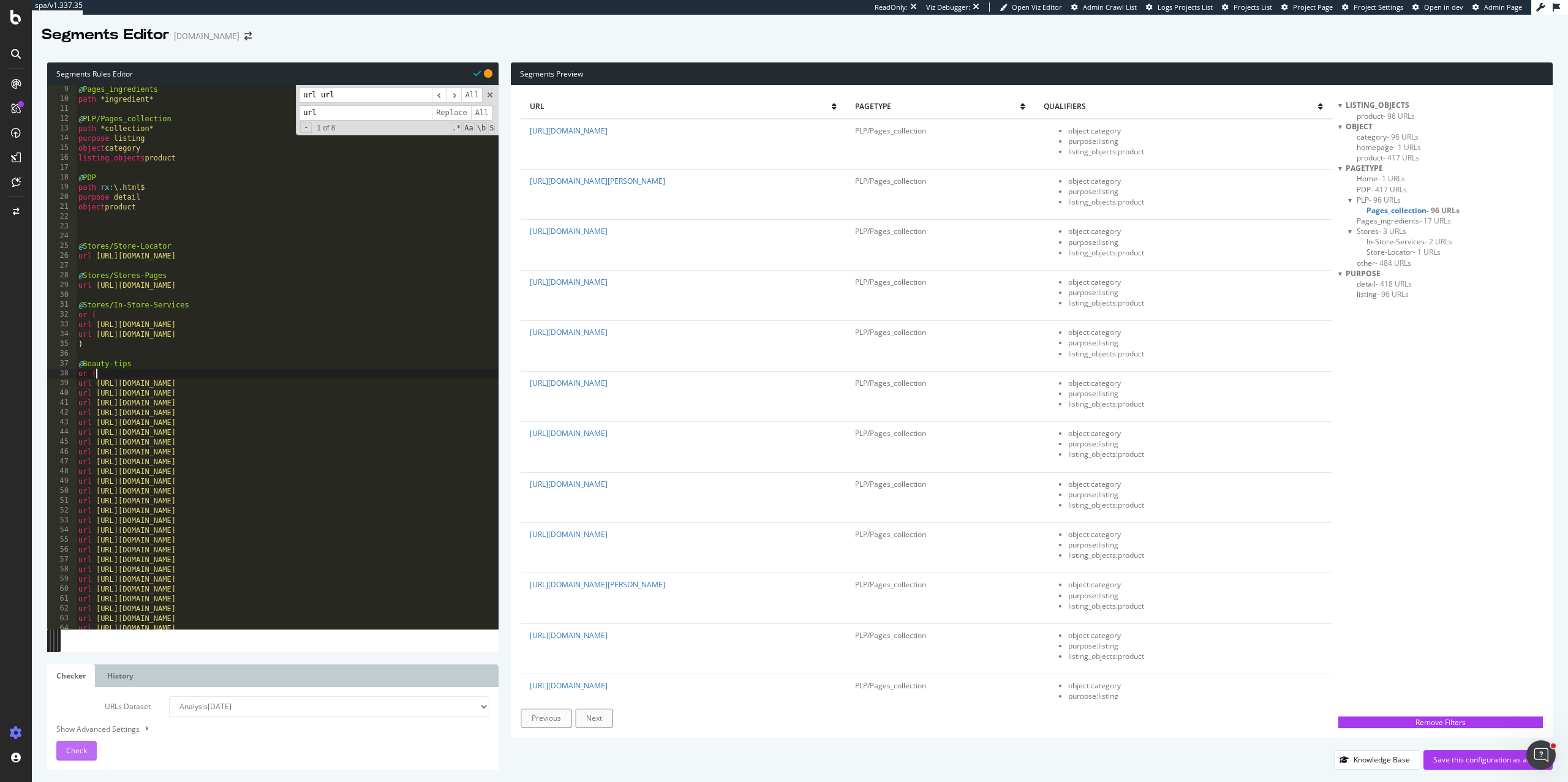
click at [73, 745] on span "Check" at bounding box center [77, 751] width 21 height 10
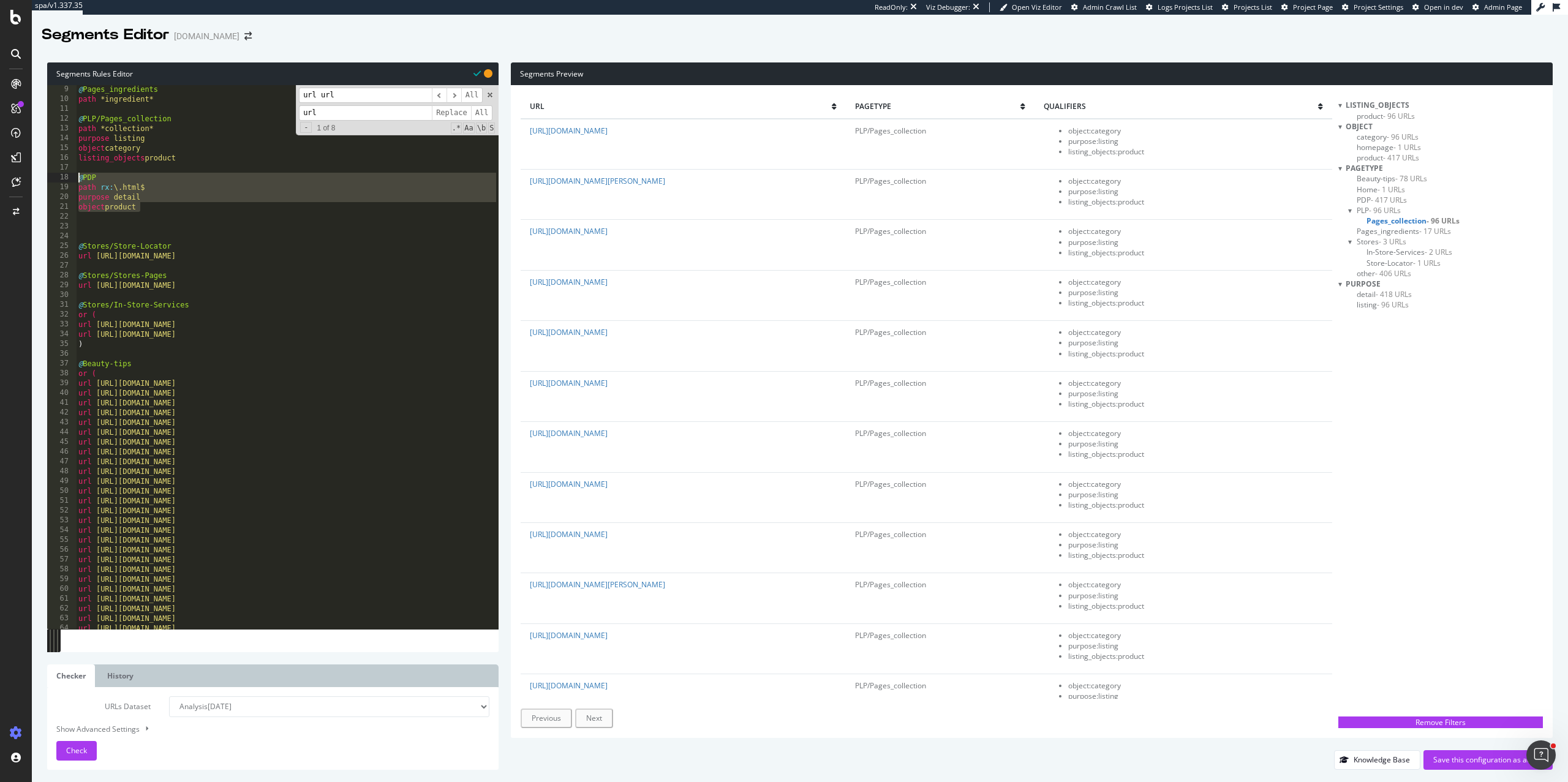
drag, startPoint x: 143, startPoint y: 210, endPoint x: 73, endPoint y: 182, distance: 75.4
click at [73, 181] on div "or ( 9 10 11 12 13 14 15 16 17 18 19 20 21 22 23 24 25 26 27 28 29 30 31 32 33 …" at bounding box center [273, 356] width 452 height 543
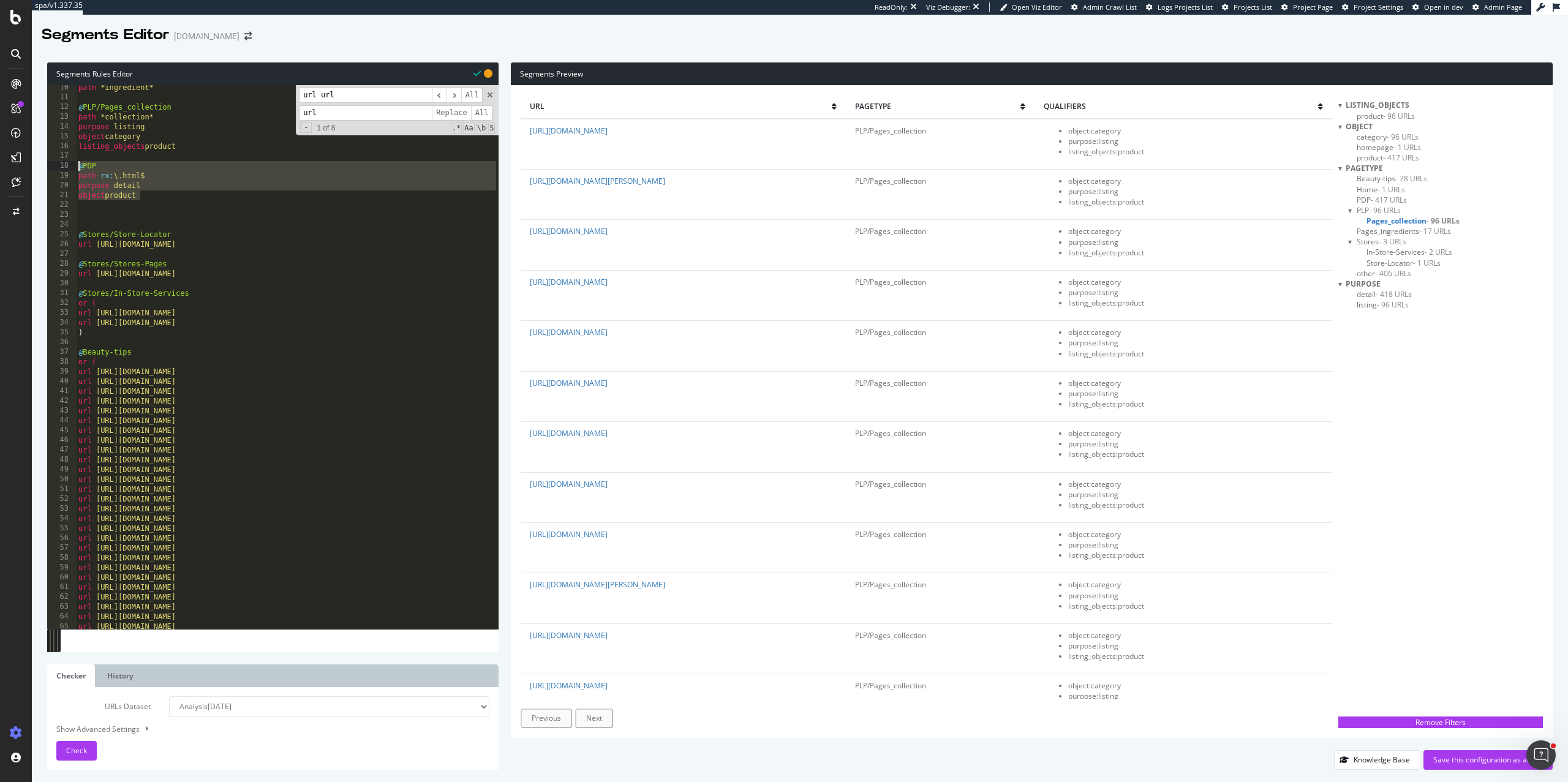
scroll to position [89, 0]
type textarea "@PDP path rx:\.html$"
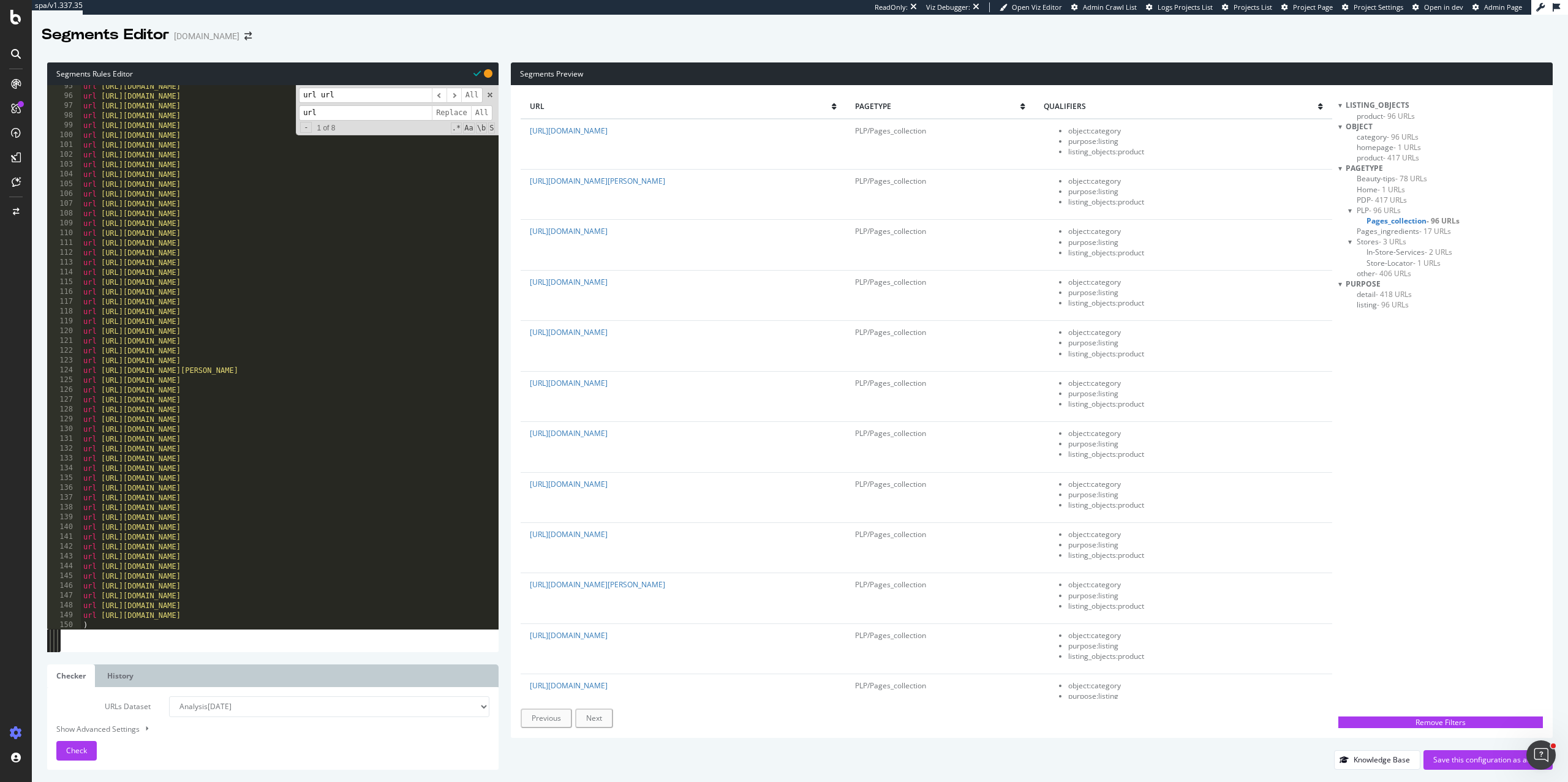
scroll to position [964, 0]
click at [94, 596] on div "url https://uk.loccitane.com/reducing-waste url https://uk.loccitane.com/refill…" at bounding box center [290, 363] width 419 height 564
paste textarea "object product"
type textarea "object product"
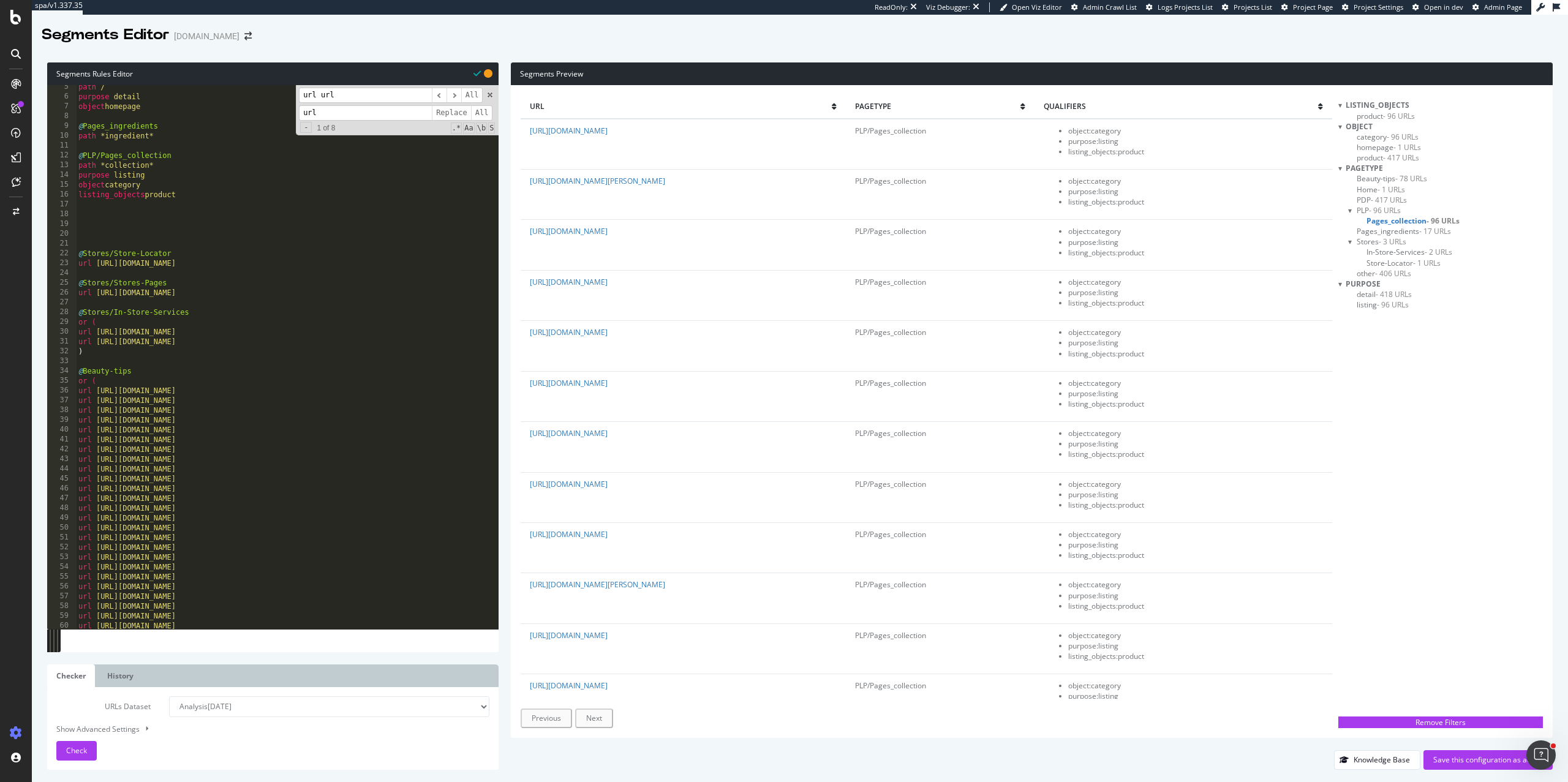
scroll to position [0, 0]
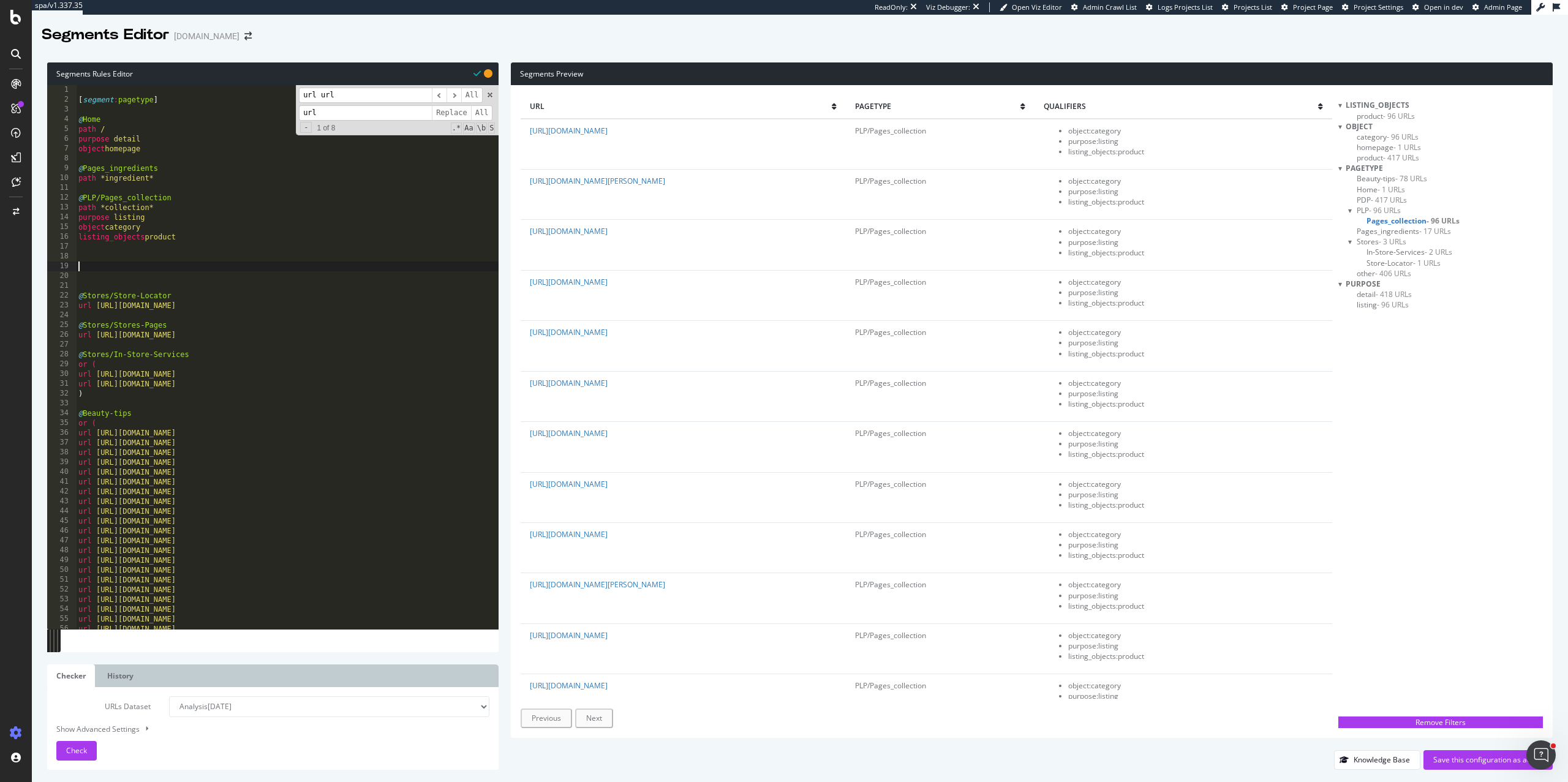
click at [115, 266] on div "[ segment : pagetype ] @ Home path / purpose detail object homepage @ Pages_ing…" at bounding box center [288, 366] width 423 height 564
type textarea "@PLP/"
click at [124, 272] on div "[ segment : pagetype ] @ Home path / purpose detail object homepage @ Pages_ing…" at bounding box center [288, 366] width 423 height 564
type textarea "@PLP/"
type textarea "#"
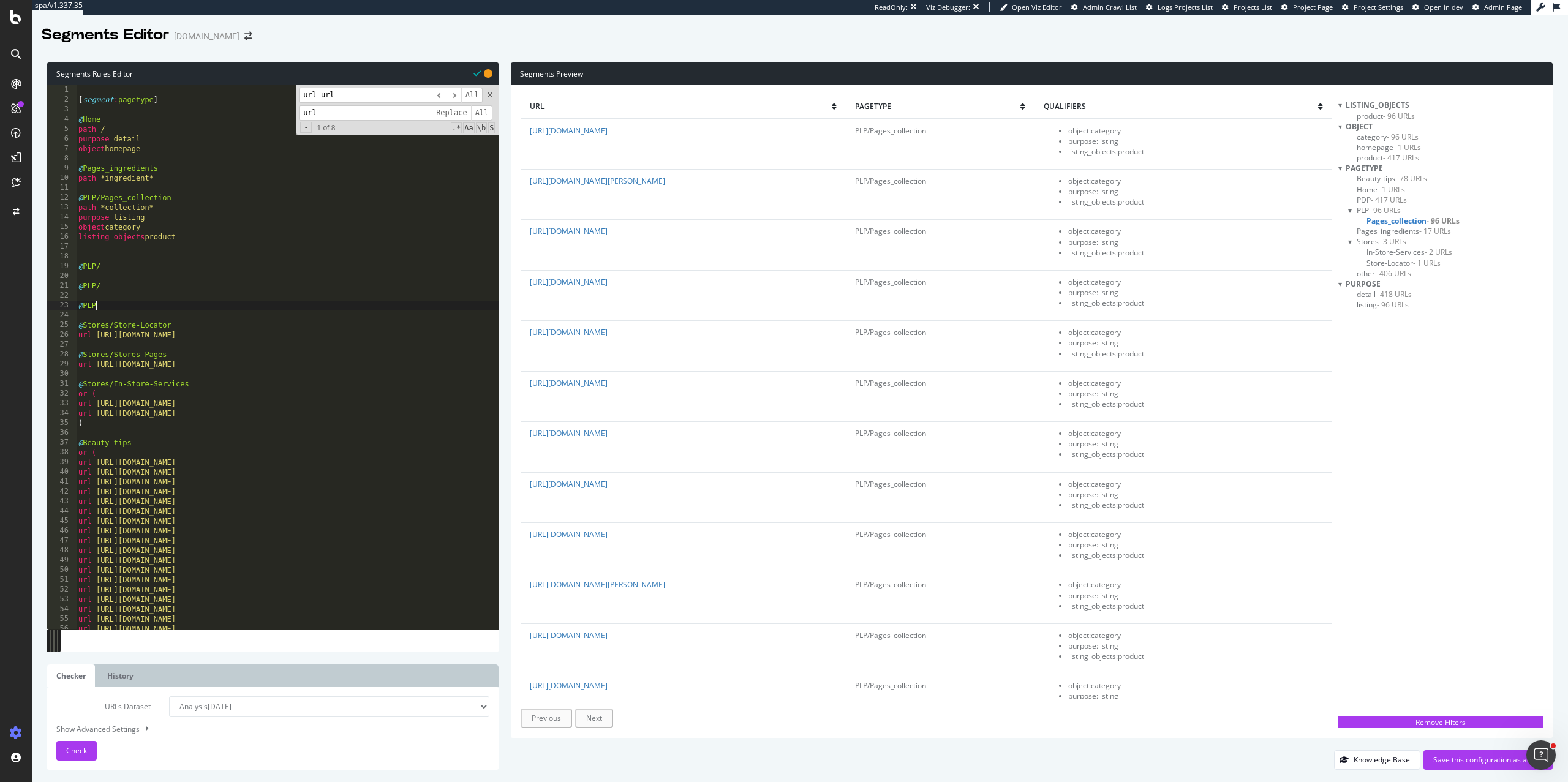
type textarea "@PLP/"
click at [118, 264] on div "[ segment : pagetype ] @ Home path / purpose detail object homepage @ Pages_ing…" at bounding box center [288, 366] width 423 height 564
paste textarea "Bath and body"
click at [122, 267] on div "[ segment : pagetype ] @ Home path / purpose detail object homepage @ Pages_ing…" at bounding box center [288, 366] width 423 height 564
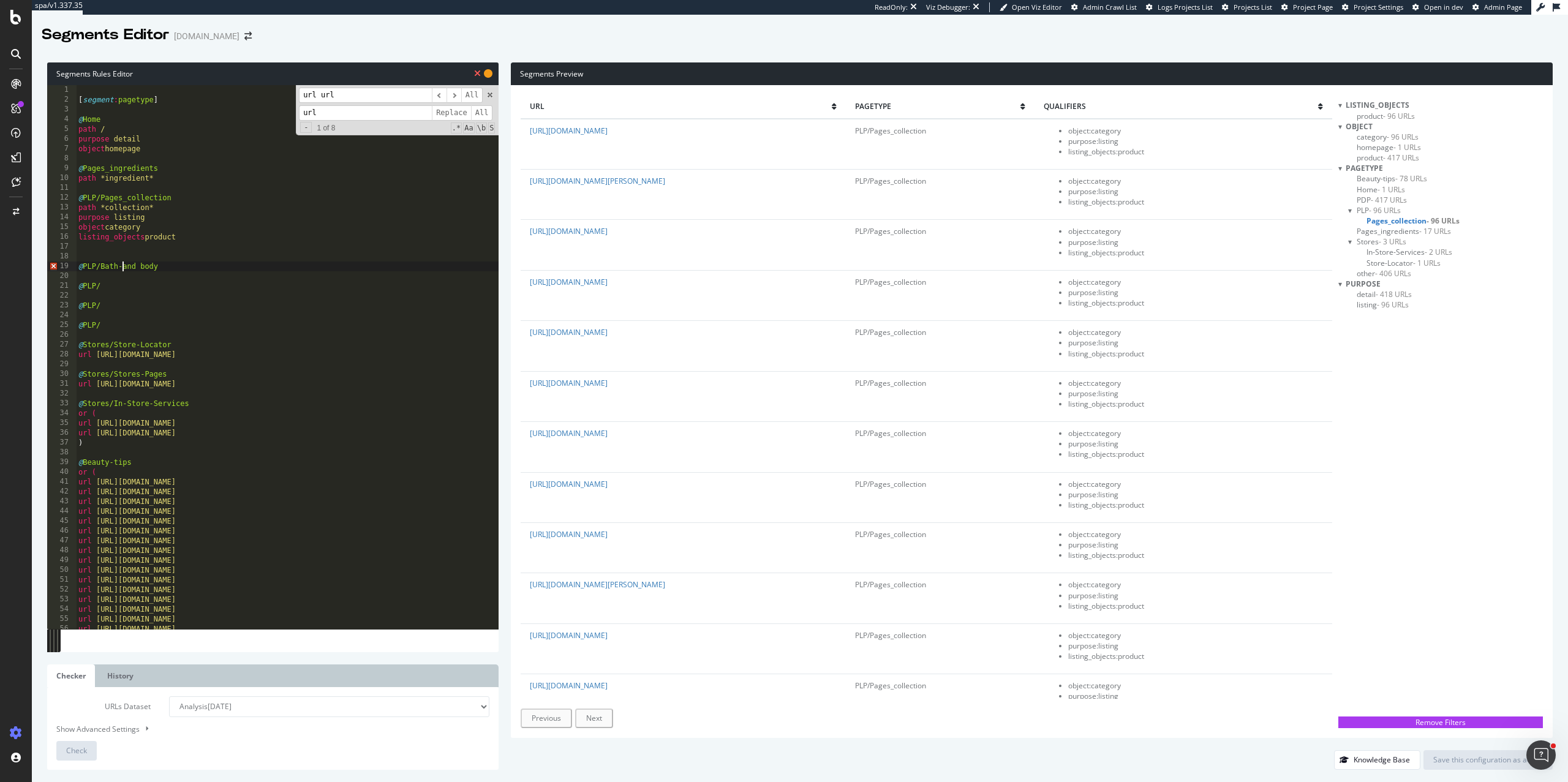
scroll to position [0, 3]
drag, startPoint x: 140, startPoint y: 267, endPoint x: 118, endPoint y: 267, distance: 22.0
click at [118, 267] on div "[ segment : pagetype ] @ Home path / purpose detail object homepage @ Pages_ing…" at bounding box center [288, 366] width 423 height 564
click at [133, 287] on div "[ segment : pagetype ] @ Home path / purpose detail object homepage @ Pages_ing…" at bounding box center [288, 366] width 423 height 564
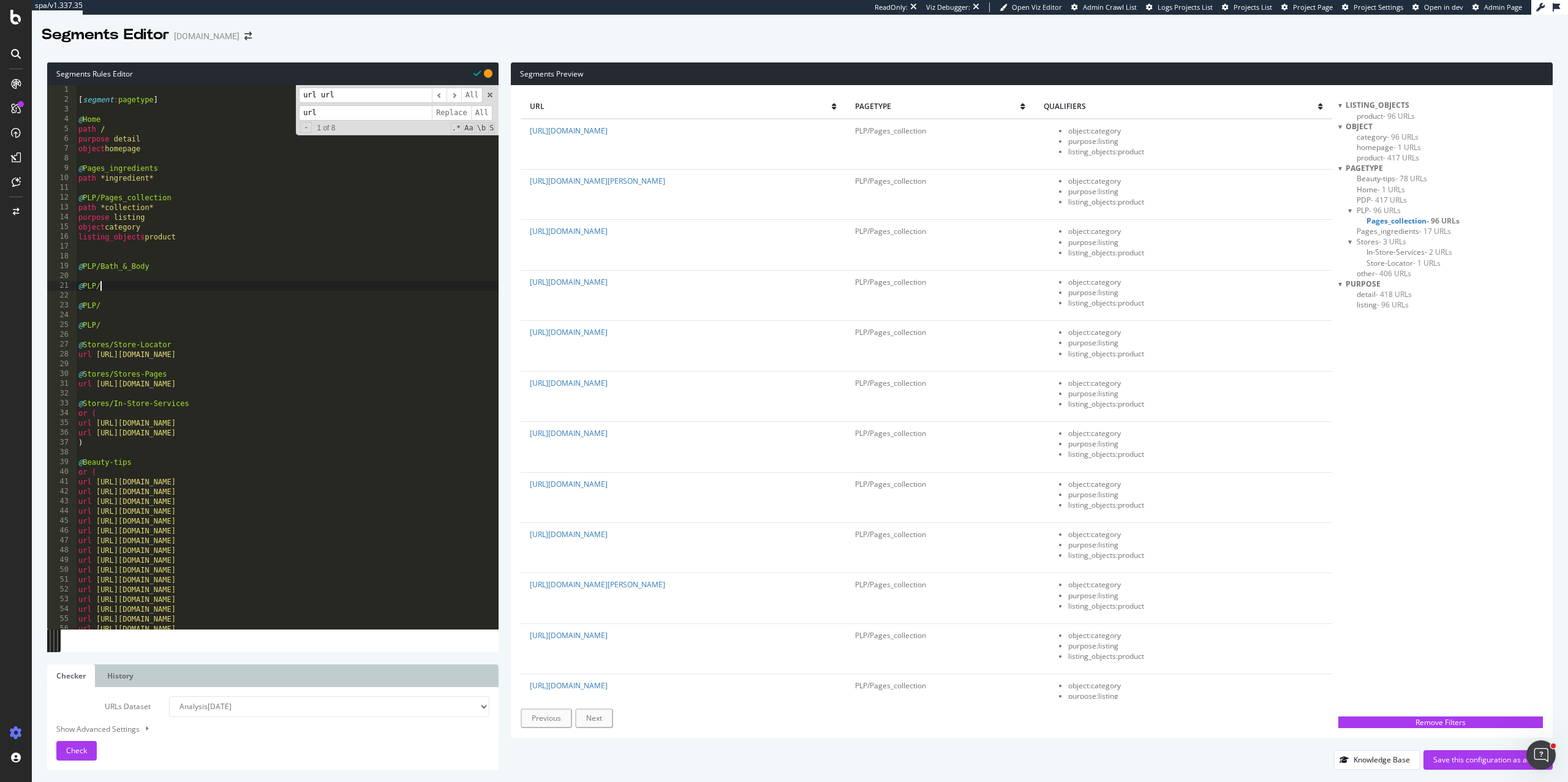
scroll to position [0, 1]
paste textarea "Fragrances and home"
drag, startPoint x: 132, startPoint y: 266, endPoint x: 118, endPoint y: 266, distance: 14.0
click at [118, 266] on div "[ segment : pagetype ] @ Home path / purpose detail object homepage @ Pages_ing…" at bounding box center [288, 366] width 423 height 564
drag, startPoint x: 167, startPoint y: 289, endPoint x: 147, endPoint y: 289, distance: 20.0
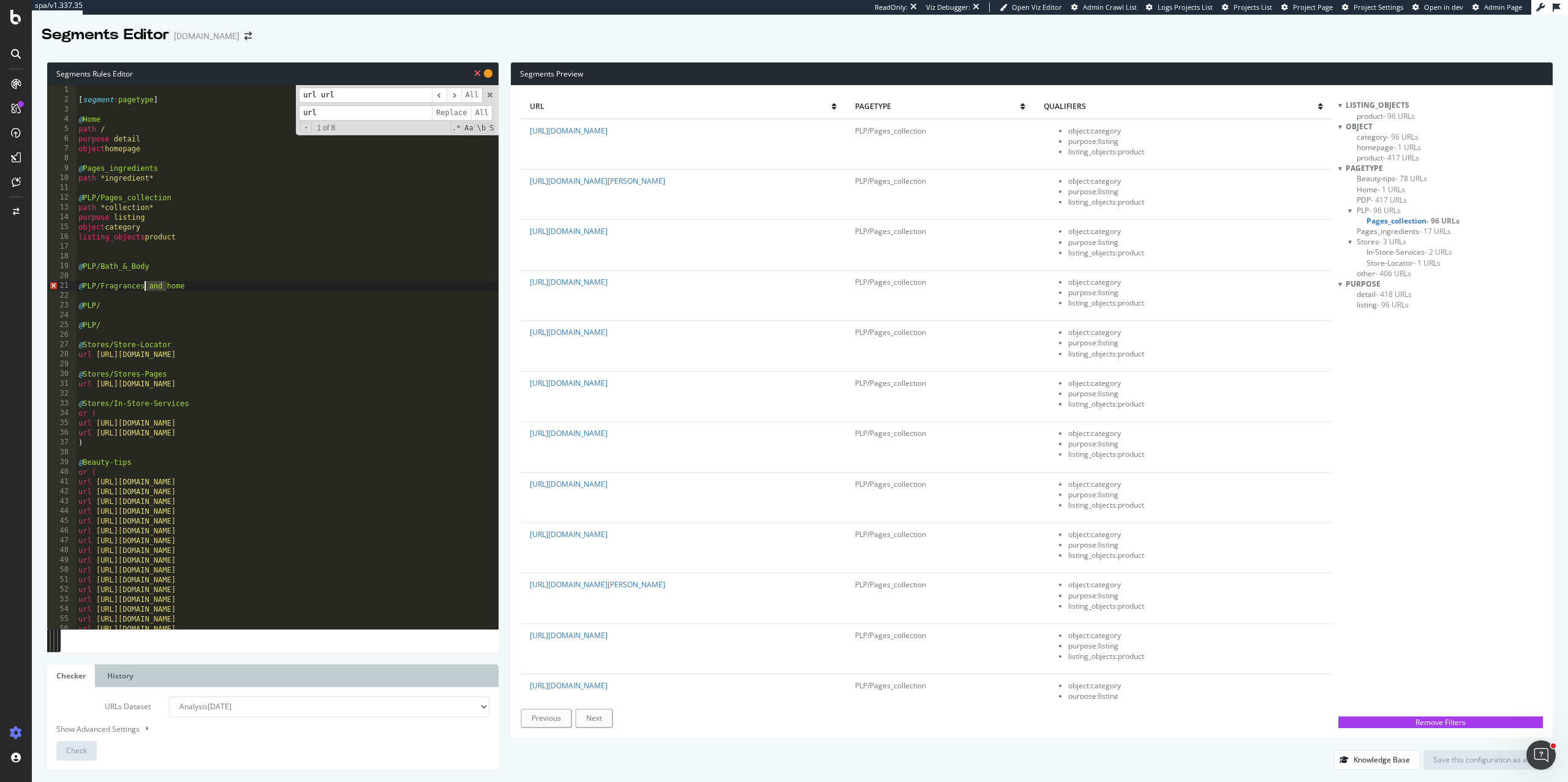
click at [147, 289] on div "[ segment : pagetype ] @ Home path / purpose detail object homepage @ Pages_ing…" at bounding box center [288, 366] width 423 height 564
paste textarea "_&_"
click at [109, 307] on div "[ segment : pagetype ] @ Home path / purpose detail object homepage @ Pages_ing…" at bounding box center [288, 366] width 423 height 564
paste textarea "Gifts"
click at [117, 326] on div "[ segment : pagetype ] @ Home path / purpose detail object homepage @ Pages_ing…" at bounding box center [288, 366] width 423 height 564
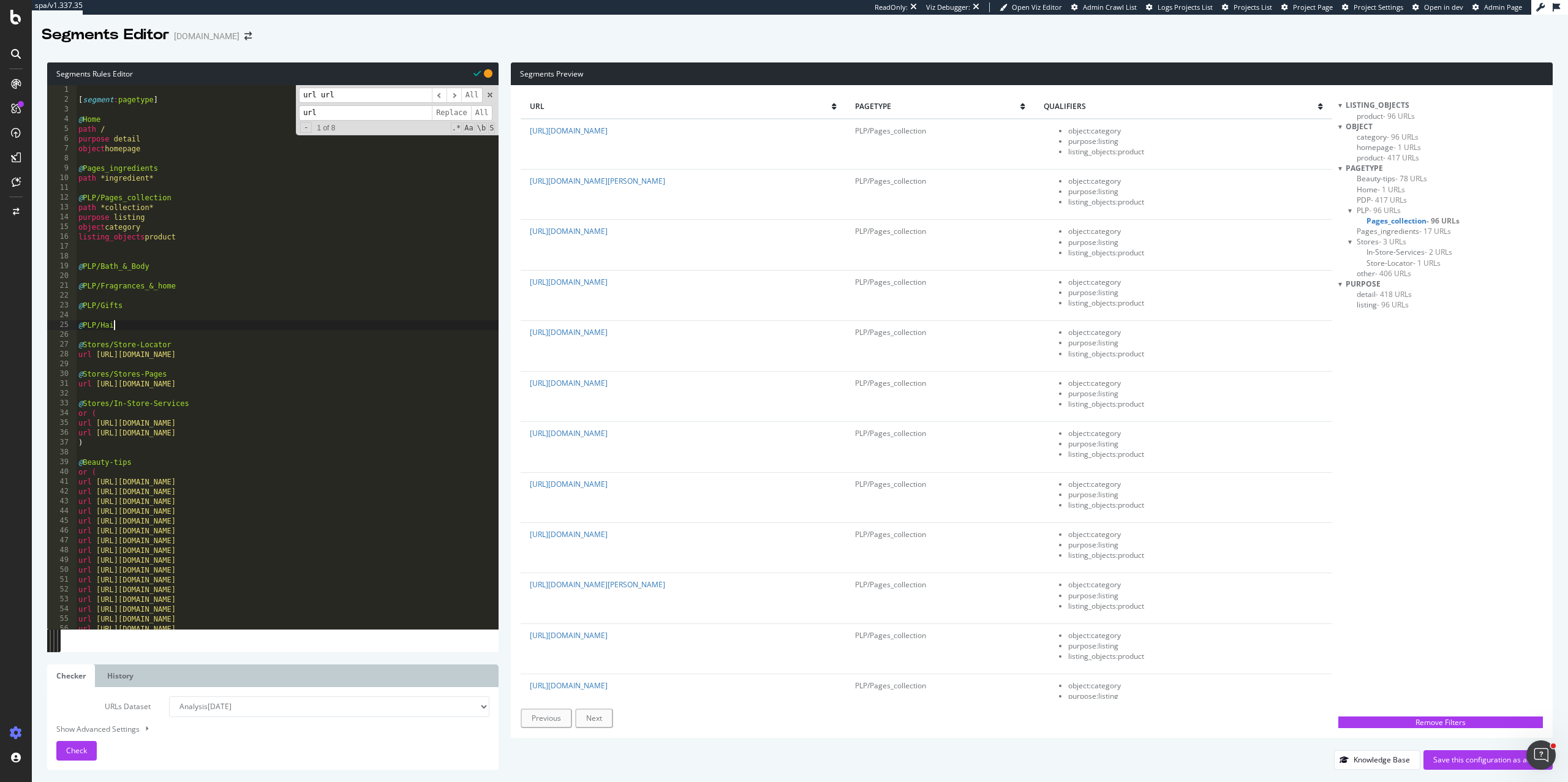
scroll to position [0, 3]
type textarea "@PLP/Hair_Care"
type textarea "@PLP/Hand_Care"
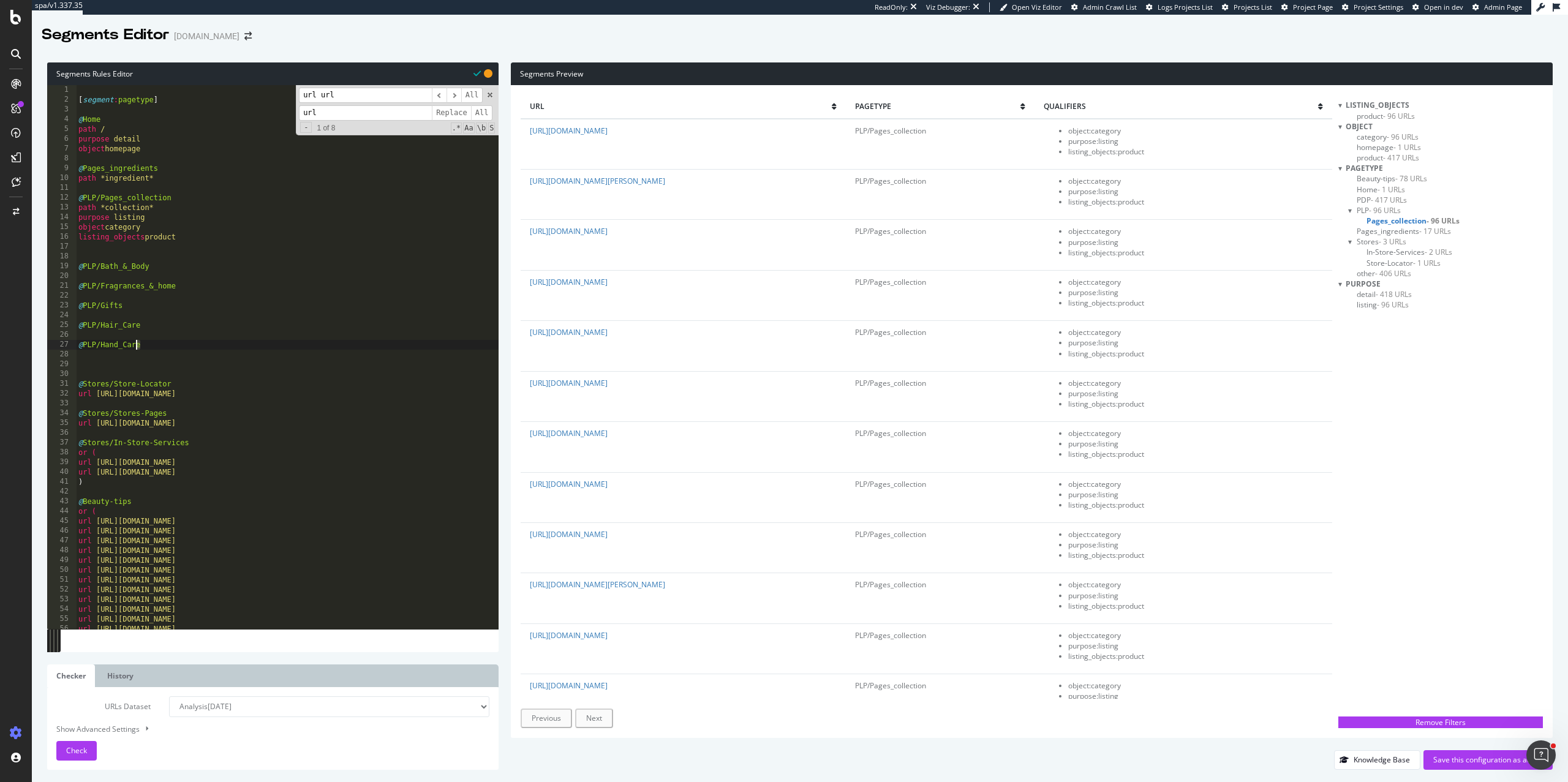
drag, startPoint x: 156, startPoint y: 345, endPoint x: 30, endPoint y: 345, distance: 126.0
click at [30, 345] on div "spa/v1.337.35 ReadOnly: Viz Debugger: Open Viz Editor Admin Crawl List Logs Pro…" at bounding box center [784, 391] width 1568 height 782
type textarea "@PLP/Hand_Care"
click at [87, 366] on div "[ segment : pagetype ] @ Home path / purpose detail object homepage @ Pages_ing…" at bounding box center [288, 366] width 423 height 564
paste textarea "@PLP/Hand_Care"
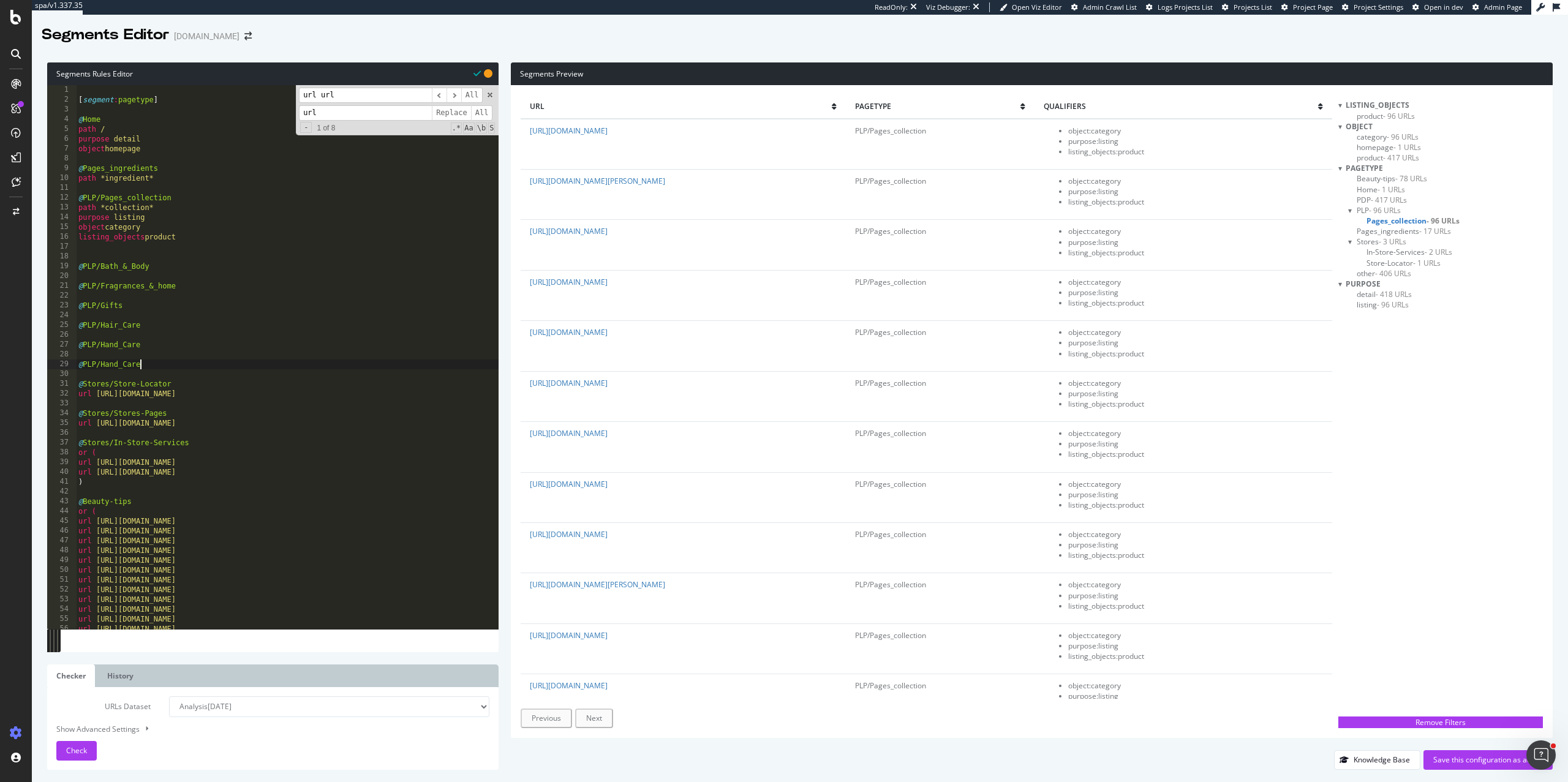
type textarea "@PLP/Hand_Care"
paste textarea "@PLP/Hand_Care"
drag, startPoint x: 154, startPoint y: 367, endPoint x: 101, endPoint y: 366, distance: 53.0
click at [101, 366] on div "[ segment : pagetype ] @ Home path / purpose detail object homepage @ Pages_ing…" at bounding box center [288, 366] width 423 height 564
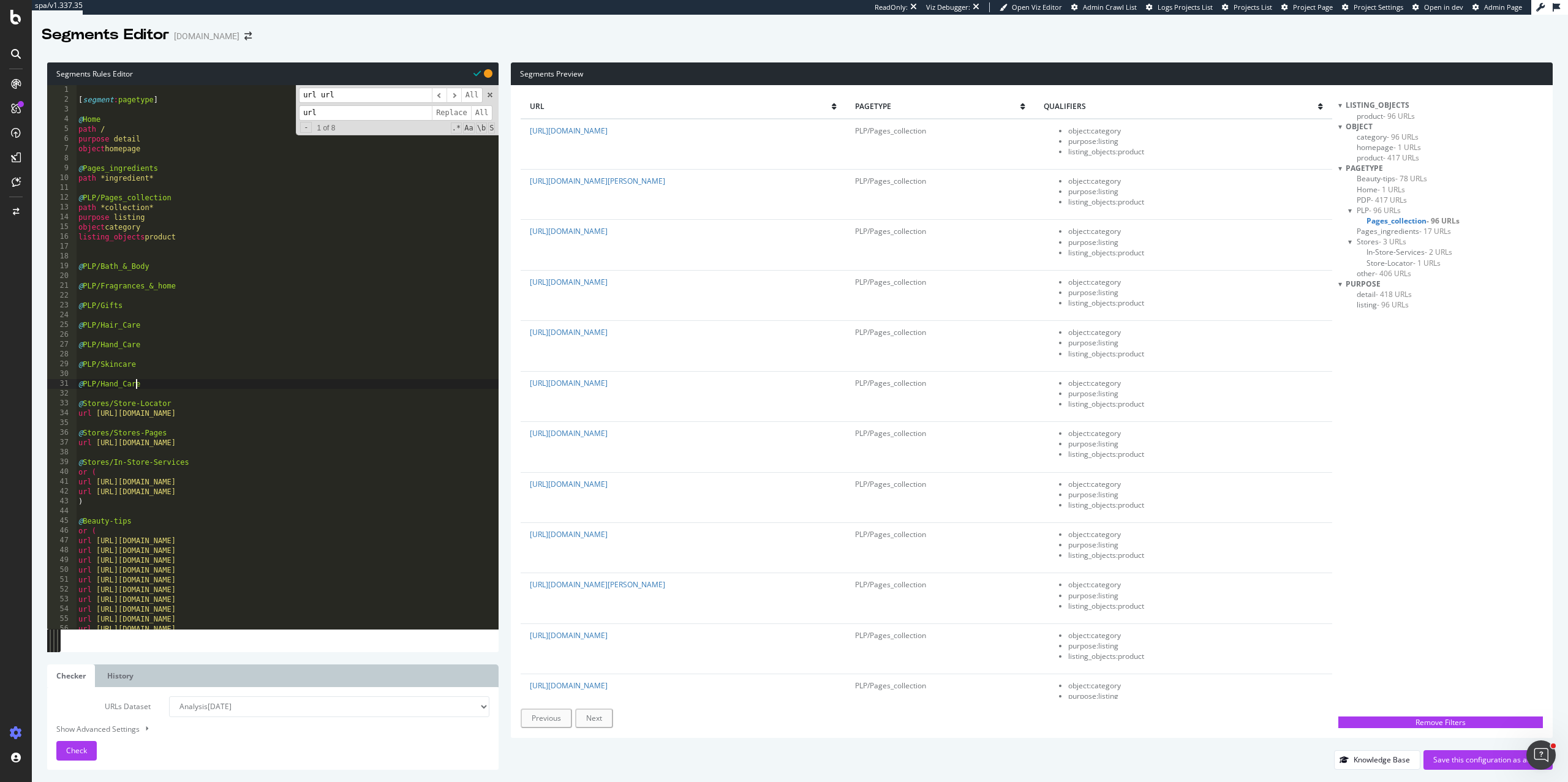
click at [137, 384] on div "[ segment : pagetype ] @ Home path / purpose detail object homepage @ Pages_ing…" at bounding box center [288, 366] width 423 height 564
drag, startPoint x: 148, startPoint y: 384, endPoint x: 101, endPoint y: 384, distance: 47.0
click at [101, 384] on div "[ segment : pagetype ] @ Home path / purpose detail object homepage @ Pages_ing…" at bounding box center [288, 366] width 423 height 564
type textarea "@PLP/Men"
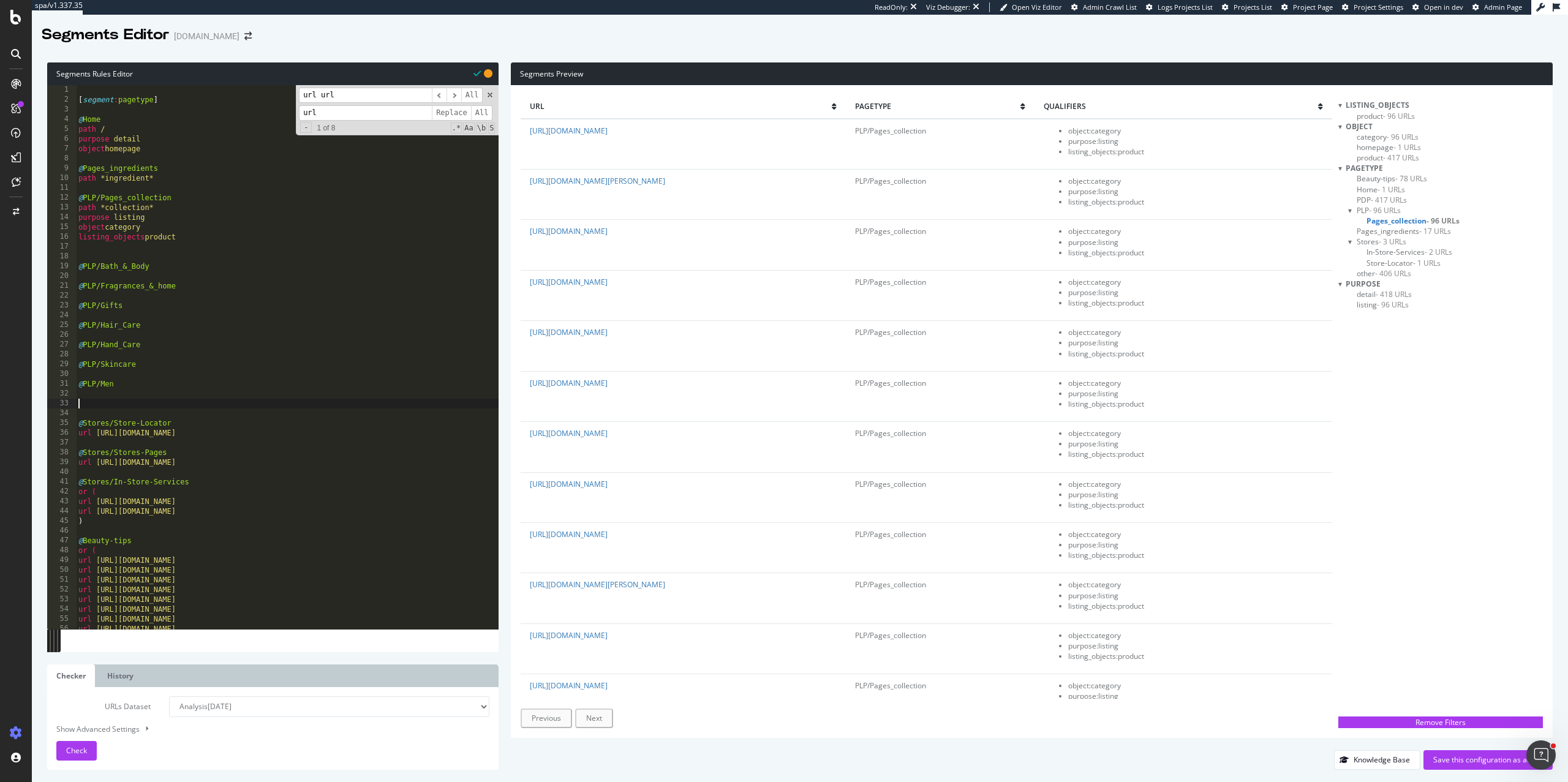
click at [157, 298] on div "[ segment : pagetype ] @ Home path / purpose detail object homepage @ Pages_ing…" at bounding box center [288, 366] width 423 height 564
click at [184, 271] on div "[ segment : pagetype ] @ Home path / purpose detail object homepage @ Pages_ing…" at bounding box center [288, 366] width 423 height 564
type textarea "@PLP/Bath_&_Body"
type textarea "a"
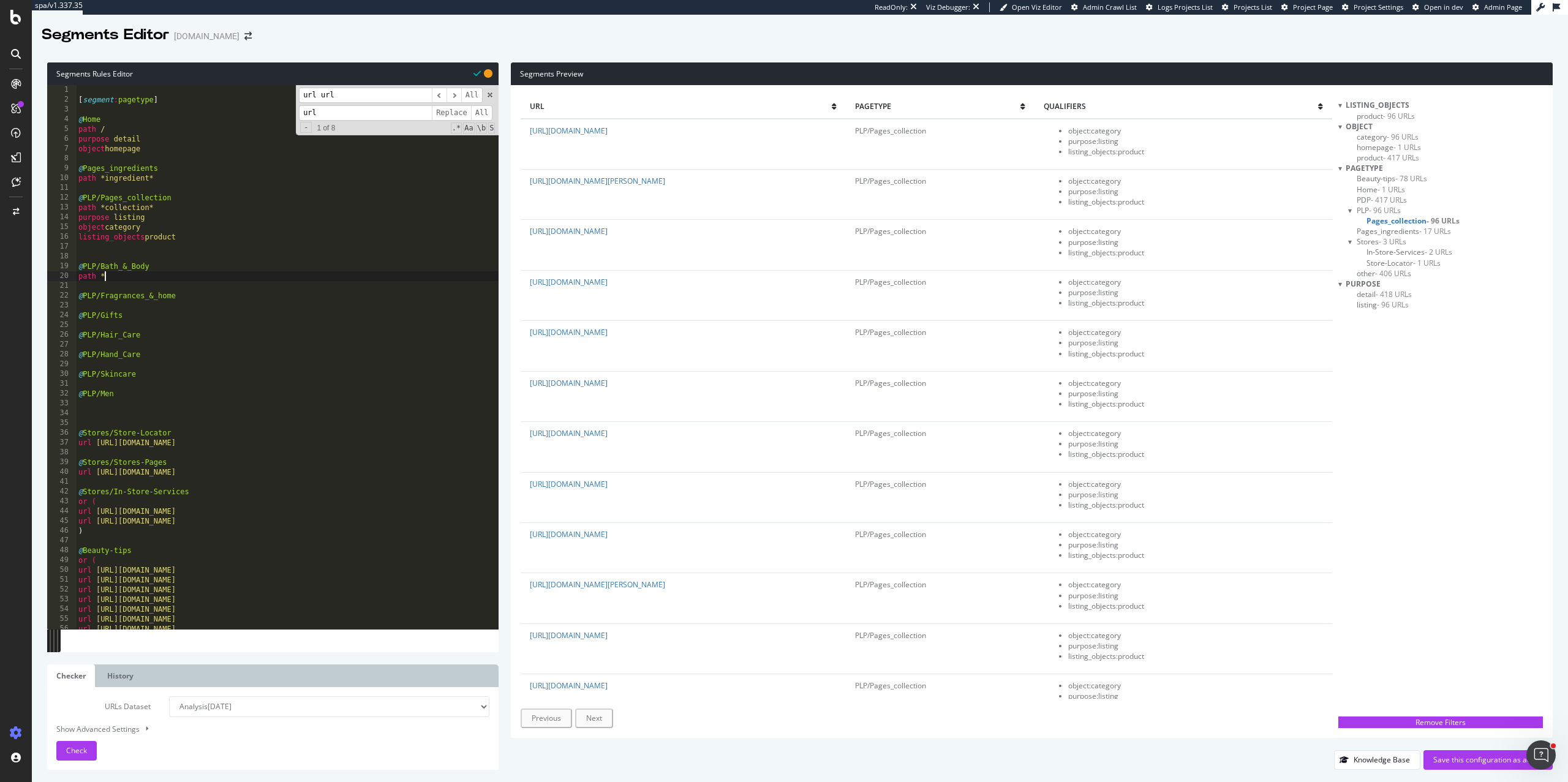
paste textarea "https://uk.loccitane.com/bath-and-body"
drag, startPoint x: 105, startPoint y: 276, endPoint x: 209, endPoint y: 276, distance: 104.0
click at [209, 276] on div "[ segment : pagetype ] @ Home path / purpose detail object homepage @ Pages_ing…" at bounding box center [288, 366] width 423 height 564
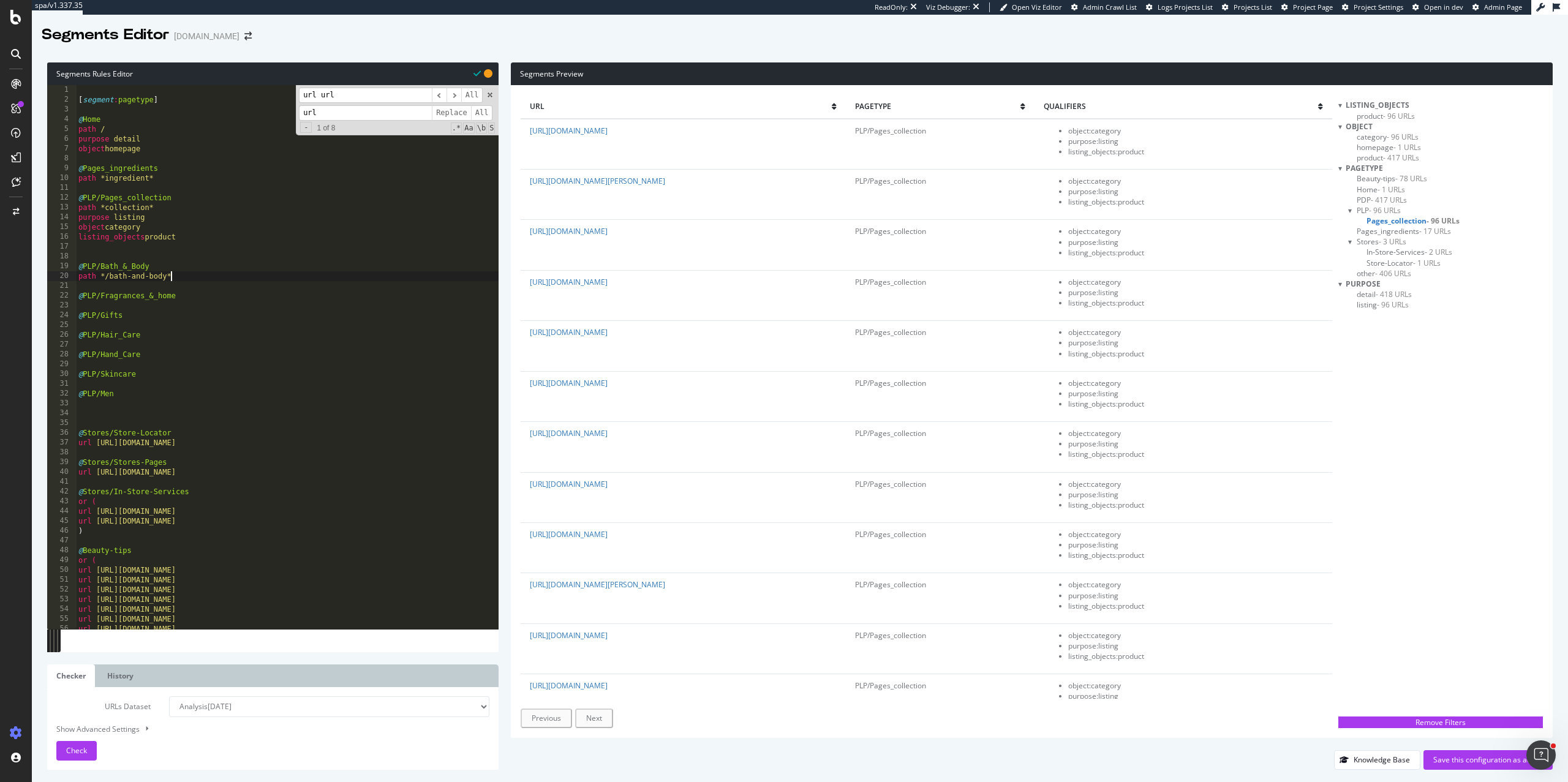
click at [241, 276] on div "[ segment : pagetype ] @ Home path / purpose detail object homepage @ Pages_ing…" at bounding box center [288, 366] width 423 height 564
drag, startPoint x: 128, startPoint y: 398, endPoint x: 64, endPoint y: 397, distance: 64.0
click at [64, 397] on div "path */bath-and-body* 1 2 3 4 5 6 7 8 9 10 11 12 13 14 15 16 17 18 19 20 21 22 …" at bounding box center [273, 356] width 452 height 543
click at [233, 269] on div "[ segment : pagetype ] @ Home path / purpose detail object homepage @ Pages_ing…" at bounding box center [288, 366] width 423 height 564
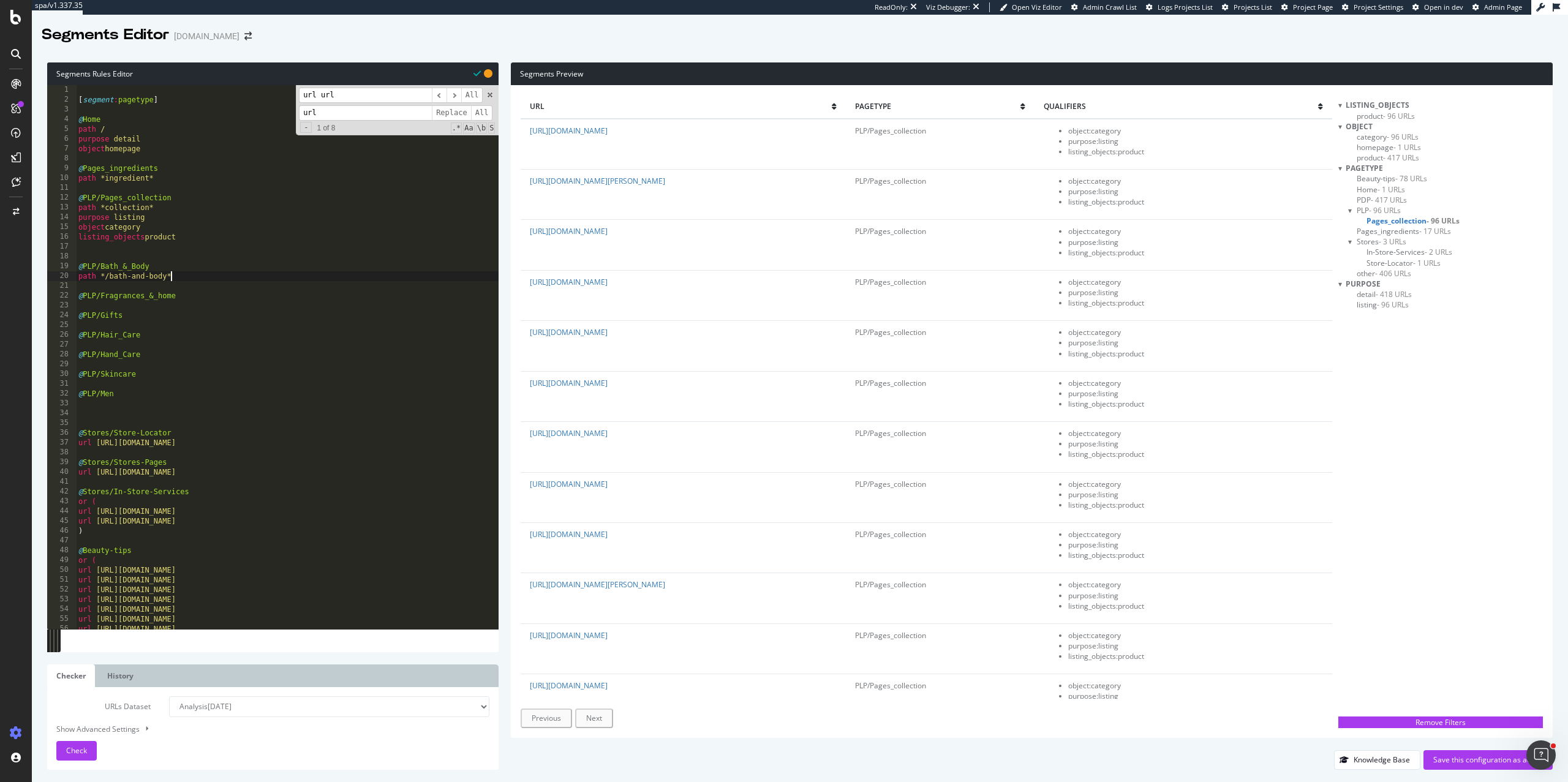
click at [238, 280] on div "[ segment : pagetype ] @ Home path / purpose detail object homepage @ Pages_ing…" at bounding box center [288, 366] width 423 height 564
type textarea "path */bath-and-body*"
paste textarea "@PLP/Men"
type textarea "@PLP/Men"
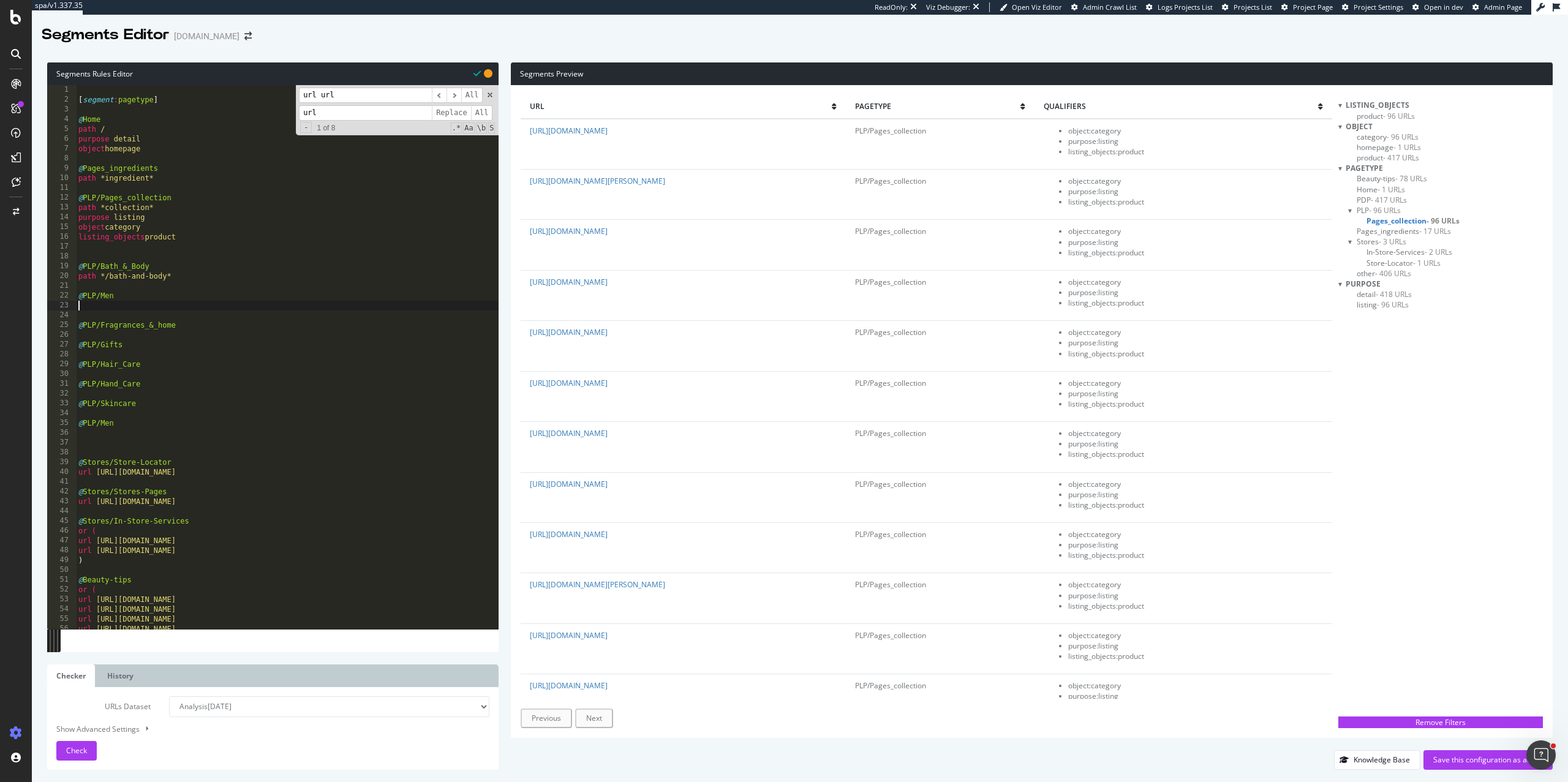
click at [118, 298] on div "[ segment : pagetype ] @ Home path / purpose detail object homepage @ Pages_ing…" at bounding box center [288, 366] width 423 height 564
type textarea "@PLP/Best_Sellers"
type textarea "o"
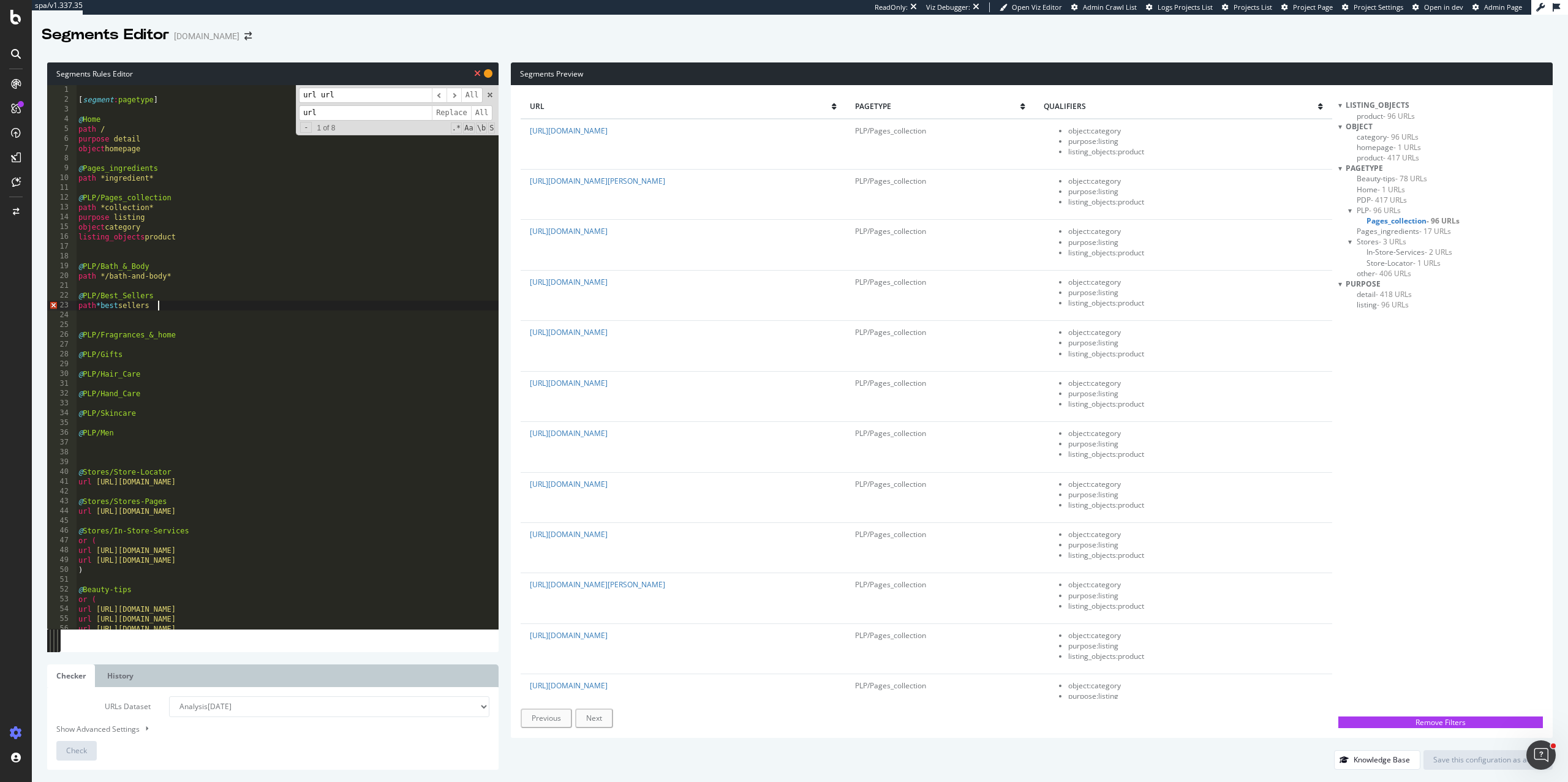
scroll to position [0, 5]
click at [125, 309] on div "[ segment : pagetype ] @ Home path / purpose detail object homepage @ Pages_ing…" at bounding box center [288, 366] width 423 height 564
click at [179, 305] on div "[ segment : pagetype ] @ Home path / purpose detail object homepage @ Pages_ing…" at bounding box center [288, 366] width 423 height 564
drag, startPoint x: 179, startPoint y: 305, endPoint x: 73, endPoint y: 294, distance: 106.6
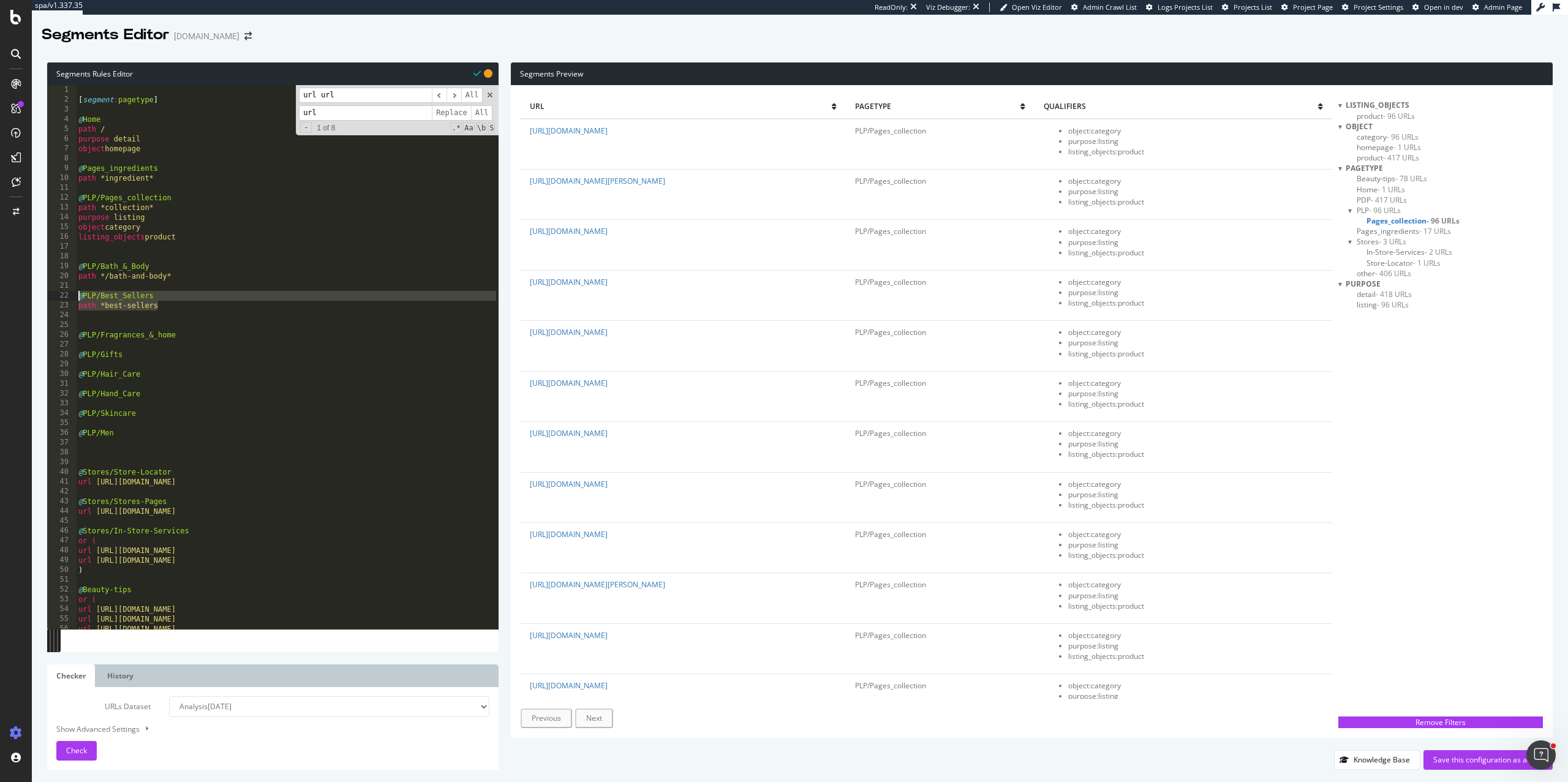
click at [73, 294] on div "path *best-sellers 1 2 3 4 5 6 7 8 9 10 11 12 13 14 15 16 17 18 19 20 21 22 23 …" at bounding box center [273, 356] width 452 height 543
click at [149, 321] on div "[ segment : pagetype ] @ Home path / purpose detail object homepage @ Pages_ing…" at bounding box center [288, 366] width 423 height 564
click at [173, 306] on div "[ segment : pagetype ] @ Home path / purpose detail object homepage @ Pages_ing…" at bounding box center [288, 366] width 423 height 564
click at [210, 333] on div "[ segment : pagetype ] @ Home path / purpose detail object homepage @ Pages_ing…" at bounding box center [288, 366] width 423 height 564
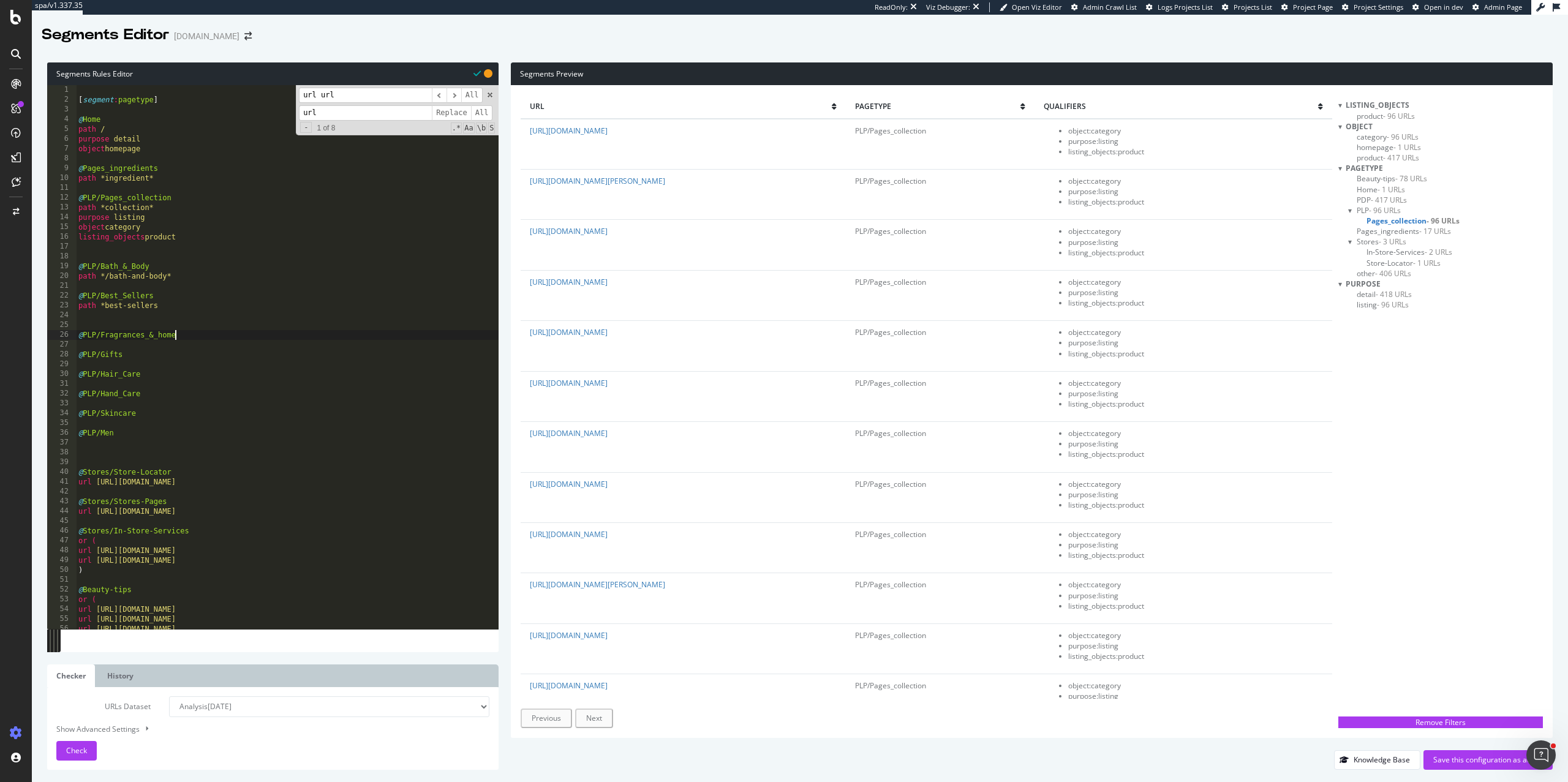
type textarea "@PLP/Fragrances_&_home"
paste textarea "/fragrances-and-home/"
type textarea "path */fragrances-and-home/*"
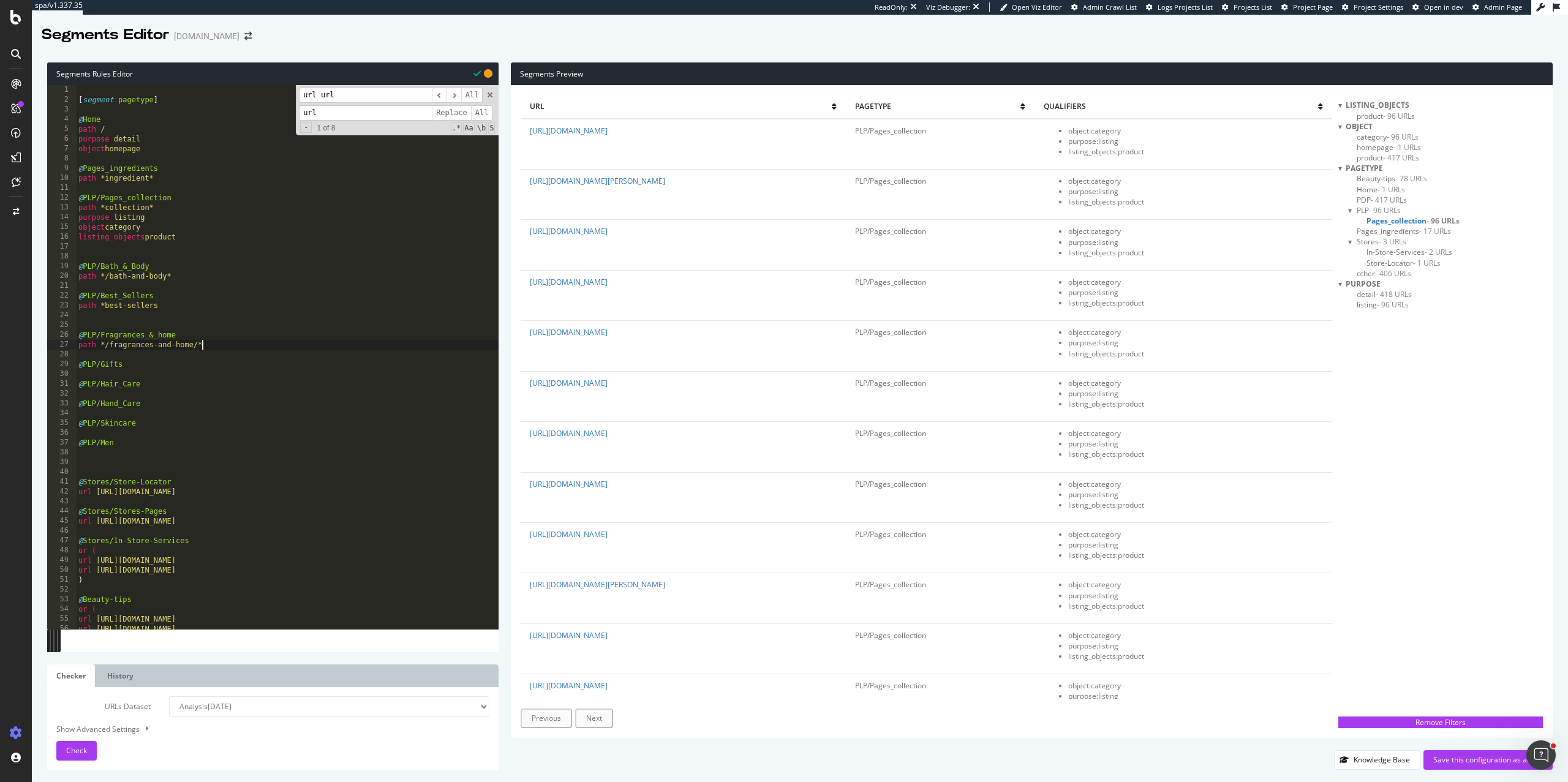
scroll to position [0, 0]
paste textarea "@PLP/Format-Voyage/Produit"
drag, startPoint x: 101, startPoint y: 364, endPoint x: 195, endPoint y: 364, distance: 94.0
click at [195, 364] on div "[ segment : pagetype ] @ Home path / purpose detail object homepage @ Pages_ing…" at bounding box center [288, 366] width 423 height 564
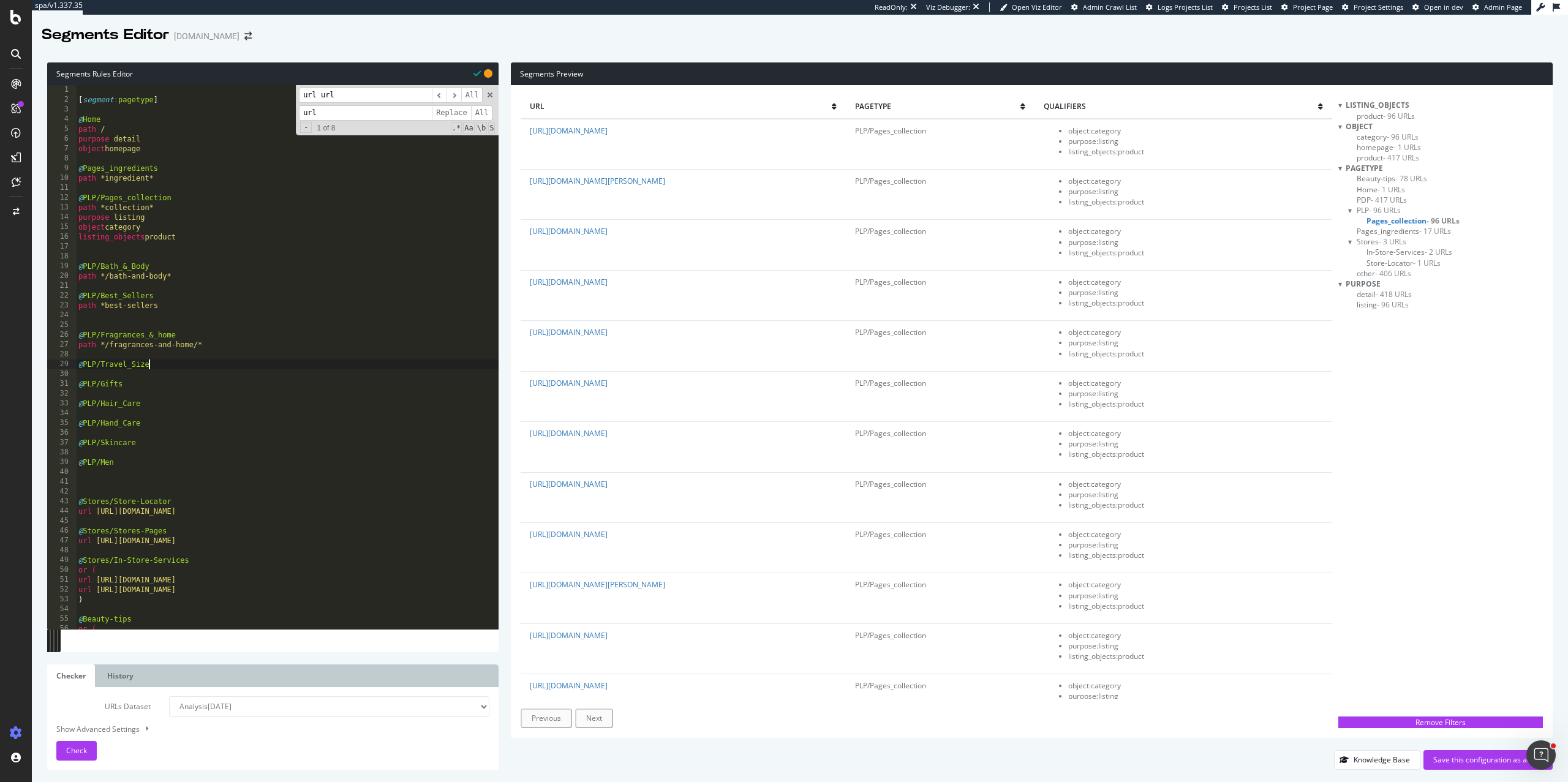
type textarea "@PLP/Travel_Size"
click at [180, 343] on div "[ segment : pagetype ] @ Home path / purpose detail object homepage @ Pages_ing…" at bounding box center [288, 366] width 423 height 564
click at [224, 343] on div "[ segment : pagetype ] @ Home path / purpose detail object homepage @ Pages_ing…" at bounding box center [288, 366] width 423 height 564
click at [165, 367] on div "[ segment : pagetype ] @ Home path / purpose detail object homepage @ Pages_ing…" at bounding box center [288, 366] width 423 height 564
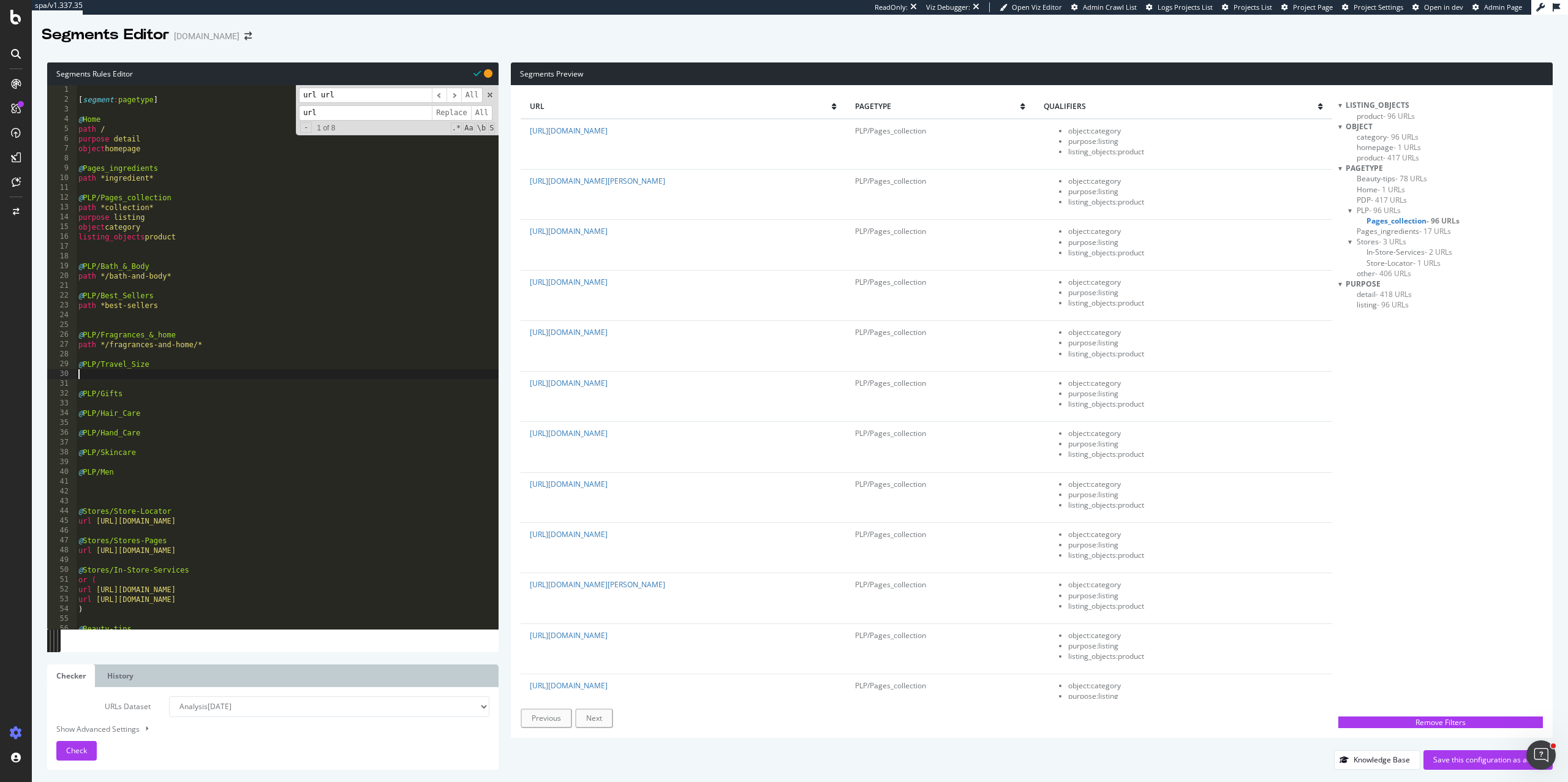
click at [95, 375] on div "[ segment : pagetype ] @ Home path / purpose detail object homepage @ Pages_ing…" at bounding box center [288, 366] width 423 height 564
click at [163, 370] on div "[ segment : pagetype ] @ Home path / purpose detail object homepage @ Pages_ing…" at bounding box center [288, 366] width 423 height 564
drag, startPoint x: 184, startPoint y: 370, endPoint x: 41, endPoint y: 368, distance: 143.0
click at [41, 368] on div "Segments Rules Editor 1 2 3 4 5 6 7 8 9 10 11 12 13 14 15 16 17 18 19 20 21 22 …" at bounding box center [800, 416] width 1537 height 732
type textarea "@PLP/Travel_Size"
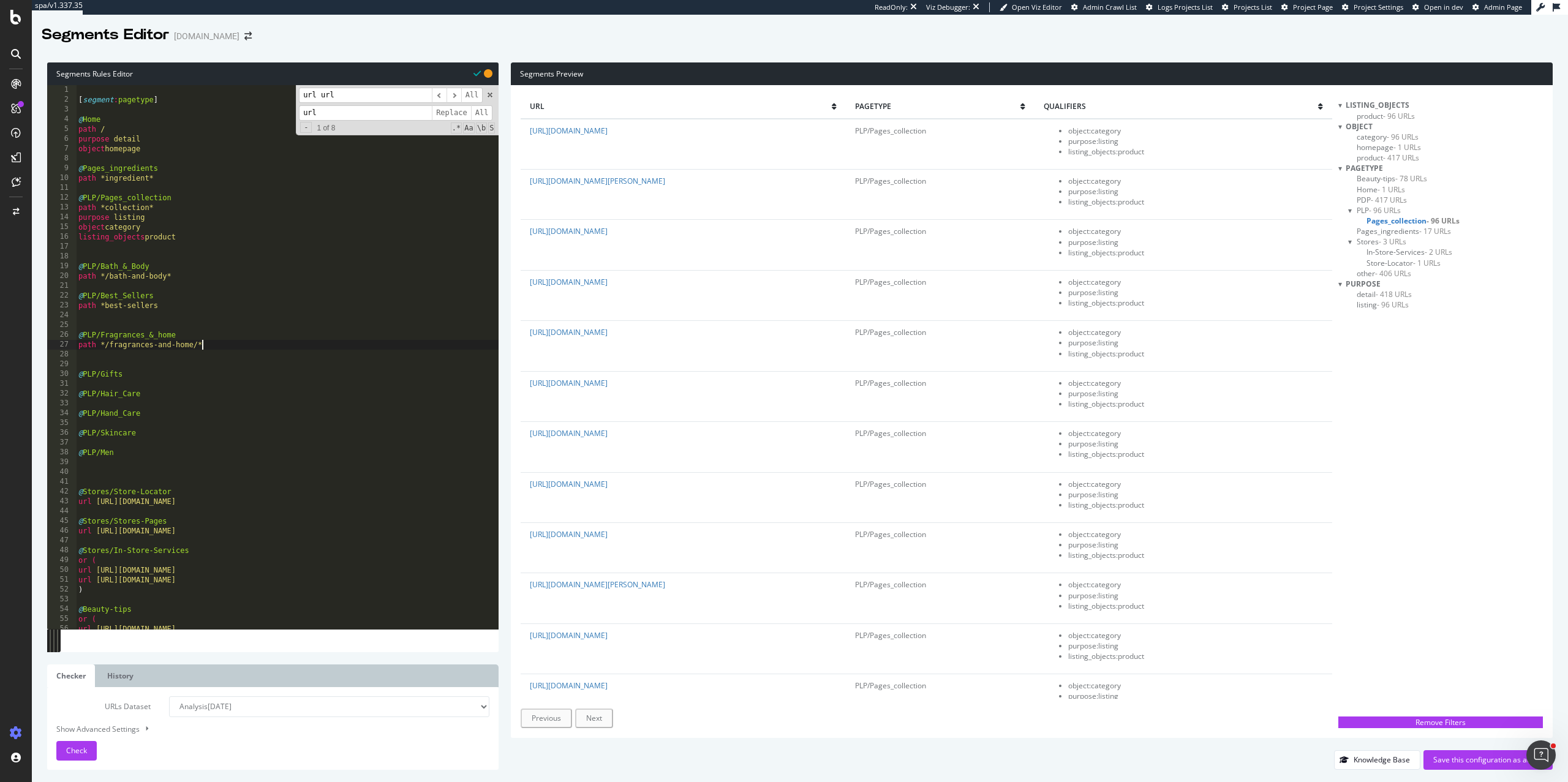
type textarea "path */fragrances-and-home/*"
click at [131, 380] on div "[ segment : pagetype ] @ Home path / purpose detail object homepage @ Pages_ing…" at bounding box center [288, 366] width 423 height 564
paste textarea "/gifts-boutique/"
click at [220, 381] on div "[ segment : pagetype ] @ Home path / purpose detail object homepage @ Pages_ing…" at bounding box center [288, 366] width 423 height 564
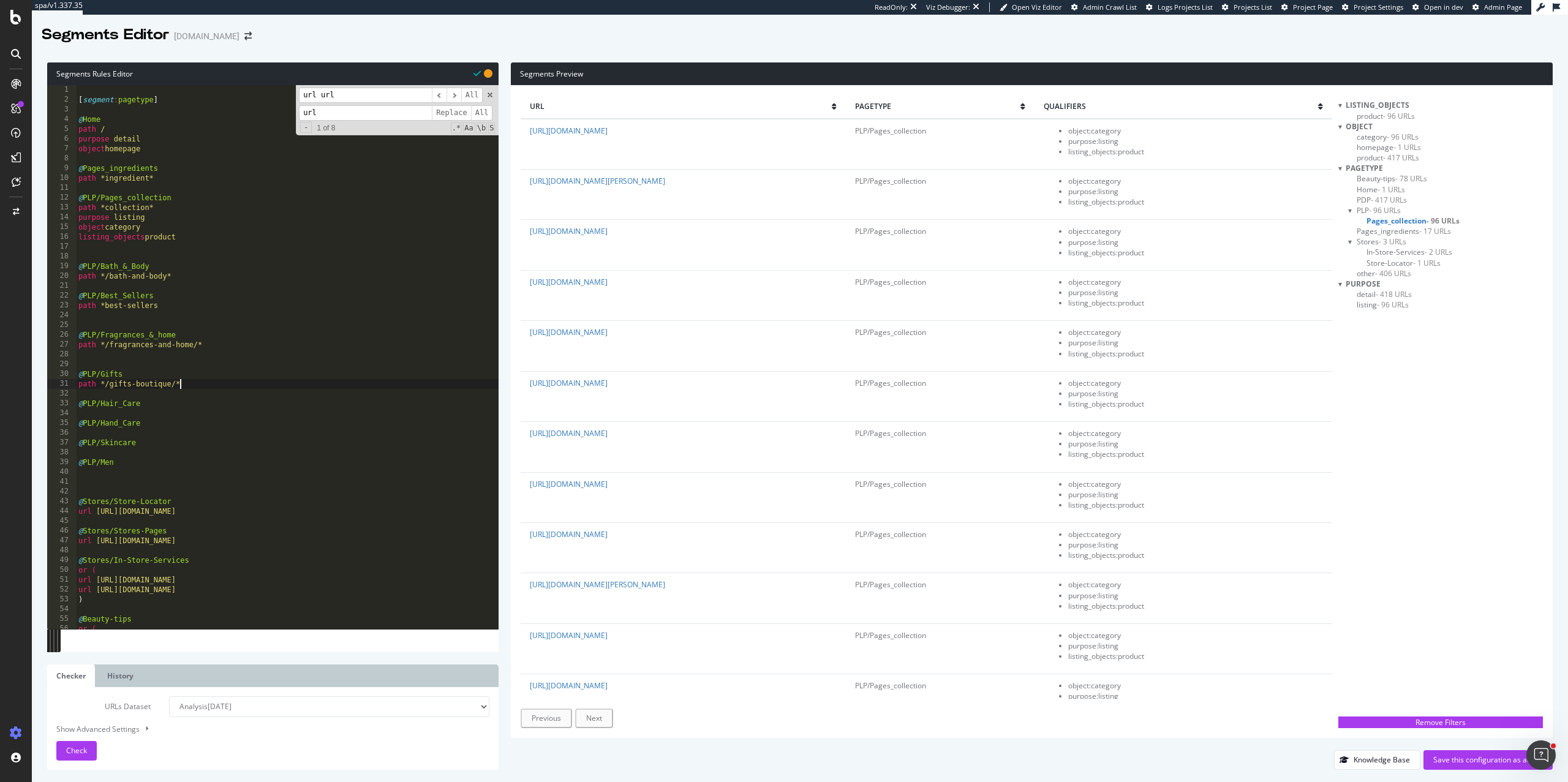
type textarea "path */gifts-boutique/*"
click at [165, 410] on div "[ segment : pagetype ] @ Home path / purpose detail object homepage @ Pages_ing…" at bounding box center [288, 366] width 423 height 564
click at [194, 429] on div "[ segment : pagetype ] @ Home path / purpose detail object homepage @ Pages_ing…" at bounding box center [288, 366] width 423 height 564
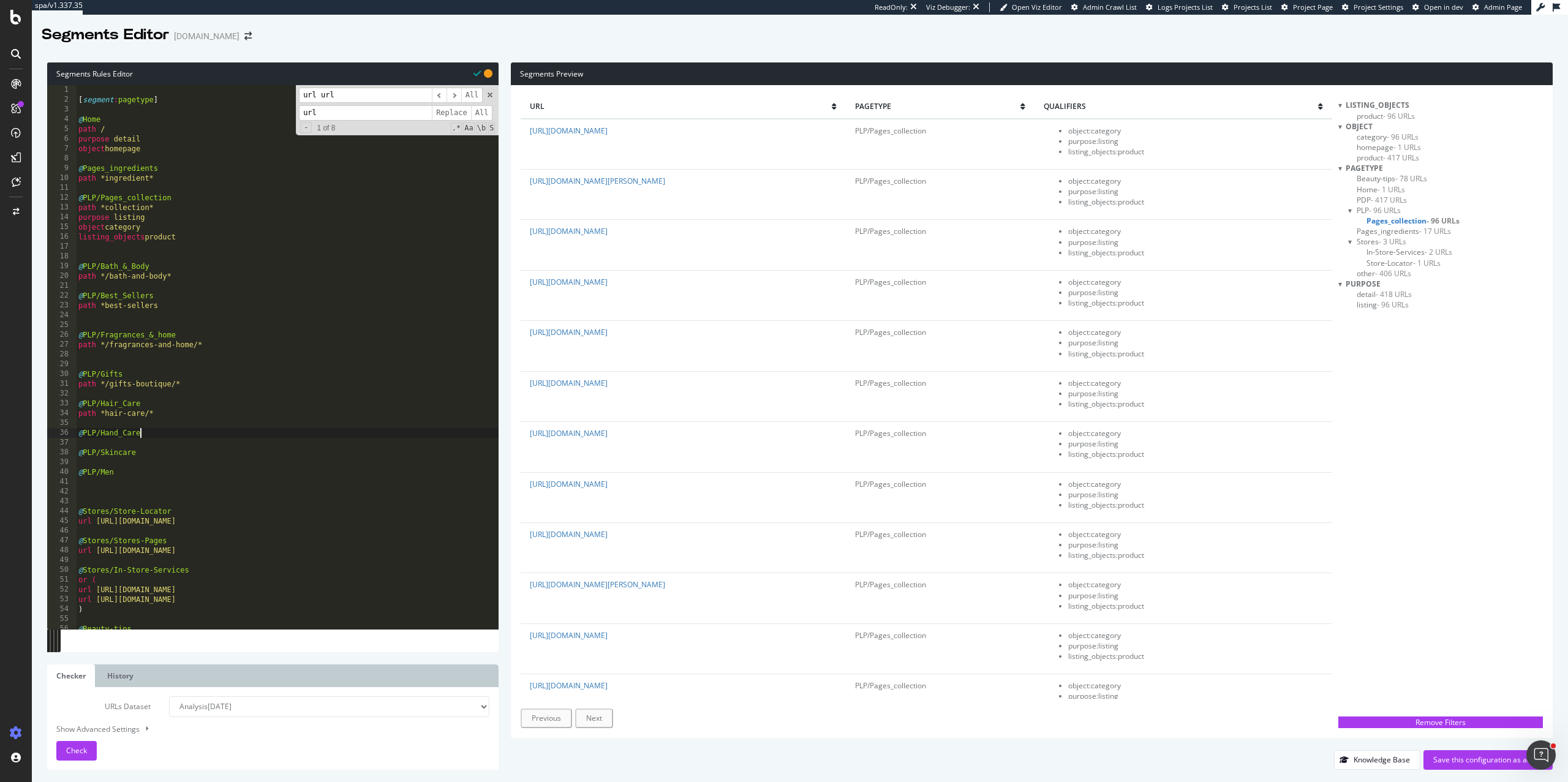
type textarea "@PLP/Hand_Care"
click at [107, 413] on div "[ segment : pagetype ] @ Home path / purpose detail object homepage @ Pages_ing…" at bounding box center [288, 366] width 423 height 564
type textarea "path */hair-care/*"
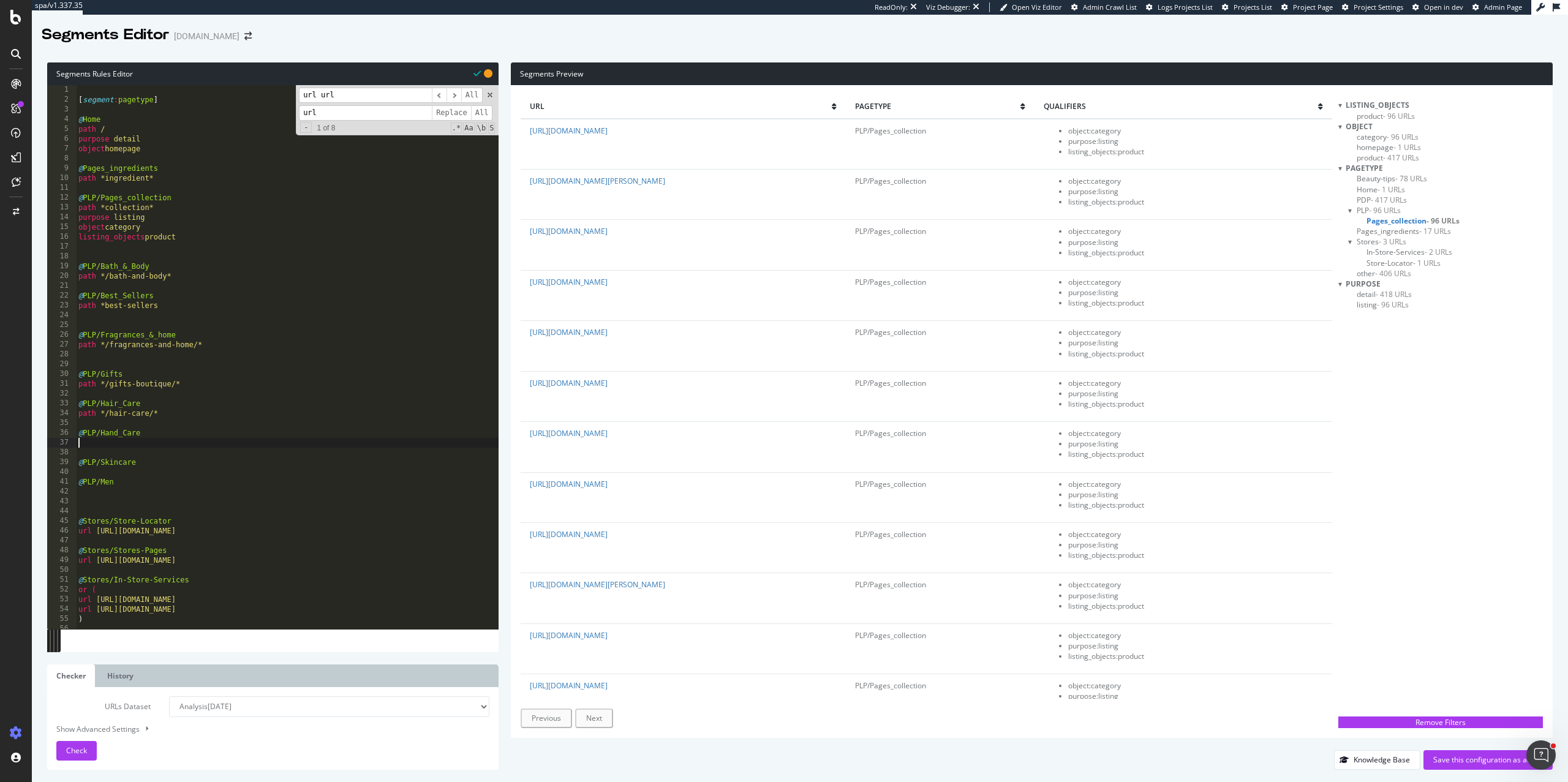
click at [91, 444] on div "[ segment : pagetype ] @ Home path / purpose detail object homepage @ Pages_ing…" at bounding box center [288, 366] width 423 height 564
click at [175, 422] on div "[ segment : pagetype ] @ Home path / purpose detail object homepage @ Pages_ing…" at bounding box center [288, 366] width 423 height 564
drag, startPoint x: 177, startPoint y: 412, endPoint x: 52, endPoint y: 416, distance: 125.1
click at [52, 416] on div "path */hair-care/* 1 2 3 4 5 6 7 8 9 10 11 12 13 14 15 16 17 18 19 20 21 22 23 …" at bounding box center [273, 356] width 452 height 543
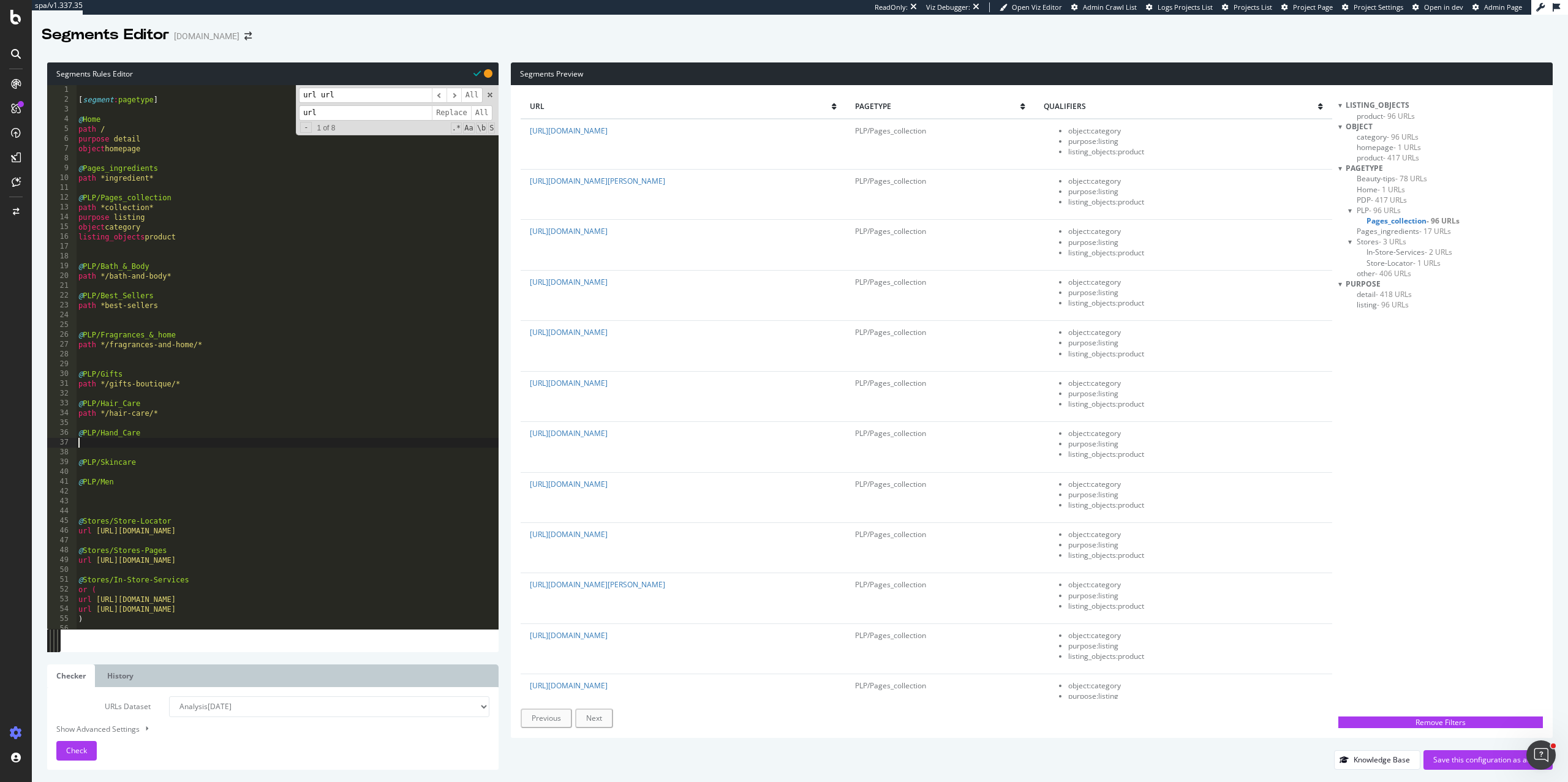
click at [89, 443] on div "[ segment : pagetype ] @ Home path / purpose detail object homepage @ Pages_ing…" at bounding box center [288, 366] width 423 height 564
paste textarea "path */hair-care/*"
click at [126, 443] on div "[ segment : pagetype ] @ Home path / purpose detail object homepage @ Pages_ing…" at bounding box center [288, 366] width 423 height 564
click at [158, 465] on div "[ segment : pagetype ] @ Home path / purpose detail object homepage @ Pages_ing…" at bounding box center [288, 366] width 423 height 564
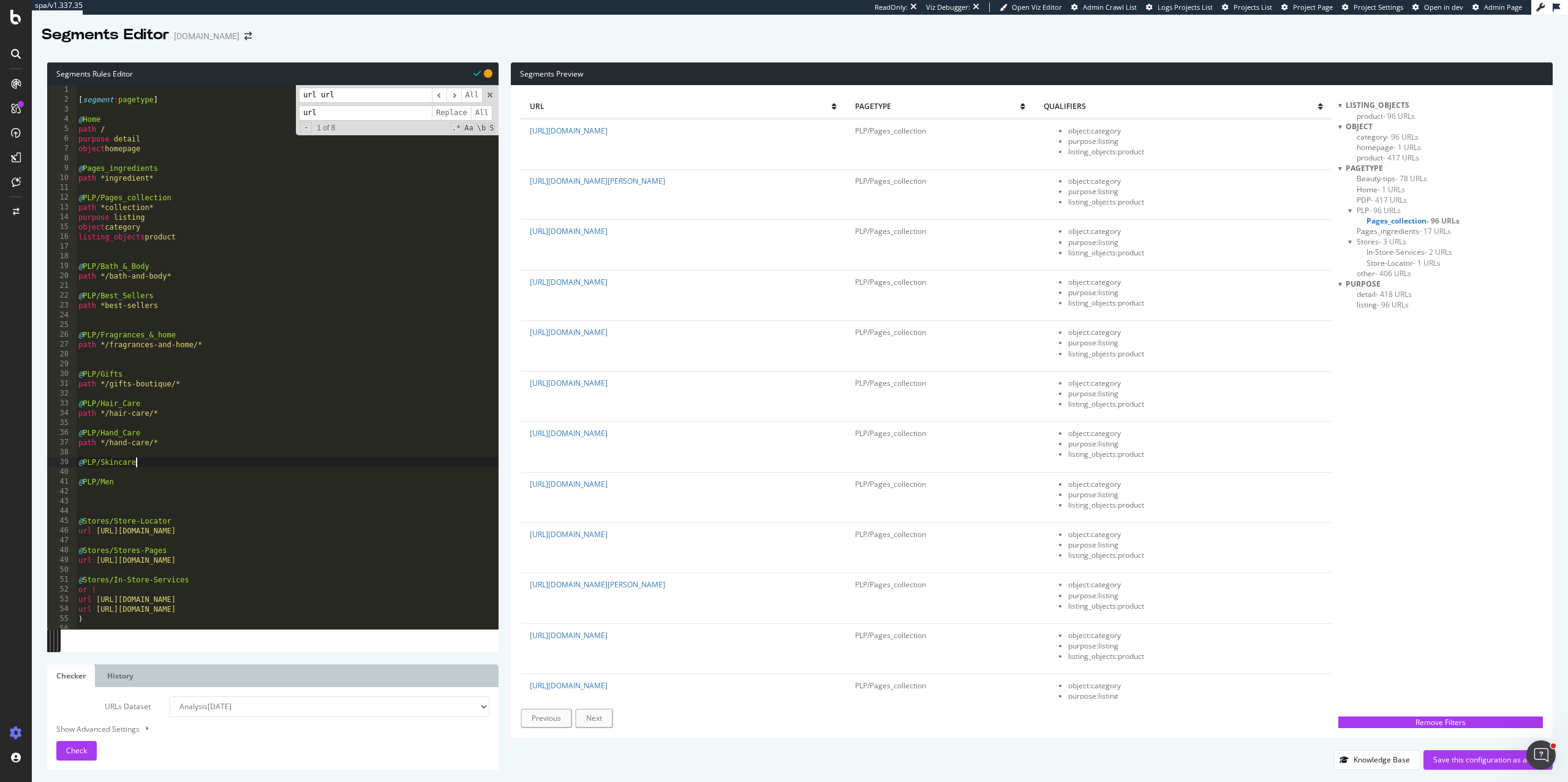
click at [133, 478] on div "[ segment : pagetype ] @ Home path / purpose detail object homepage @ Pages_ing…" at bounding box center [288, 366] width 423 height 564
type textarea "@PLP/Men"
paste textarea "path */hair-care/*"
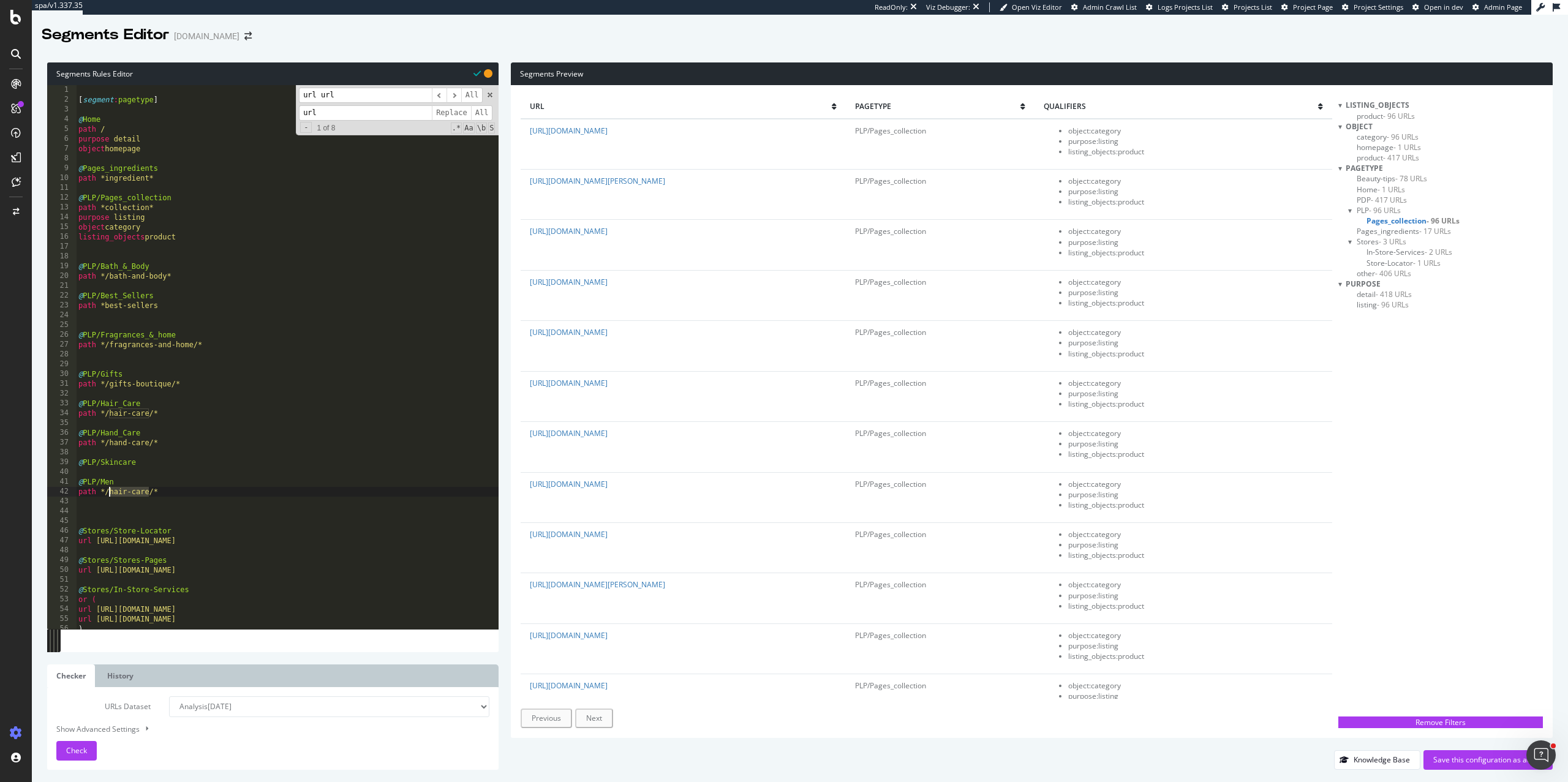
drag, startPoint x: 149, startPoint y: 495, endPoint x: 111, endPoint y: 495, distance: 38.0
click at [111, 495] on div "[ segment : pagetype ] @ Home path / purpose detail object homepage @ Pages_ing…" at bounding box center [288, 366] width 423 height 564
click at [142, 495] on div "[ segment : pagetype ] @ Home path / purpose detail object homepage @ Pages_ing…" at bounding box center [288, 366] width 423 height 564
click at [154, 466] on div "[ segment : pagetype ] @ Home path / purpose detail object homepage @ Pages_ing…" at bounding box center [288, 366] width 423 height 564
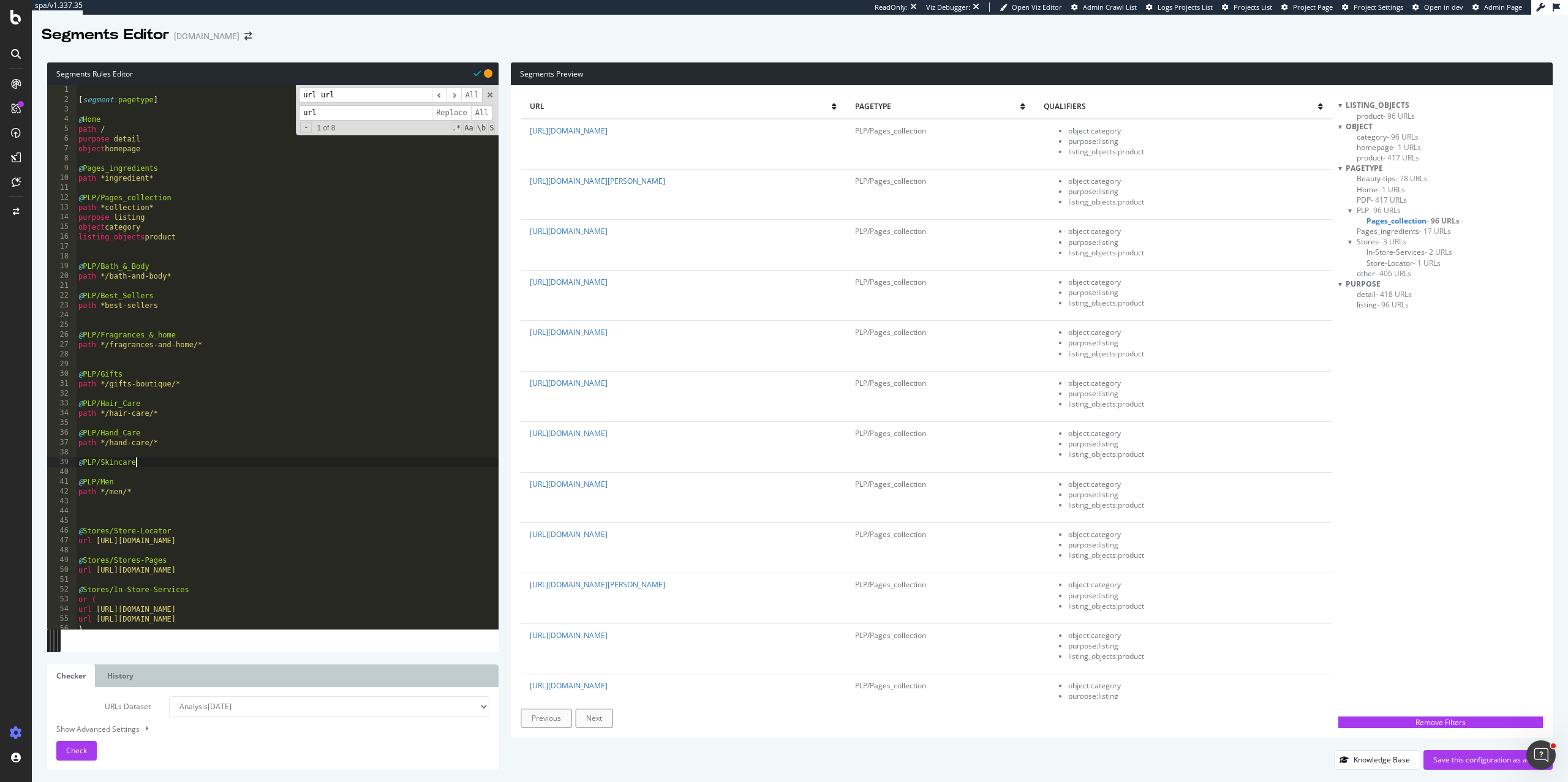
type textarea "@PLP/Skincare"
paste textarea "path */hair-care/*"
click at [150, 474] on div "[ segment : pagetype ] @ Home path / purpose detail object homepage @ Pages_ing…" at bounding box center [288, 366] width 423 height 564
click at [131, 474] on div "[ segment : pagetype ] @ Home path / purpose detail object homepage @ Pages_ing…" at bounding box center [288, 366] width 423 height 564
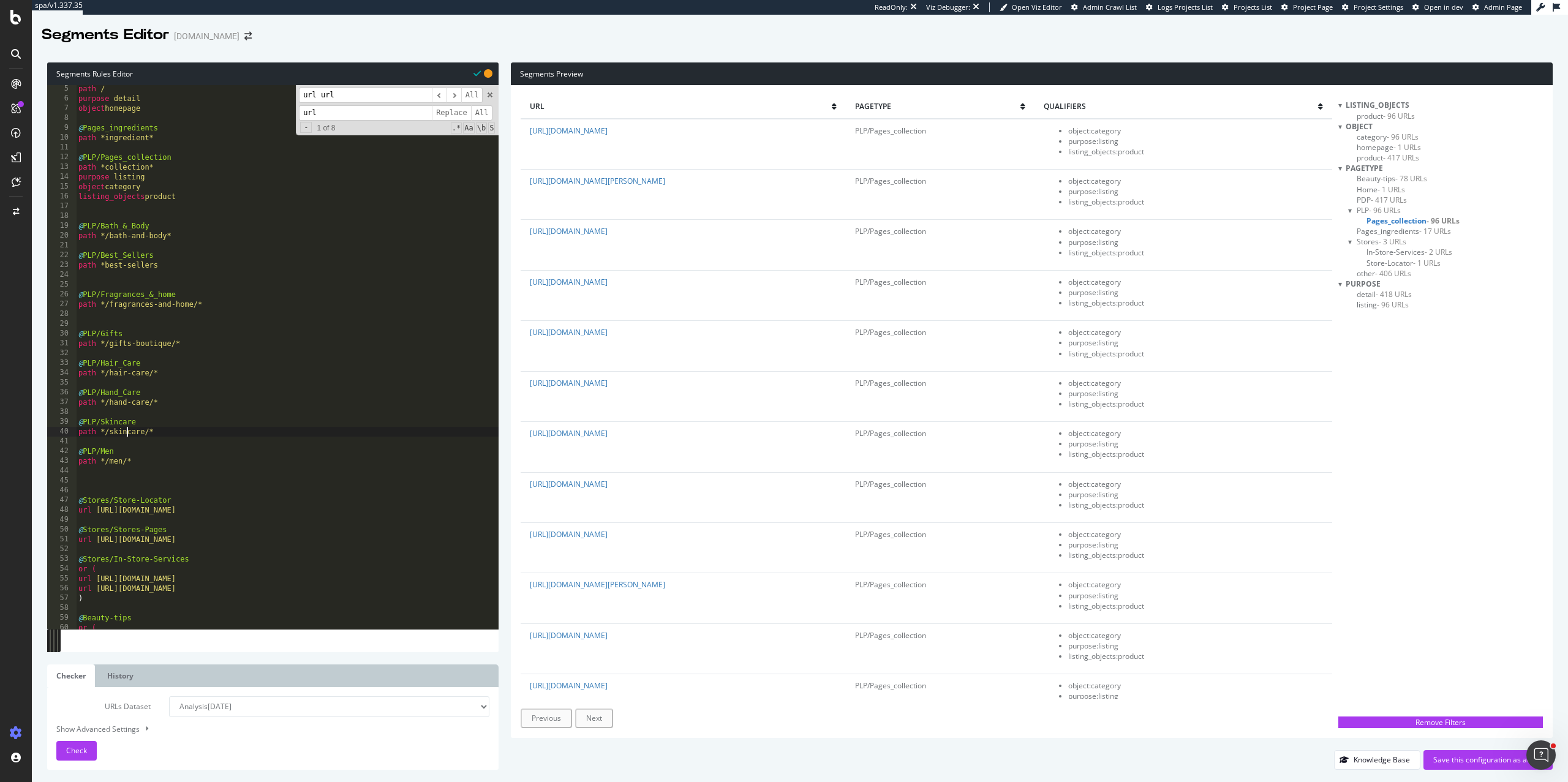
scroll to position [49, 0]
click at [74, 751] on span "Check" at bounding box center [77, 751] width 21 height 10
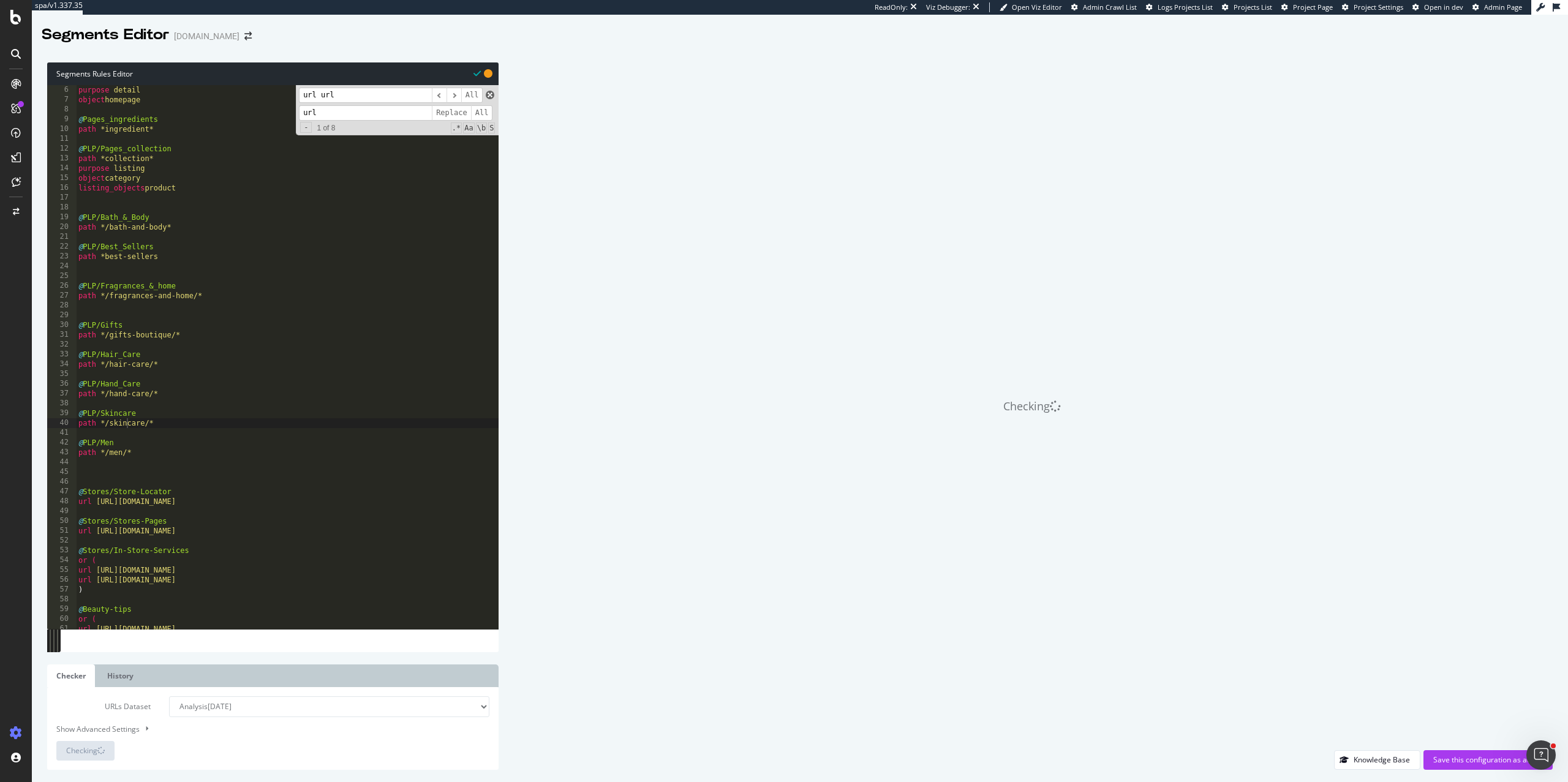
click at [489, 95] on span at bounding box center [490, 95] width 9 height 9
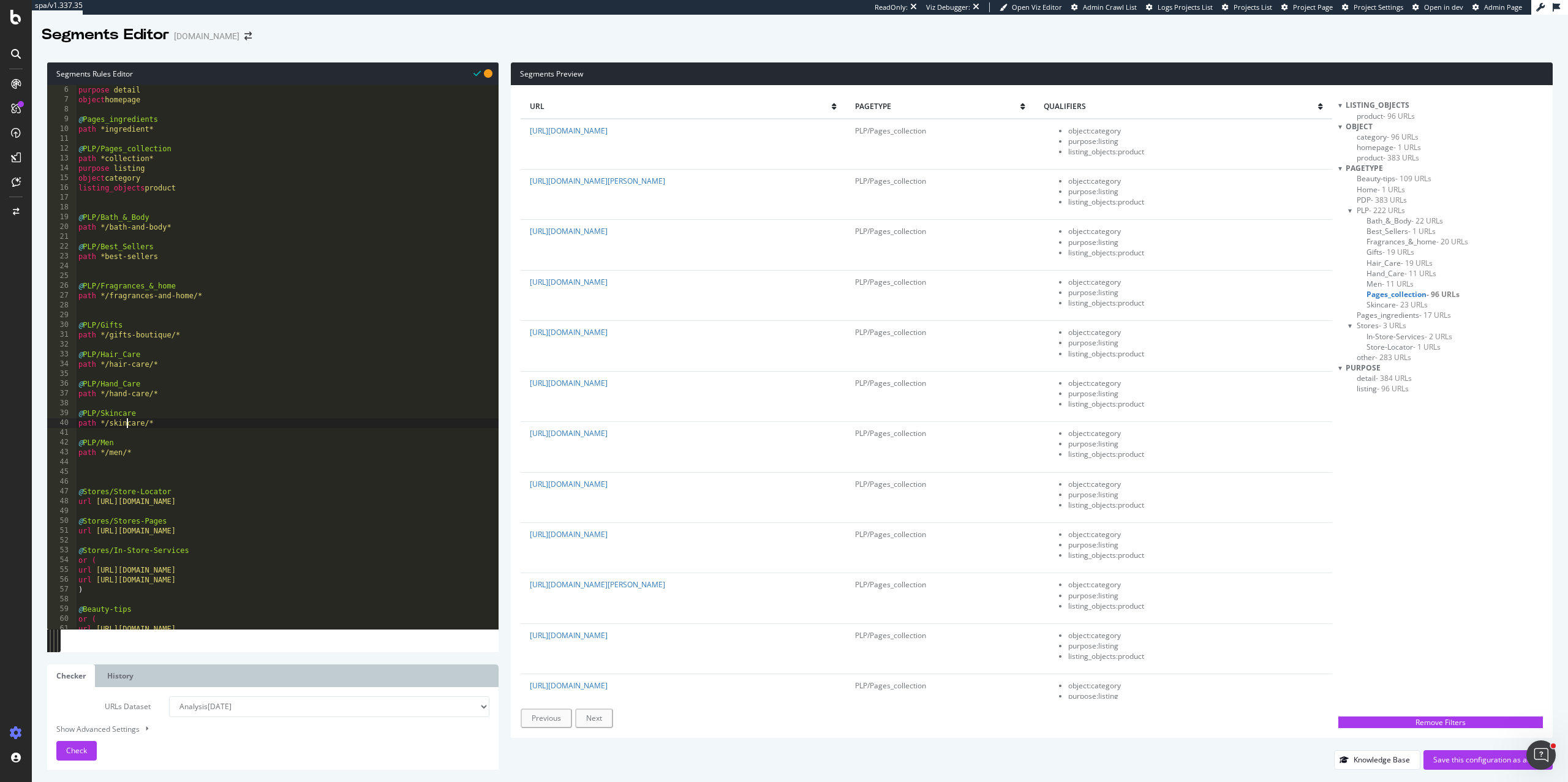
click at [1382, 222] on span "Bath_&_Body - 22 URLs" at bounding box center [1405, 221] width 77 height 10
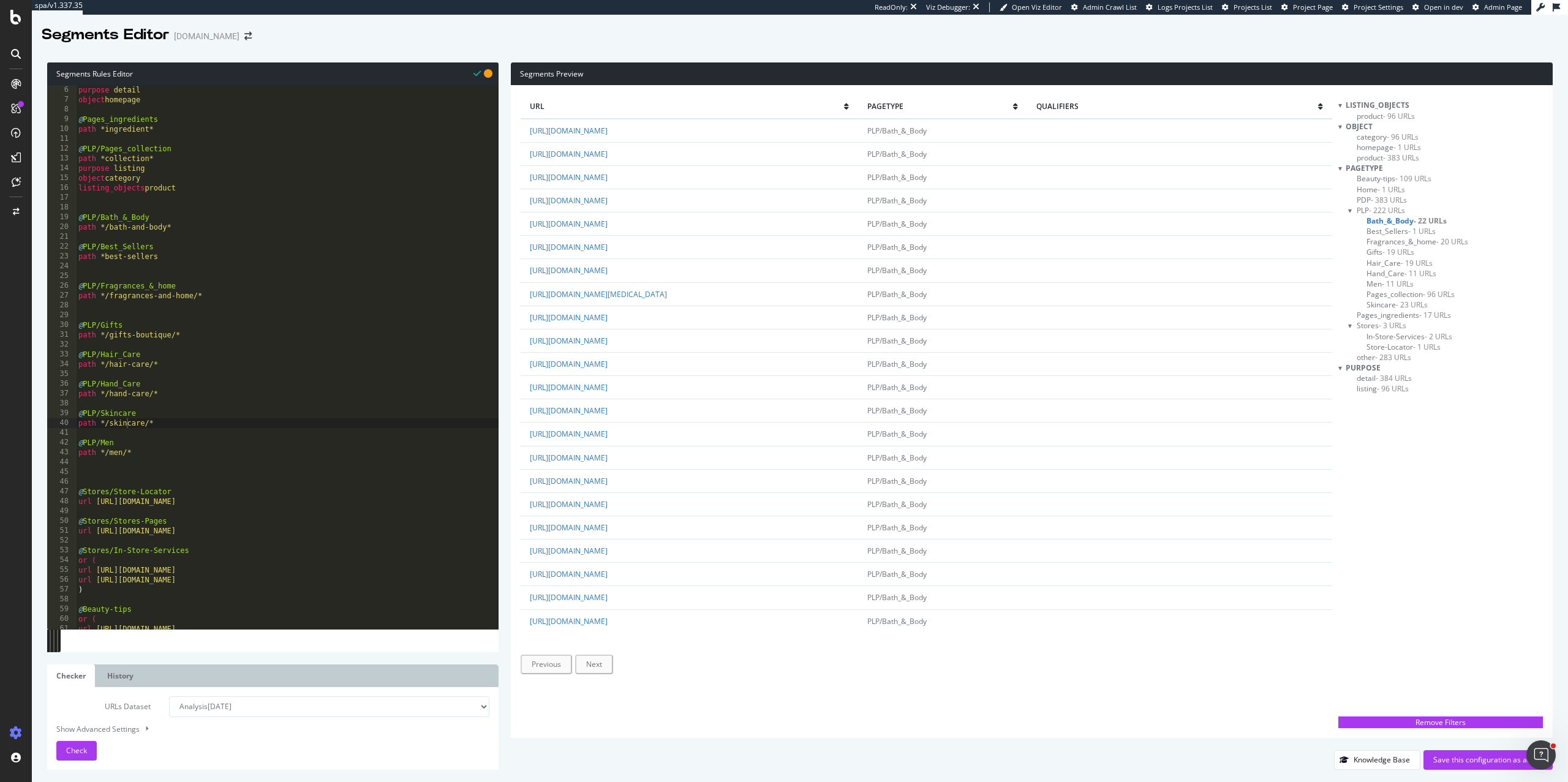
click at [1384, 241] on span "Fragrances_&_home - 20 URLs" at bounding box center [1418, 242] width 101 height 10
click at [1383, 251] on span "- 19 URLs" at bounding box center [1398, 252] width 31 height 10
click at [1383, 264] on span "Hair_Care - 19 URLs" at bounding box center [1400, 263] width 66 height 10
click at [1381, 273] on span "Hand_Care - 11 URLs" at bounding box center [1402, 273] width 70 height 10
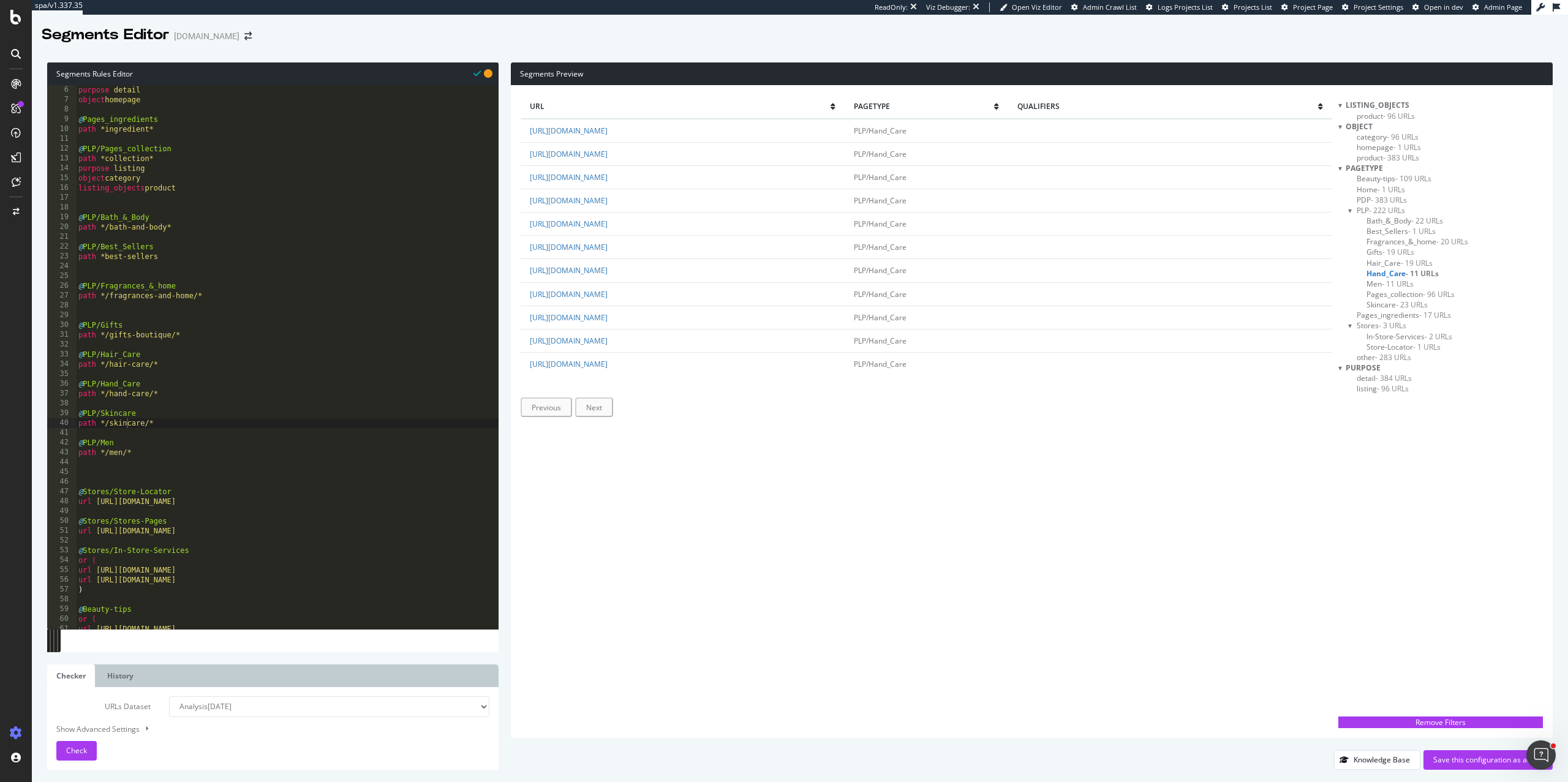
click at [1379, 295] on span "Pages_collection - 96 URLs" at bounding box center [1411, 294] width 88 height 10
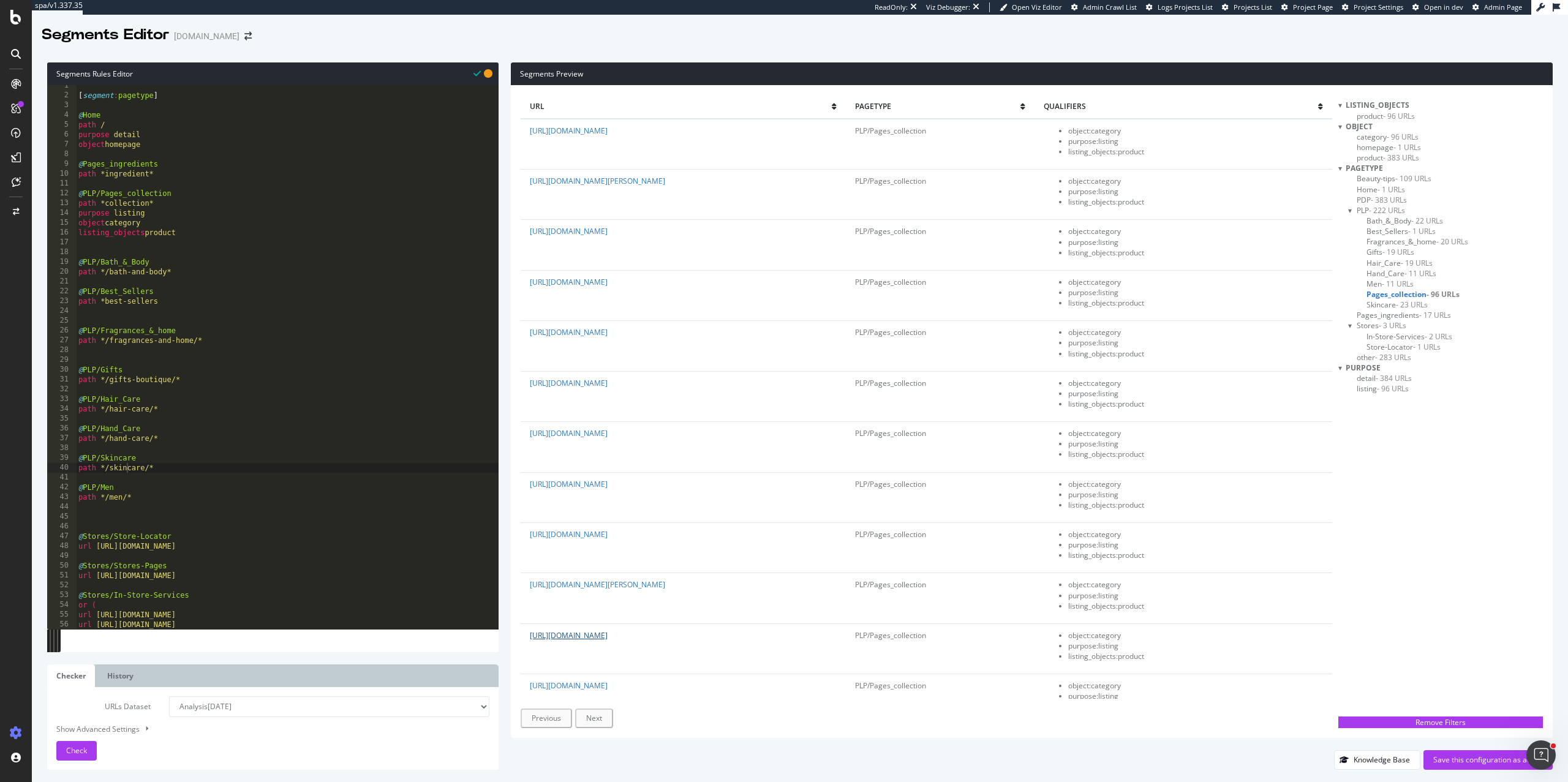
scroll to position [3, 0]
click at [130, 196] on div "[ segment : pagetype ] @ Home path / purpose detail object homepage @ Pages_ing…" at bounding box center [288, 363] width 423 height 564
click at [187, 196] on div "[ segment : pagetype ] @ Home path / purpose detail object homepage @ Pages_ing…" at bounding box center [288, 363] width 423 height 564
drag, startPoint x: 128, startPoint y: 196, endPoint x: 103, endPoint y: 196, distance: 25.0
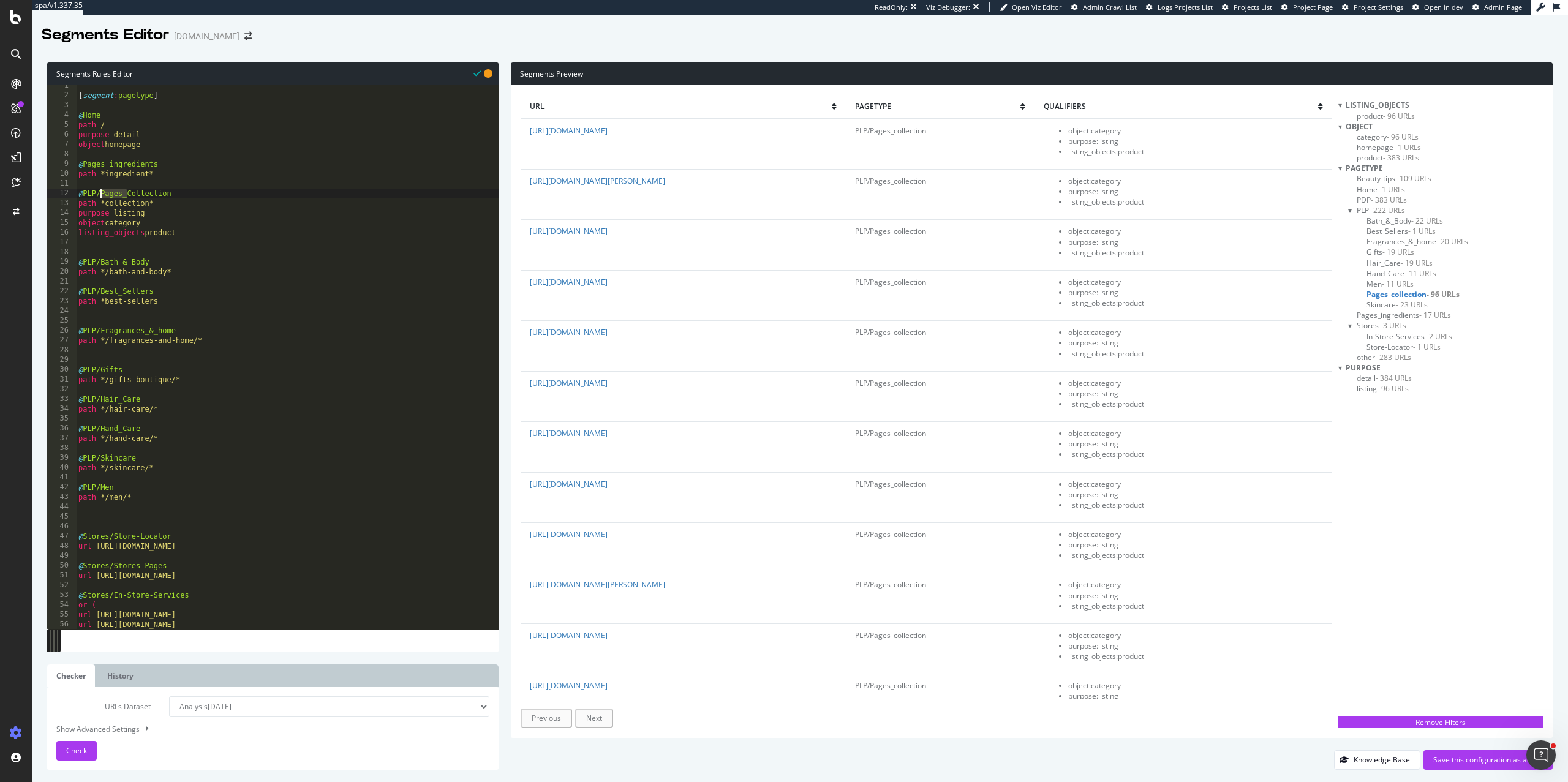
click at [103, 196] on div "[ segment : pagetype ] @ Home path / purpose detail object homepage @ Pages_ing…" at bounding box center [288, 363] width 423 height 564
click at [173, 192] on div "[ segment : pagetype ] @ Home path / purpose detail object homepage @ Pages_ing…" at bounding box center [288, 363] width 423 height 564
paste textarea "Pages_"
click at [193, 246] on div "[ segment : pagetype ] @ Home path / purpose detail object homepage @ Pages_ing…" at bounding box center [288, 363] width 423 height 564
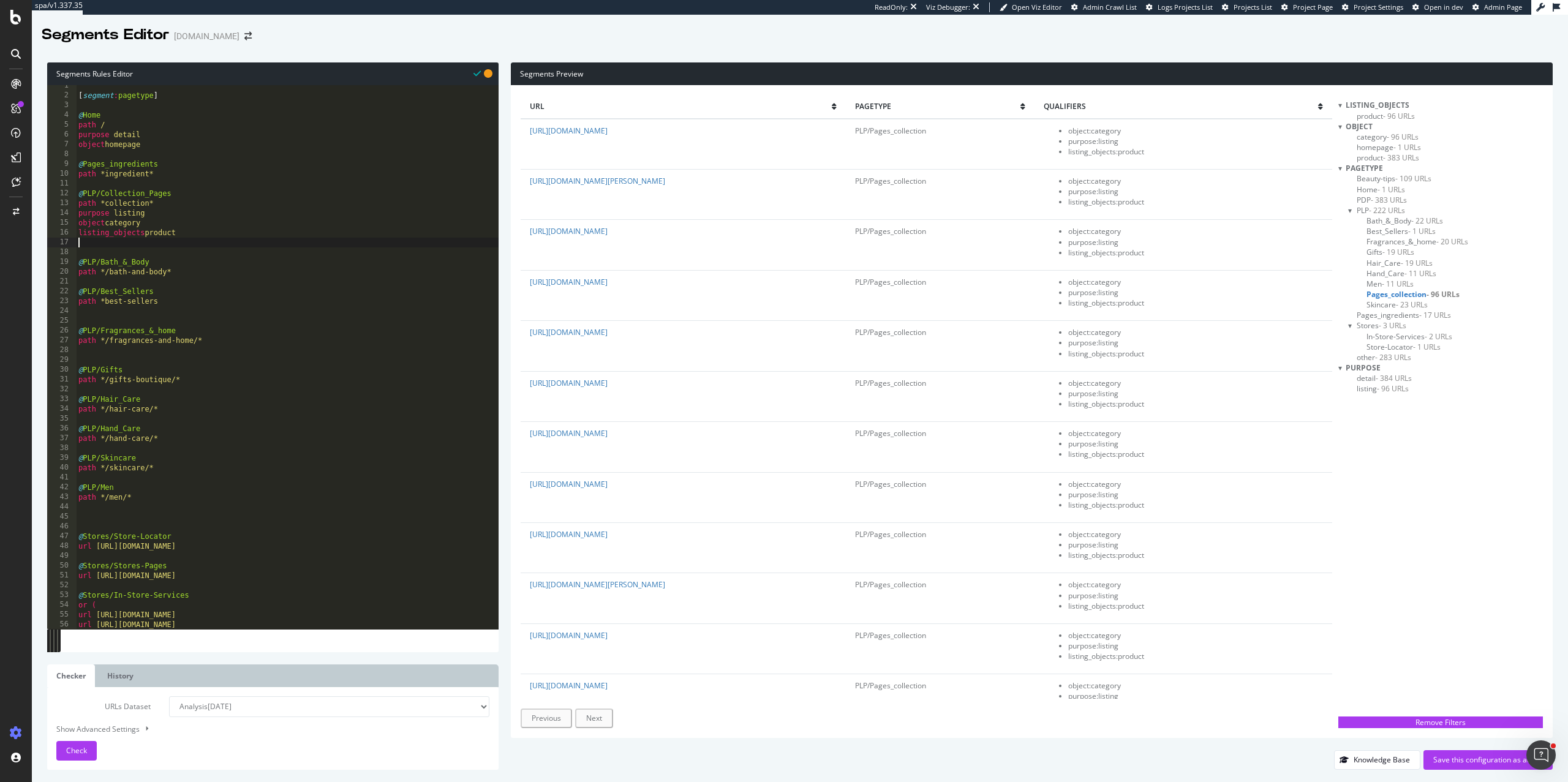
scroll to position [0, 0]
drag, startPoint x: 194, startPoint y: 238, endPoint x: 54, endPoint y: 214, distance: 142.0
click at [54, 214] on div "@PLP/Collection_Pages 1 2 3 4 5 6 7 8 9 10 11 12 13 14 15 16 17 18 19 20 21 22 …" at bounding box center [273, 356] width 452 height 543
type textarea "purpose listing object category"
drag, startPoint x: 106, startPoint y: 204, endPoint x: 150, endPoint y: 205, distance: 44.0
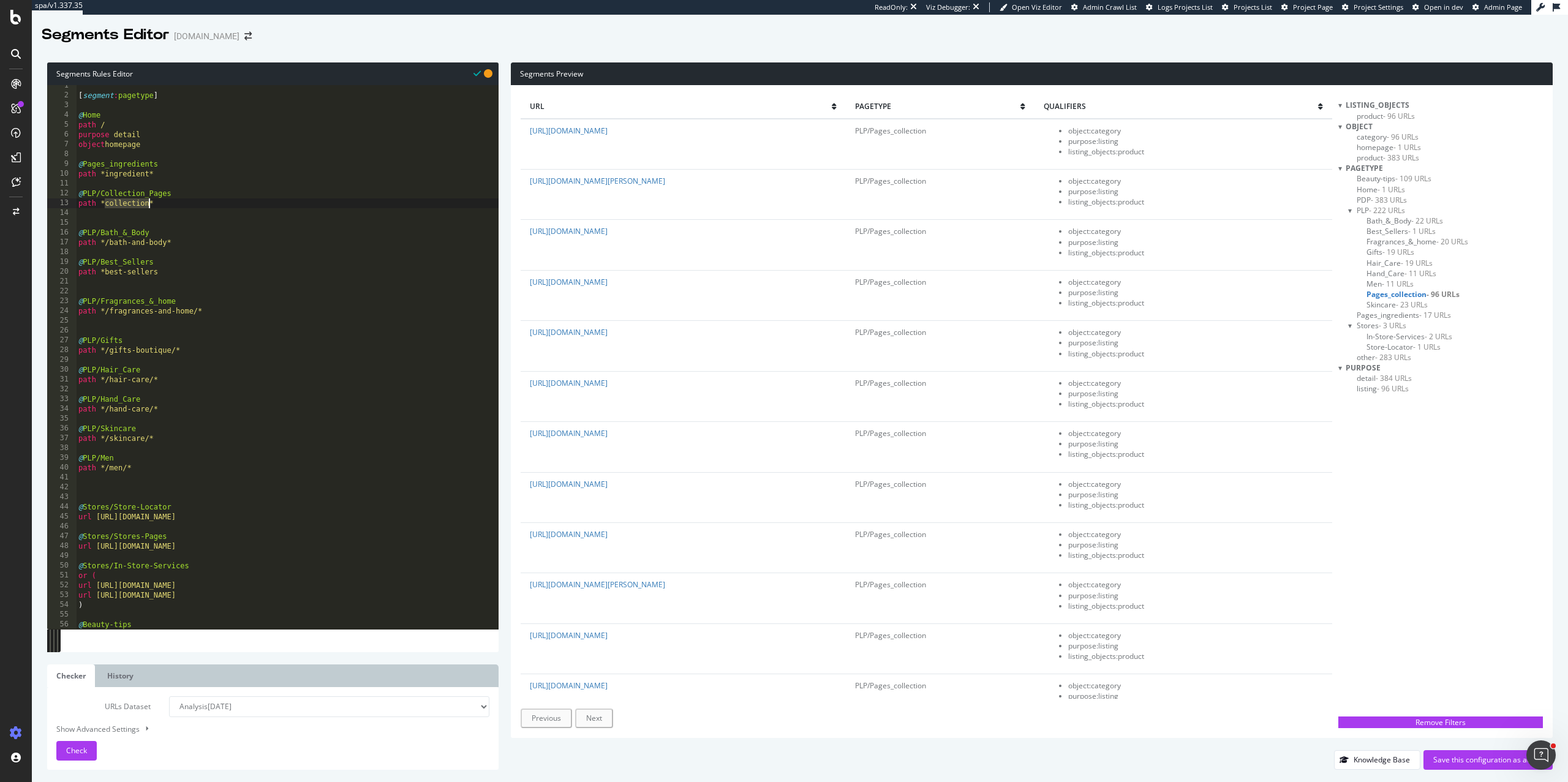
click at [150, 205] on div "[ segment : pagetype ] @ Home path / purpose detail object homepage @ Pages_ing…" at bounding box center [288, 363] width 423 height 564
paste textarea "/our-collections/c"
type textarea "path */our-collections/*"
click at [91, 756] on button "Check" at bounding box center [76, 751] width 40 height 19
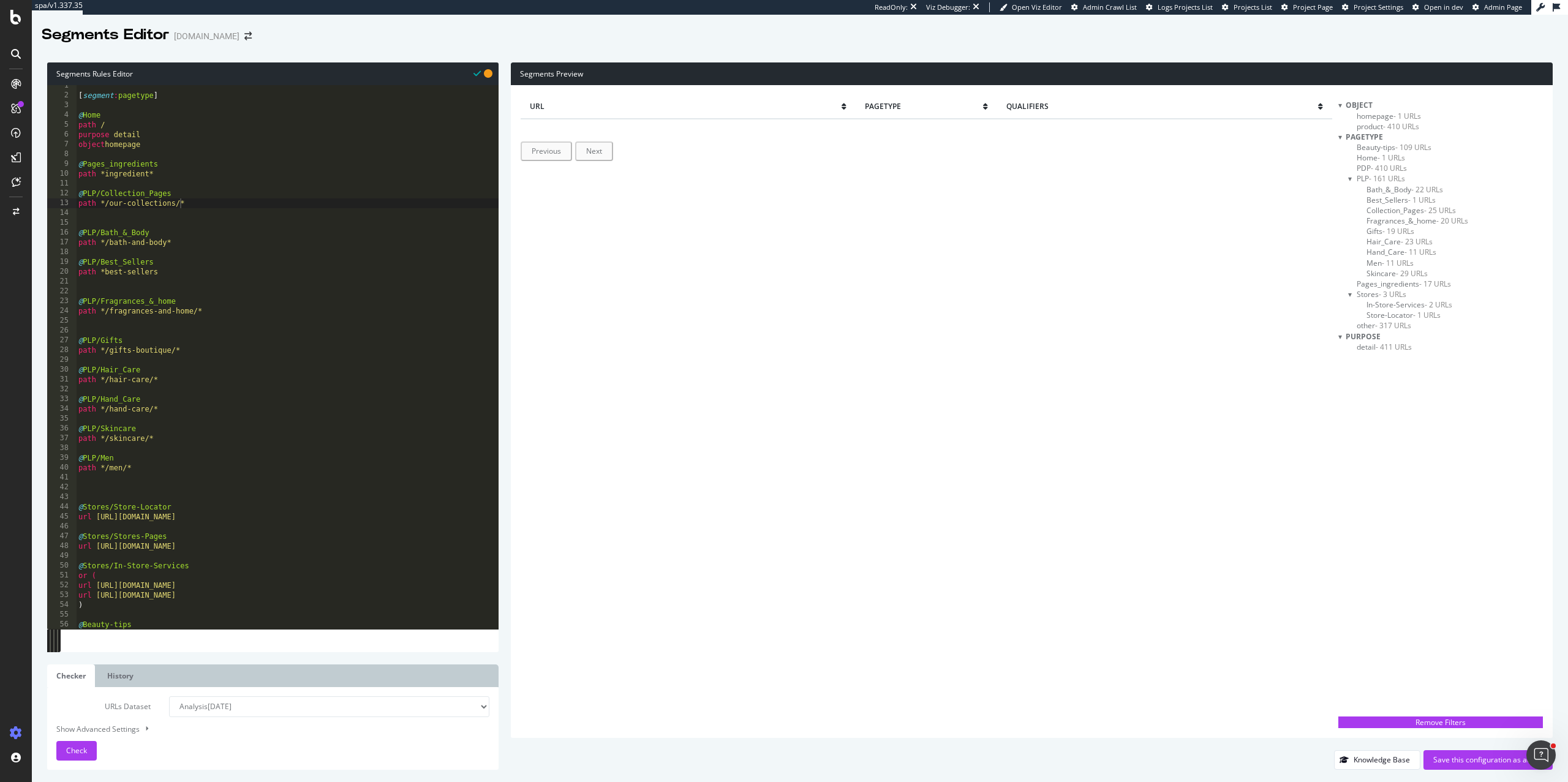
click at [1382, 210] on span "Collection_Pages - 25 URLs" at bounding box center [1412, 211] width 89 height 10
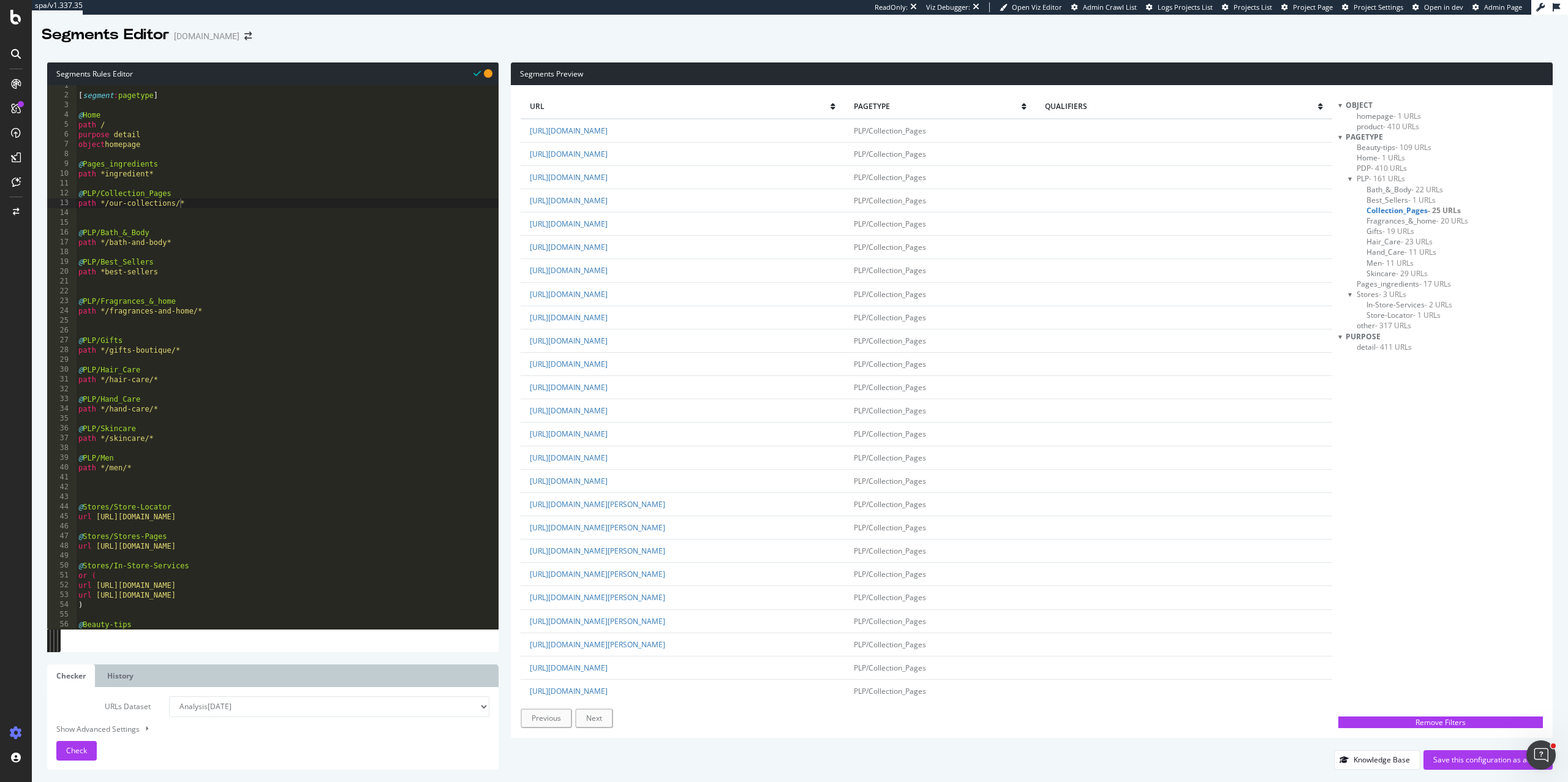
click at [205, 201] on div "[ segment : pagetype ] @ Home path / purpose detail object homepage @ Pages_ing…" at bounding box center [288, 363] width 423 height 564
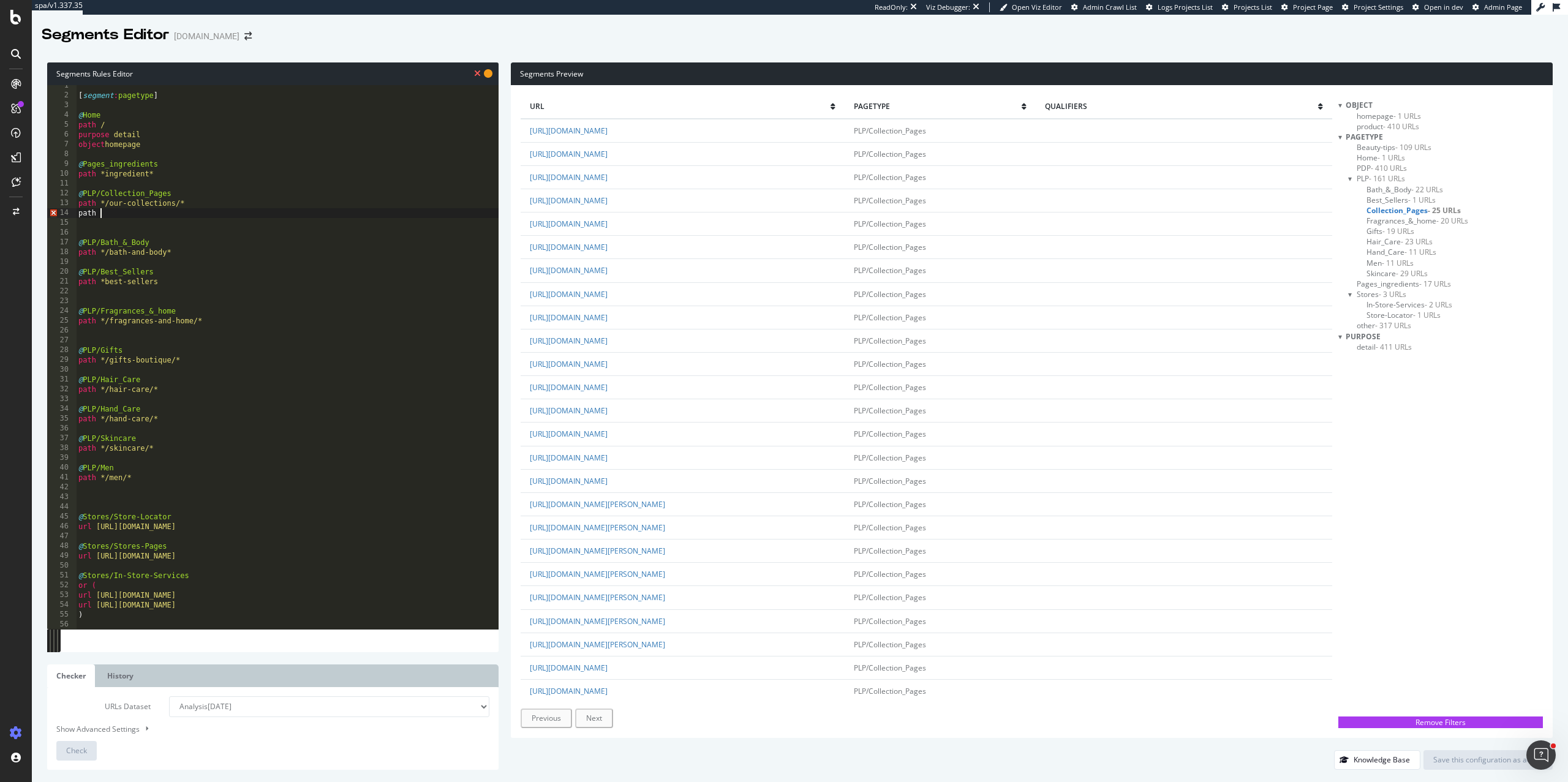
scroll to position [0, 1]
click at [223, 190] on div "[ segment : pagetype ] @ Home path / purpose detail object homepage @ Pages_ing…" at bounding box center [288, 363] width 423 height 564
type textarea "@PLP/Collection_Pages"
type textarea "or ("
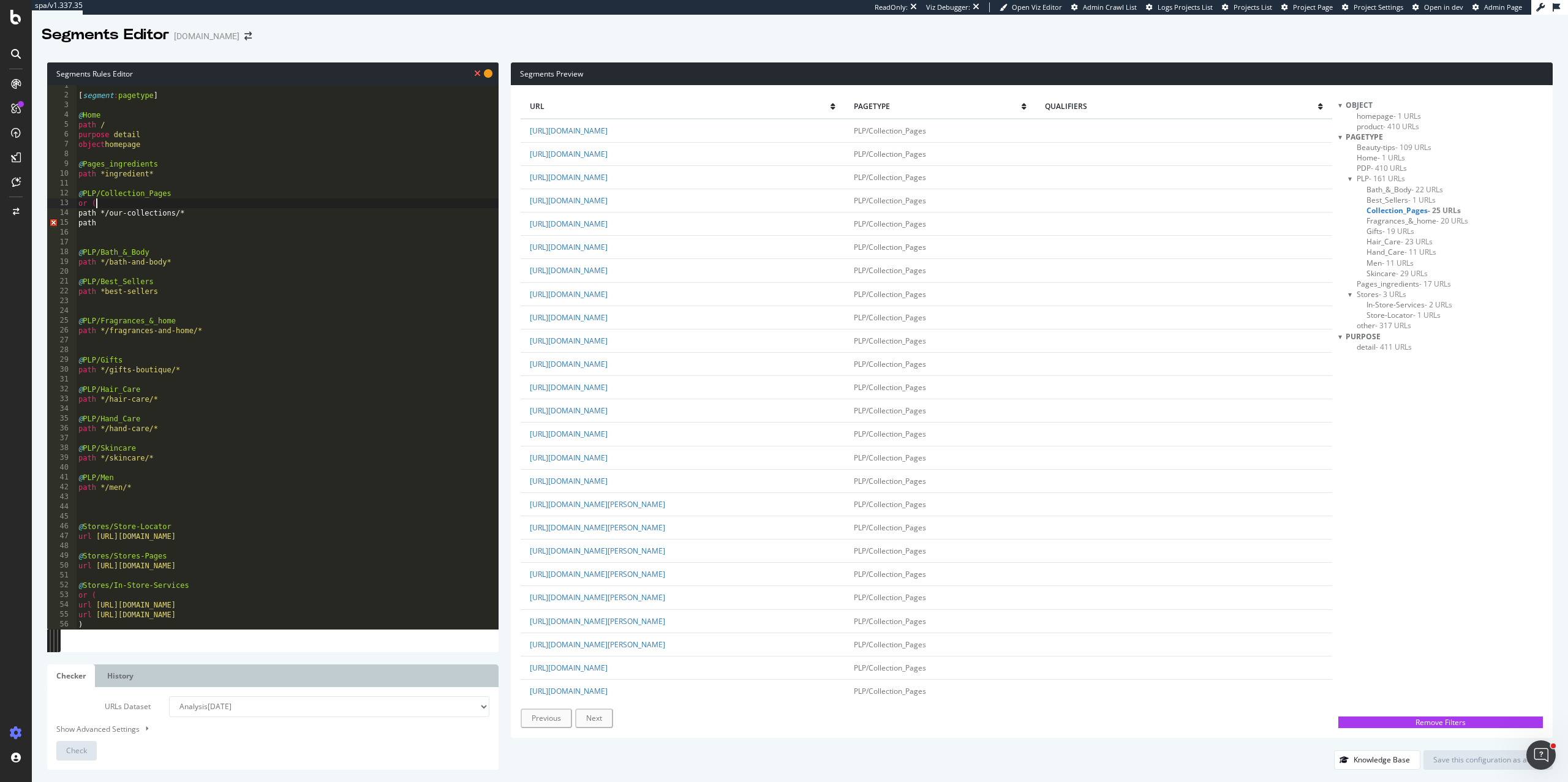
click at [214, 214] on div "[ segment : pagetype ] @ Home path / purpose detail object homepage @ Pages_ing…" at bounding box center [288, 363] width 423 height 564
click at [85, 234] on div "[ segment : pagetype ] @ Home path / purpose detail object homepage @ Pages_ing…" at bounding box center [288, 363] width 423 height 564
click at [108, 223] on div "[ segment : pagetype ] @ Home path / purpose detail object homepage @ Pages_ing…" at bounding box center [288, 363] width 423 height 564
type textarea "path *collection"
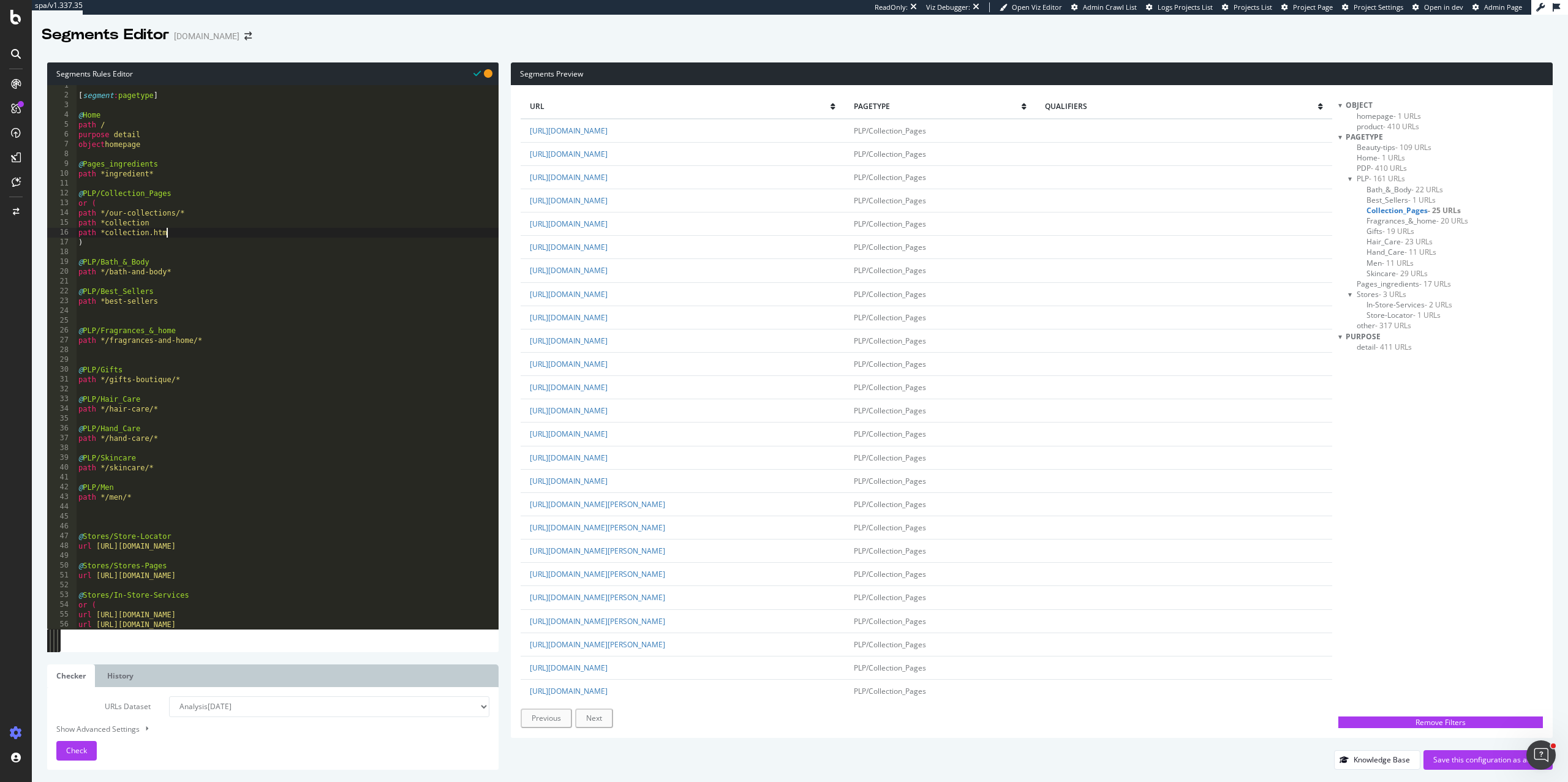
scroll to position [0, 6]
click at [74, 751] on span "Check" at bounding box center [77, 751] width 21 height 10
click at [1393, 209] on span "Collection_Pages - 72 URLs" at bounding box center [1414, 211] width 94 height 10
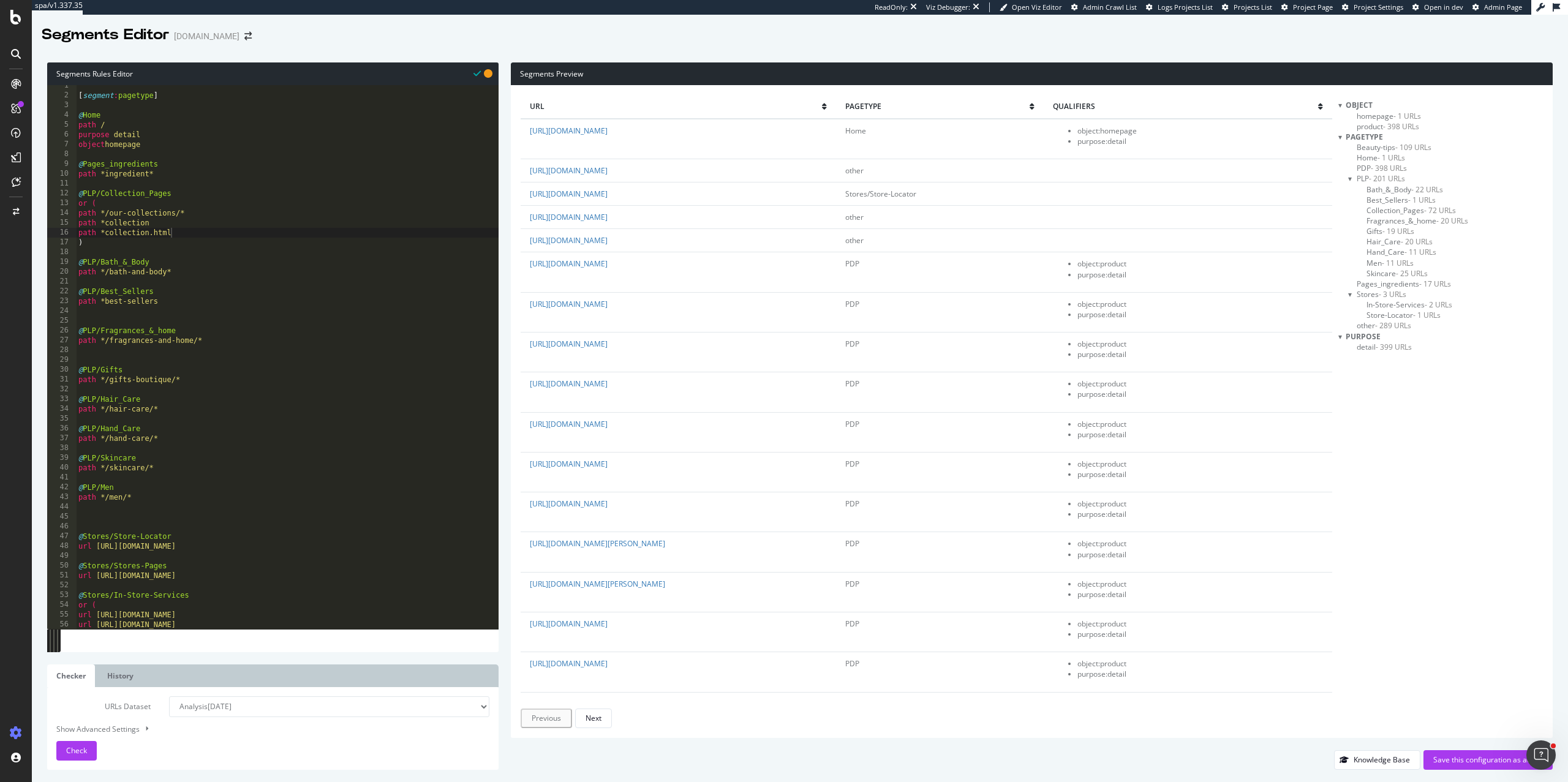
click at [1391, 211] on span "Collection_Pages - 72 URLs" at bounding box center [1412, 211] width 89 height 10
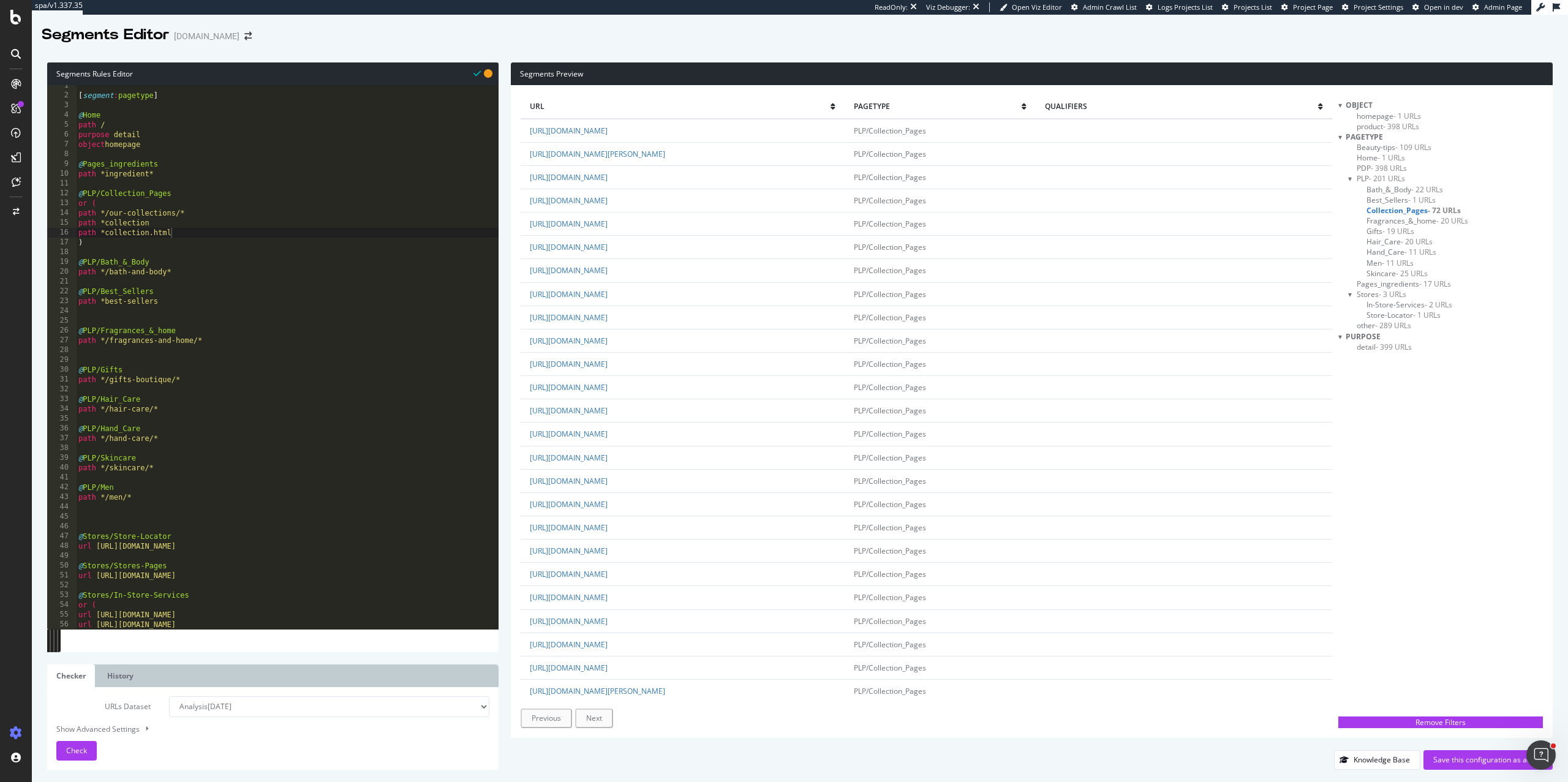
scroll to position [0, 3]
click at [208, 460] on div "[ segment : pagetype ] @ Home path / purpose detail object homepage @ Pages_ing…" at bounding box center [288, 363] width 423 height 564
click at [192, 276] on div "[ segment : pagetype ] @ Home path / purpose detail object homepage @ Pages_ing…" at bounding box center [288, 363] width 423 height 564
click at [1387, 190] on span "Bath_&_Body - 22 URLs" at bounding box center [1405, 190] width 77 height 10
click at [258, 341] on div "[ segment : pagetype ] @ Home path / purpose detail object homepage @ Pages_ing…" at bounding box center [288, 363] width 423 height 564
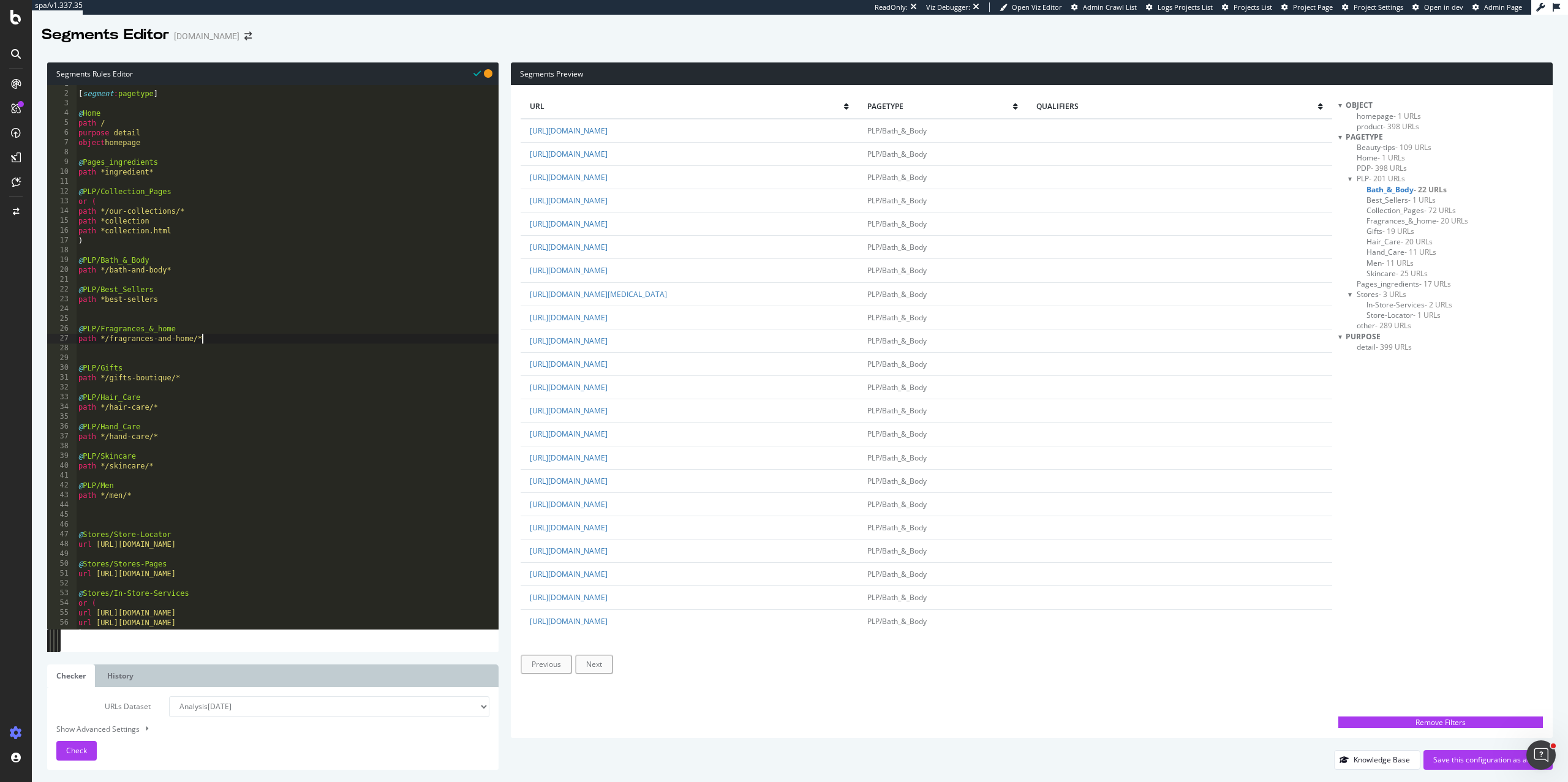
scroll to position [10, 0]
click at [242, 169] on div "[ segment : pagetype ] @ Home path / purpose detail object homepage @ Pages_ing…" at bounding box center [288, 365] width 423 height 564
type textarea "path *ingredient*"
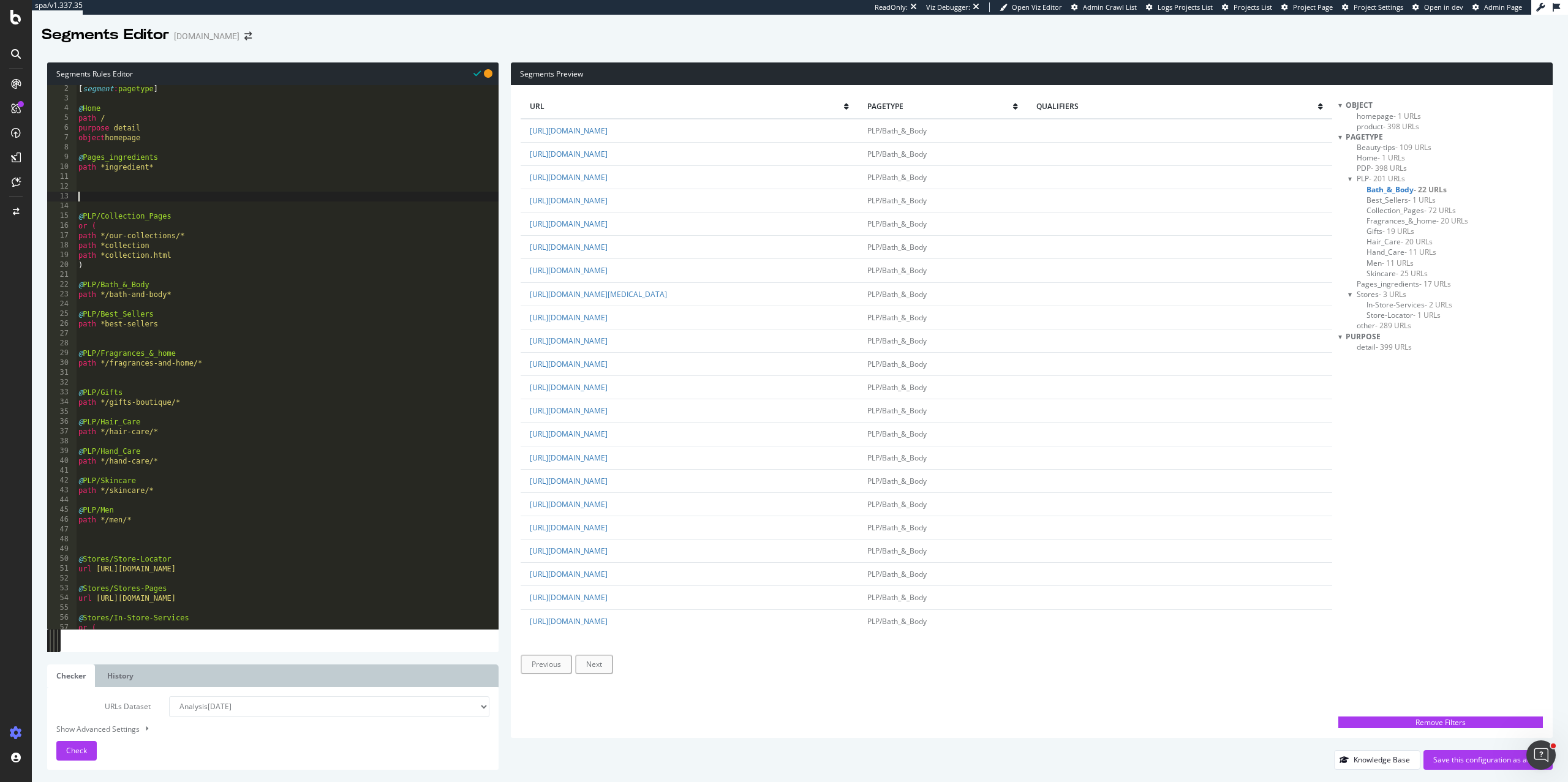
paste textarea "https://uk.loccitane.com/skincare"
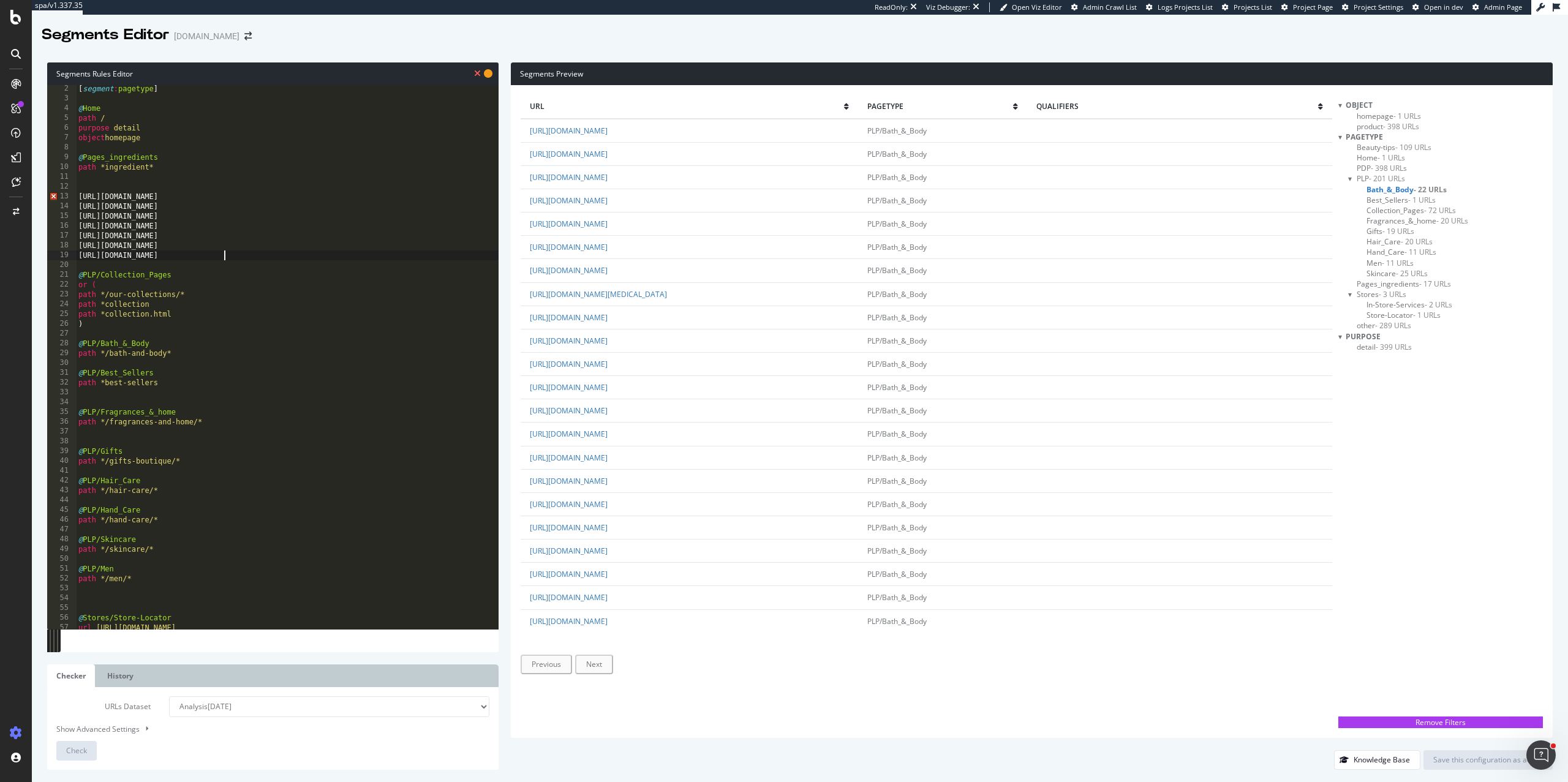
type textarea "https://uk.loccitane.com/skincare"
click at [144, 189] on div "[ segment : pagetype ] @ Home path / purpose detail object homepage @ Pages_ing…" at bounding box center [288, 365] width 423 height 564
type textarea "@CLP"
click at [182, 184] on div "[ segment : pagetype ] @ Home path / purpose detail object homepage @ Pages_ing…" at bounding box center [288, 365] width 423 height 564
click at [280, 263] on div "[ segment : pagetype ] @ Home path / purpose detail object homepage @ Pages_ing…" at bounding box center [288, 365] width 423 height 564
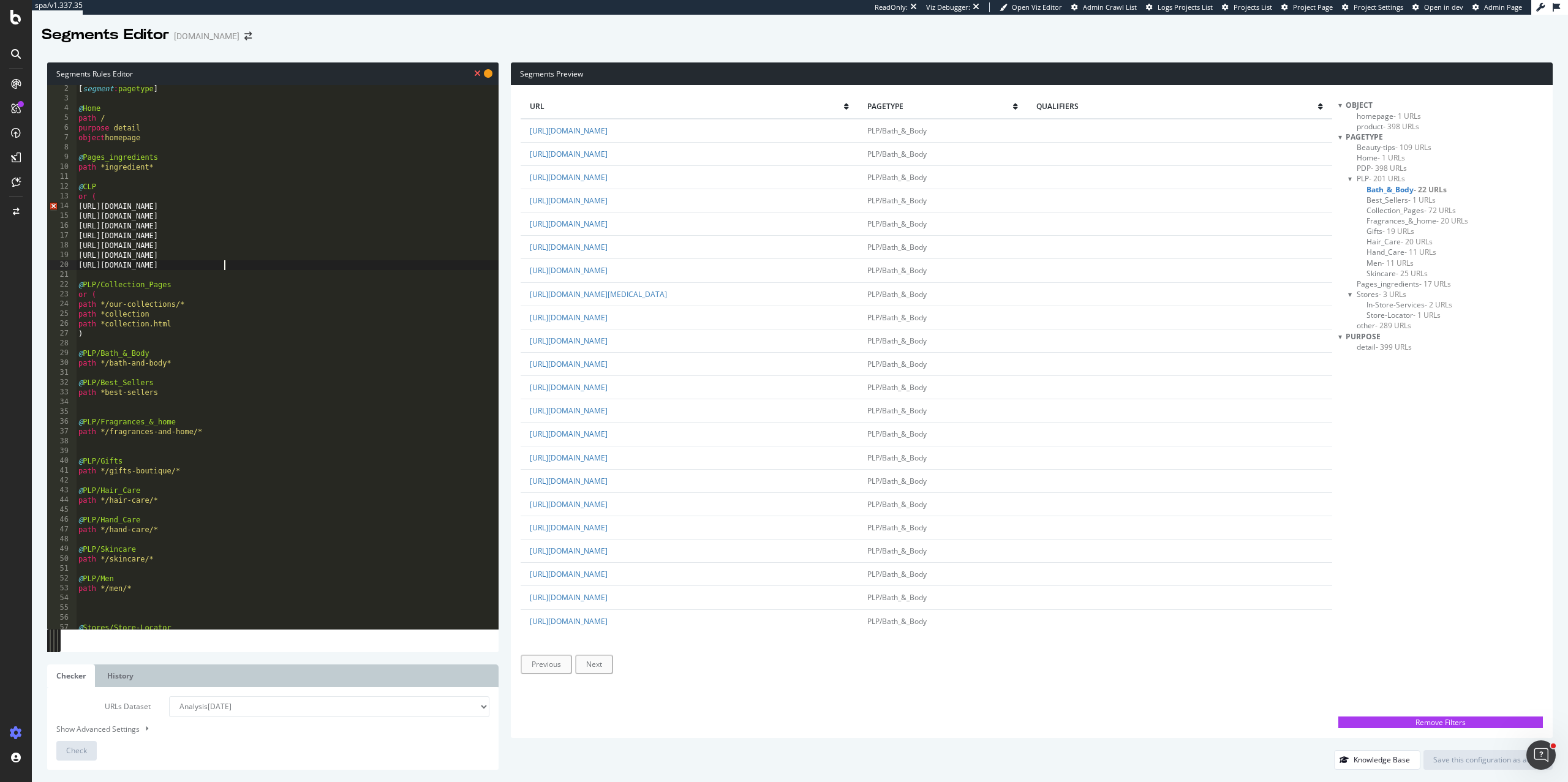
type textarea "https://uk.loccitane.com/skincare"
click at [82, 208] on div "[ segment : pagetype ] @ Home path / purpose detail object homepage @ Pages_ing…" at bounding box center [288, 365] width 423 height 564
paste textarea "url"
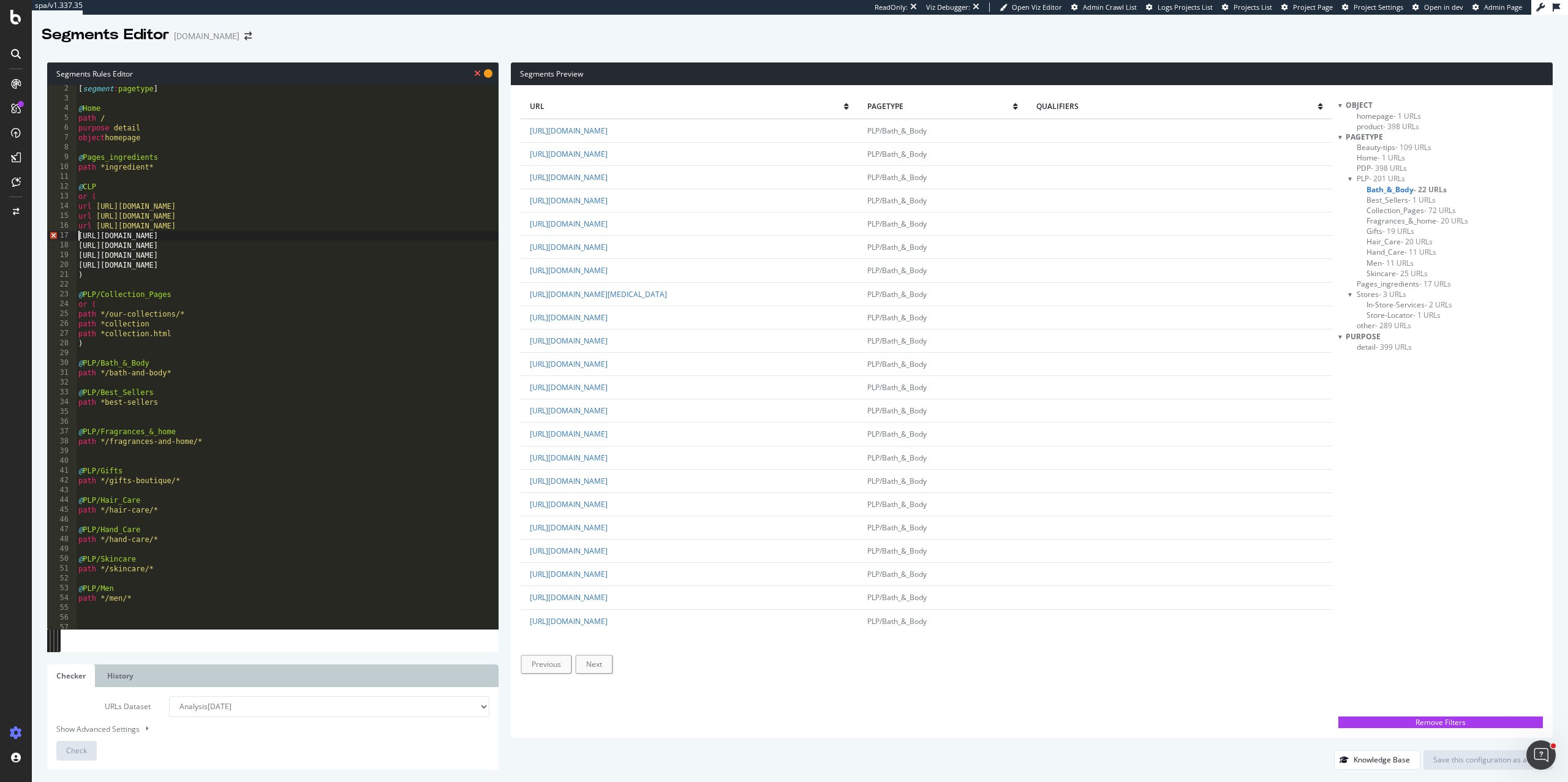
paste textarea "url"
click at [66, 757] on div "Check" at bounding box center [77, 751] width 21 height 18
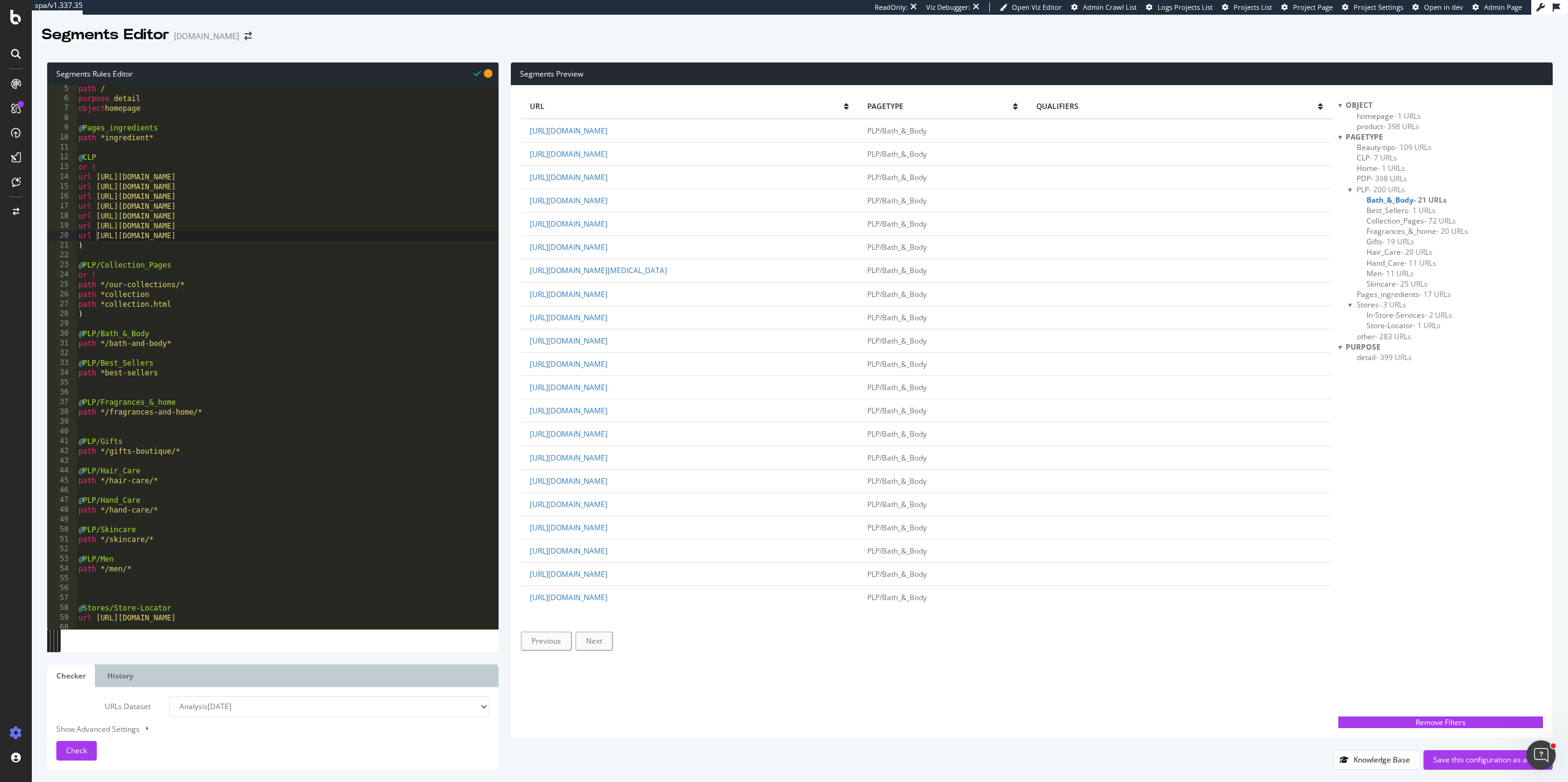
scroll to position [42, 0]
click at [175, 411] on div "path / purpose detail object homepage @ Pages_ingredients path *ingredient* @ C…" at bounding box center [288, 363] width 423 height 564
click at [214, 414] on div "path / purpose detail object homepage @ Pages_ingredients path *ingredient* @ C…" at bounding box center [288, 363] width 423 height 564
type textarea "path */fragrances-and-home/*"
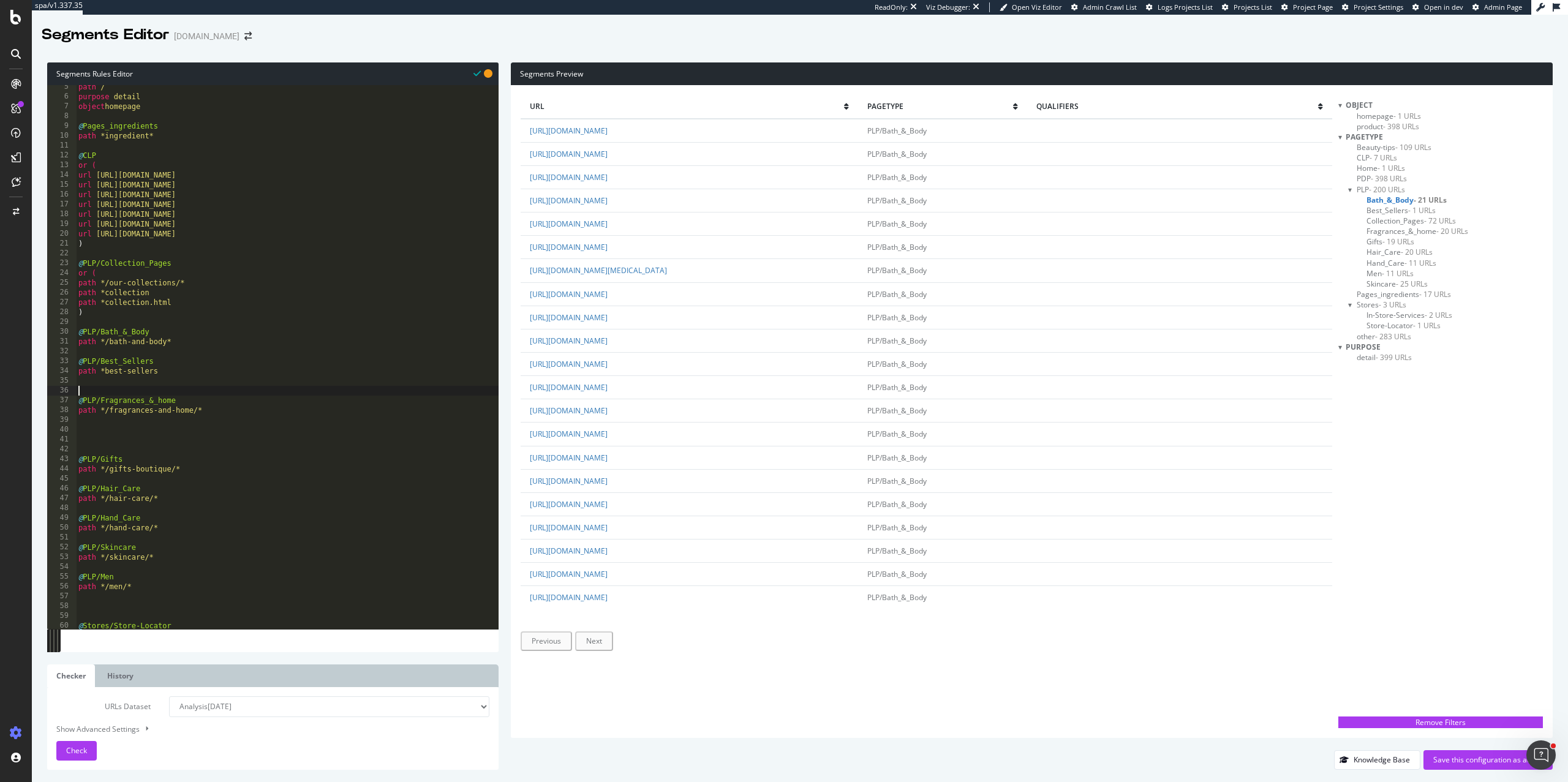
drag, startPoint x: 199, startPoint y: 395, endPoint x: 182, endPoint y: 395, distance: 17.0
click at [182, 395] on div "path / purpose detail object homepage @ Pages_ingredients path *ingredient* @ C…" at bounding box center [288, 363] width 423 height 564
click at [196, 401] on div "path / purpose detail object homepage @ Pages_ingredients path *ingredient* @ C…" at bounding box center [288, 363] width 423 height 564
drag, startPoint x: 214, startPoint y: 401, endPoint x: 42, endPoint y: 402, distance: 172.0
click at [42, 402] on div "Segments Rules Editor 5 6 7 8 9 10 11 12 13 14 15 16 17 18 19 20 21 22 23 24 25…" at bounding box center [800, 416] width 1537 height 732
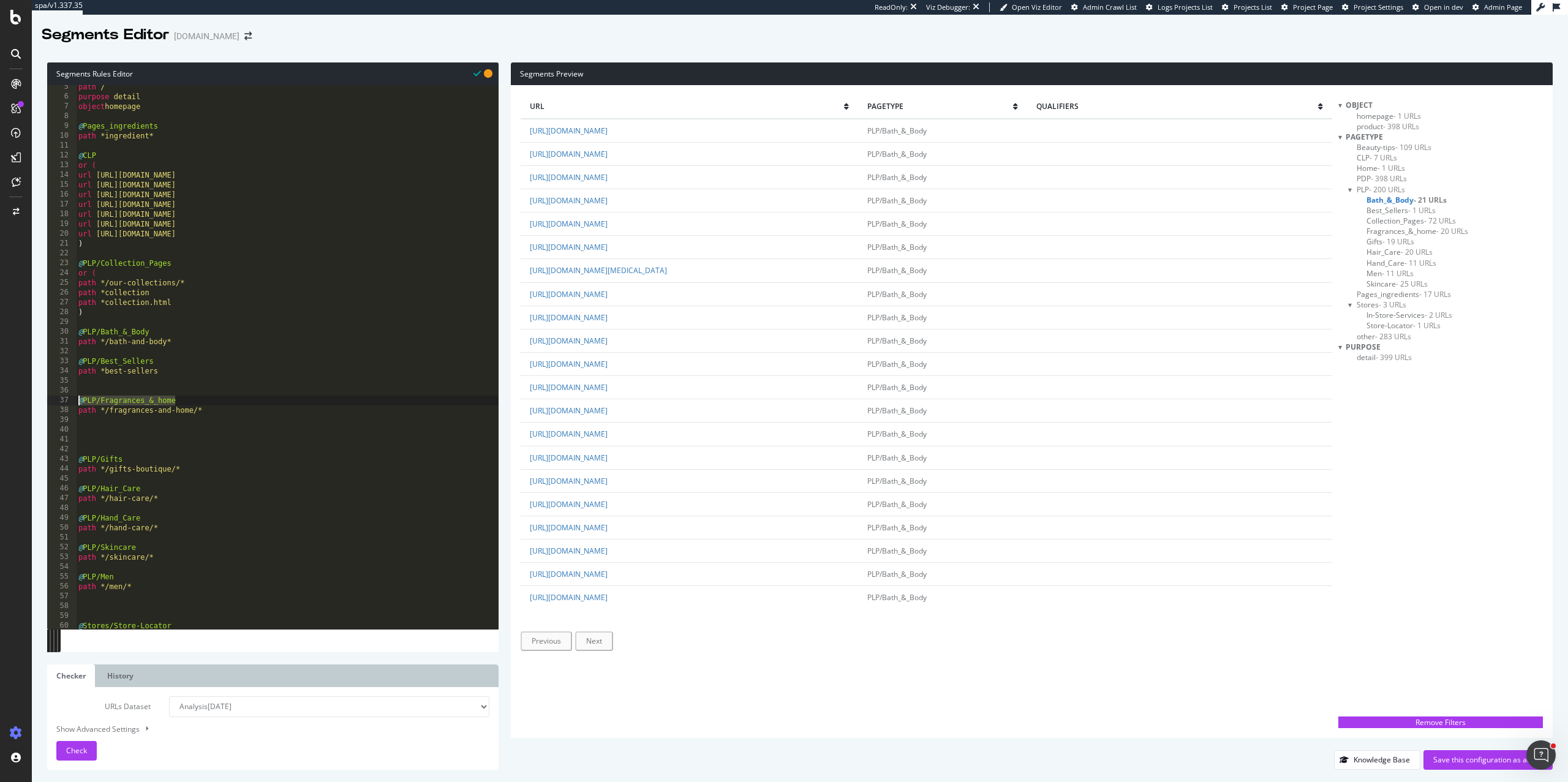
type textarea "@PLP/Fragrances_&_home"
click at [85, 433] on div "path / purpose detail object homepage @ Pages_ingredients path *ingredient* @ C…" at bounding box center [288, 363] width 423 height 564
paste textarea "@PLP/Fragrances_&_home"
drag, startPoint x: 182, startPoint y: 427, endPoint x: 101, endPoint y: 426, distance: 81.0
click at [101, 426] on div "path / purpose detail object homepage @ Pages_ingredients path *ingredient* @ C…" at bounding box center [288, 363] width 423 height 564
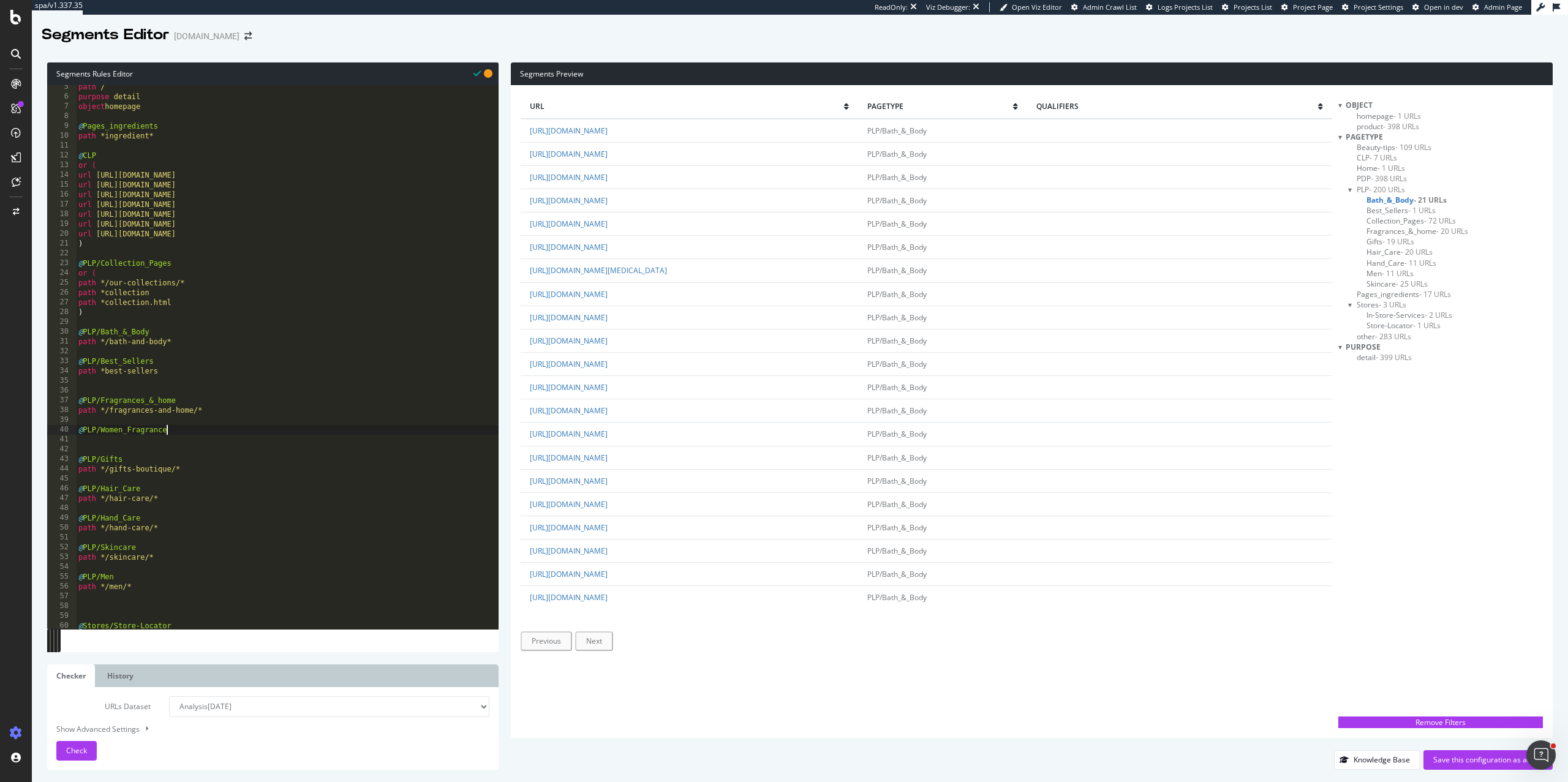
scroll to position [0, 6]
type textarea "@PLP/Women_Fragrances"
paste textarea "/womens-fragrances/"
click at [114, 441] on div "path / purpose detail object homepage @ Pages_ingredients path *ingredient* @ C…" at bounding box center [288, 363] width 423 height 564
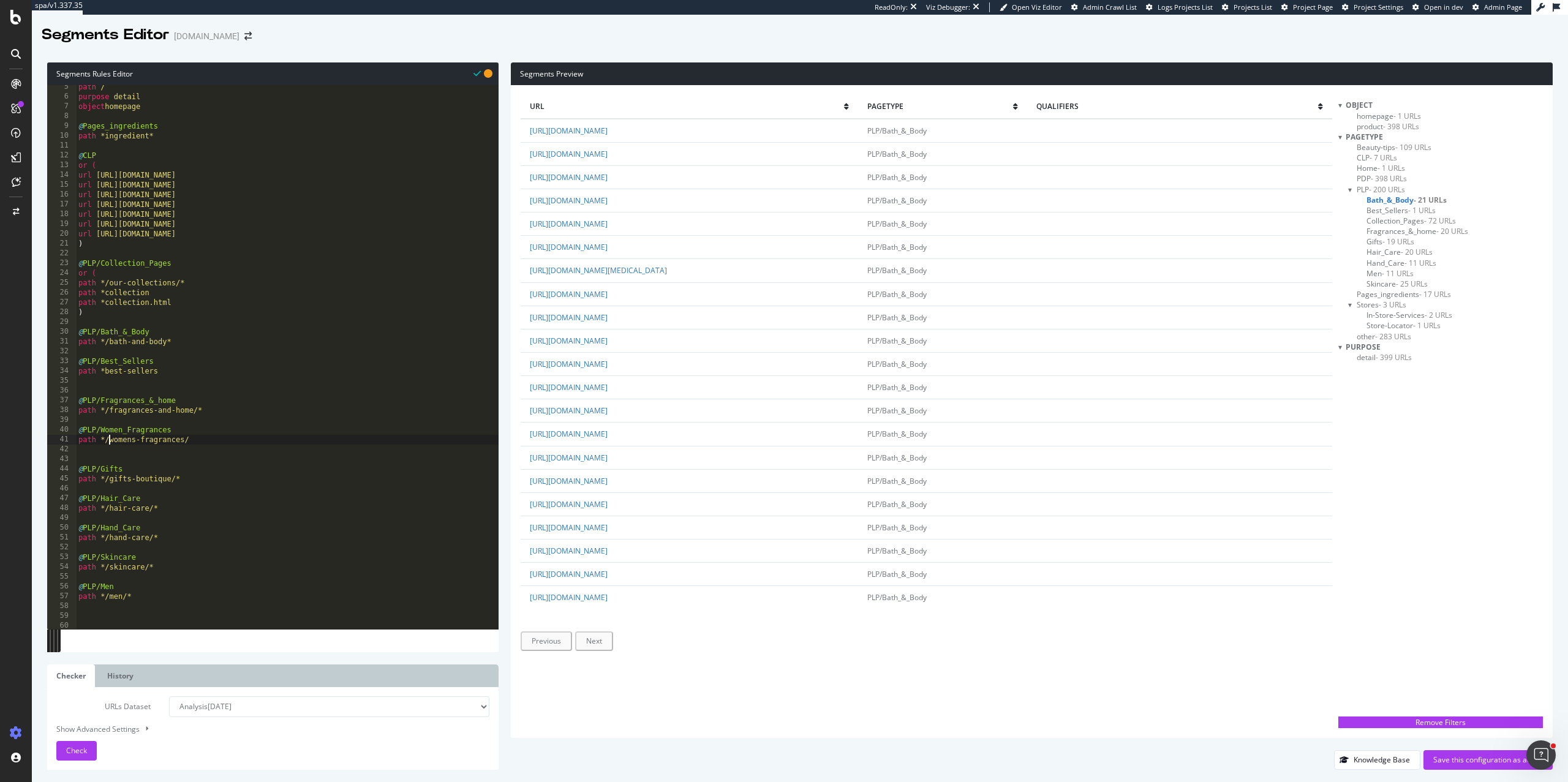
click at [202, 443] on div "path / purpose detail object homepage @ Pages_ingredients path *ingredient* @ C…" at bounding box center [288, 363] width 423 height 564
click at [81, 745] on span "Check" at bounding box center [77, 751] width 21 height 10
click at [258, 235] on div "path / purpose detail object homepage @ Pages_ingredients path *ingredient* @ C…" at bounding box center [288, 363] width 423 height 564
type textarea "url https://uk.loccitane.com/skincare"
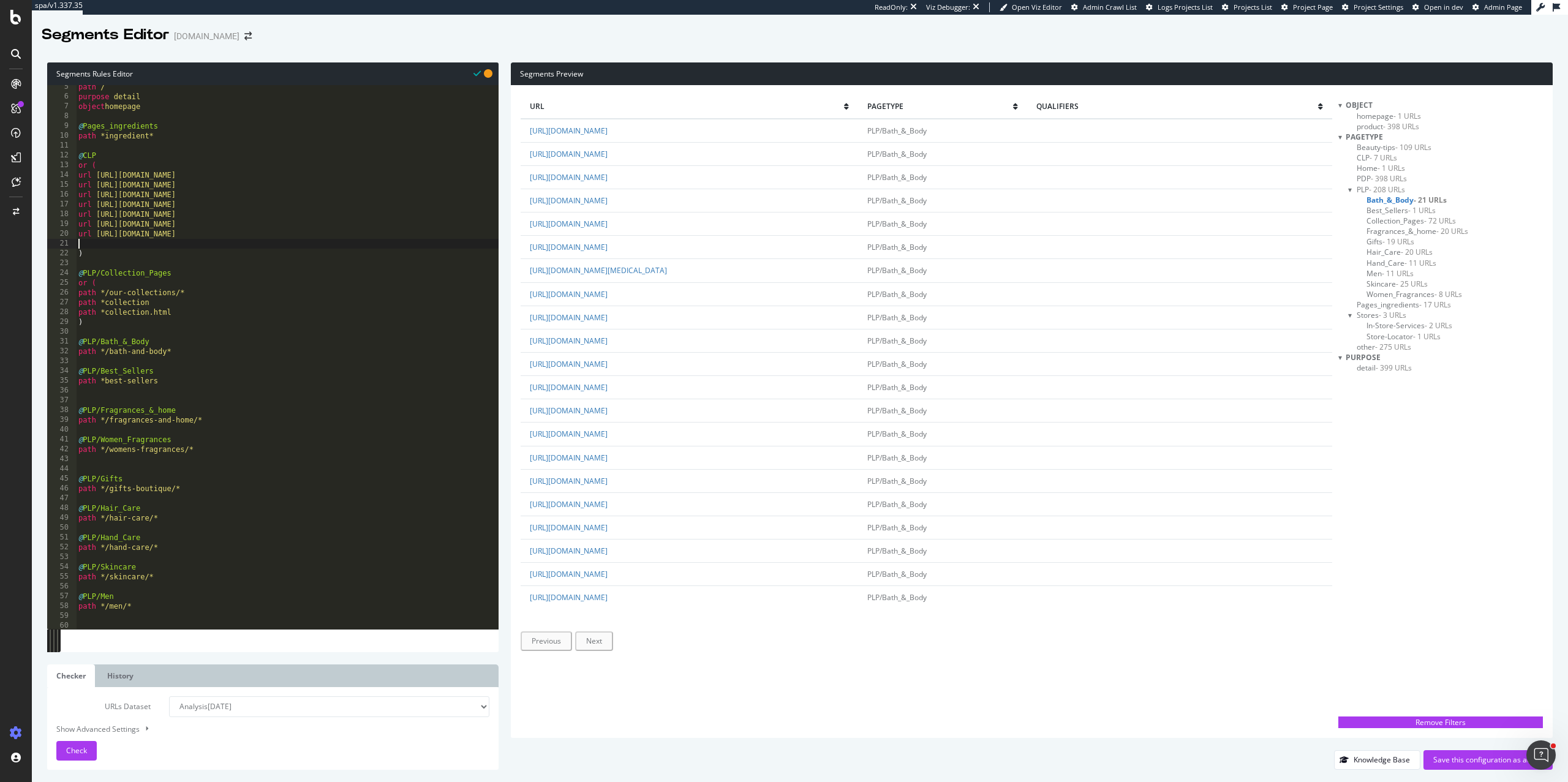
scroll to position [0, 0]
paste textarea "https://uk.loccitane.com/our-collections"
type textarea "url https://uk.loccitane.com/our-collections"
paste textarea "https://uk.loccitane.com/best-sellers"
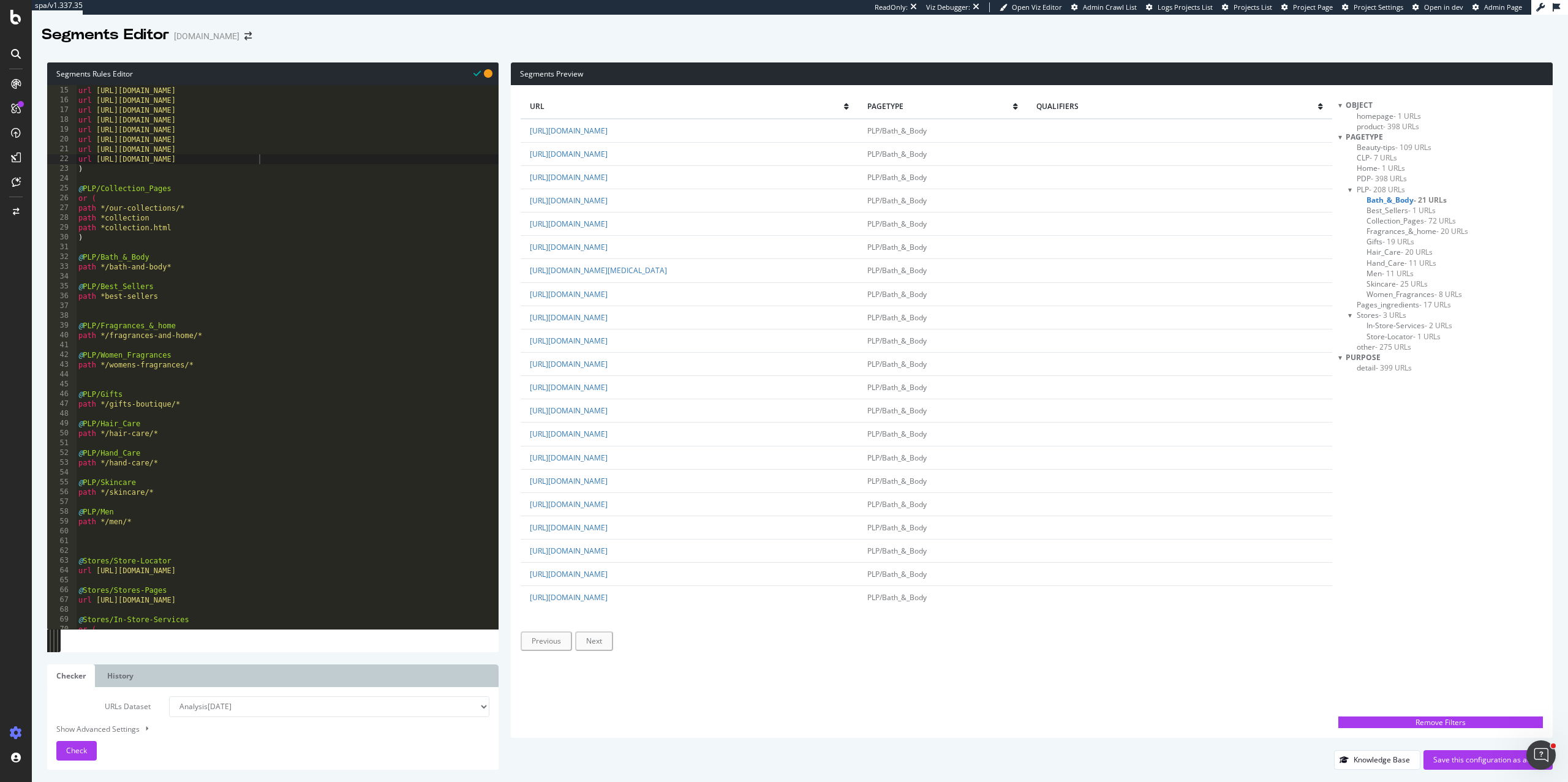
scroll to position [137, 0]
click at [188, 365] on div "url https://uk.loccitane.com/fragrances-and-home url https://uk.loccitane.com/g…" at bounding box center [288, 366] width 423 height 564
type textarea "path */womens-fragrances*"
click at [202, 368] on div "url https://uk.loccitane.com/fragrances-and-home url https://uk.loccitane.com/g…" at bounding box center [288, 366] width 423 height 564
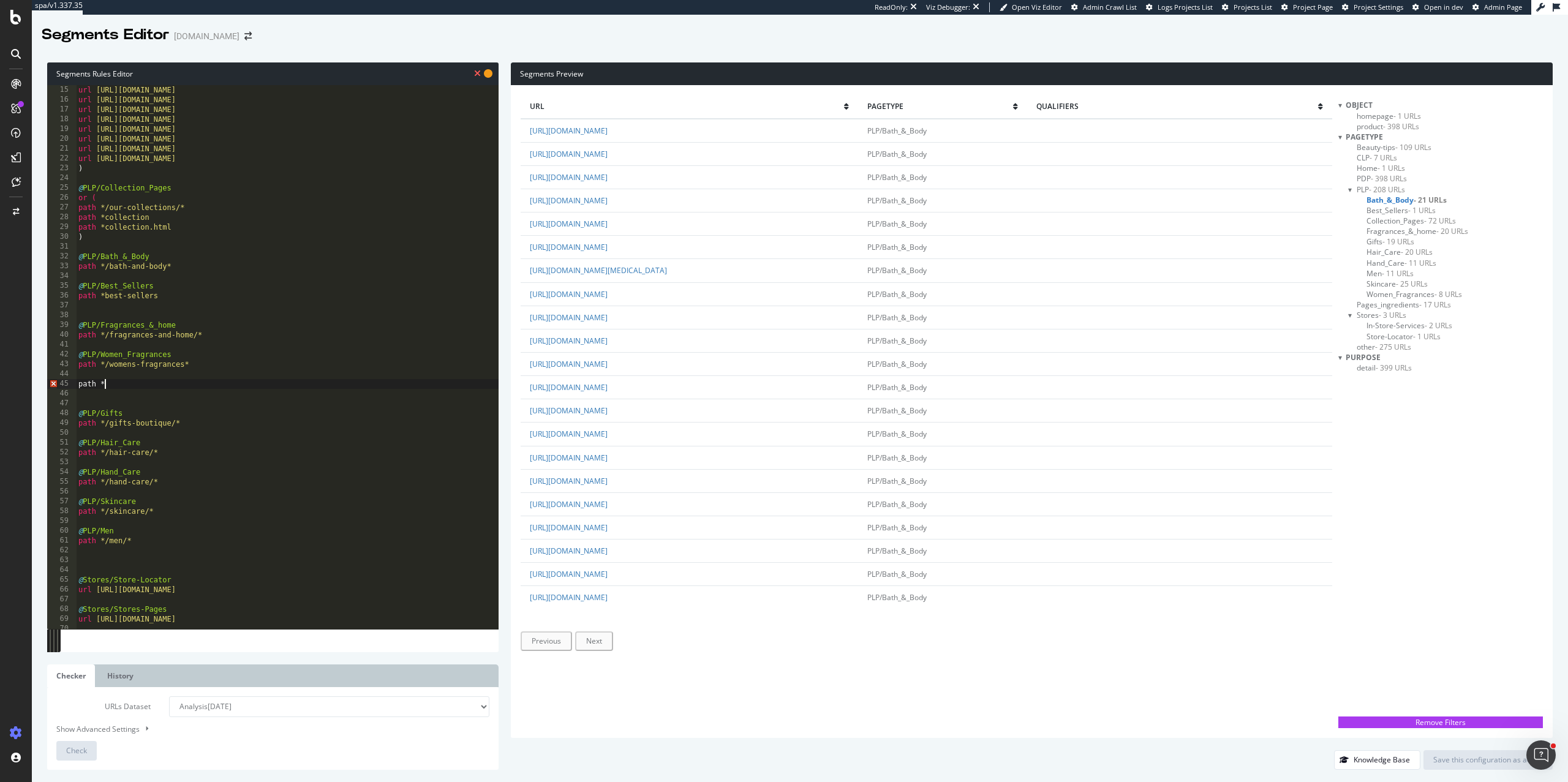
paste textarea "https://uk.loccitane.com/men-fragrances"
drag, startPoint x: 214, startPoint y: 383, endPoint x: 108, endPoint y: 384, distance: 106.0
click at [108, 384] on div "url https://uk.loccitane.com/fragrances-and-home url https://uk.loccitane.com/g…" at bounding box center [288, 366] width 423 height 564
click at [211, 385] on div "url https://uk.loccitane.com/fragrances-and-home url https://uk.loccitane.com/g…" at bounding box center [288, 366] width 423 height 564
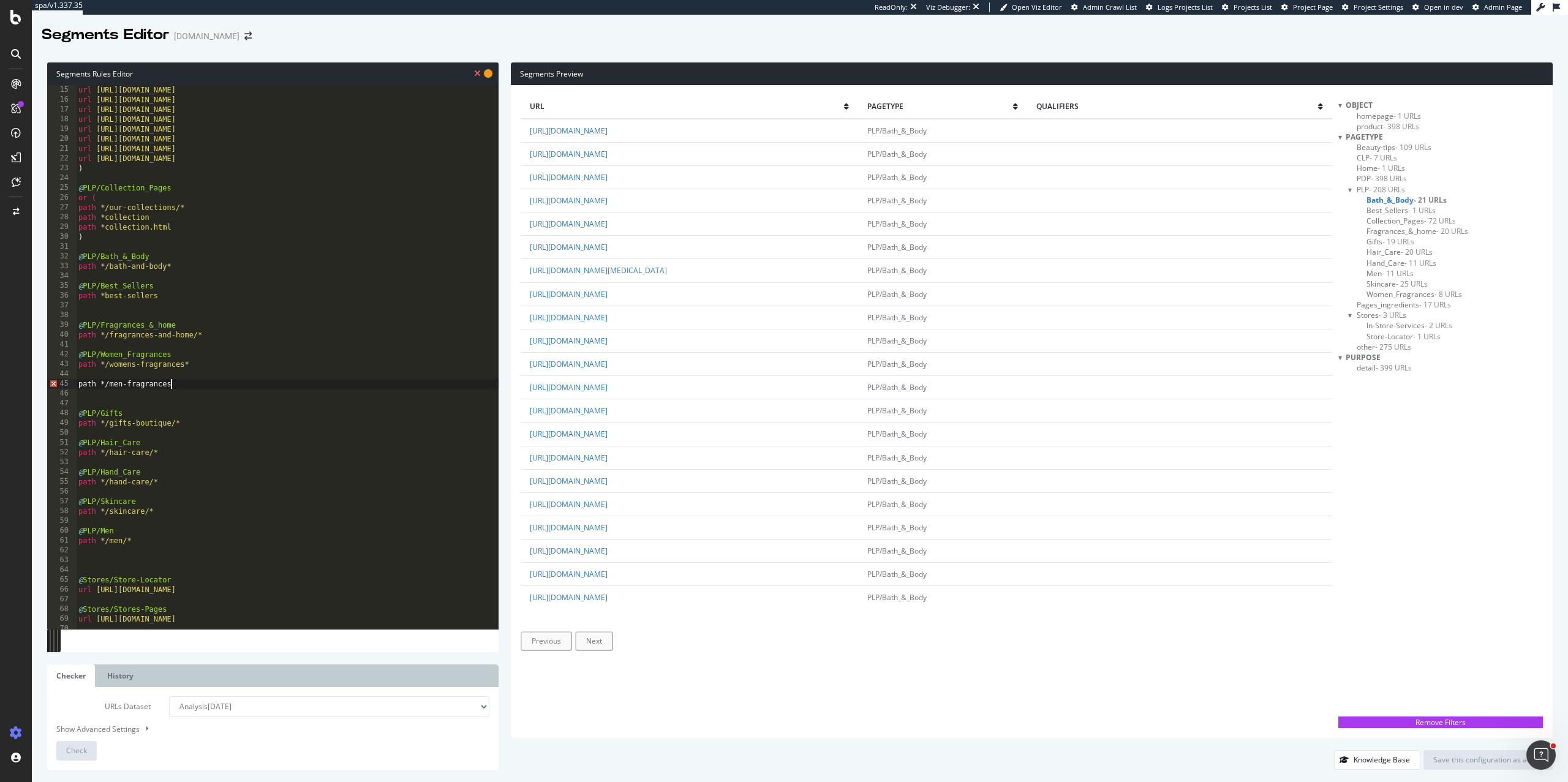
scroll to position [0, 6]
drag, startPoint x: 185, startPoint y: 357, endPoint x: 44, endPoint y: 357, distance: 141.0
click at [44, 357] on div "Segments Rules Editor path */men-fragrances* 15 16 17 18 19 20 21 22 23 24 25 2…" at bounding box center [800, 416] width 1537 height 732
type textarea "@PLP/Women_Fragrances"
click at [106, 371] on div "url https://uk.loccitane.com/fragrances-and-home url https://uk.loccitane.com/g…" at bounding box center [288, 366] width 423 height 564
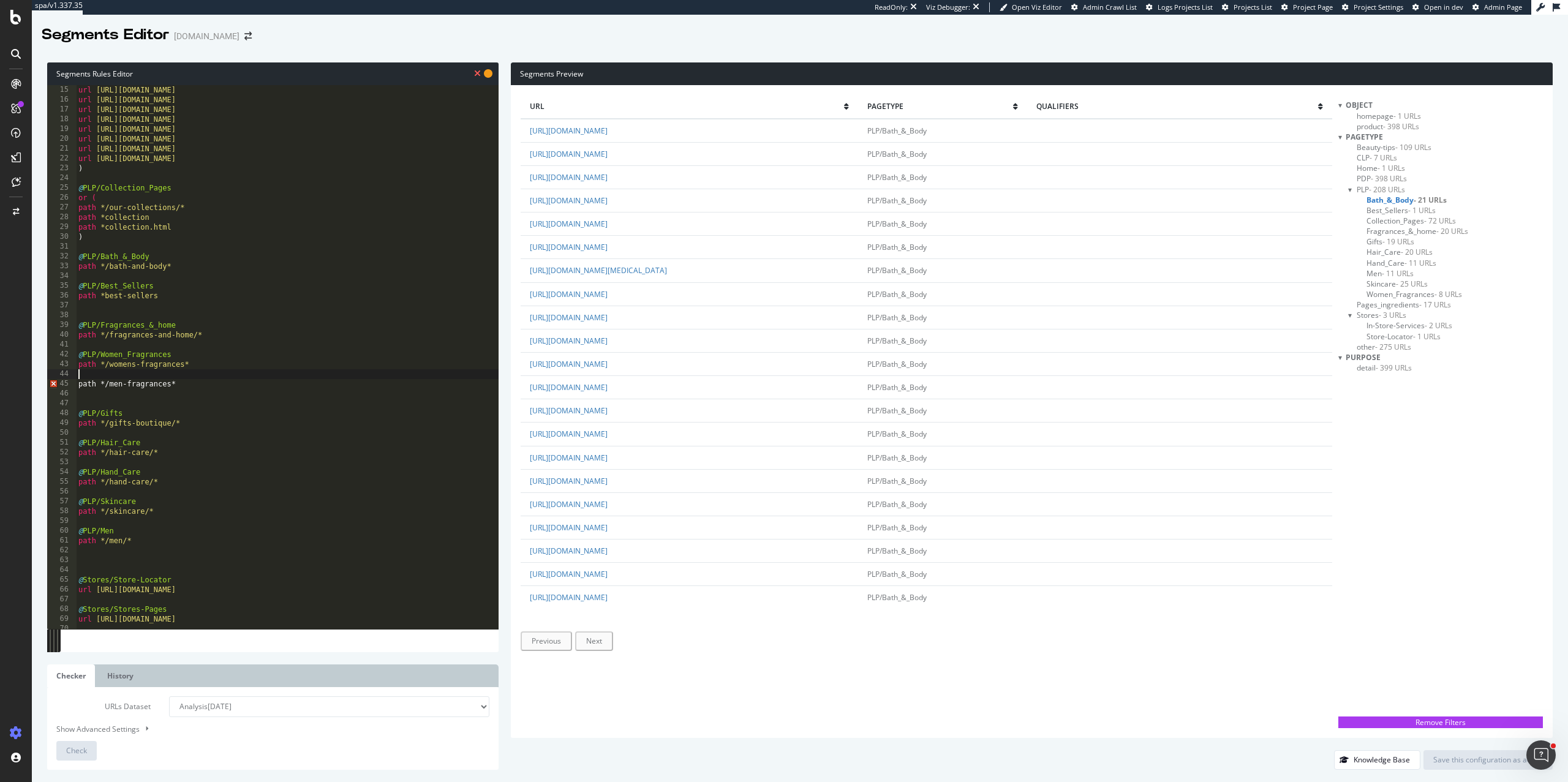
scroll to position [0, 0]
paste textarea "@PLP/Women_Fragrances"
click at [121, 384] on div "url https://uk.loccitane.com/fragrances-and-home url https://uk.loccitane.com/g…" at bounding box center [288, 366] width 423 height 564
click at [78, 758] on div "Check" at bounding box center [77, 751] width 21 height 18
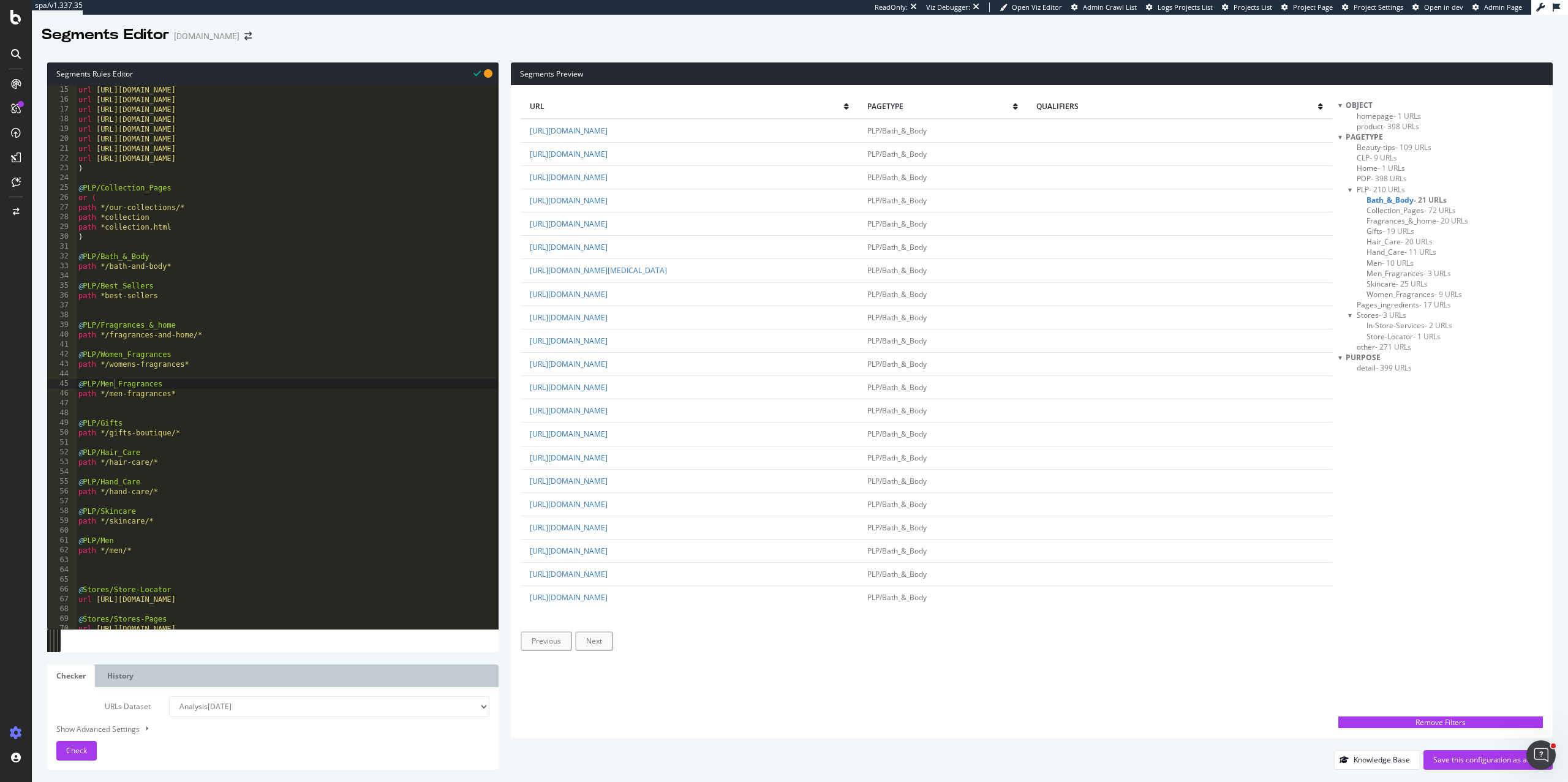
click at [160, 366] on div "url https://uk.loccitane.com/fragrances-and-home url https://uk.loccitane.com/g…" at bounding box center [288, 366] width 423 height 564
drag, startPoint x: 214, startPoint y: 366, endPoint x: 65, endPoint y: 355, distance: 149.4
click at [65, 355] on div "@PLP/Men_Fragrances 15 16 17 18 19 20 21 22 23 24 25 26 27 28 29 30 31 32 33 34…" at bounding box center [273, 356] width 452 height 543
drag, startPoint x: 194, startPoint y: 321, endPoint x: 100, endPoint y: 325, distance: 94.1
click at [100, 325] on div "url https://uk.loccitane.com/fragrances-and-home url https://uk.loccitane.com/g…" at bounding box center [288, 366] width 423 height 564
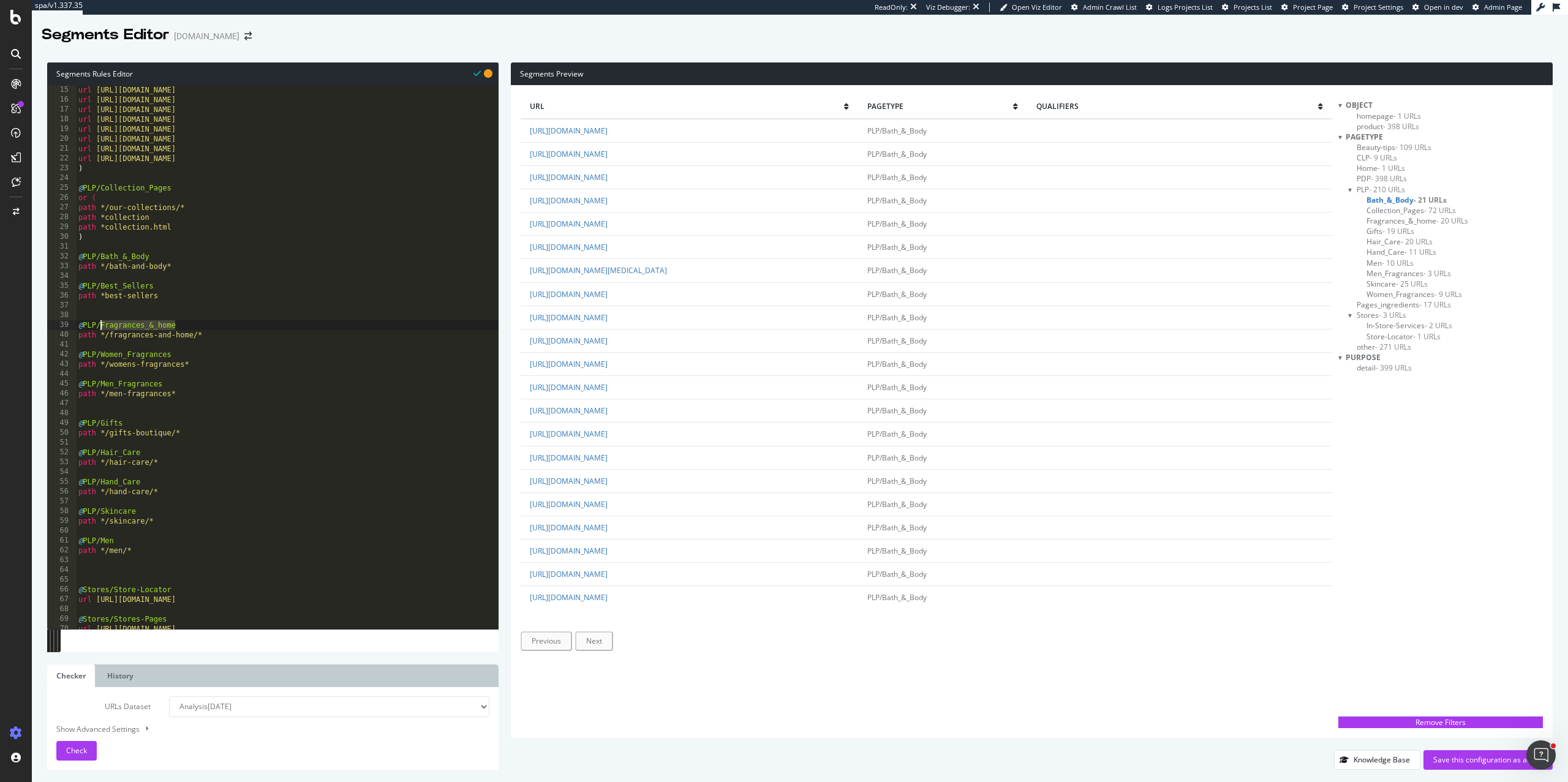
click at [100, 353] on div "url https://uk.loccitane.com/fragrances-and-home url https://uk.loccitane.com/g…" at bounding box center [288, 366] width 423 height 564
paste textarea "Fragrances_&_home"
click at [64, 751] on button "Check" at bounding box center [76, 751] width 40 height 19
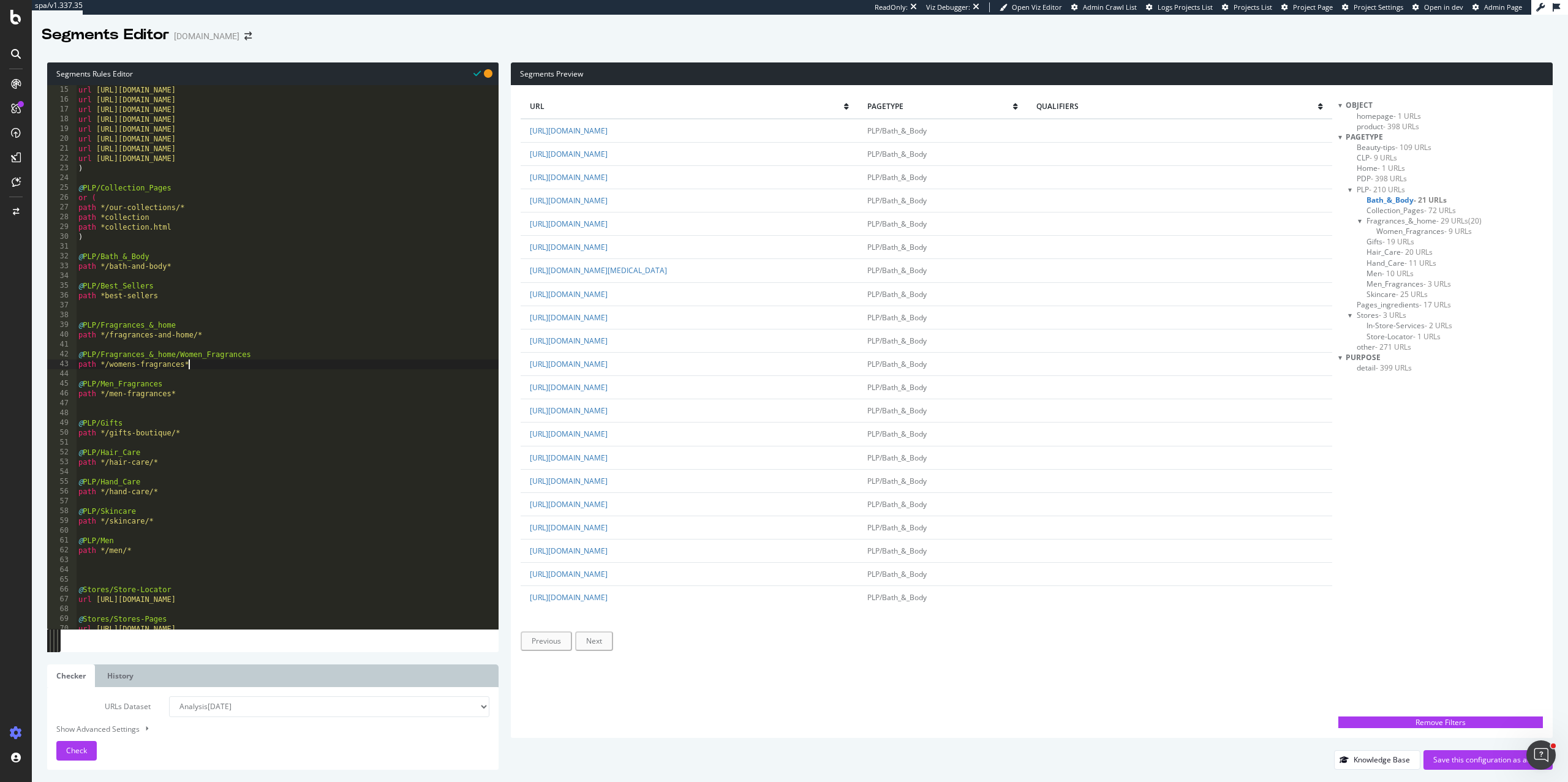
click at [226, 360] on div "url https://uk.loccitane.com/fragrances-and-home url https://uk.loccitane.com/g…" at bounding box center [288, 366] width 423 height 564
drag, startPoint x: 181, startPoint y: 356, endPoint x: 95, endPoint y: 355, distance: 86.0
click at [95, 355] on div "url https://uk.loccitane.com/fragrances-and-home url https://uk.loccitane.com/g…" at bounding box center [288, 366] width 423 height 564
click at [100, 382] on div "url https://uk.loccitane.com/fragrances-and-home url https://uk.loccitane.com/g…" at bounding box center [288, 366] width 423 height 564
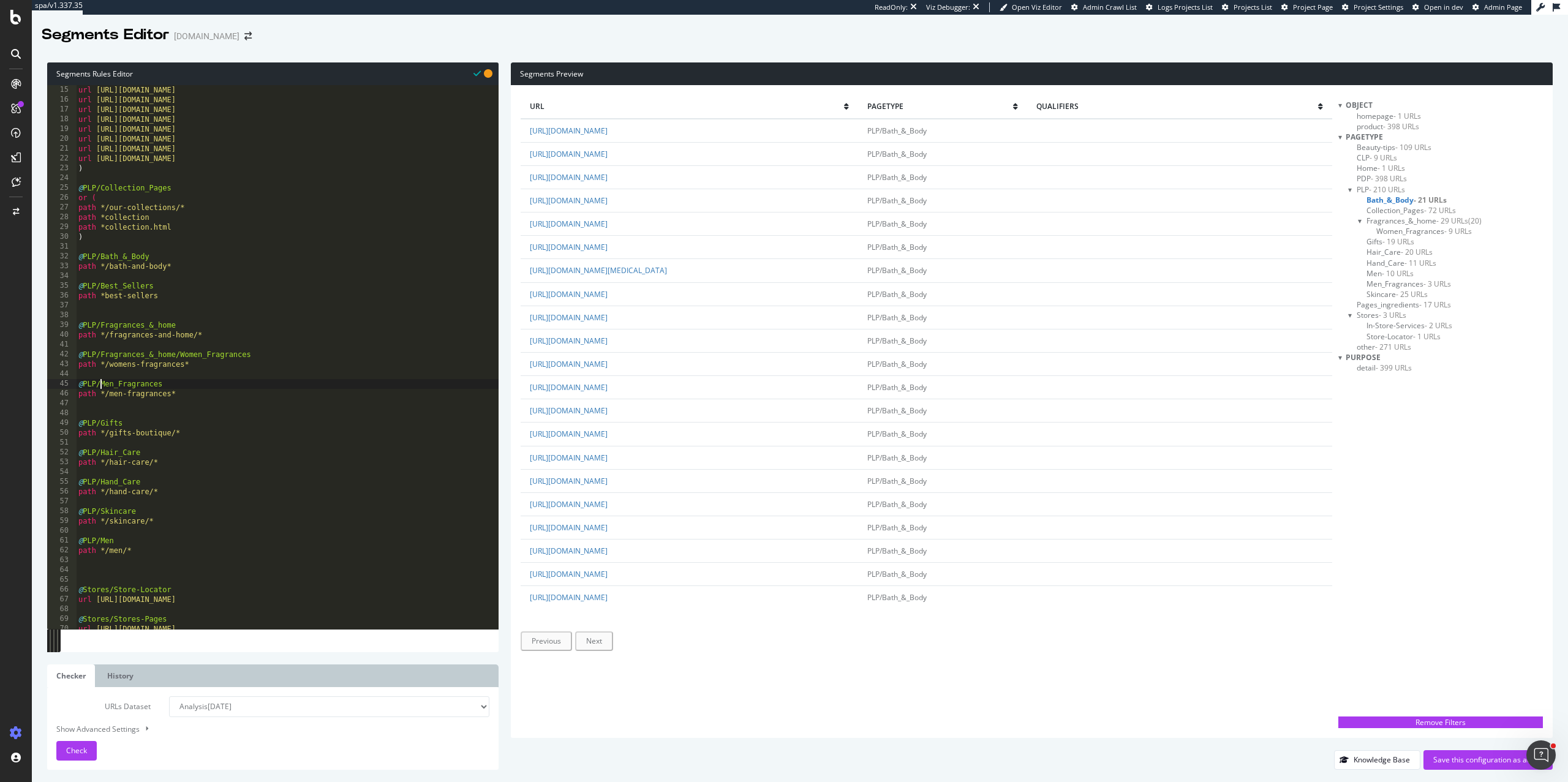
paste textarea "/Fragrances_&_home/"
click at [103, 382] on div "url https://uk.loccitane.com/fragrances-and-home url https://uk.loccitane.com/g…" at bounding box center [288, 366] width 423 height 564
click at [186, 388] on div "url https://uk.loccitane.com/fragrances-and-home url https://uk.loccitane.com/g…" at bounding box center [288, 366] width 423 height 564
click at [68, 754] on span "Check" at bounding box center [77, 751] width 21 height 10
click at [1398, 221] on span "Fragrances_&_home - 32 URLs" at bounding box center [1418, 221] width 101 height 10
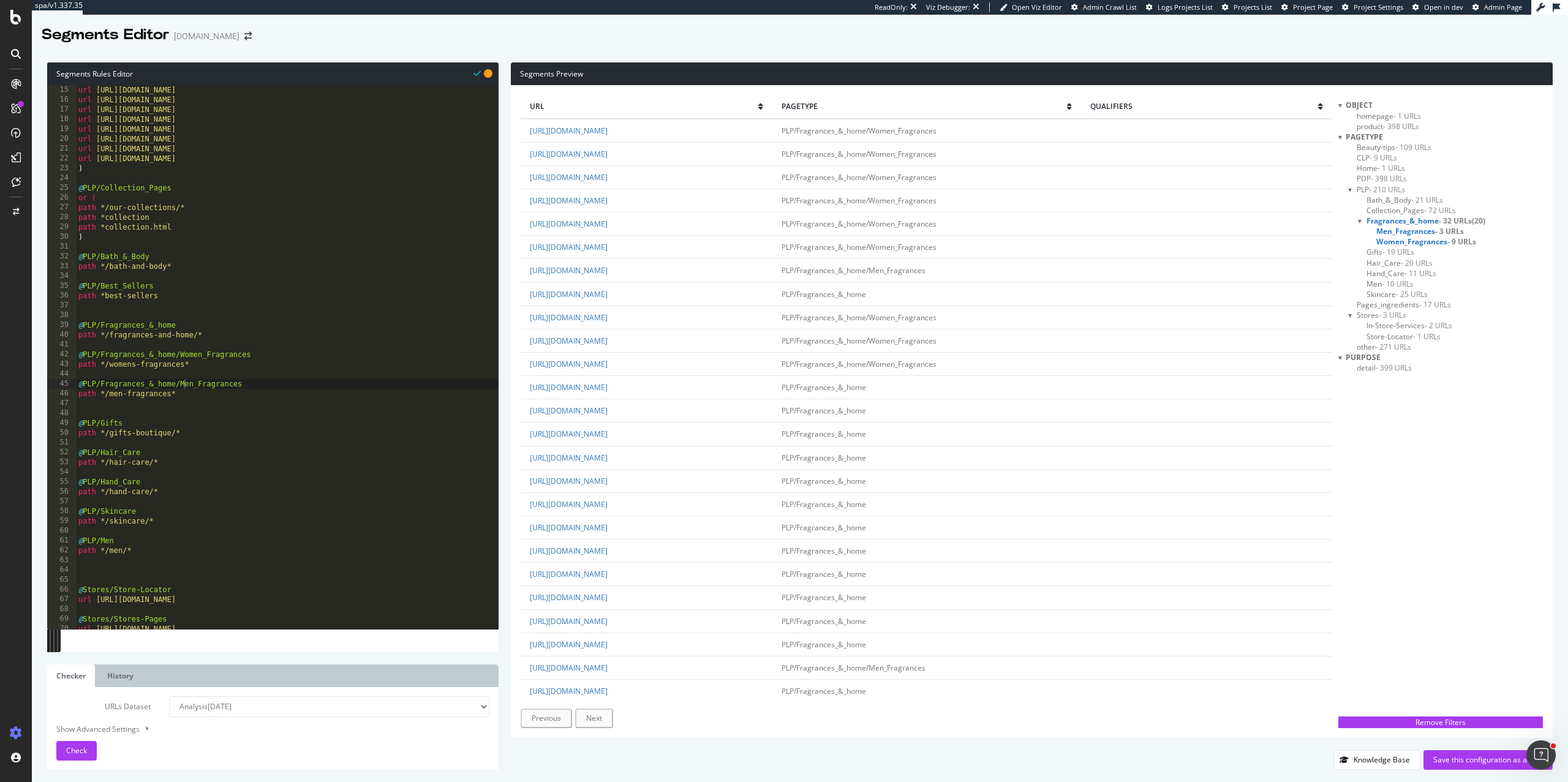
click at [1397, 232] on span "Men_Fragrances - 3 URLs" at bounding box center [1420, 232] width 87 height 10
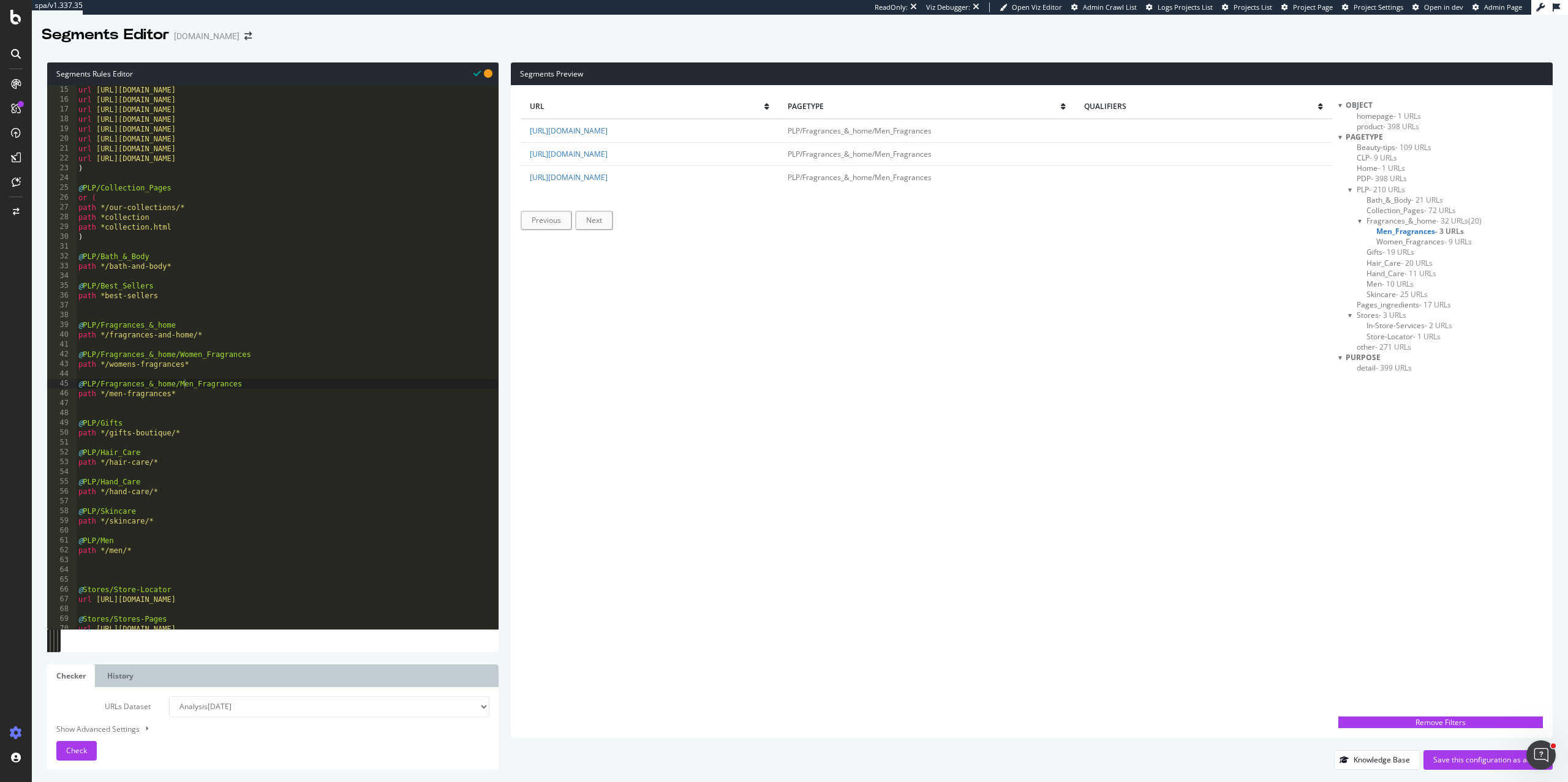
click at [1404, 240] on span "Women_Fragrances - 9 URLs" at bounding box center [1424, 242] width 95 height 10
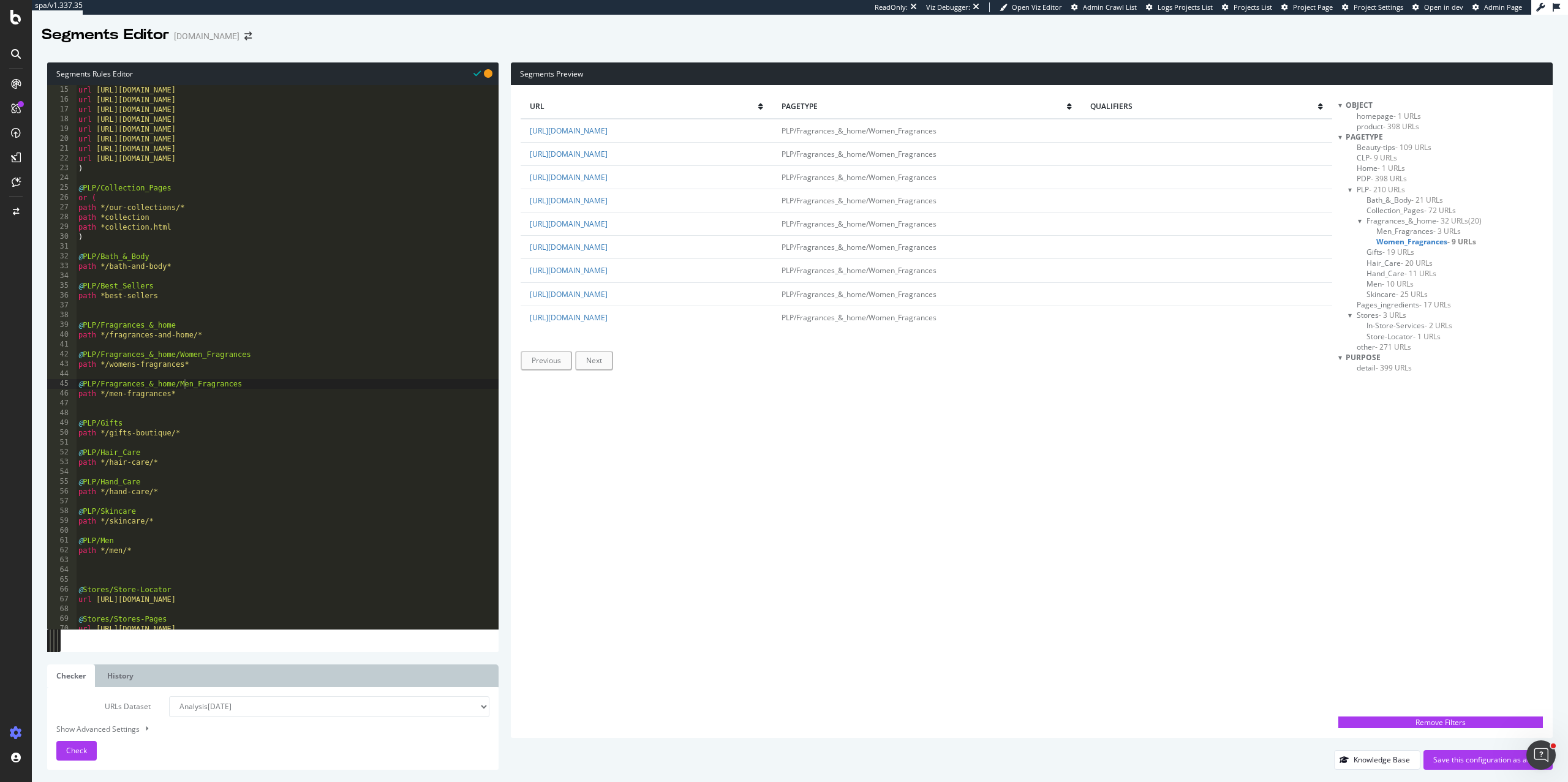
click at [1394, 219] on span "Fragrances_&_home - 32 URLs" at bounding box center [1418, 221] width 101 height 10
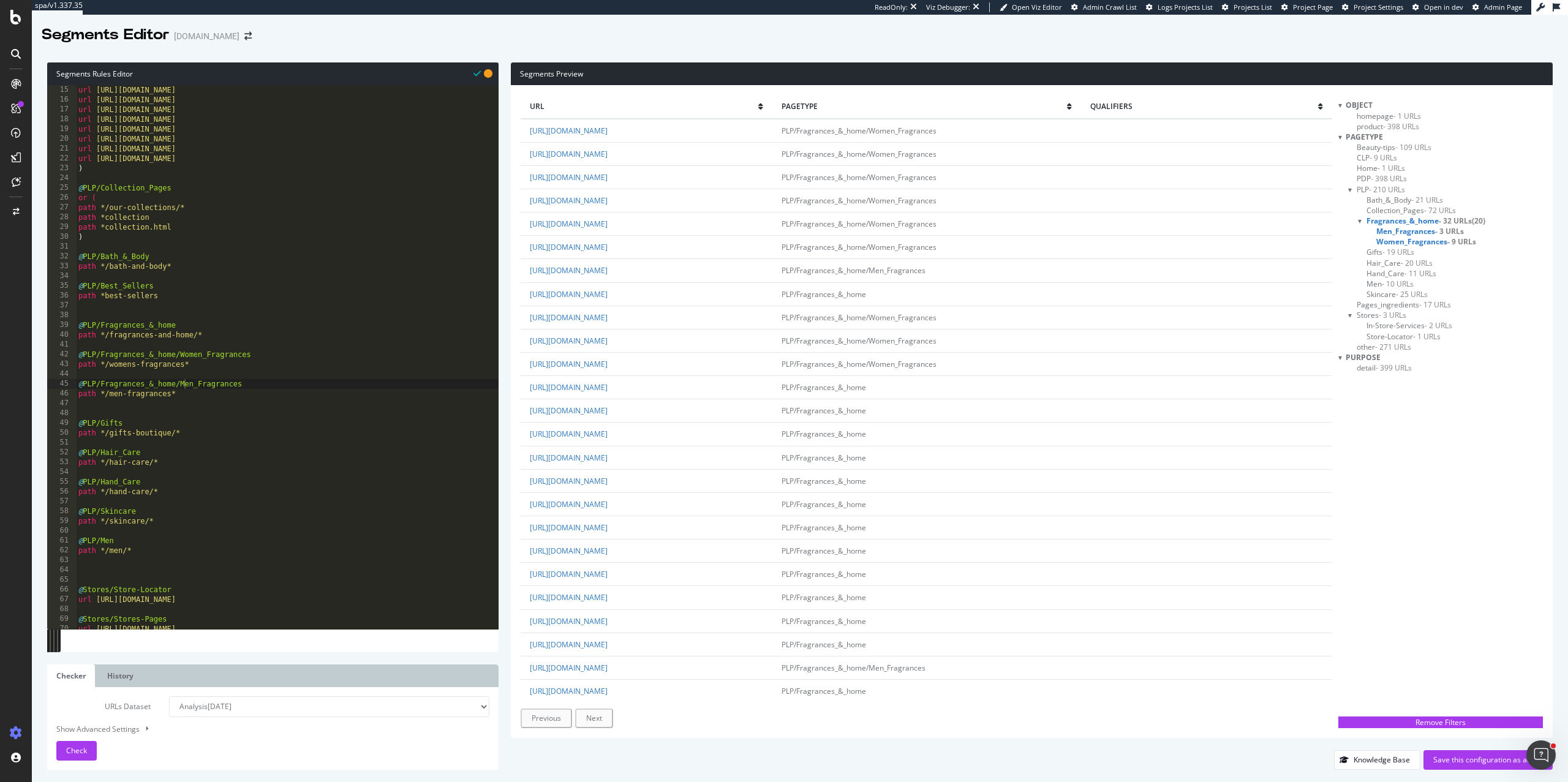
scroll to position [0, 3]
click at [122, 419] on div "url https://uk.loccitane.com/fragrances-and-home url https://uk.loccitane.com/g…" at bounding box center [288, 366] width 423 height 564
drag, startPoint x: 128, startPoint y: 422, endPoint x: 101, endPoint y: 423, distance: 27.0
click at [101, 423] on div "url https://uk.loccitane.com/fragrances-and-home url https://uk.loccitane.com/g…" at bounding box center [288, 366] width 423 height 564
click at [1393, 262] on span "Hair_Care - 20 URLs" at bounding box center [1400, 263] width 66 height 10
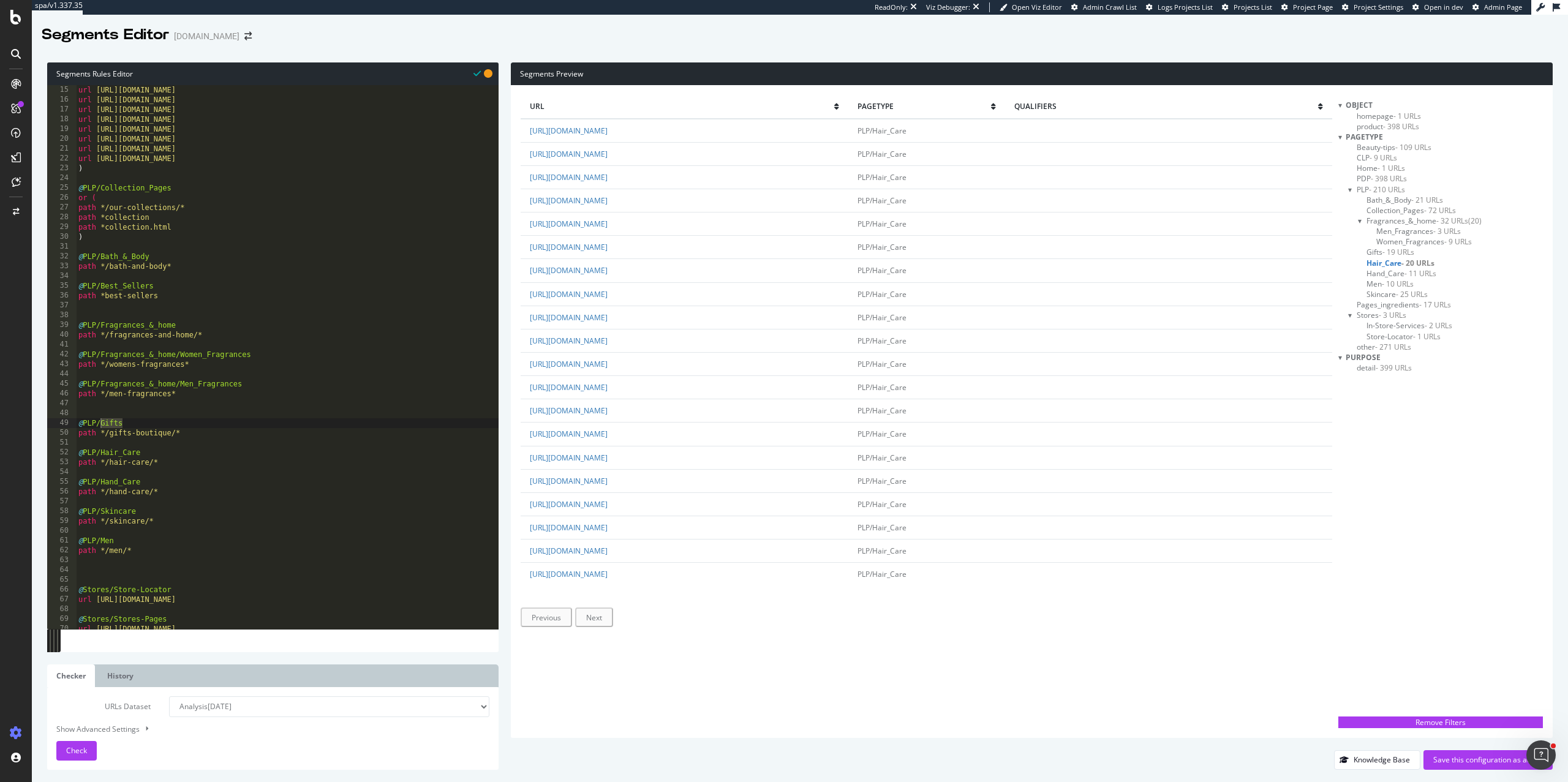
click at [1379, 285] on span "Men - 10 URLs" at bounding box center [1391, 284] width 47 height 10
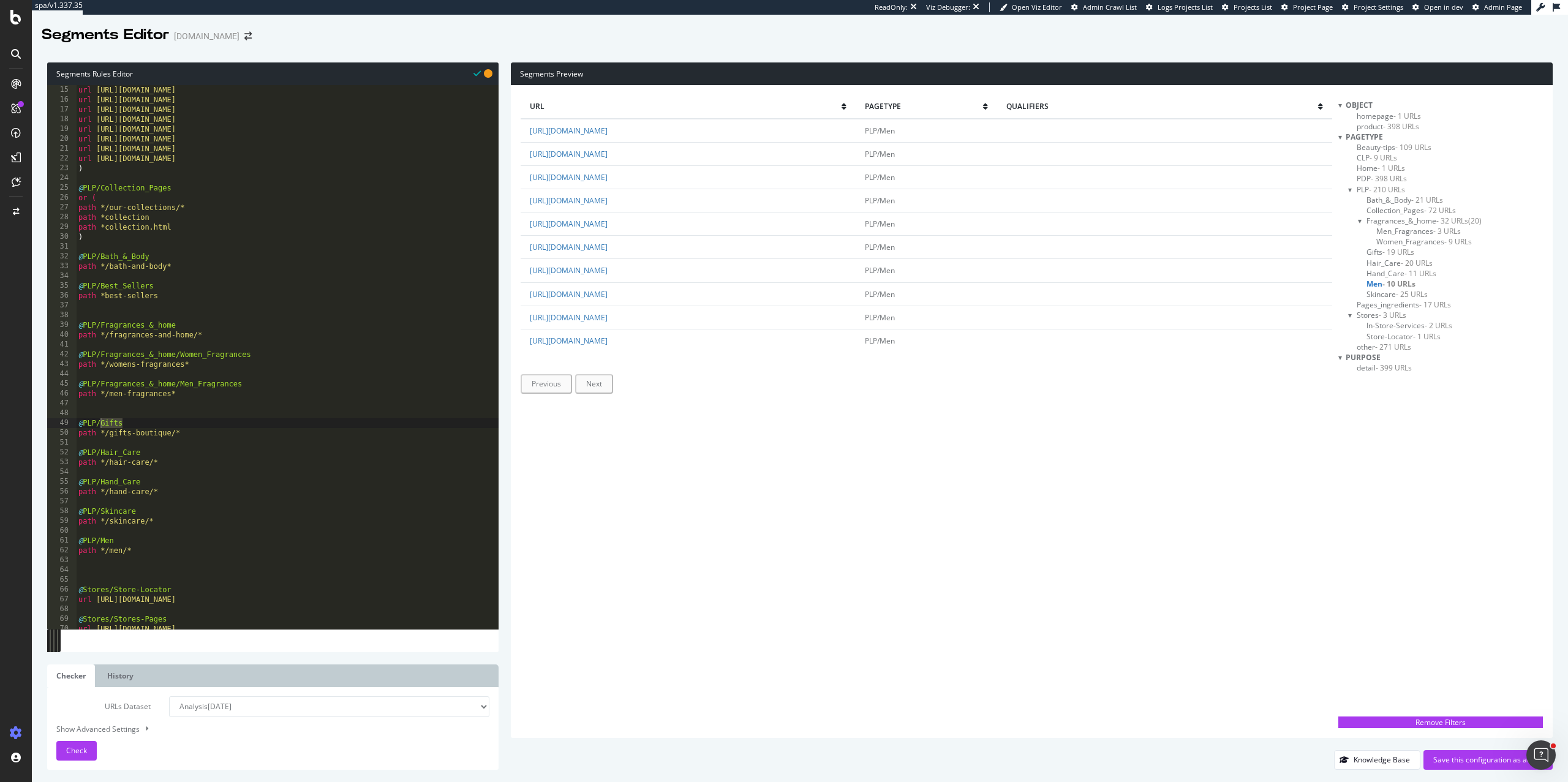
click at [760, 467] on div "url pagetype qualifiers https://uk.loccitane.com/men/product-type/skincare-for-…" at bounding box center [926, 412] width 812 height 633
click at [1399, 228] on span "Men_Fragrances - 3 URLs" at bounding box center [1419, 232] width 85 height 10
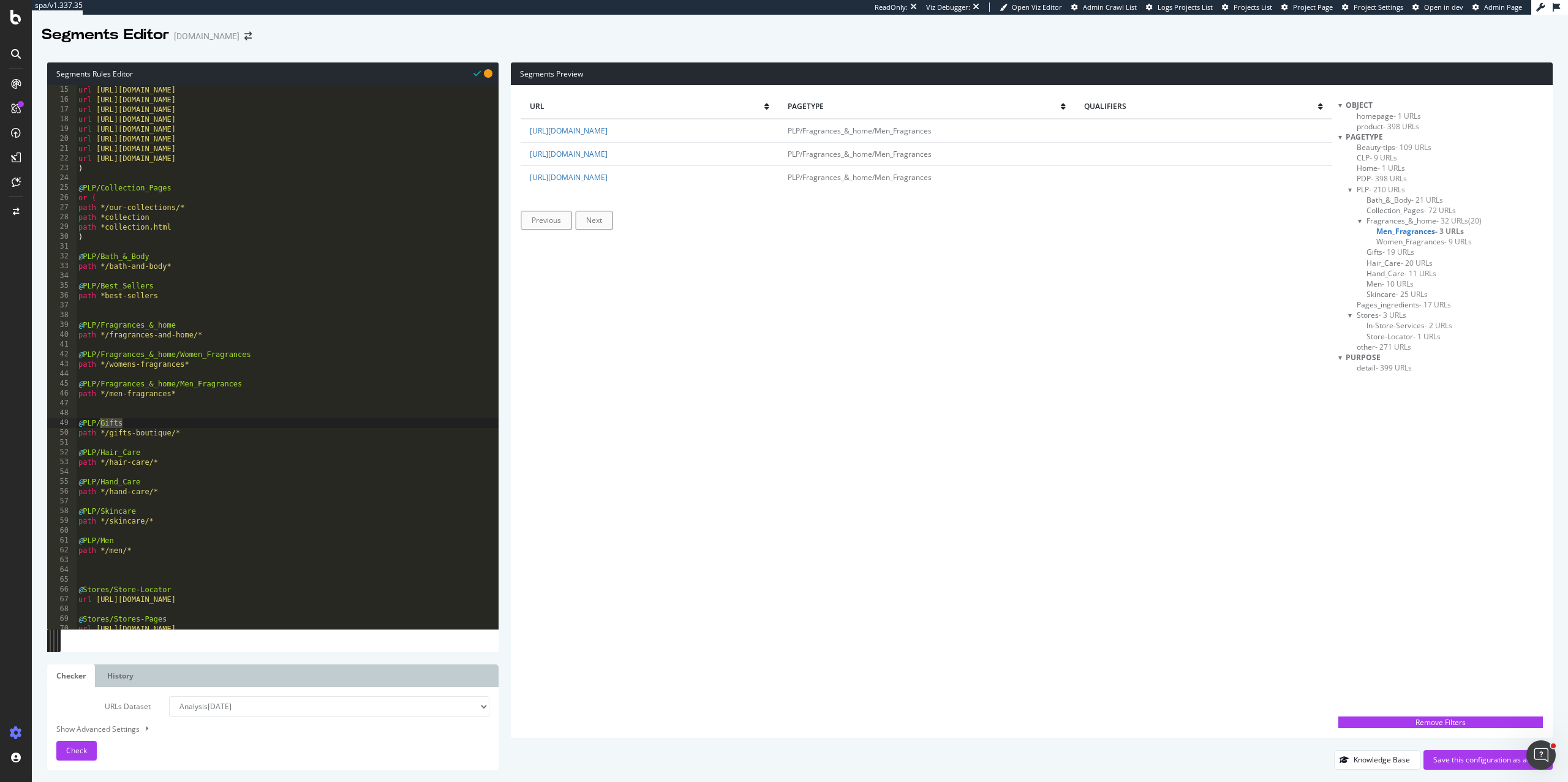
click at [1403, 240] on span "Women_Fragrances - 9 URLs" at bounding box center [1424, 242] width 95 height 10
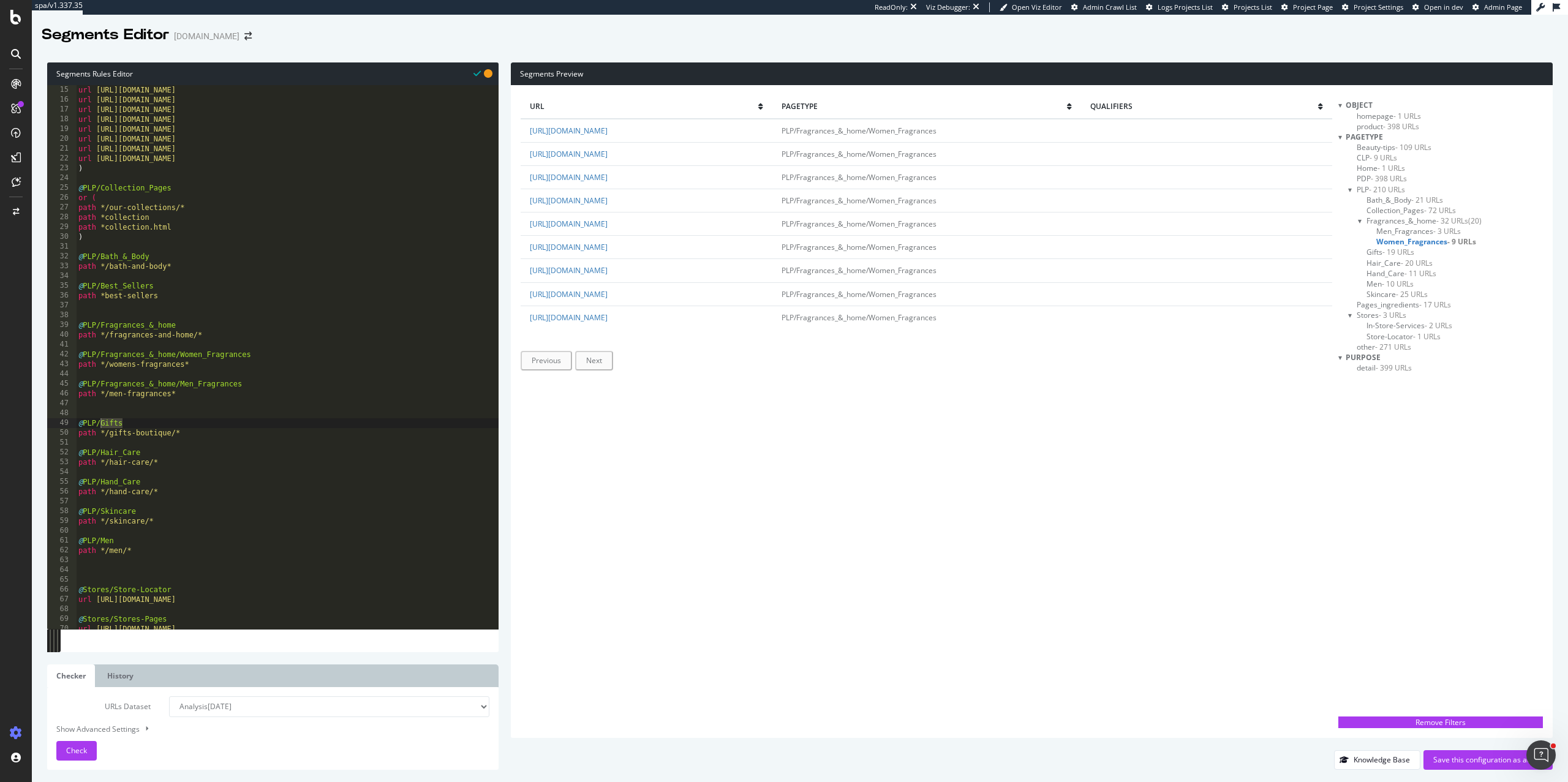
click at [1391, 218] on span "Fragrances_&_home - 32 URLs" at bounding box center [1418, 221] width 101 height 10
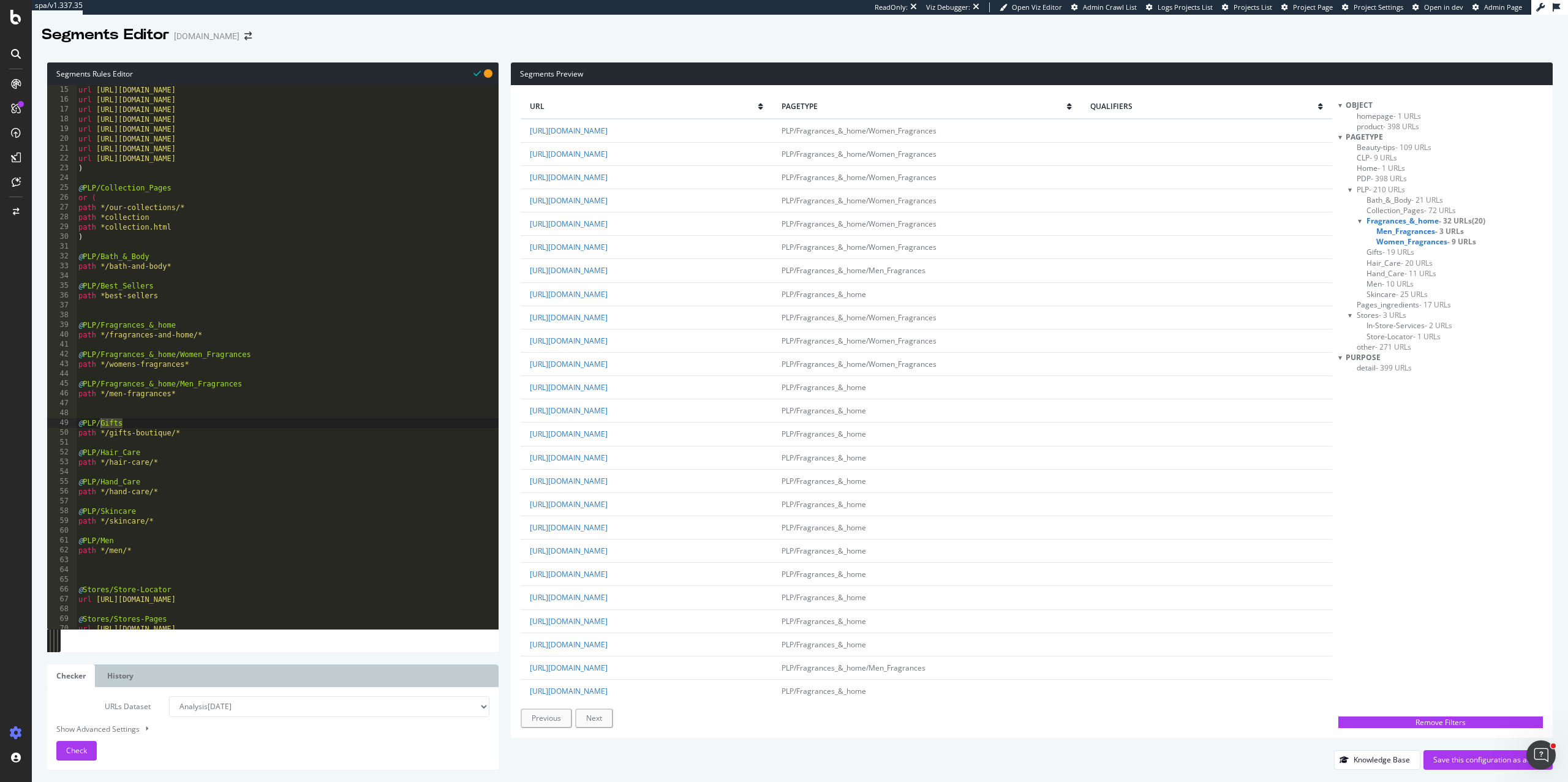
click at [1376, 283] on span "Men - 10 URLs" at bounding box center [1391, 284] width 47 height 10
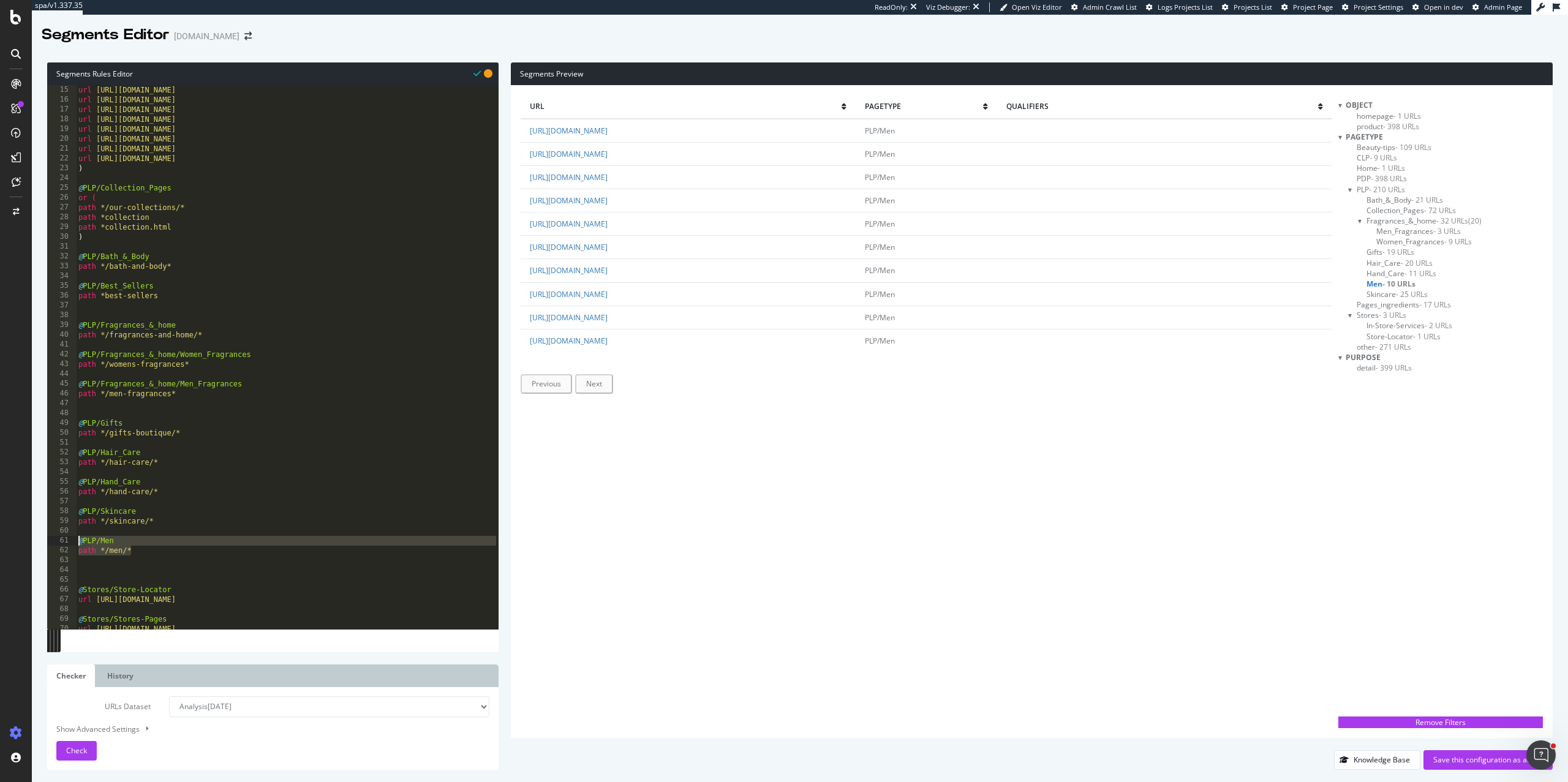
drag, startPoint x: 133, startPoint y: 548, endPoint x: 75, endPoint y: 538, distance: 58.9
click at [75, 538] on div "@PLP/Gifts 15 16 17 18 19 20 21 22 23 24 25 26 27 28 29 30 31 32 33 34 35 36 37…" at bounding box center [273, 356] width 452 height 543
type textarea "@PLP/Men path */men/*"
click at [182, 306] on div "url https://uk.loccitane.com/fragrances-and-home url https://uk.loccitane.com/g…" at bounding box center [288, 366] width 423 height 564
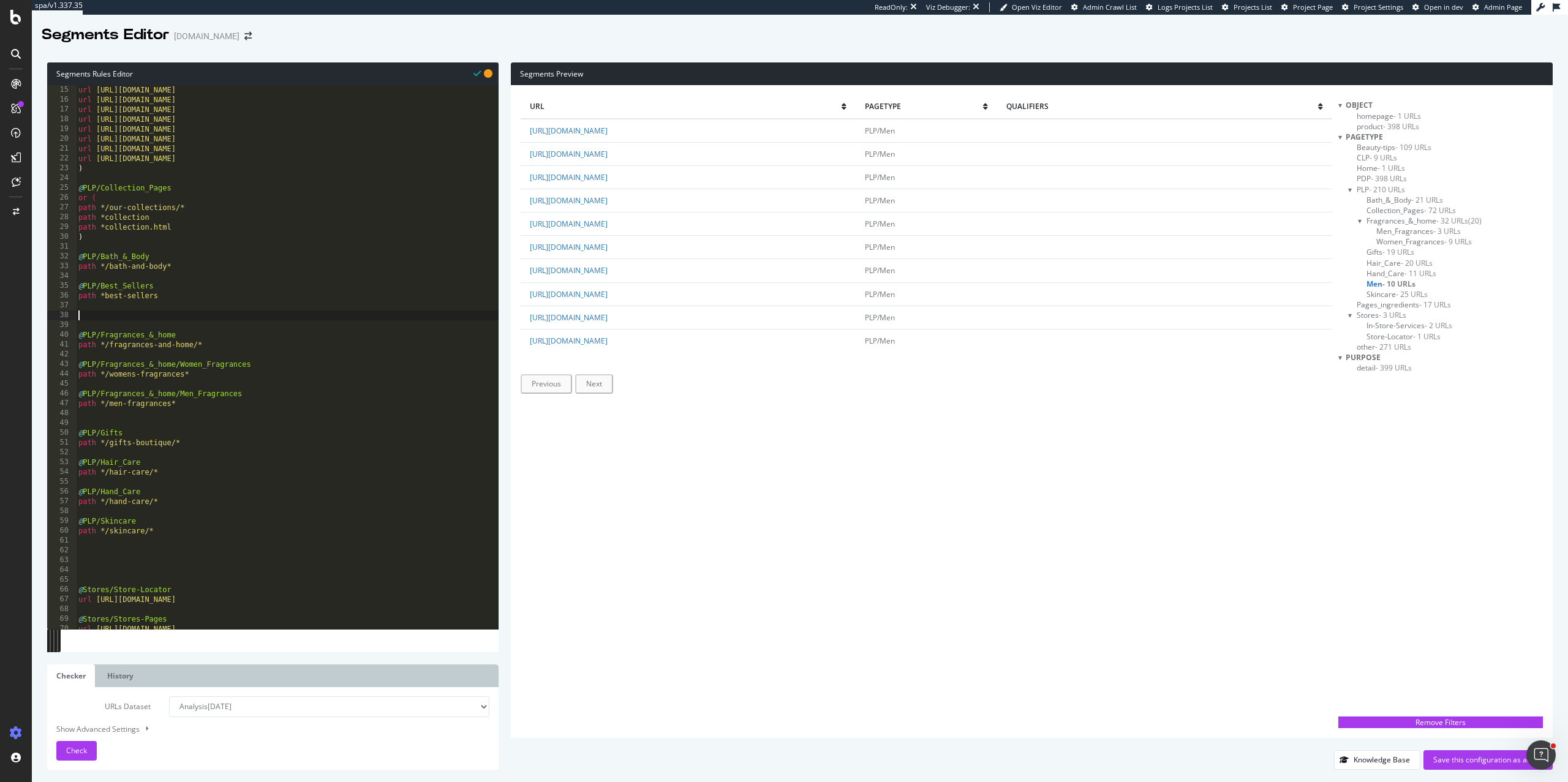
paste textarea "path */men/*"
click at [73, 753] on span "Check" at bounding box center [77, 751] width 21 height 10
click at [1381, 295] on span "Skincare - 25 URLs" at bounding box center [1398, 294] width 61 height 10
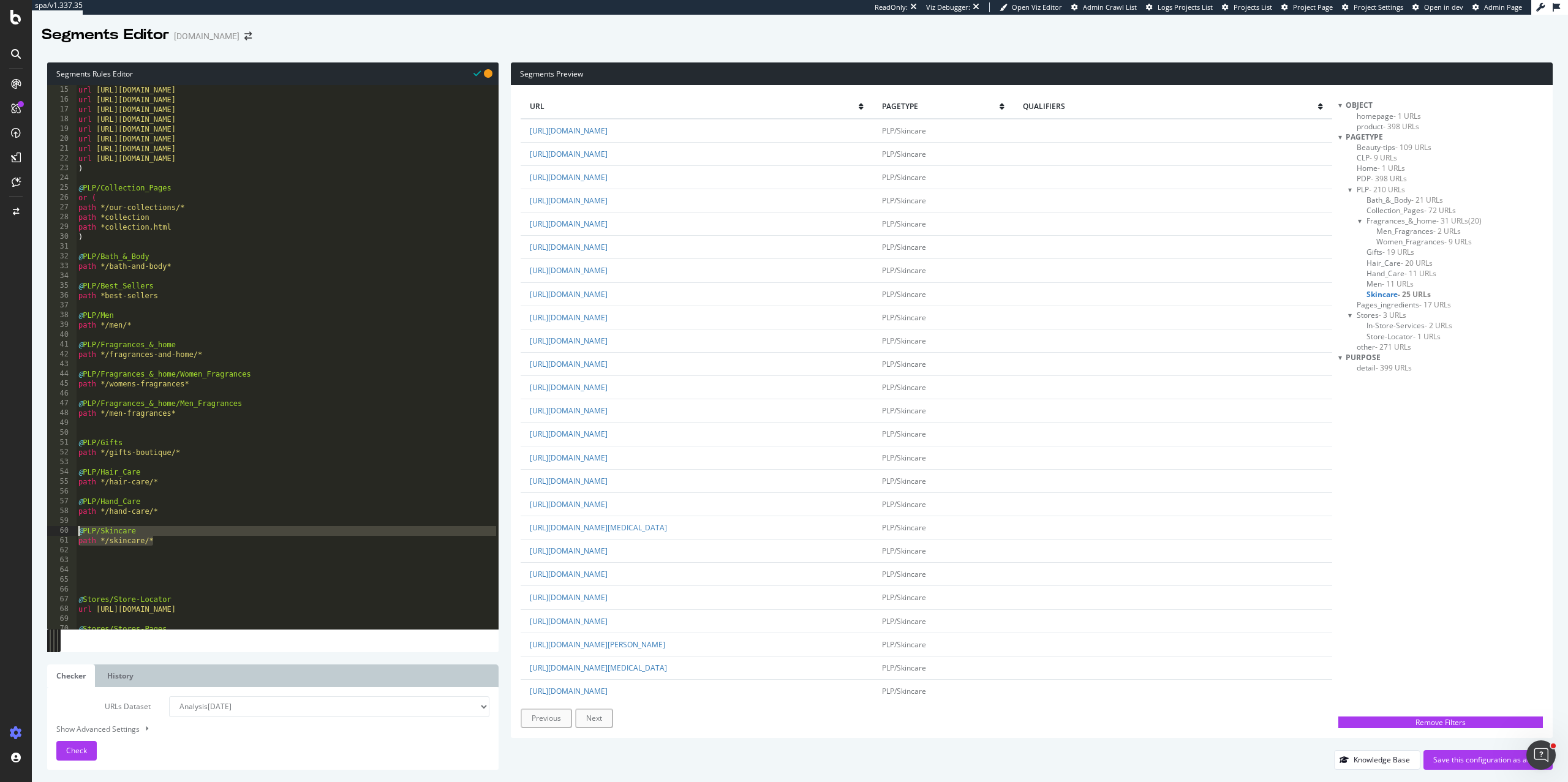
drag, startPoint x: 161, startPoint y: 542, endPoint x: 59, endPoint y: 531, distance: 102.6
click at [59, 531] on div "path */men/* 15 16 17 18 19 20 21 22 23 24 25 26 27 28 29 30 31 32 33 34 35 36 …" at bounding box center [273, 356] width 452 height 543
type textarea "@PLP/Skincare path */skincare/*"
click at [152, 173] on div "url https://uk.loccitane.com/fragrances-and-home url https://uk.loccitane.com/g…" at bounding box center [288, 366] width 423 height 564
type textarea ")"
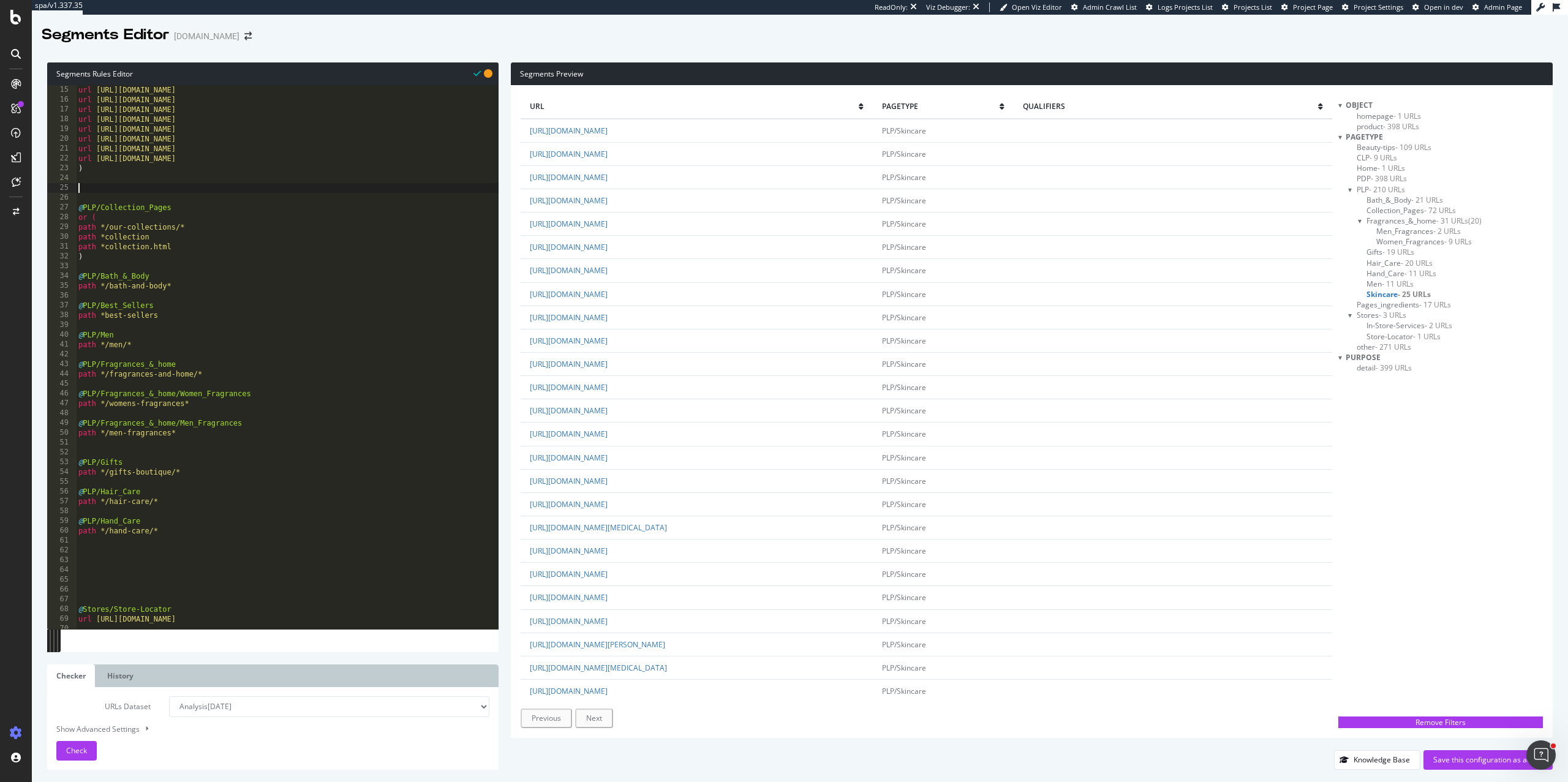
paste textarea "path */skincare/*"
click at [71, 759] on div "Check" at bounding box center [77, 751] width 21 height 18
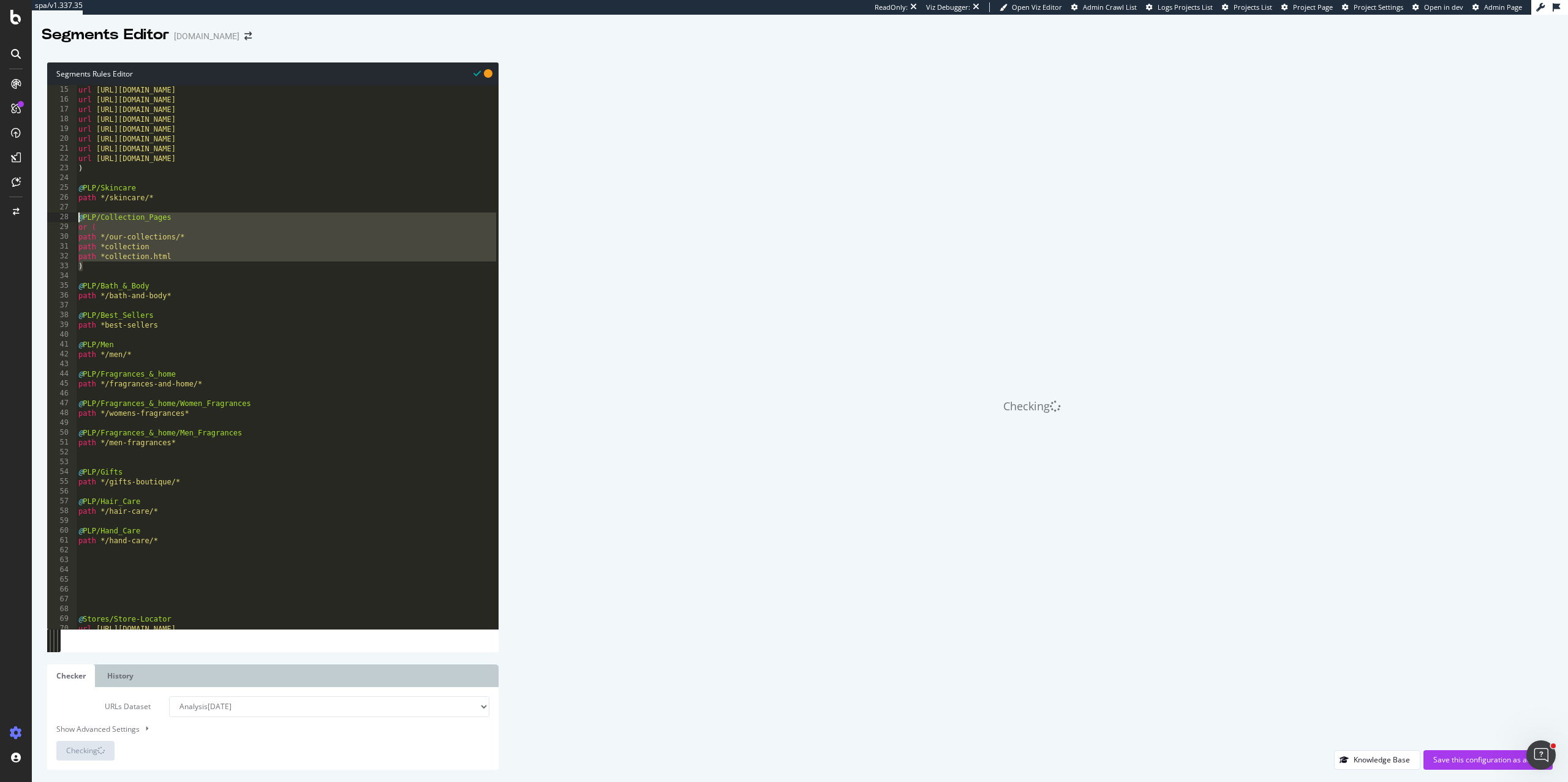
drag, startPoint x: 96, startPoint y: 265, endPoint x: 56, endPoint y: 218, distance: 61.7
click at [56, 218] on div "path */skincare/* 15 16 17 18 19 20 21 22 23 24 25 26 27 28 29 30 31 32 33 34 3…" at bounding box center [273, 356] width 452 height 543
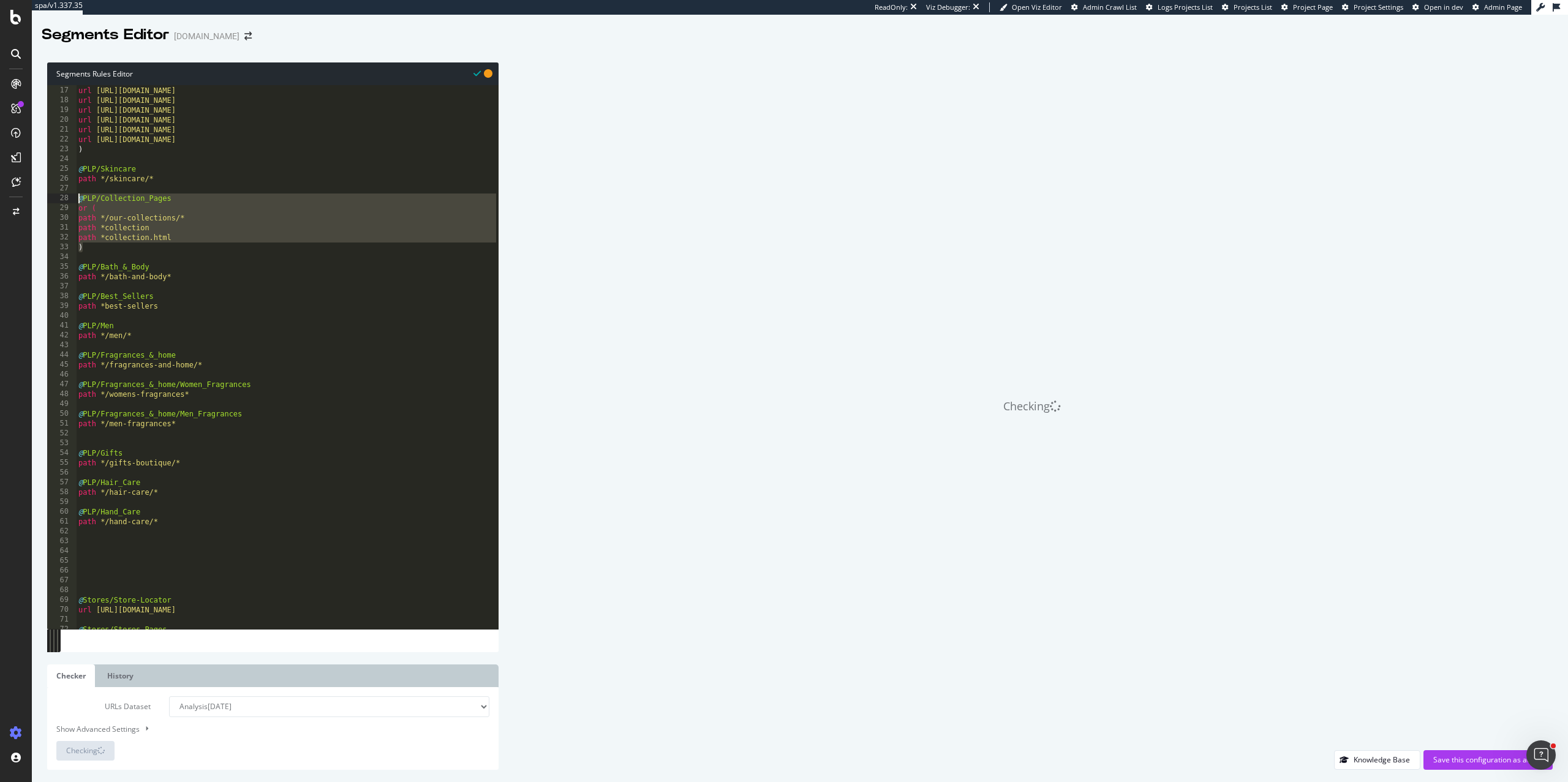
scroll to position [156, 0]
type textarea "@PLP/Collection_Pages or ("
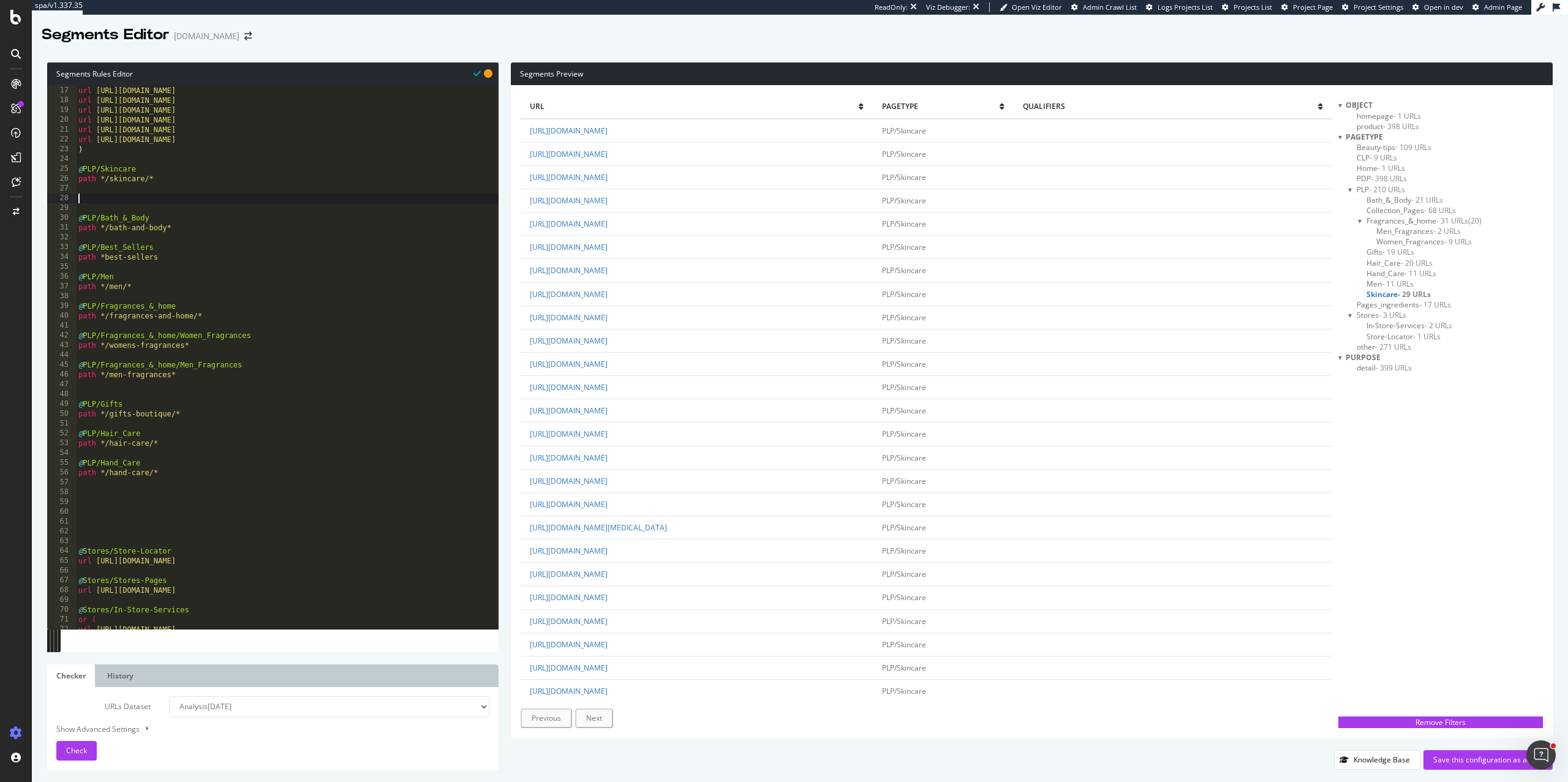
click at [83, 504] on div "url https://uk.loccitane.com/gifts-boutique url https://uk.loccitane.com/hair-c…" at bounding box center [288, 357] width 423 height 564
paste textarea ")"
type textarea ")"
click at [140, 204] on div "url https://uk.loccitane.com/gifts-boutique url https://uk.loccitane.com/hair-c…" at bounding box center [288, 357] width 423 height 564
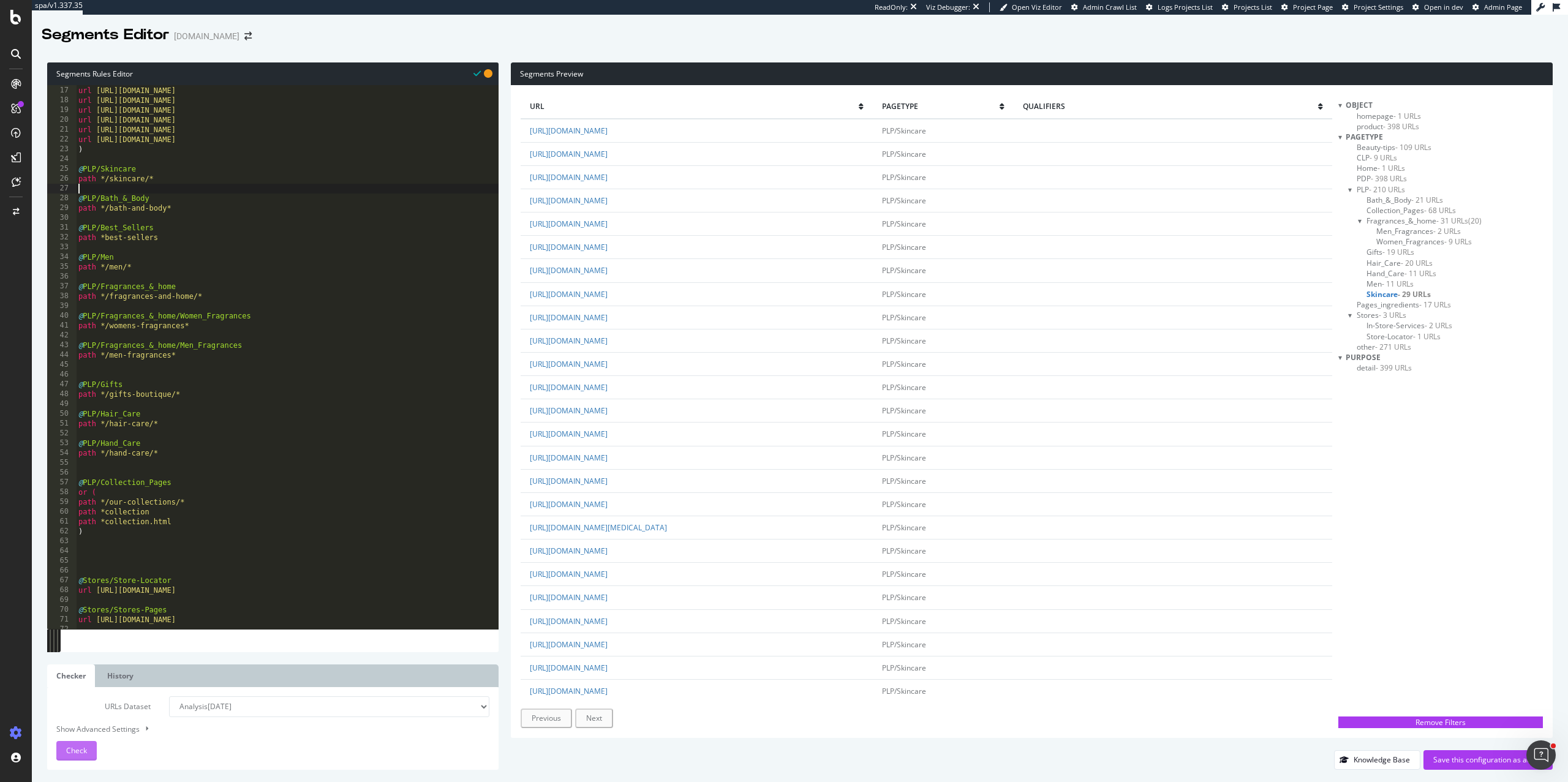
click at [81, 758] on div "Check" at bounding box center [77, 751] width 21 height 18
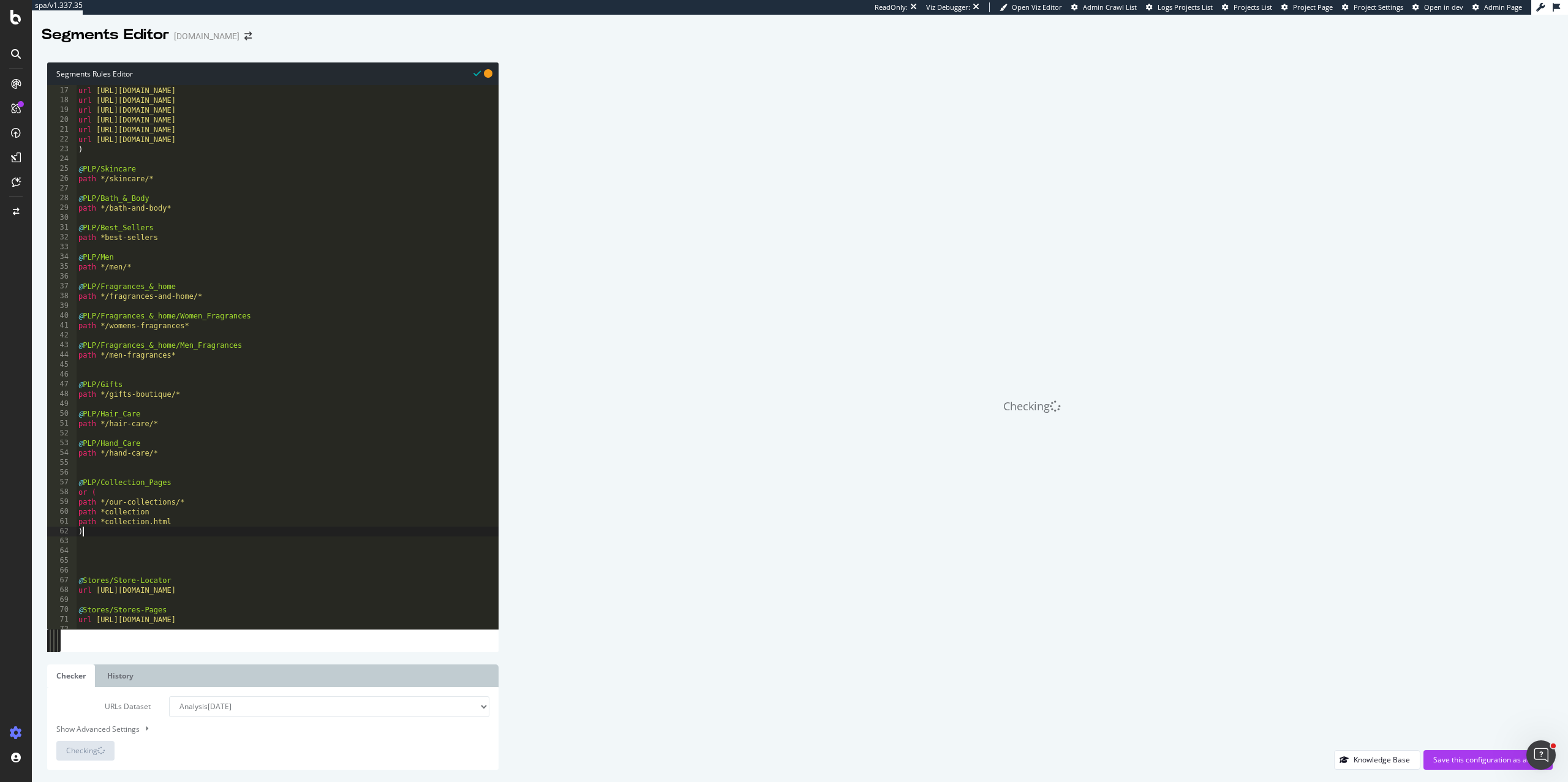
click at [171, 536] on div "url https://uk.loccitane.com/gifts-boutique url https://uk.loccitane.com/hair-c…" at bounding box center [288, 357] width 423 height 564
click at [150, 563] on div "url https://uk.loccitane.com/gifts-boutique url https://uk.loccitane.com/hair-c…" at bounding box center [288, 357] width 423 height 564
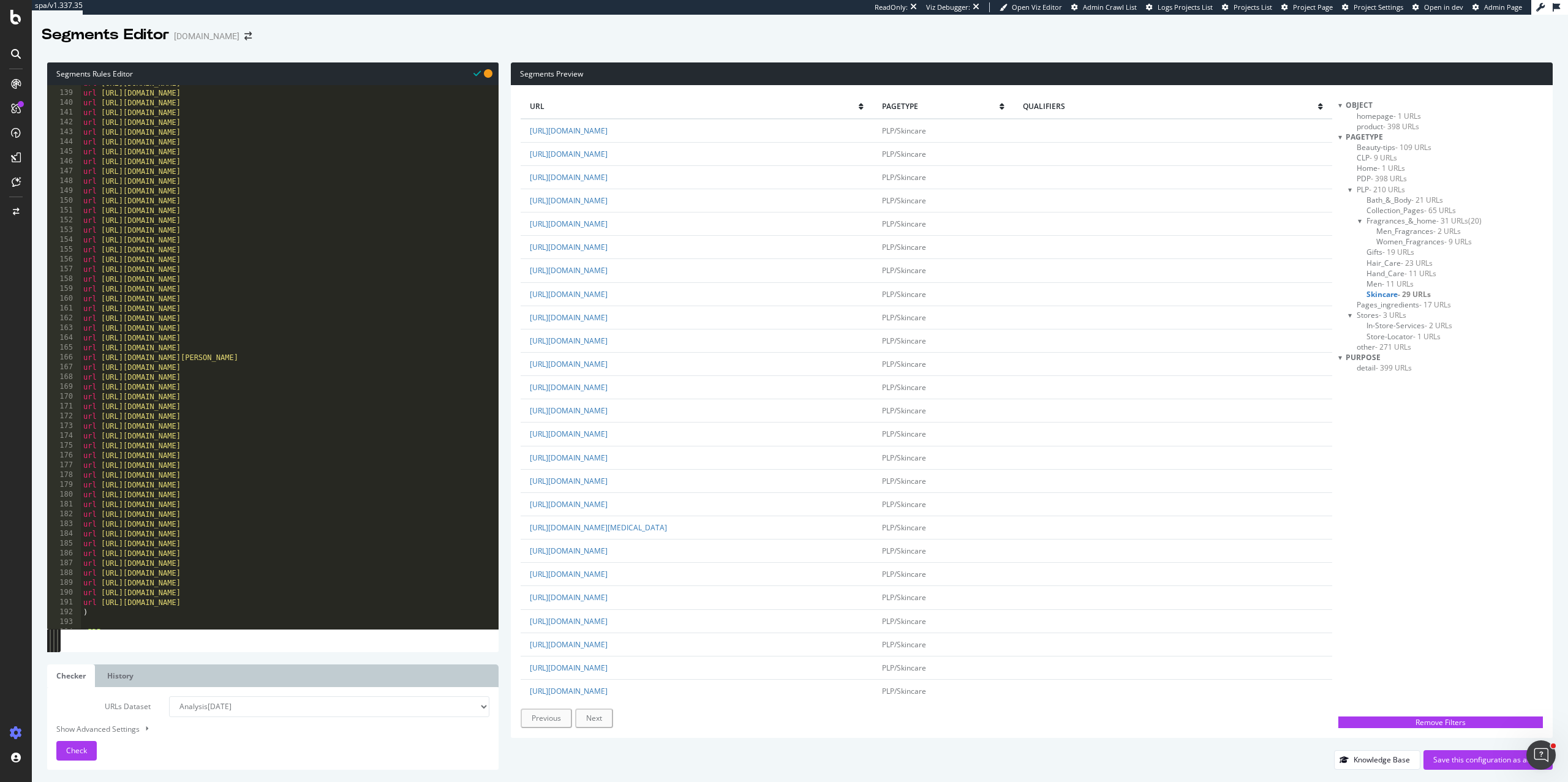
scroll to position [1424, 0]
click at [1381, 176] on span "- 398 URLs" at bounding box center [1389, 178] width 36 height 10
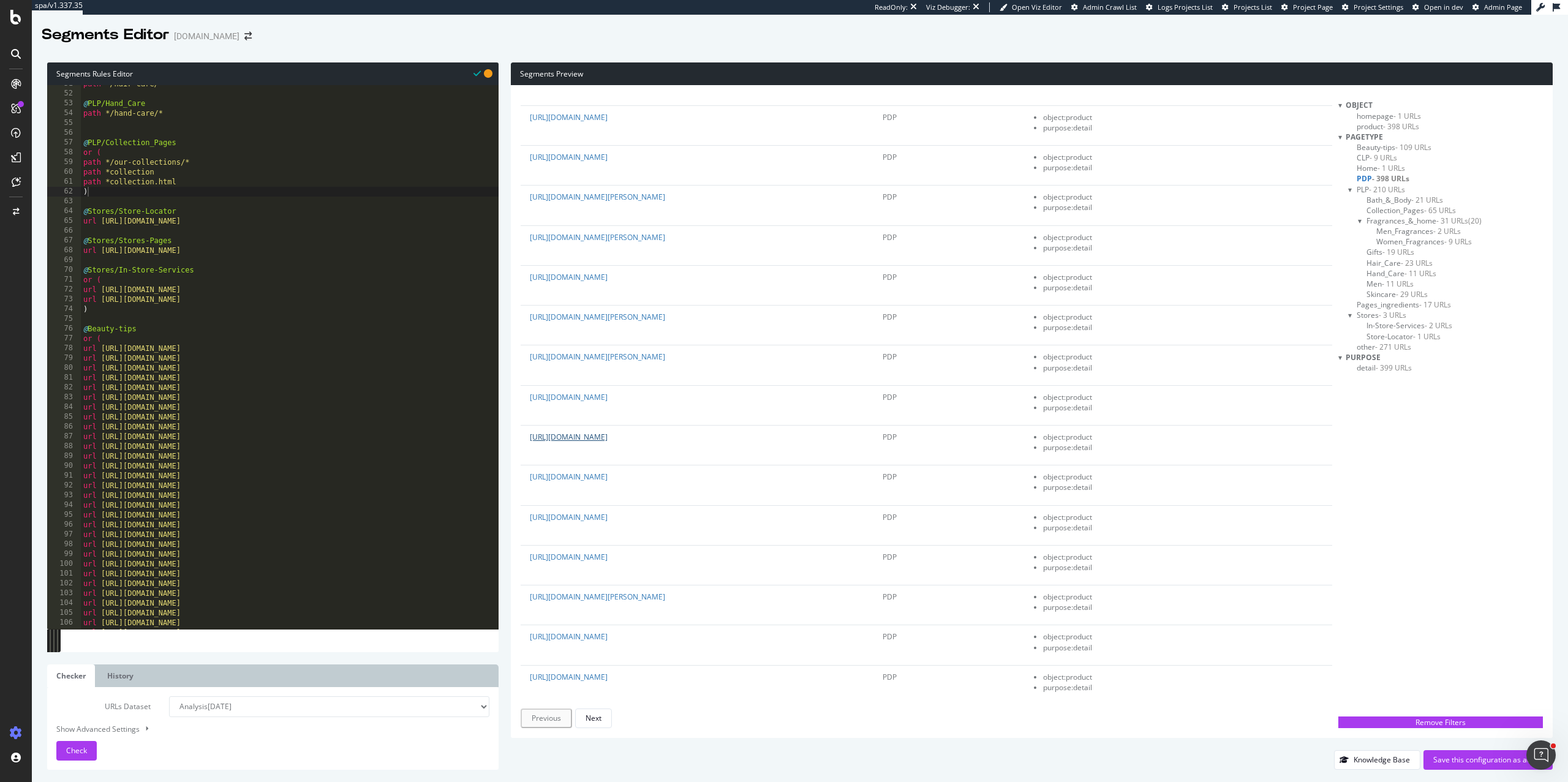
scroll to position [354, 0]
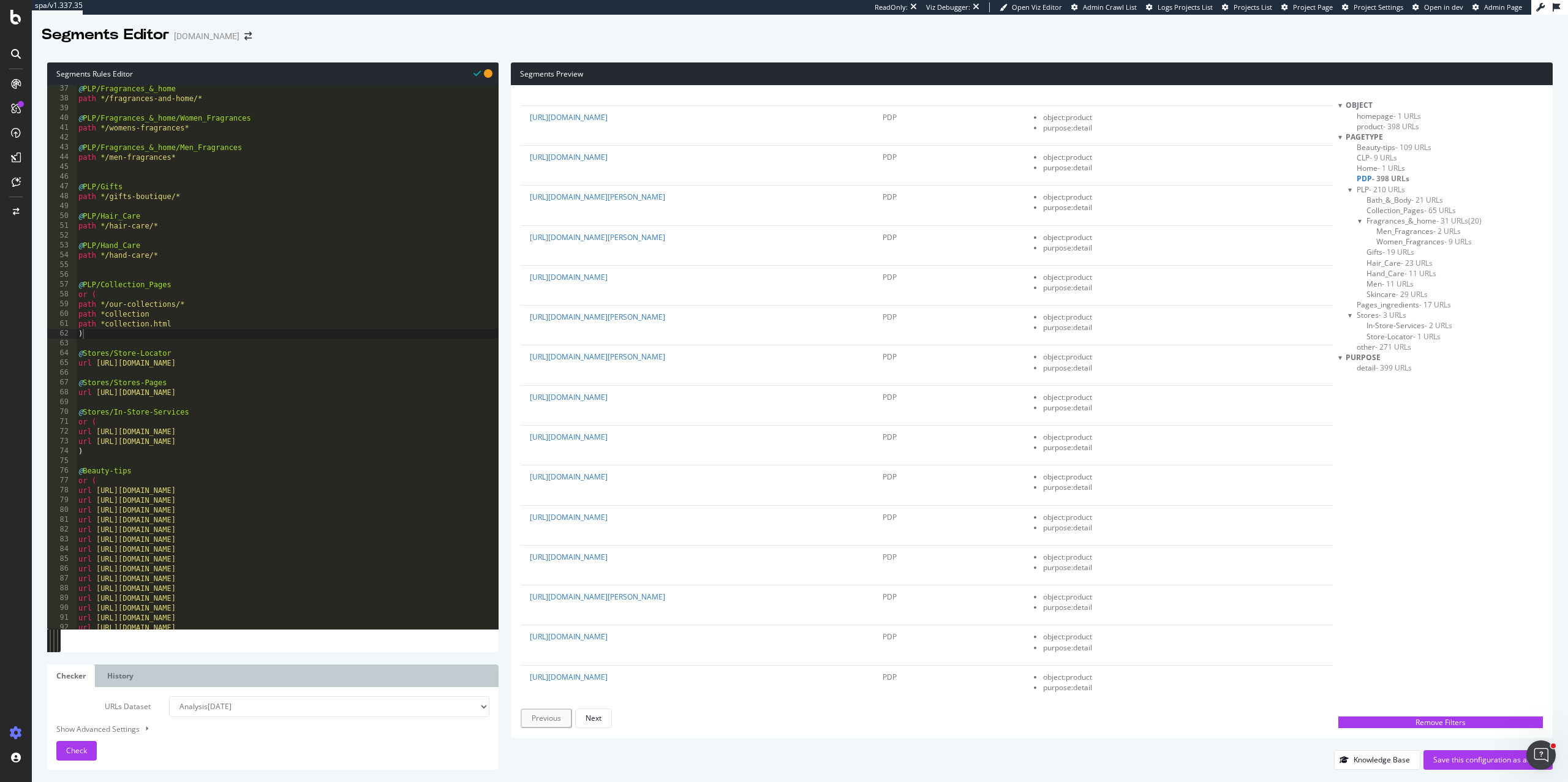
click at [179, 323] on div "@ PLP/Fragrances_&_home path */fragrances-and-home/* @ PLP/Fragrances_&_home/Wo…" at bounding box center [288, 365] width 423 height 564
type textarea "path *collection.html"
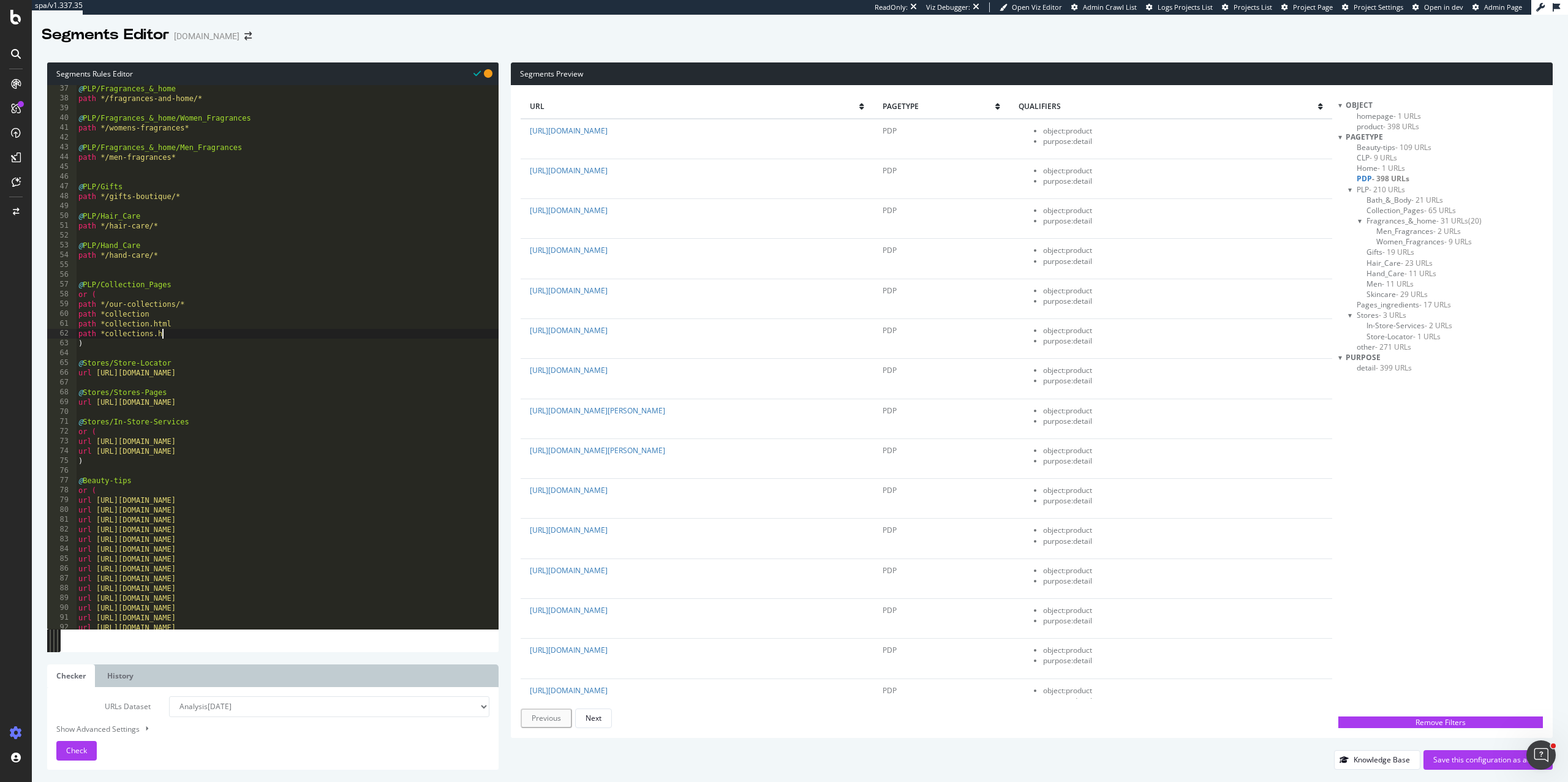
scroll to position [0, 6]
click at [74, 744] on div "Check" at bounding box center [77, 751] width 21 height 18
click at [246, 296] on div "@ PLP/Fragrances_&_home path */fragrances-and-home/* @ PLP/Fragrances_&_home/Wo…" at bounding box center [288, 365] width 423 height 564
type textarea "or ("
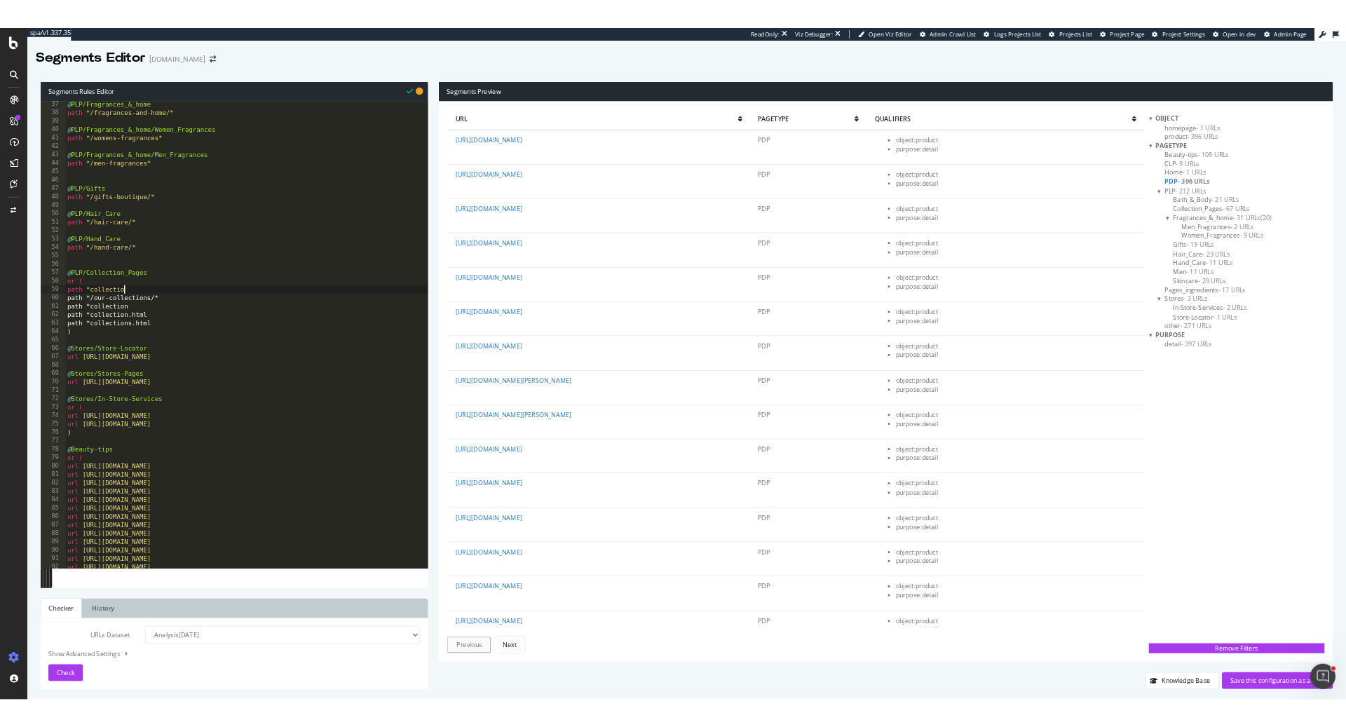
scroll to position [0, 6]
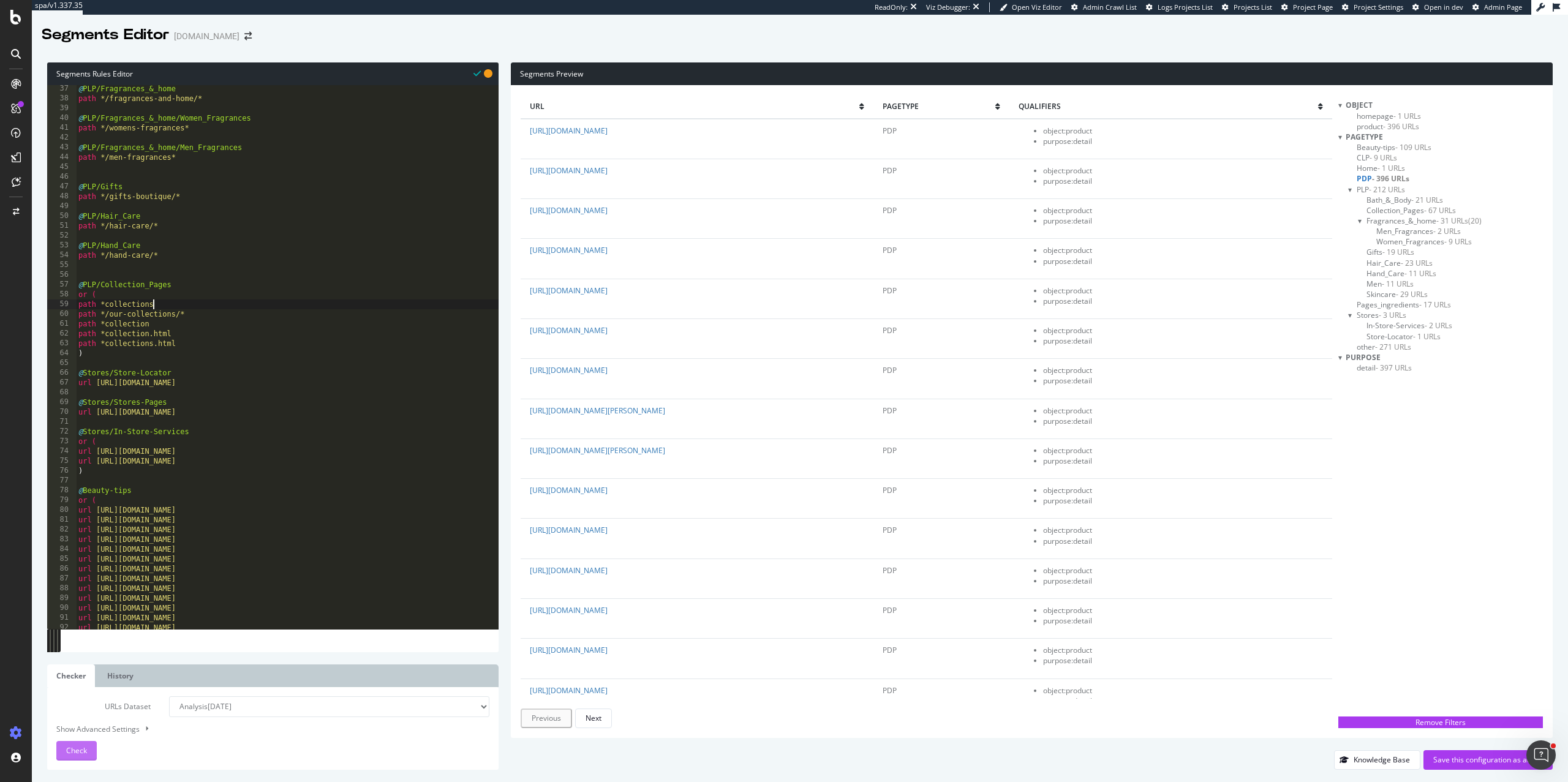
type textarea "path *collections"
click at [76, 748] on span "Check" at bounding box center [77, 751] width 21 height 10
click at [1391, 210] on span "Collection_Pages - 69 URLs" at bounding box center [1412, 211] width 89 height 10
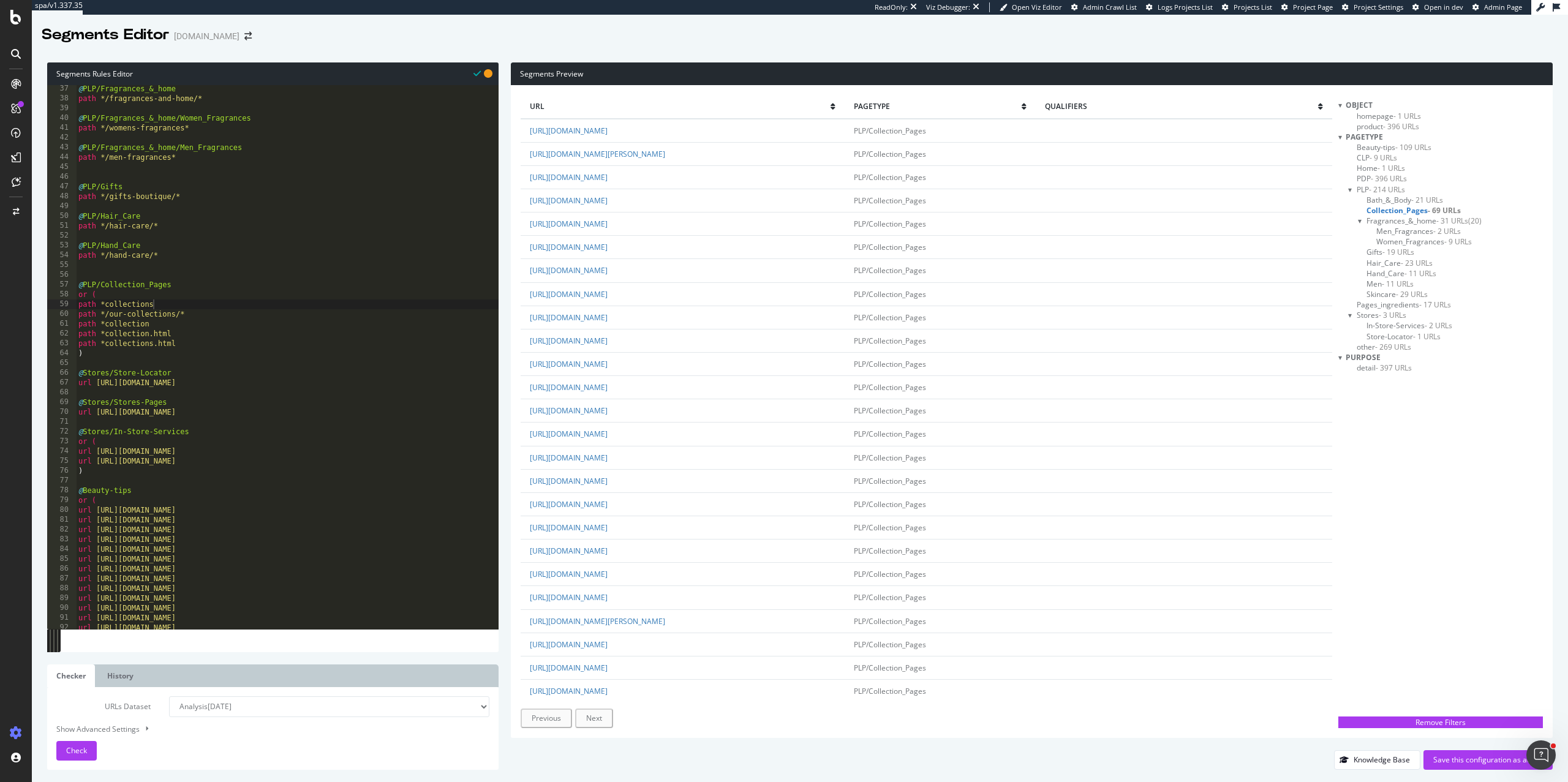
click at [1354, 315] on div "Stores - 3 URLs" at bounding box center [1446, 315] width 195 height 10
click at [1351, 316] on div at bounding box center [1351, 315] width 5 height 10
click at [1370, 145] on span "Beauty-tips - 109 URLs" at bounding box center [1394, 148] width 75 height 10
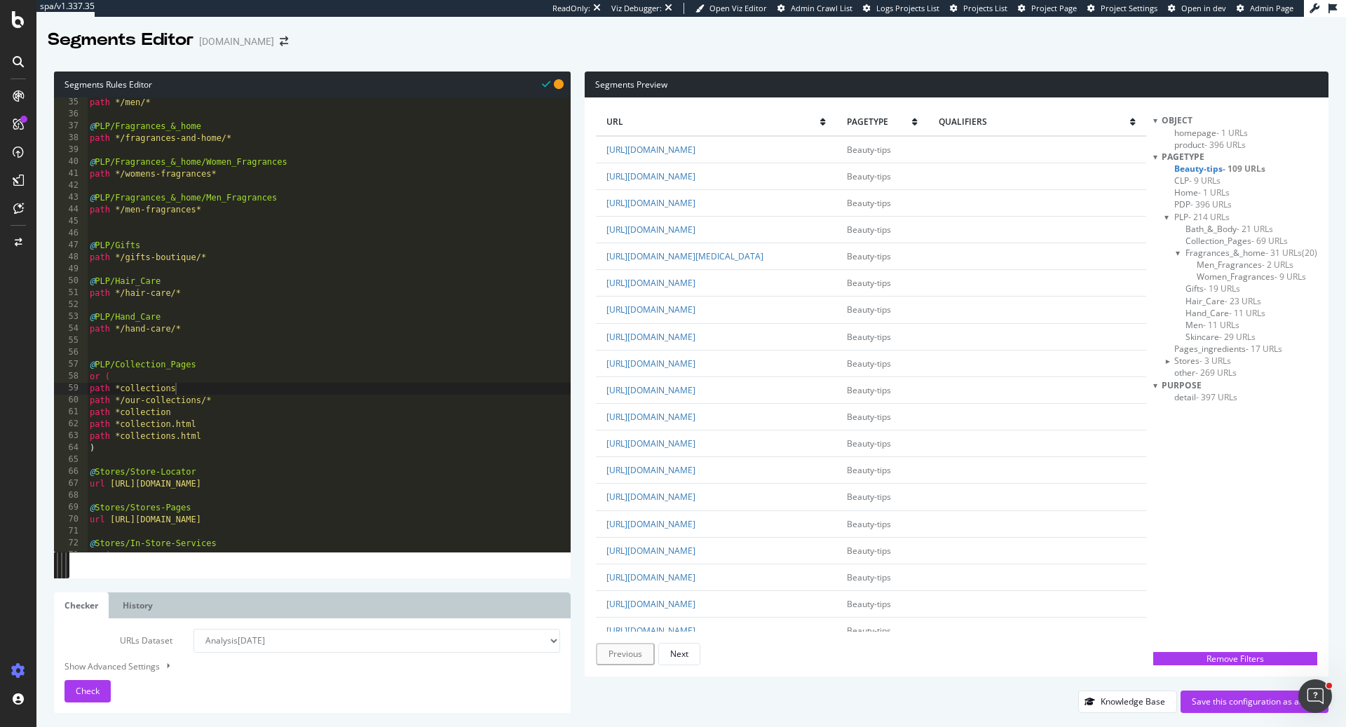
scroll to position [405, 0]
click at [1226, 707] on div "Save this configuration as active" at bounding box center [1253, 701] width 125 height 12
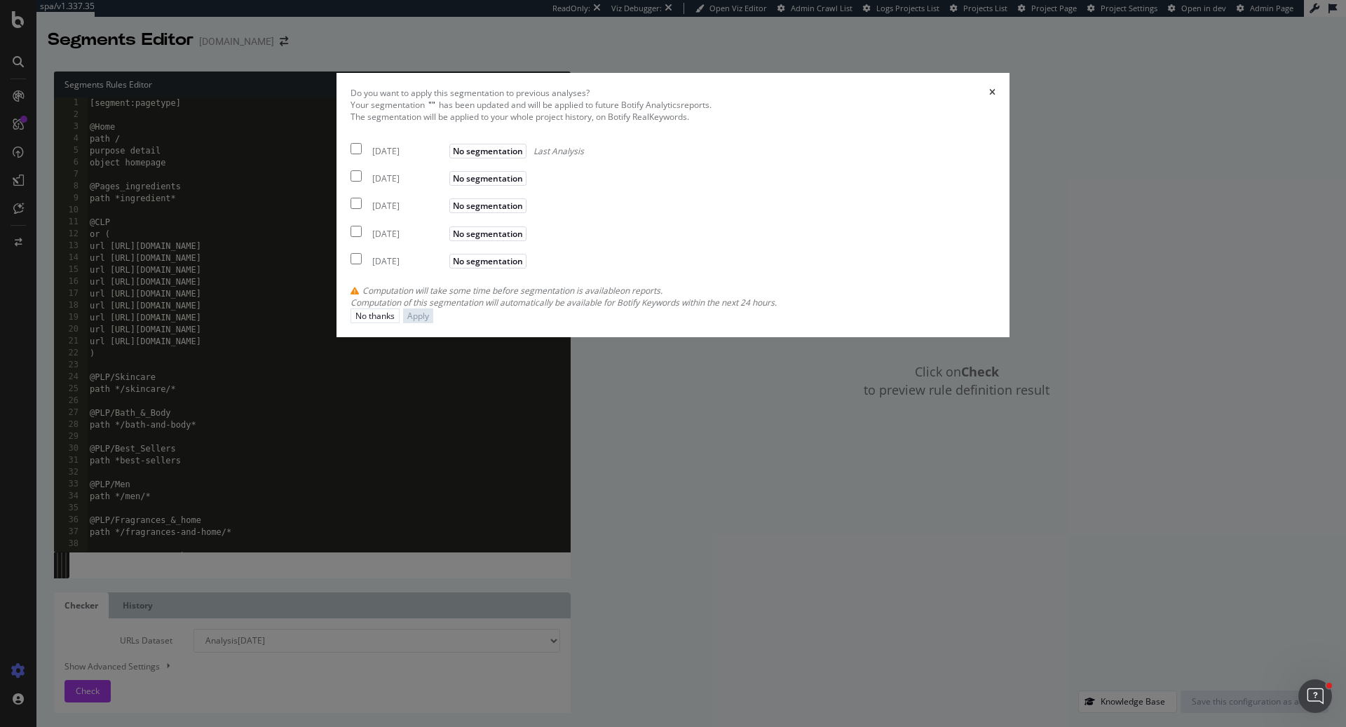
click at [417, 157] on div "2025 Sep. 21st No segmentation Last Analysis" at bounding box center [466, 148] width 233 height 17
click at [362, 182] on input "modal" at bounding box center [355, 175] width 11 height 11
checkbox input "true"
click at [362, 209] on input "modal" at bounding box center [355, 203] width 11 height 11
checkbox input "true"
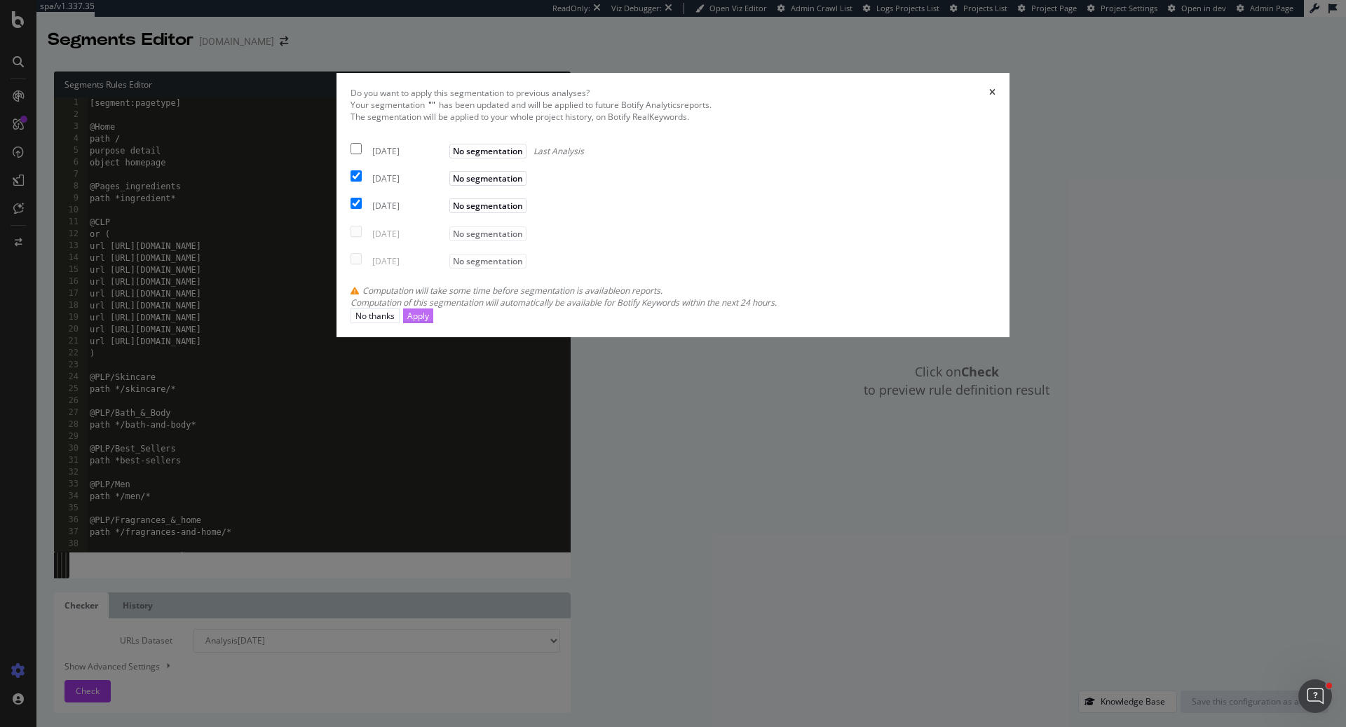
click at [429, 322] on div "Apply" at bounding box center [418, 316] width 22 height 12
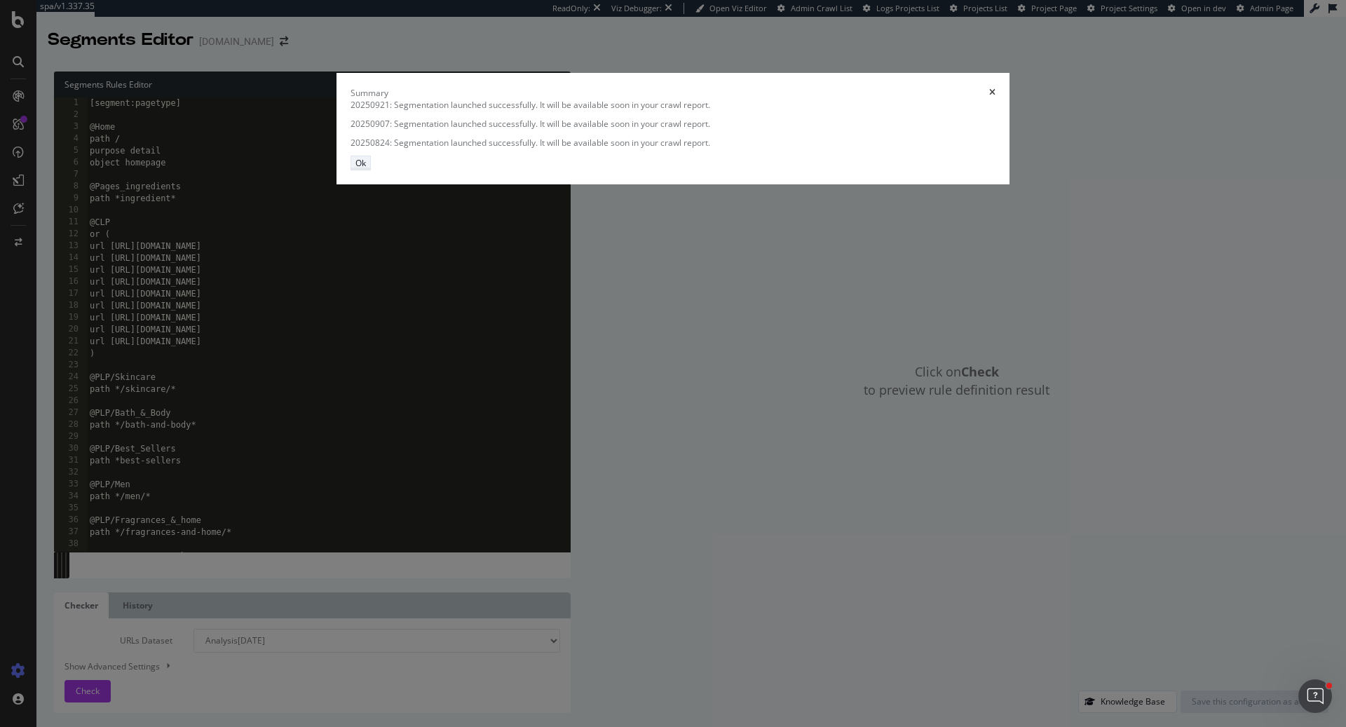
click at [371, 170] on button "Ok" at bounding box center [360, 163] width 20 height 15
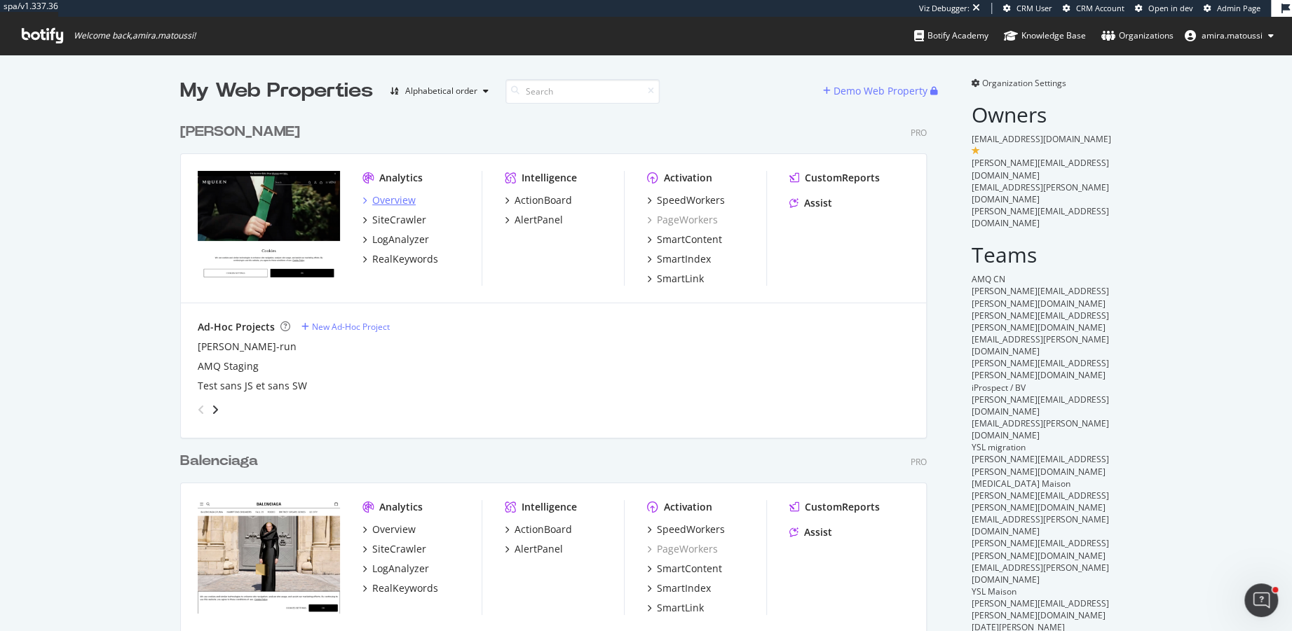
click at [396, 203] on div "Overview" at bounding box center [393, 200] width 43 height 14
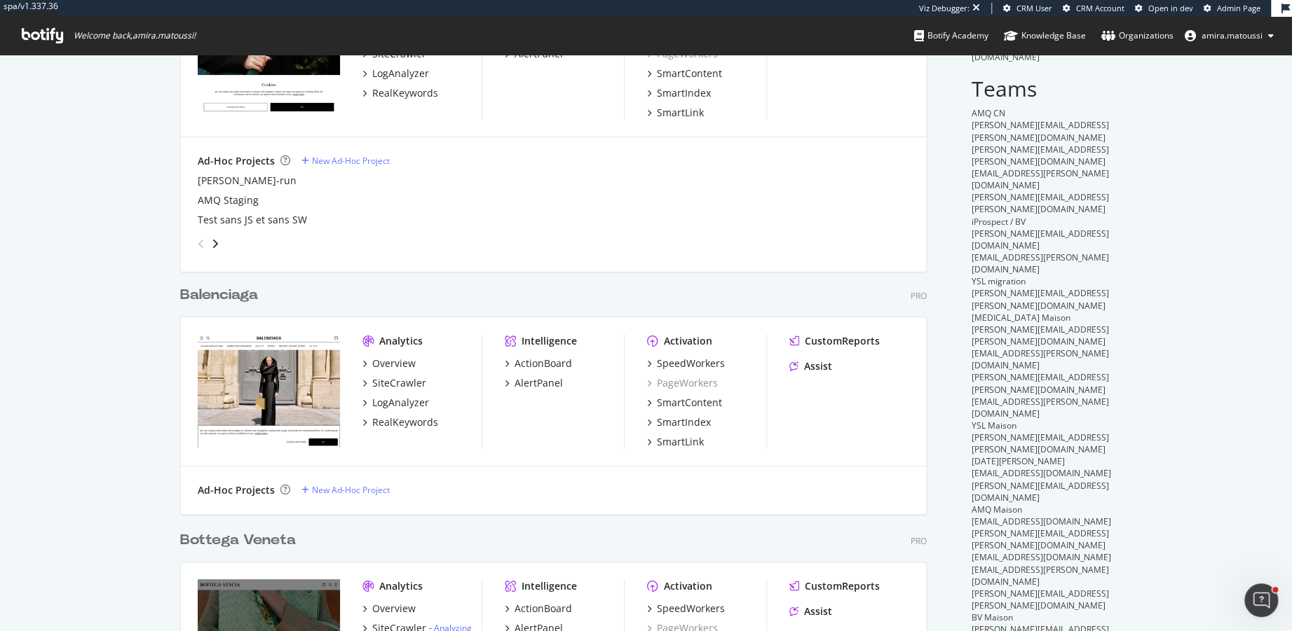
scroll to position [200, 0]
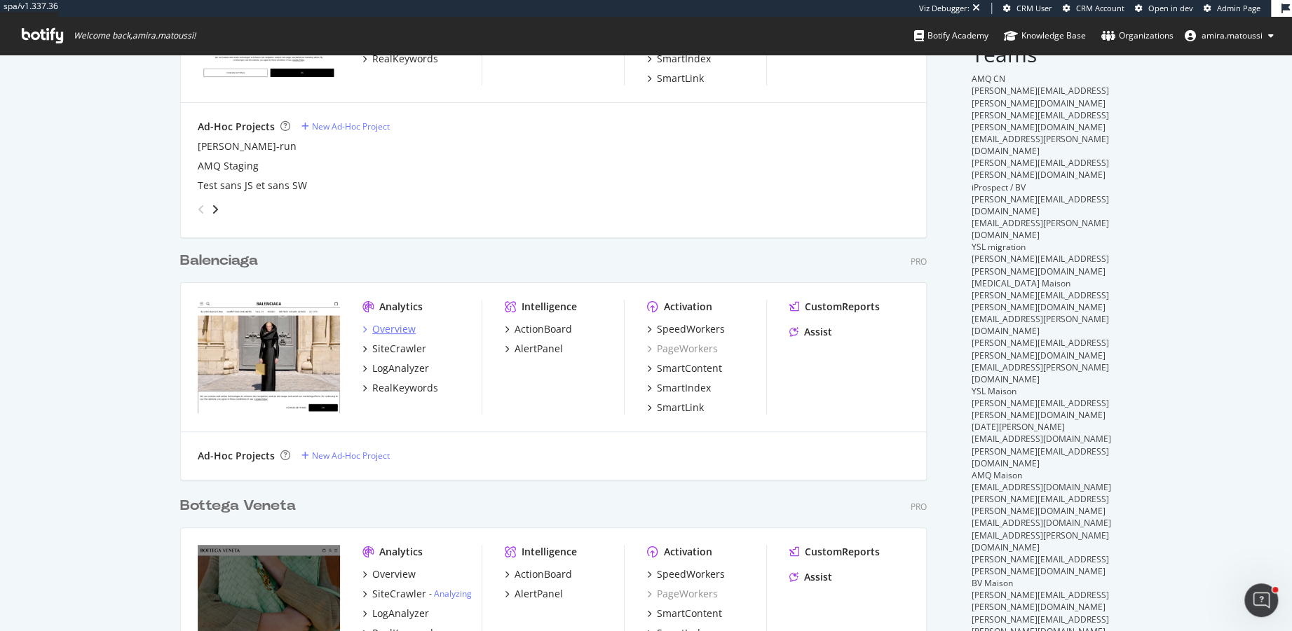
click at [388, 329] on div "Overview" at bounding box center [393, 329] width 43 height 14
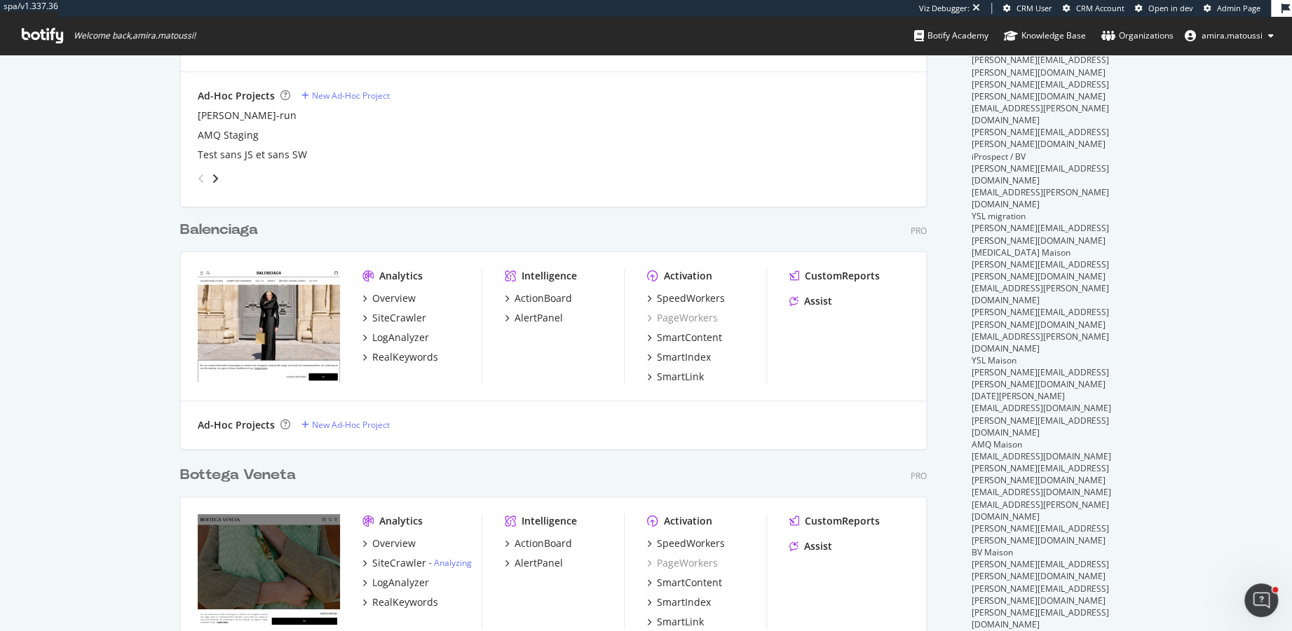
scroll to position [443, 0]
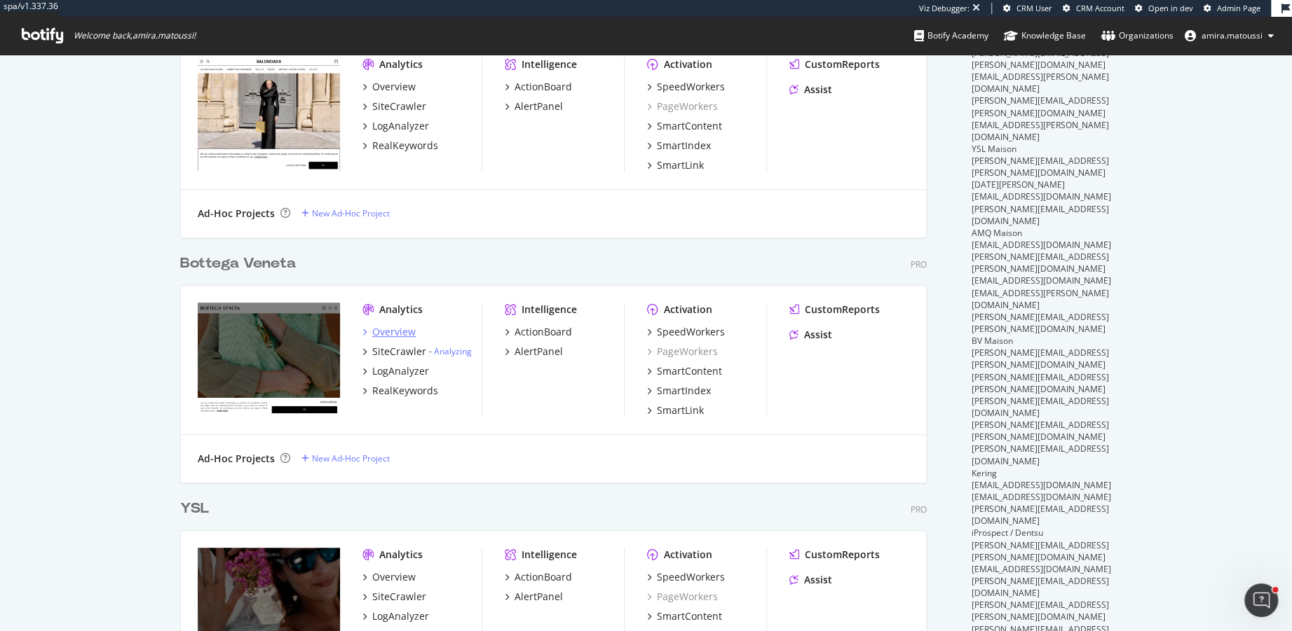
click at [392, 329] on div "Overview" at bounding box center [393, 332] width 43 height 14
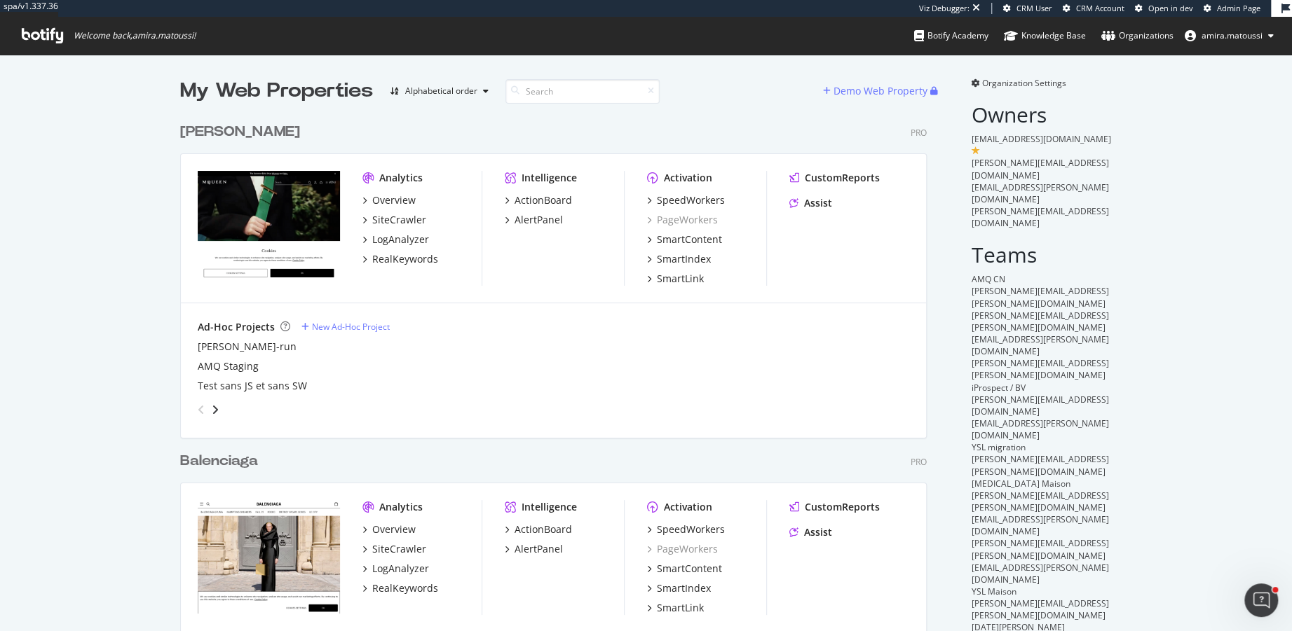
scroll to position [645, 0]
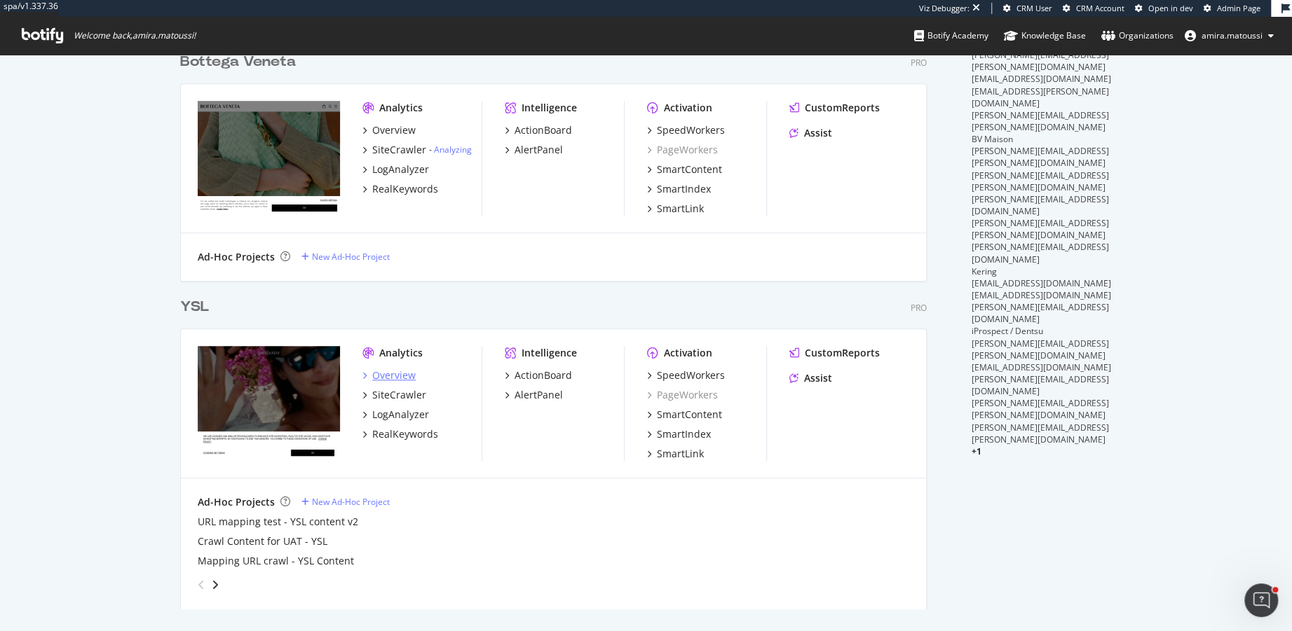
click at [399, 379] on div "Overview" at bounding box center [393, 376] width 43 height 14
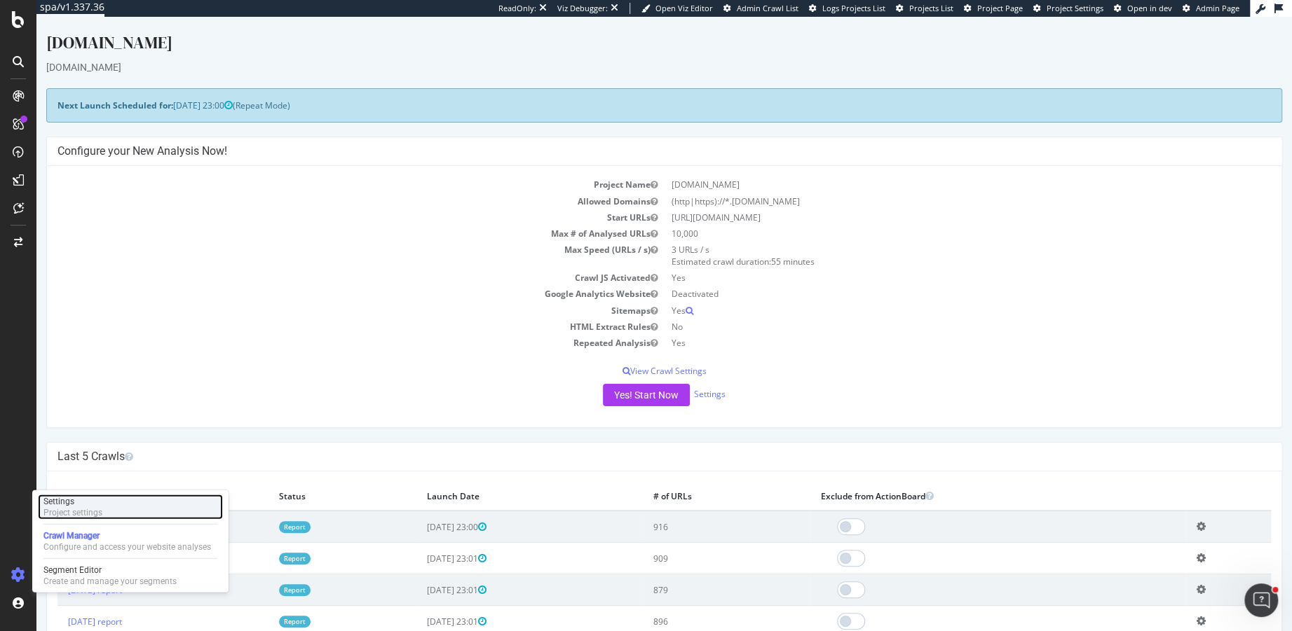
click at [94, 513] on div "Project settings" at bounding box center [72, 512] width 59 height 11
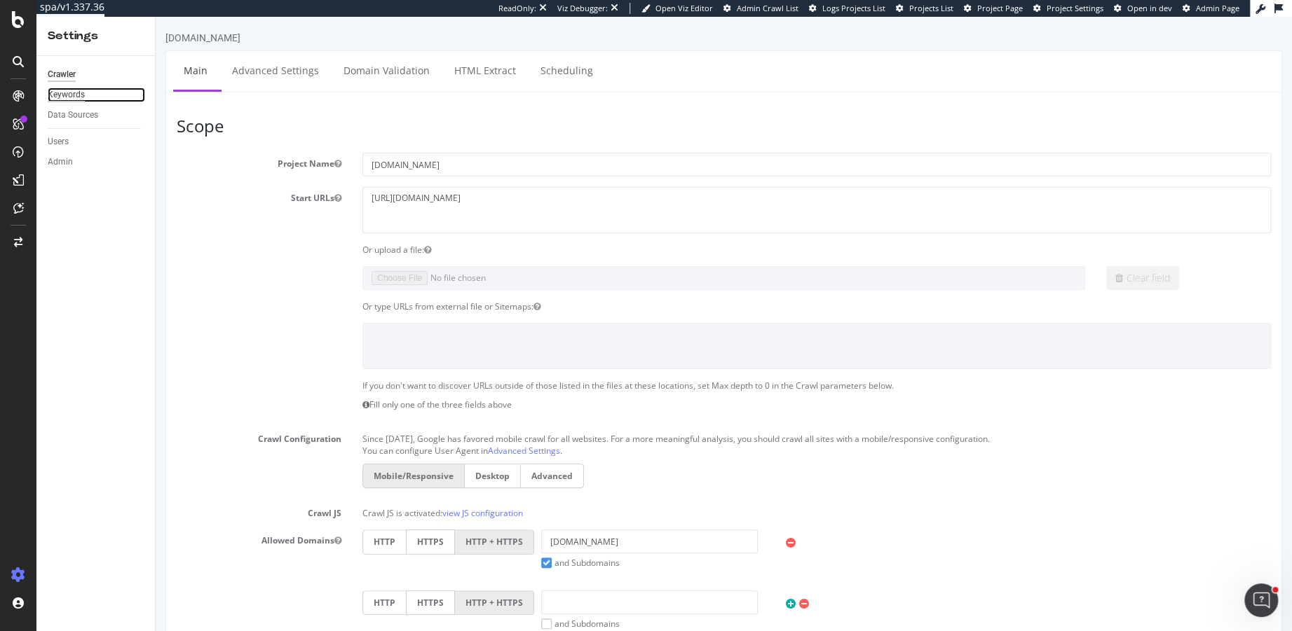
click at [71, 97] on div "Keywords" at bounding box center [66, 95] width 37 height 15
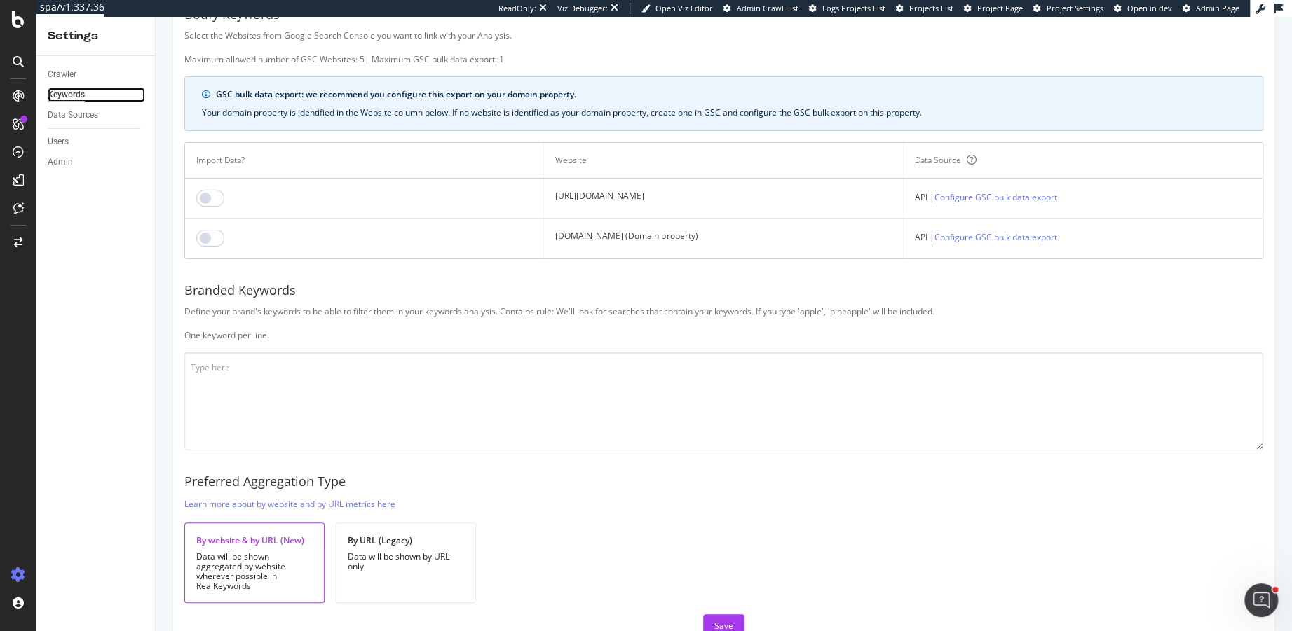
scroll to position [91, 0]
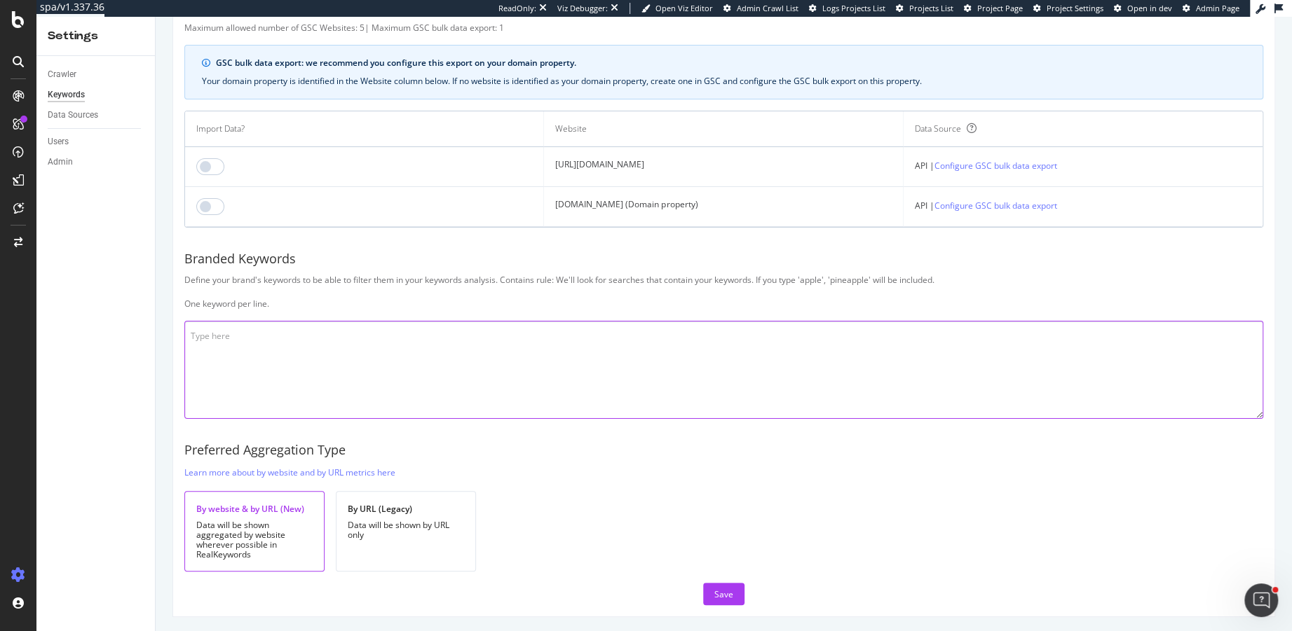
click at [349, 340] on textarea at bounding box center [723, 370] width 1079 height 98
type textarea "occitan"
click at [725, 591] on div "Save" at bounding box center [723, 595] width 19 height 12
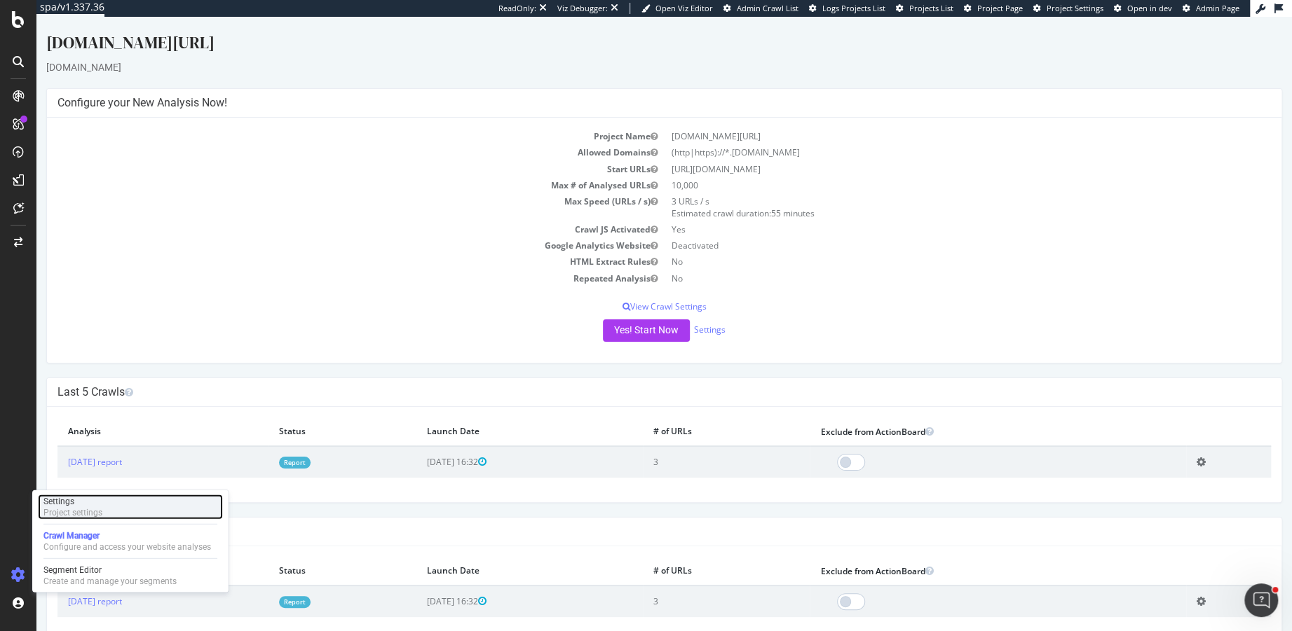
click at [74, 510] on div "Project settings" at bounding box center [72, 512] width 59 height 11
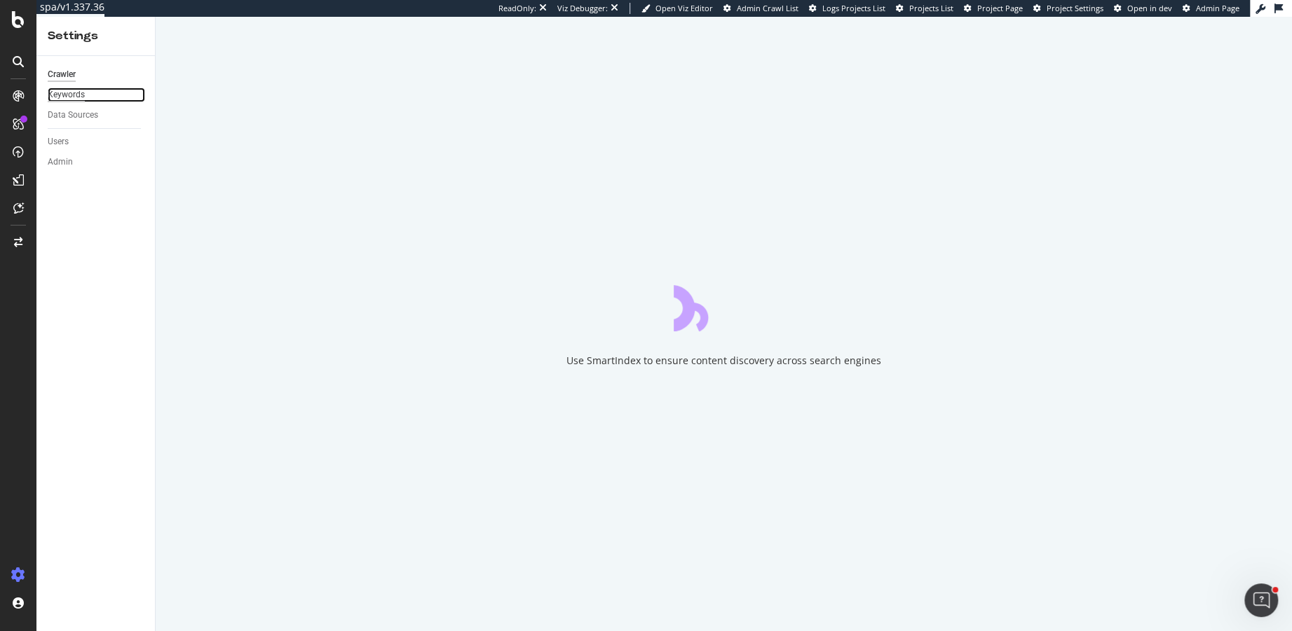
click at [63, 92] on div "Keywords" at bounding box center [66, 95] width 37 height 15
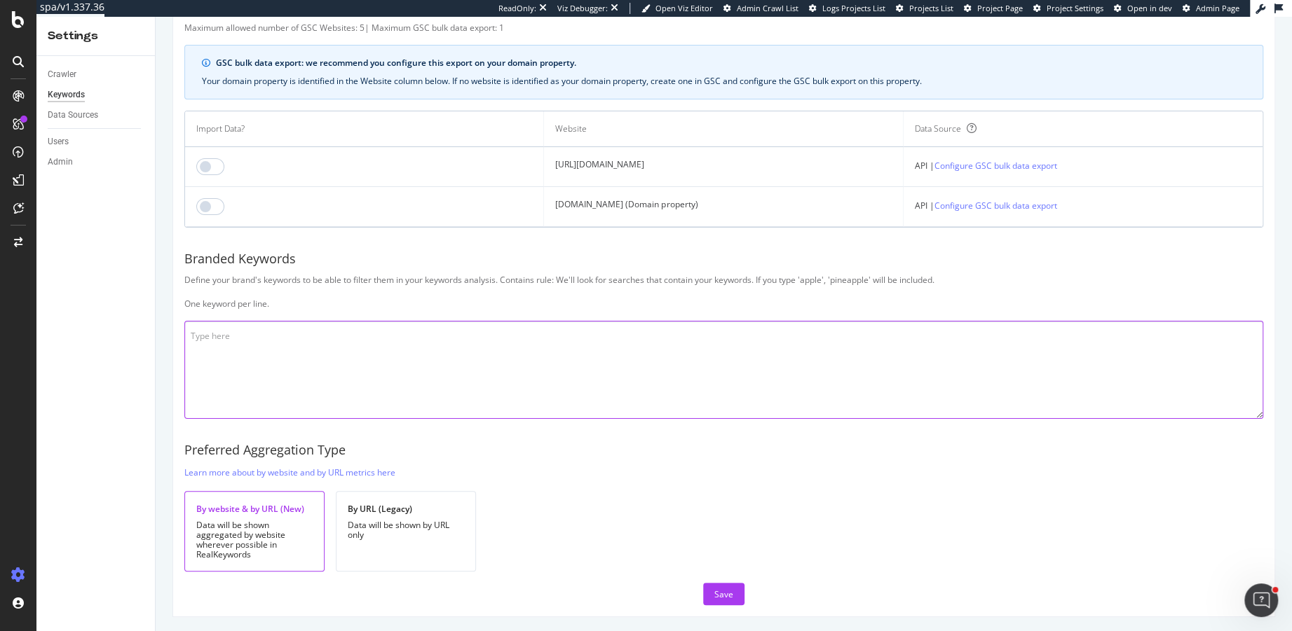
click at [318, 350] on textarea at bounding box center [723, 370] width 1079 height 98
type textarea "occitan"
click at [723, 585] on div "Save" at bounding box center [723, 594] width 19 height 21
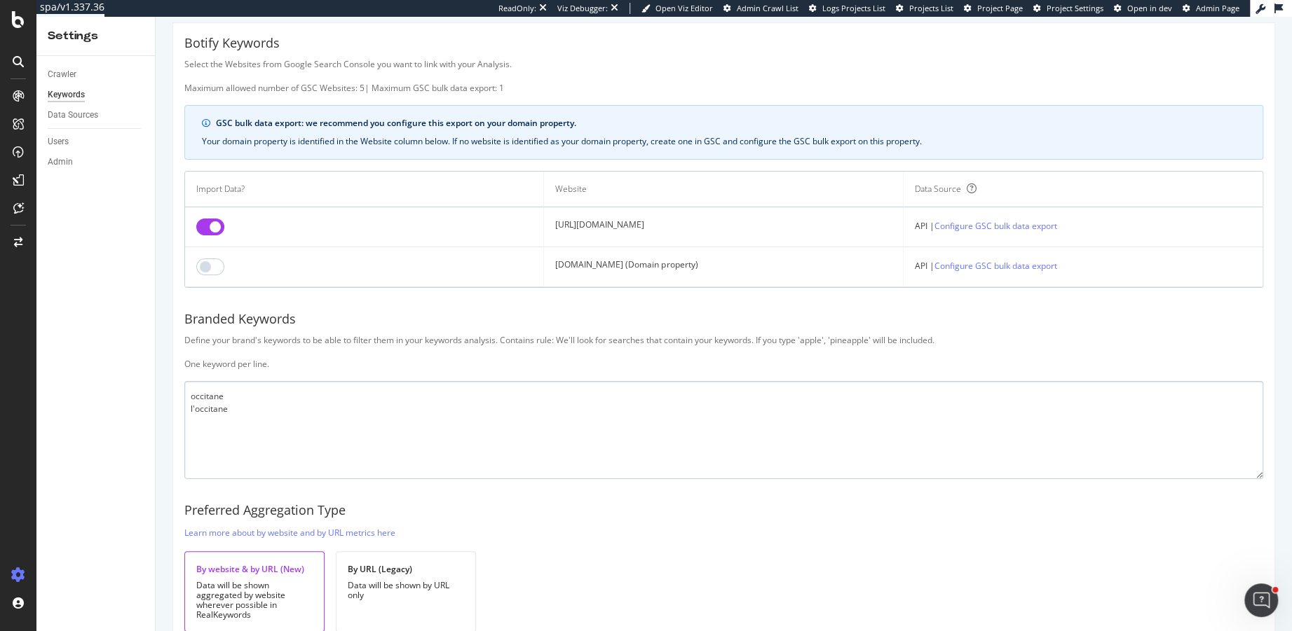
scroll to position [91, 0]
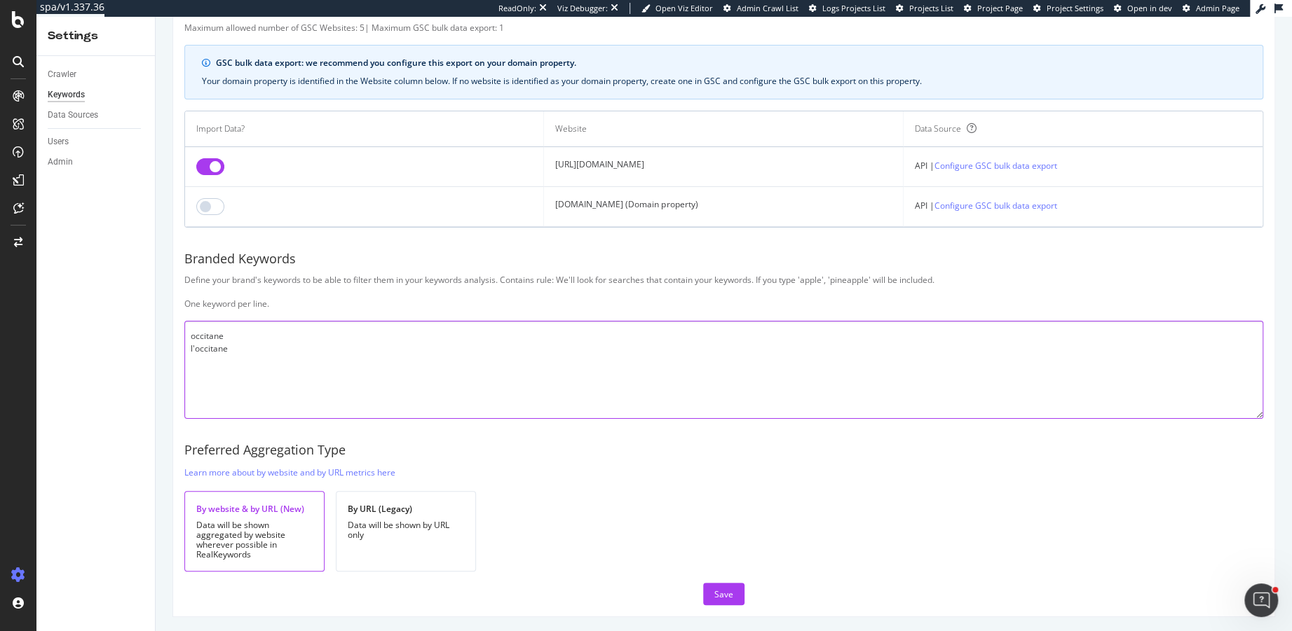
click at [224, 330] on textarea "occitane l'occitane" at bounding box center [723, 370] width 1079 height 98
click at [316, 351] on textarea "occitane l'occitane" at bounding box center [723, 370] width 1079 height 98
type textarea "occitane l'occitane occitan"
click at [711, 592] on button "Save" at bounding box center [723, 594] width 41 height 22
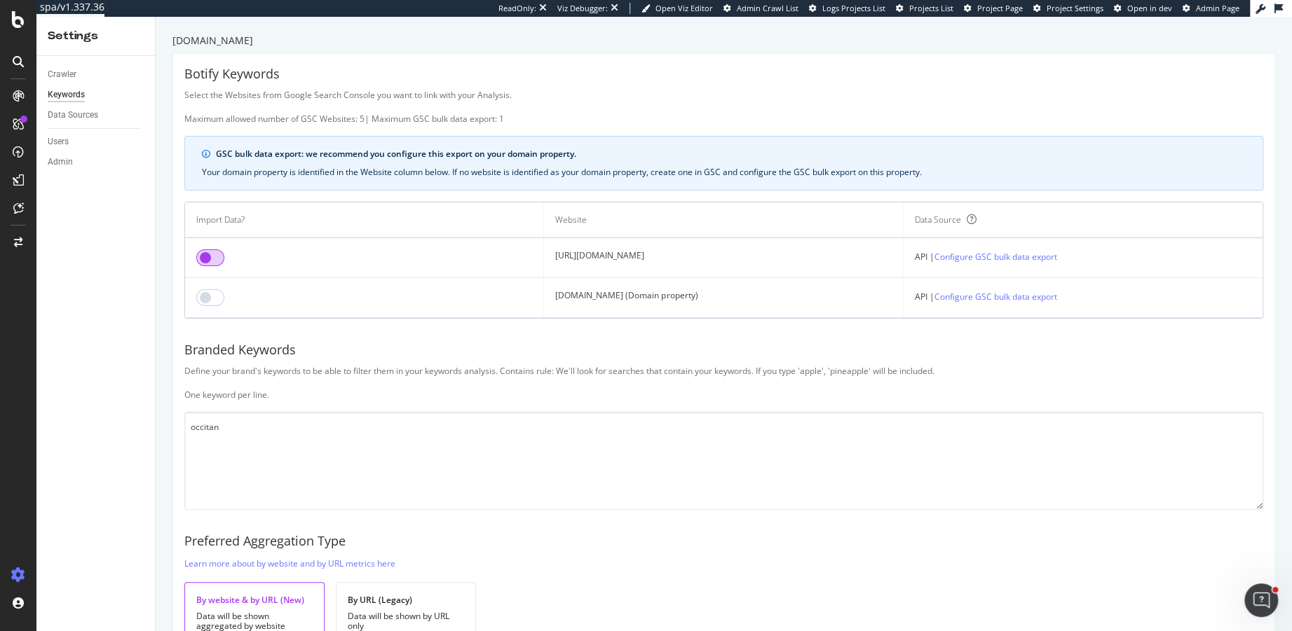
click at [215, 258] on input "checkbox" at bounding box center [210, 258] width 28 height 17
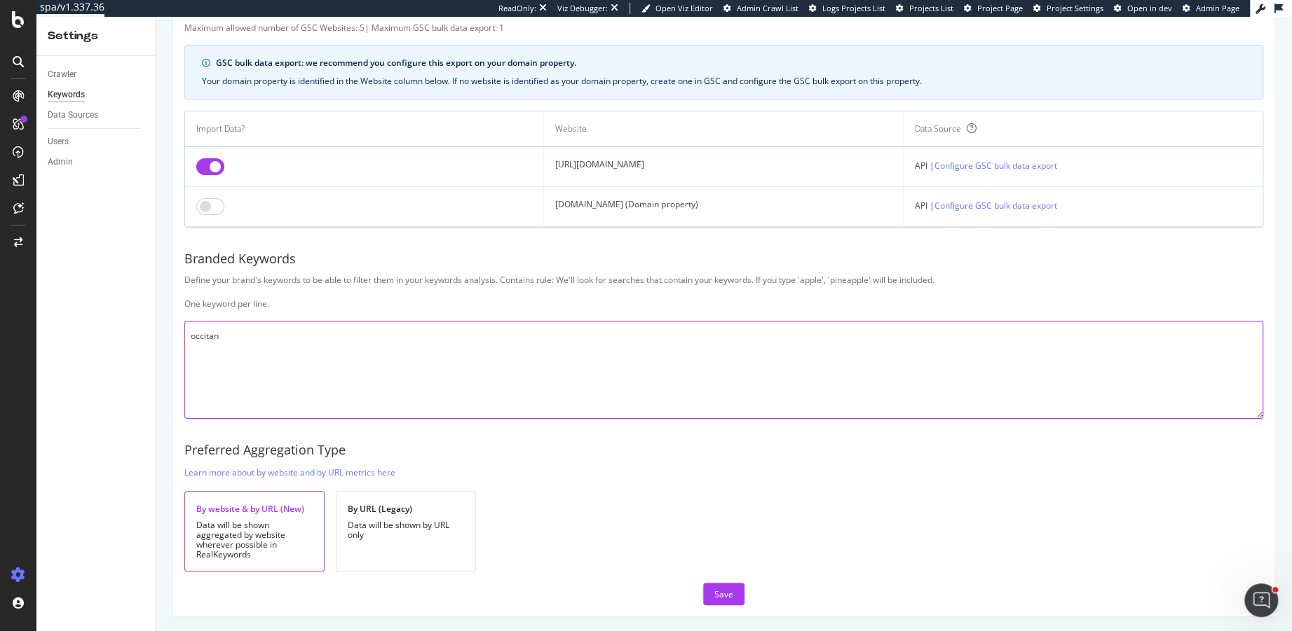
click at [253, 342] on textarea "occitan" at bounding box center [723, 370] width 1079 height 98
type textarea "occitan l'occitane l'occitan"
click at [716, 591] on div "Save" at bounding box center [723, 595] width 19 height 12
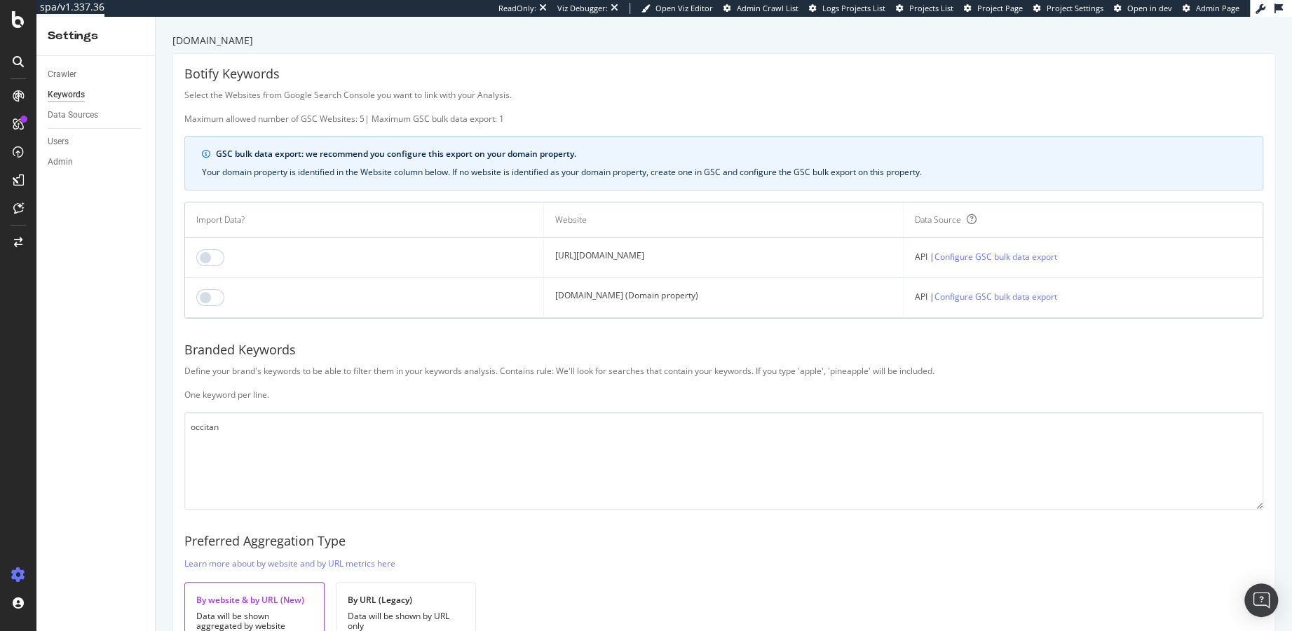
click at [210, 253] on input "checkbox" at bounding box center [210, 258] width 28 height 17
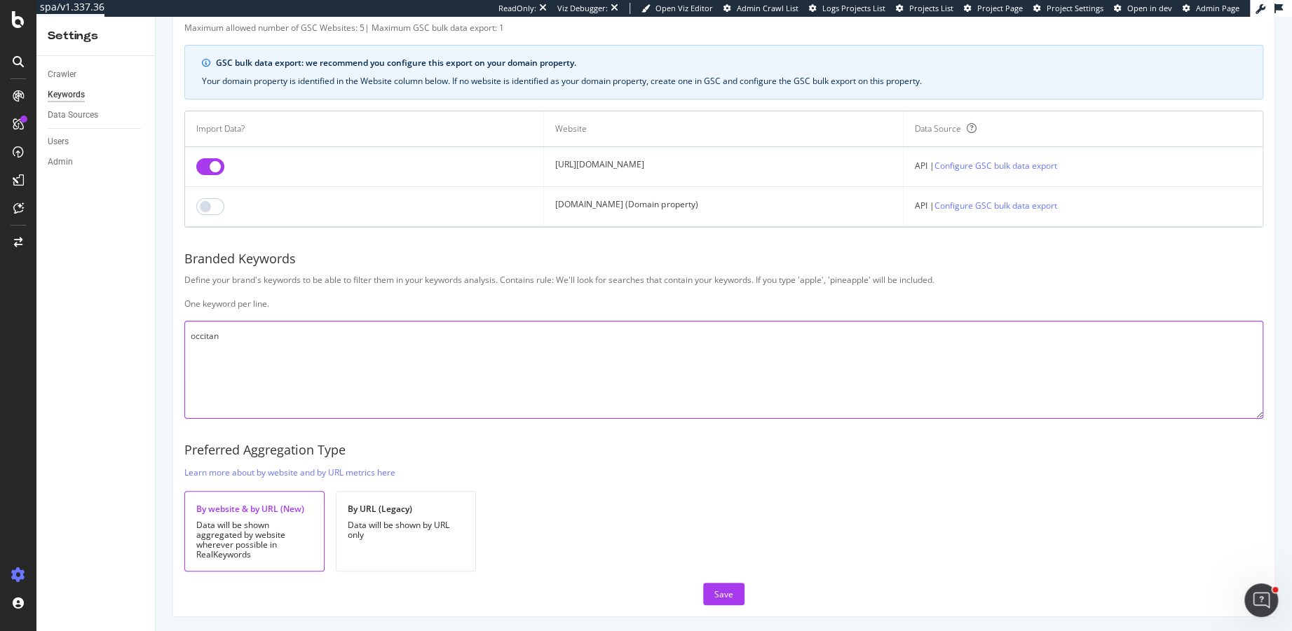
click at [301, 346] on textarea "occitan" at bounding box center [723, 370] width 1079 height 98
type textarea "occitan l'occitane occitane l'occitan"
click at [722, 590] on div "Save" at bounding box center [723, 595] width 19 height 12
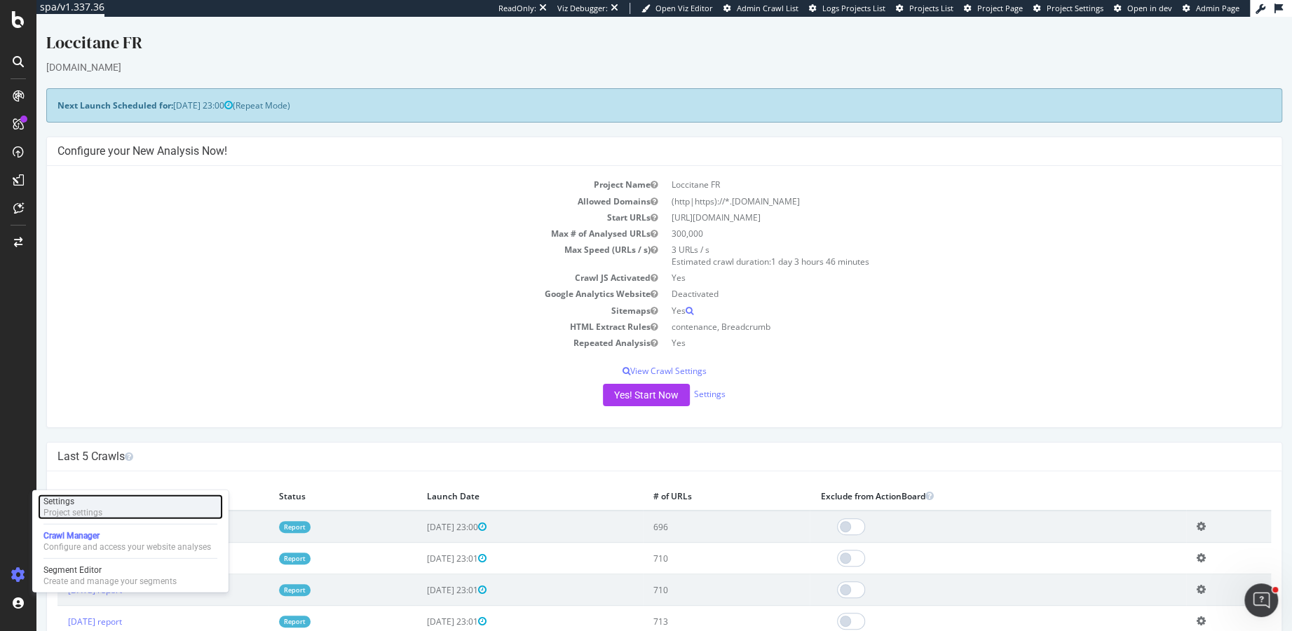
click at [88, 503] on div "Settings" at bounding box center [72, 501] width 59 height 11
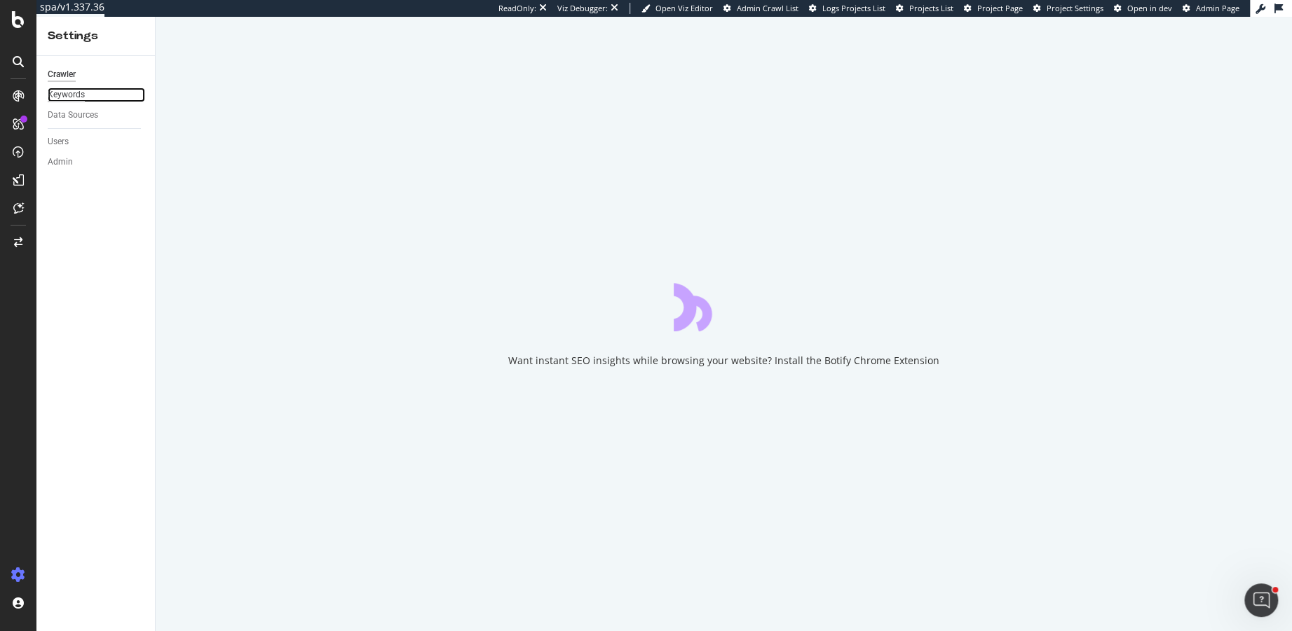
click at [65, 95] on div "Keywords" at bounding box center [66, 95] width 37 height 15
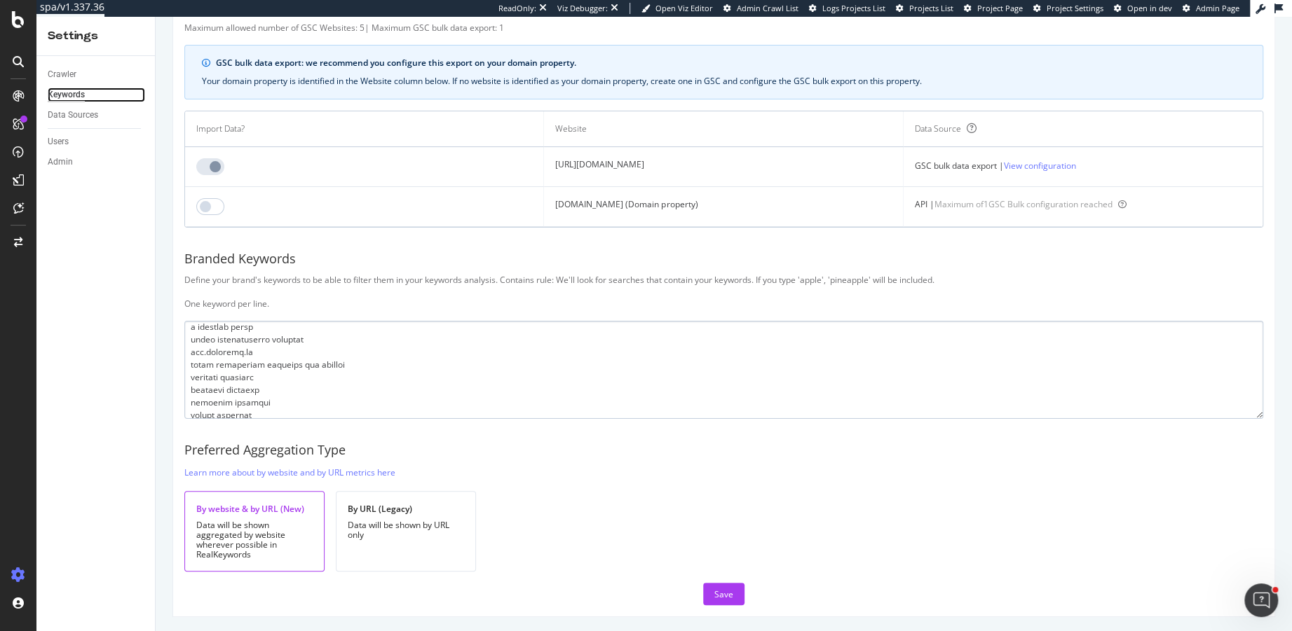
scroll to position [1852, 0]
click at [718, 584] on div "Save" at bounding box center [723, 594] width 19 height 21
